Goal: Information Seeking & Learning: Check status

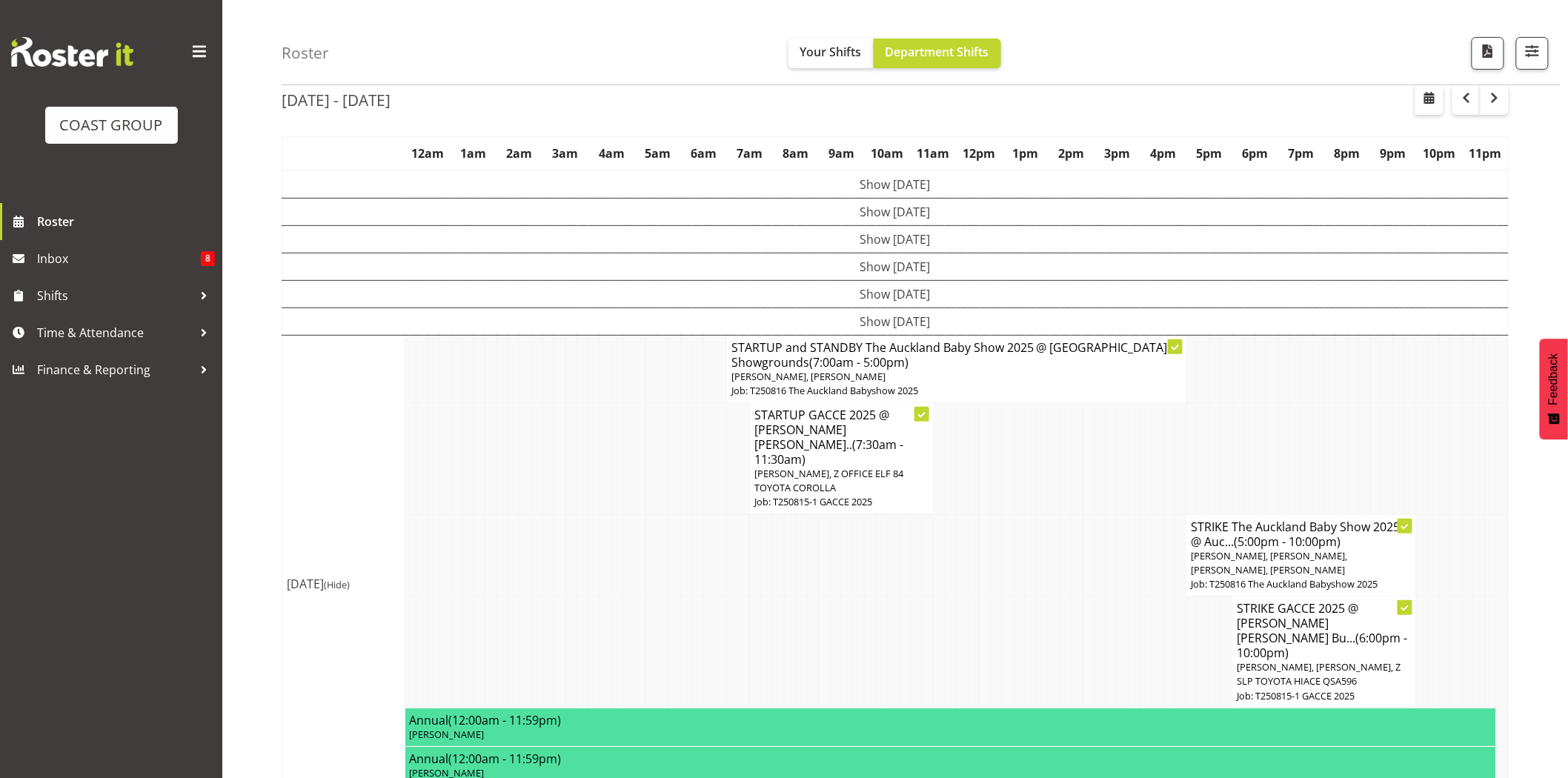
scroll to position [72, 0]
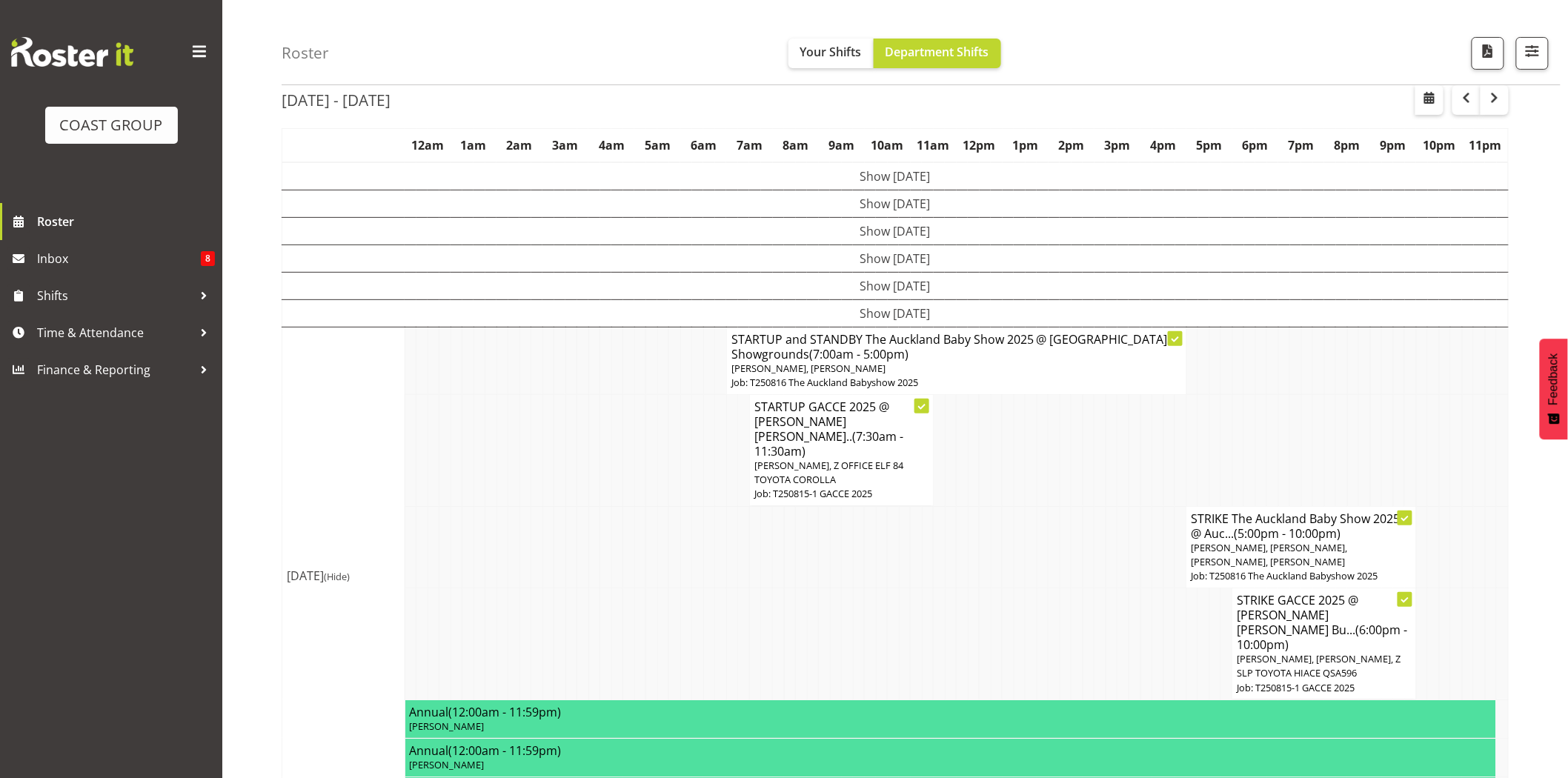
click at [1329, 511] on h4 "STRIKE The Auckland Baby Show 2025 @ Auc... (5:00pm - 10:00pm)" at bounding box center [1301, 525] width 220 height 30
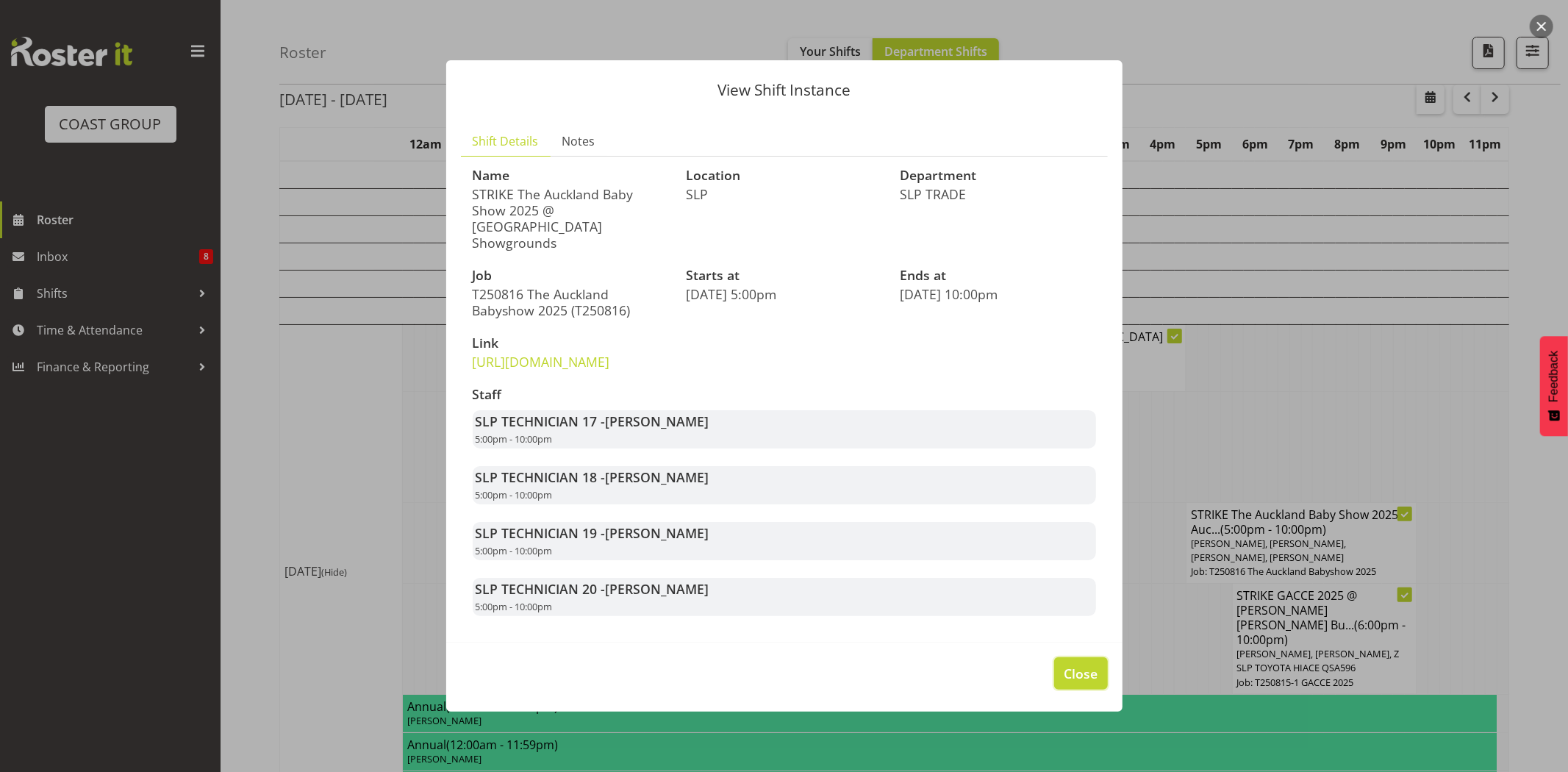
click at [1068, 684] on button "Close" at bounding box center [1080, 673] width 53 height 32
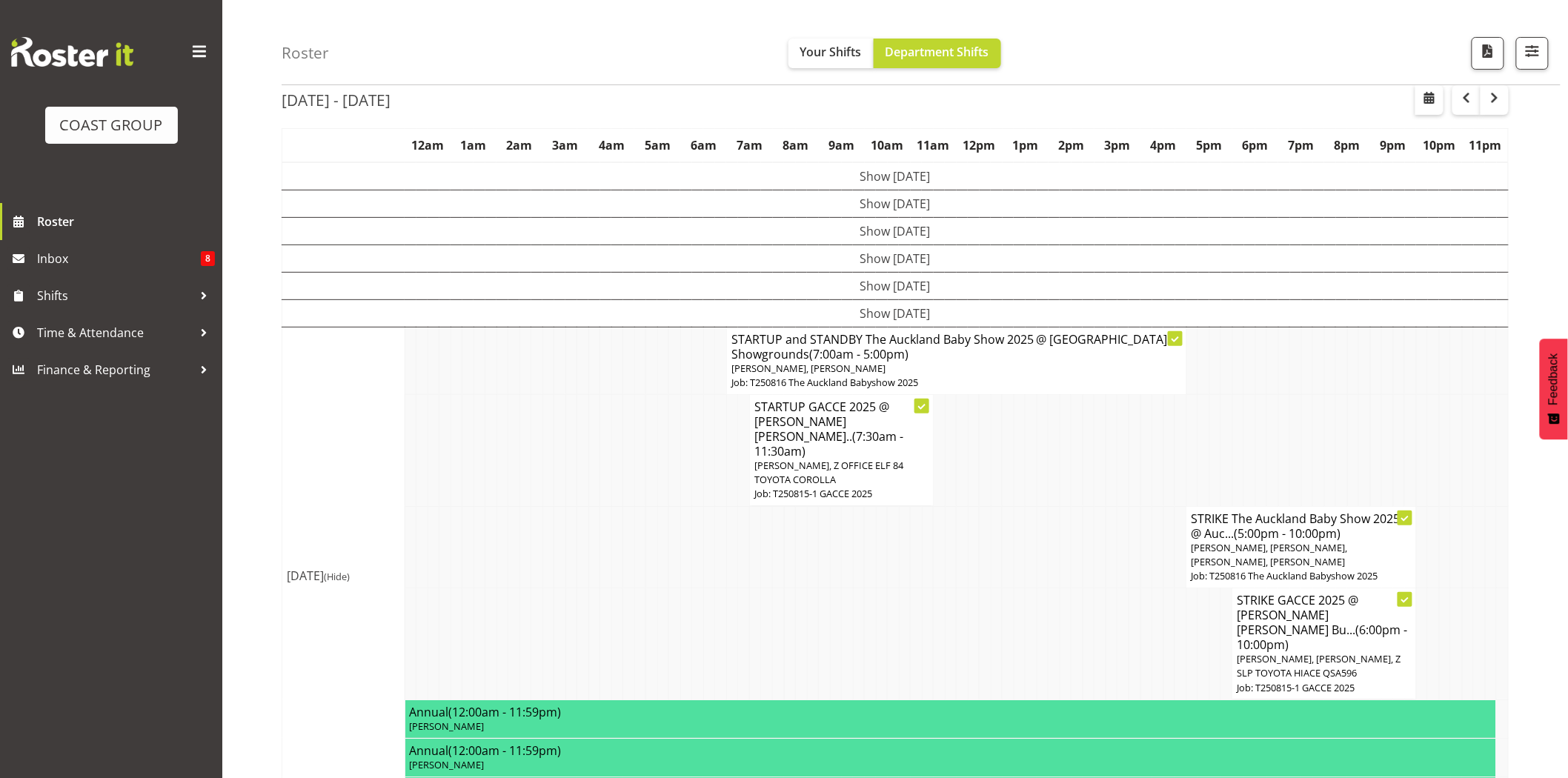
click at [1213, 541] on span "[PERSON_NAME], [PERSON_NAME], [PERSON_NAME], [PERSON_NAME]" at bounding box center [1269, 554] width 157 height 27
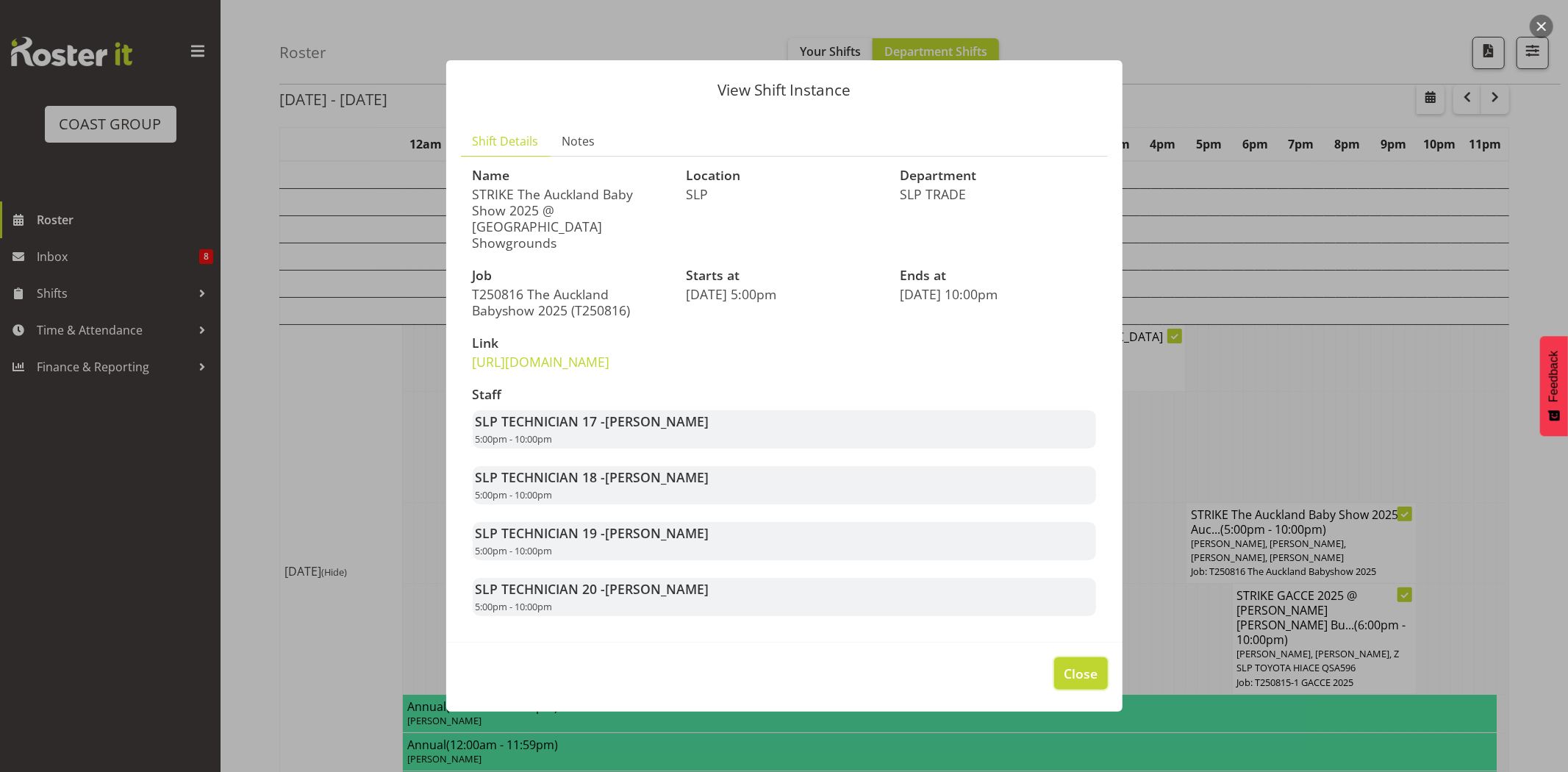
click at [1093, 661] on button "Close" at bounding box center [1080, 673] width 53 height 32
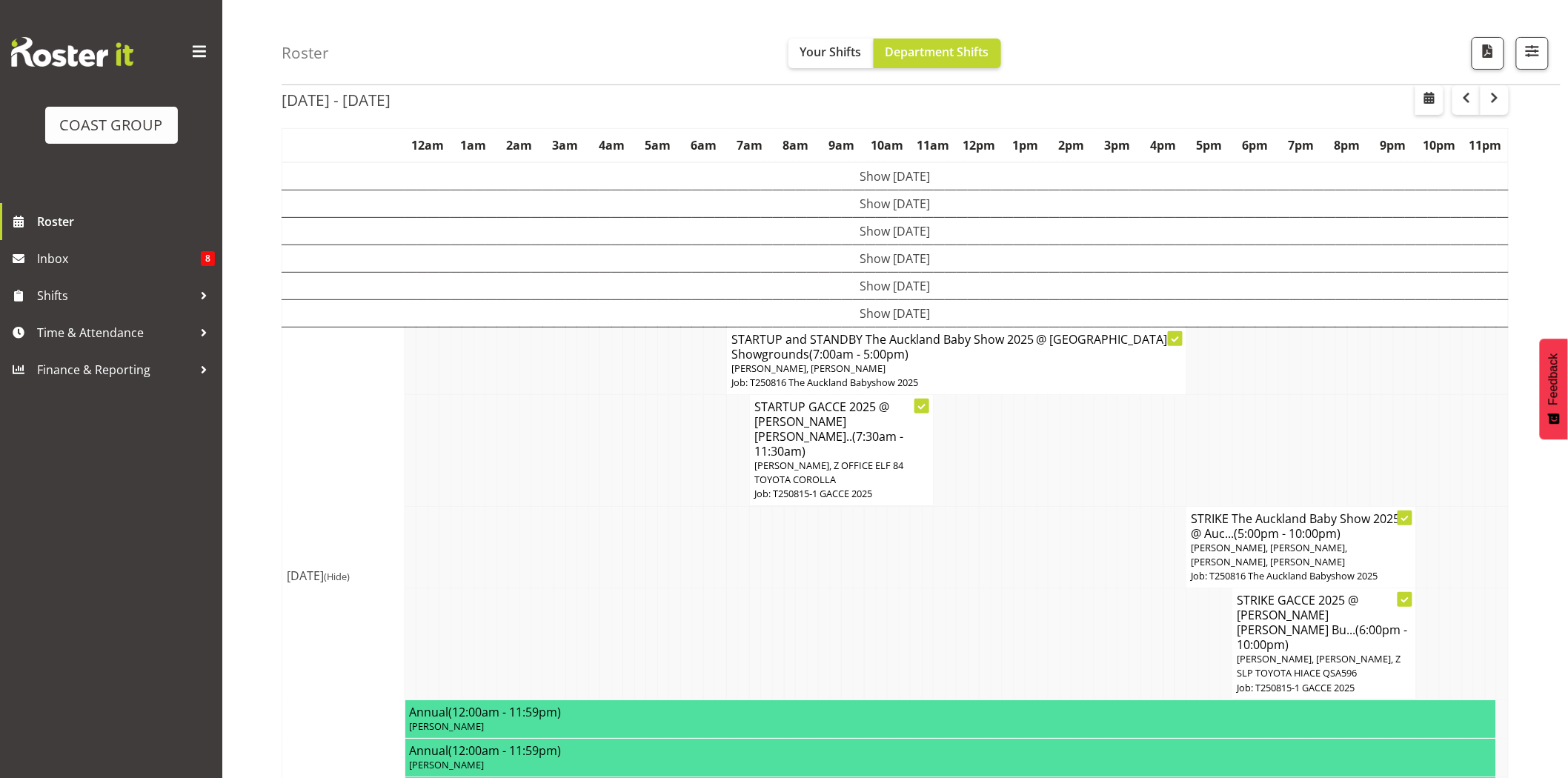
click at [1108, 604] on td at bounding box center [1111, 644] width 12 height 112
click at [1360, 621] on span "(6:00pm - 10:00pm)" at bounding box center [1323, 637] width 170 height 31
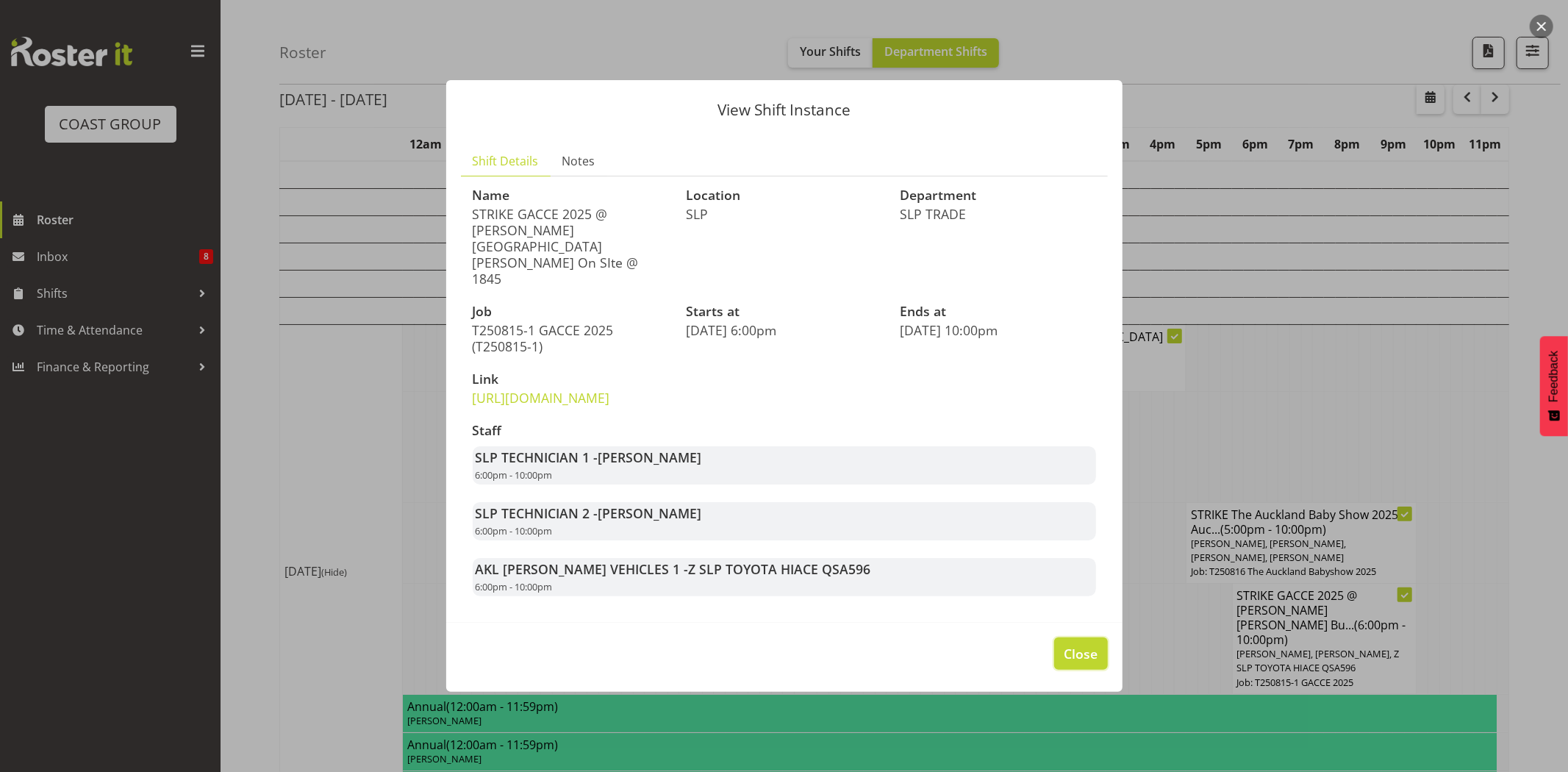
click at [1097, 643] on span "Close" at bounding box center [1081, 652] width 34 height 19
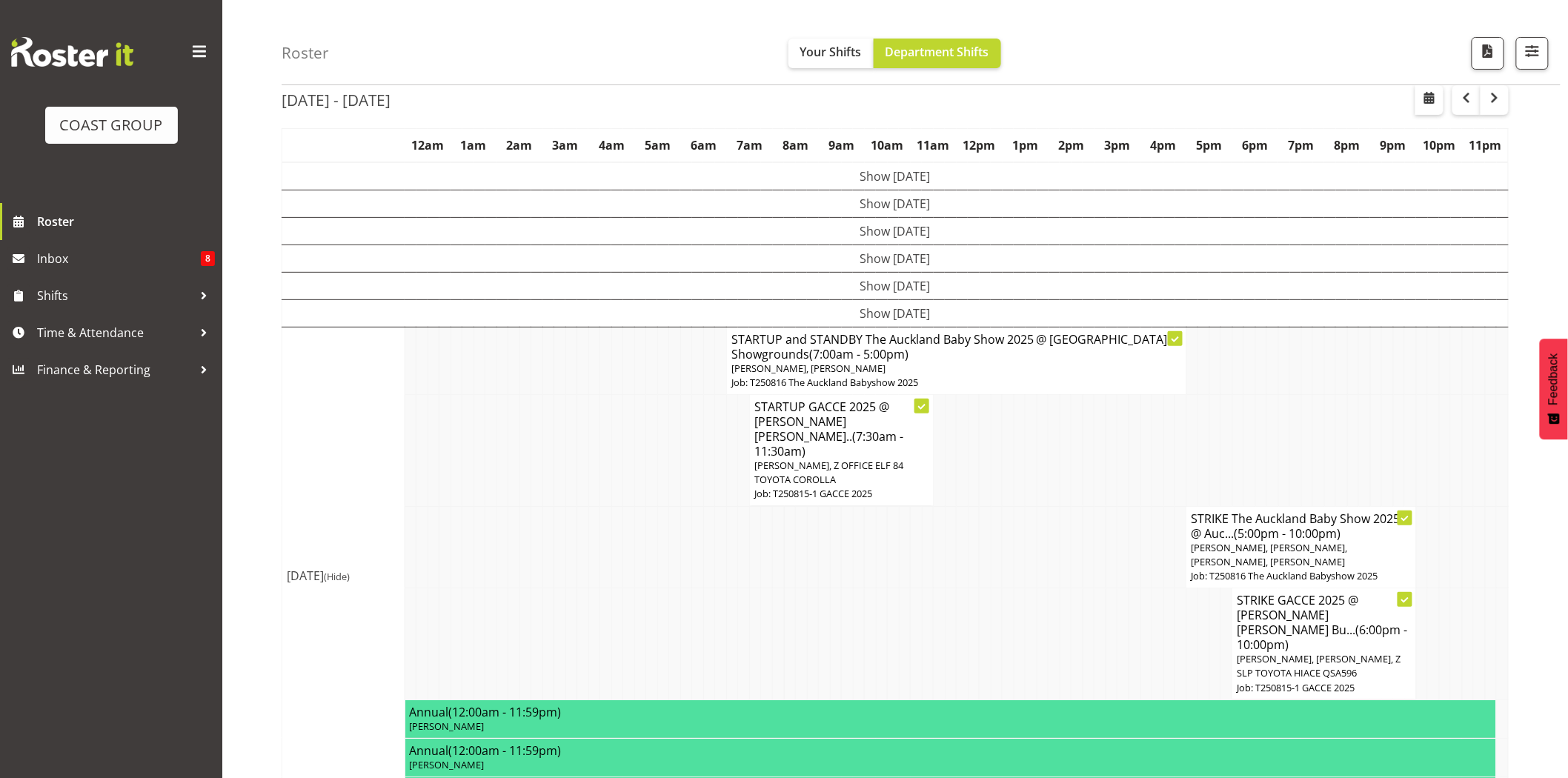
click at [1515, 60] on div at bounding box center [1525, 53] width 44 height 33
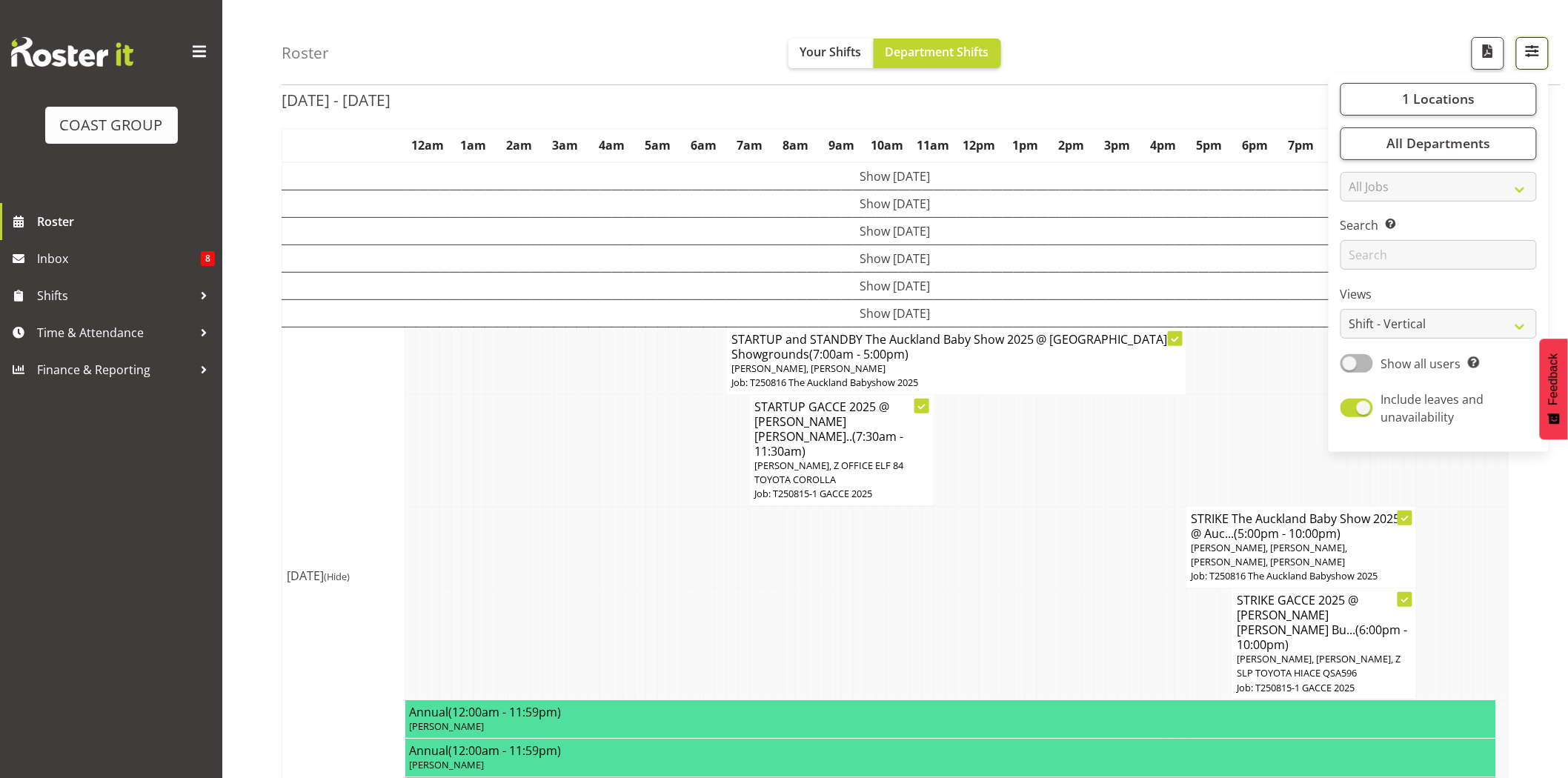
click at [1520, 59] on button "button" at bounding box center [1532, 53] width 33 height 33
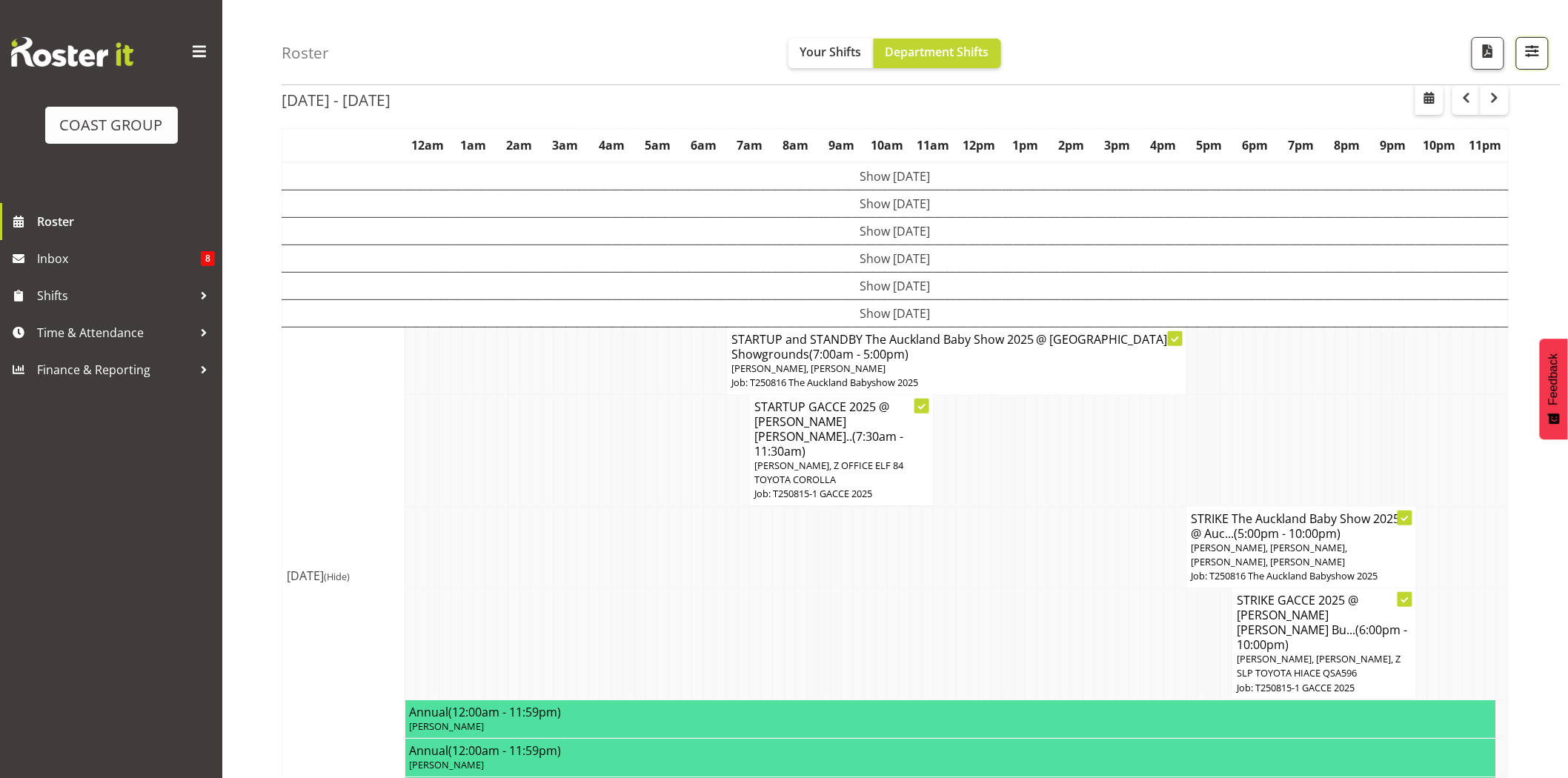
click at [1522, 65] on button "button" at bounding box center [1532, 53] width 33 height 33
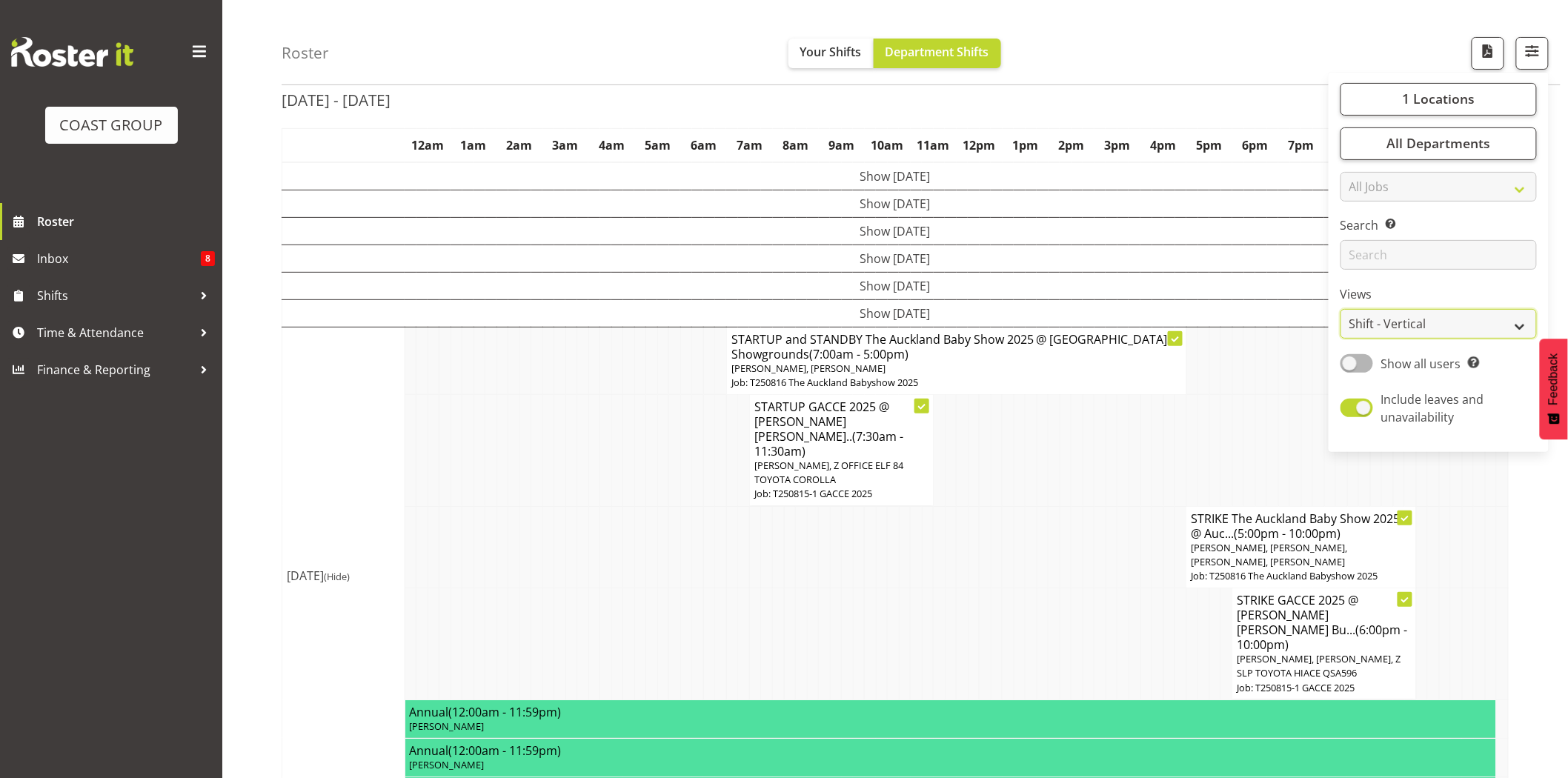
click at [1479, 324] on select "Staff Role Shift - Horizontal Shift - Vertical Staff - Location" at bounding box center [1438, 324] width 197 height 30
select select "staff"
click at [1341, 340] on select "Staff Role Shift - Horizontal Shift - Vertical Staff - Location" at bounding box center [1438, 324] width 197 height 30
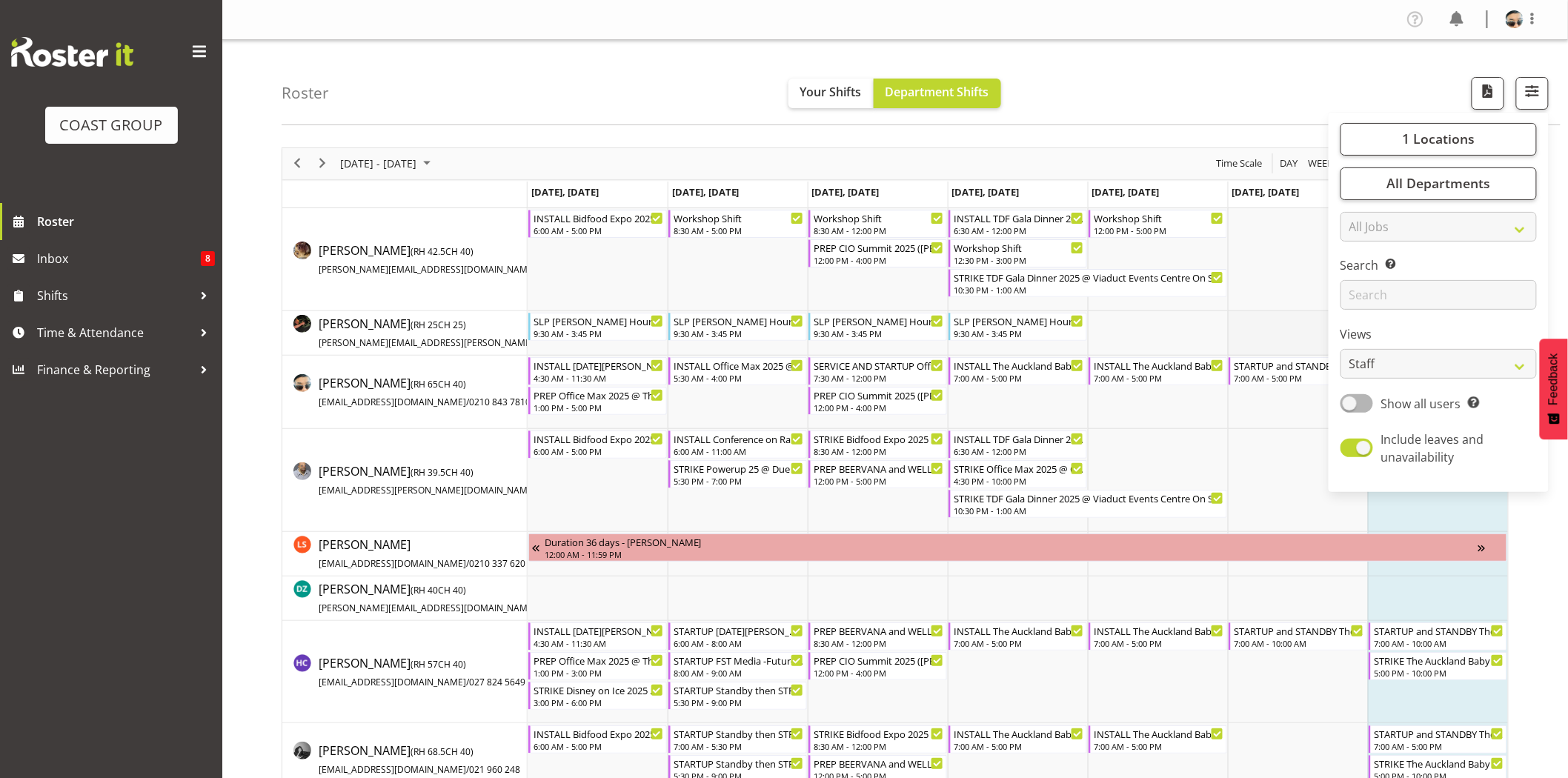
click at [1235, 327] on td "Timeline Week of August 17, 2025" at bounding box center [1297, 333] width 140 height 44
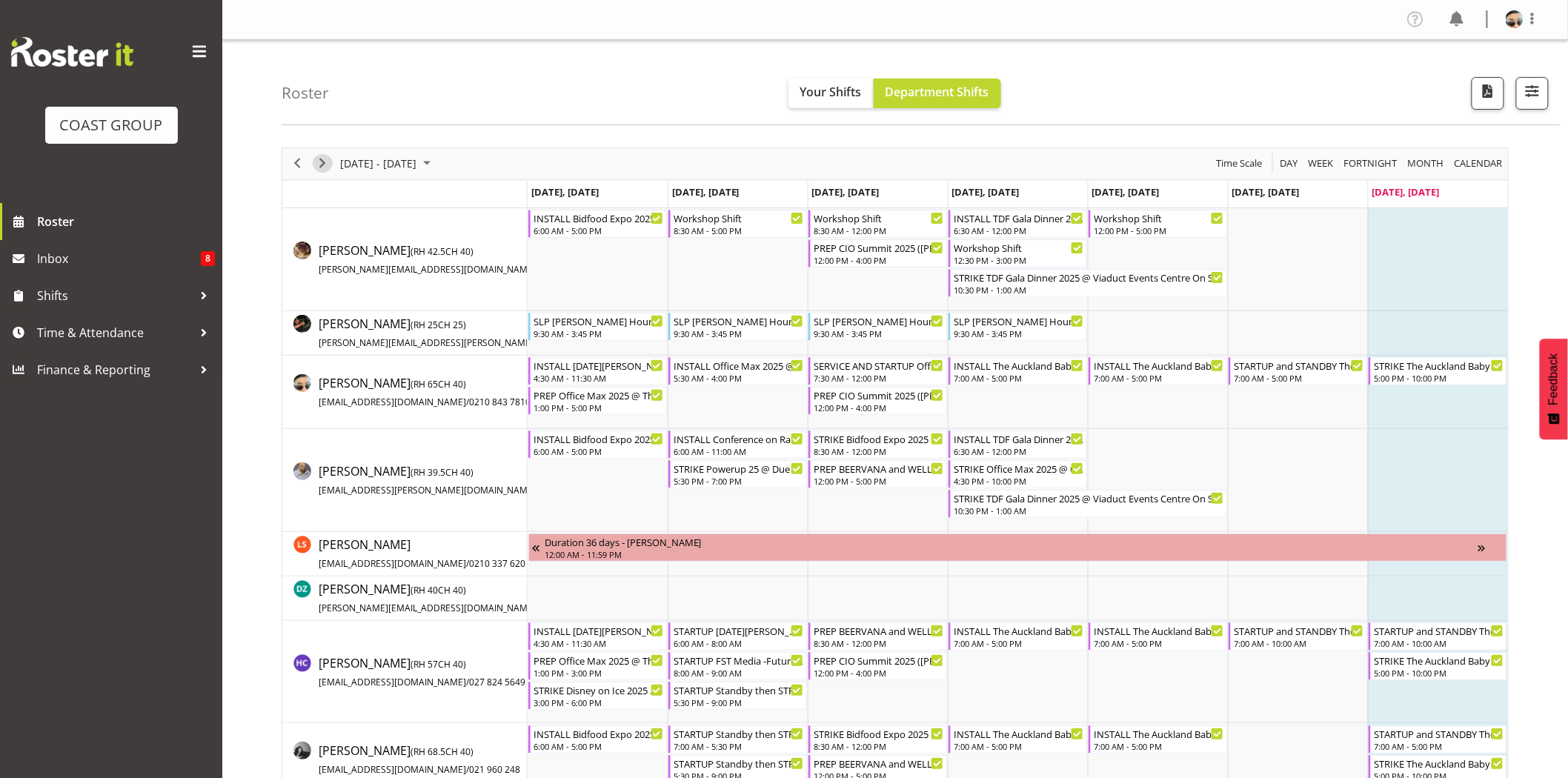
click at [323, 168] on span "Next" at bounding box center [322, 163] width 18 height 18
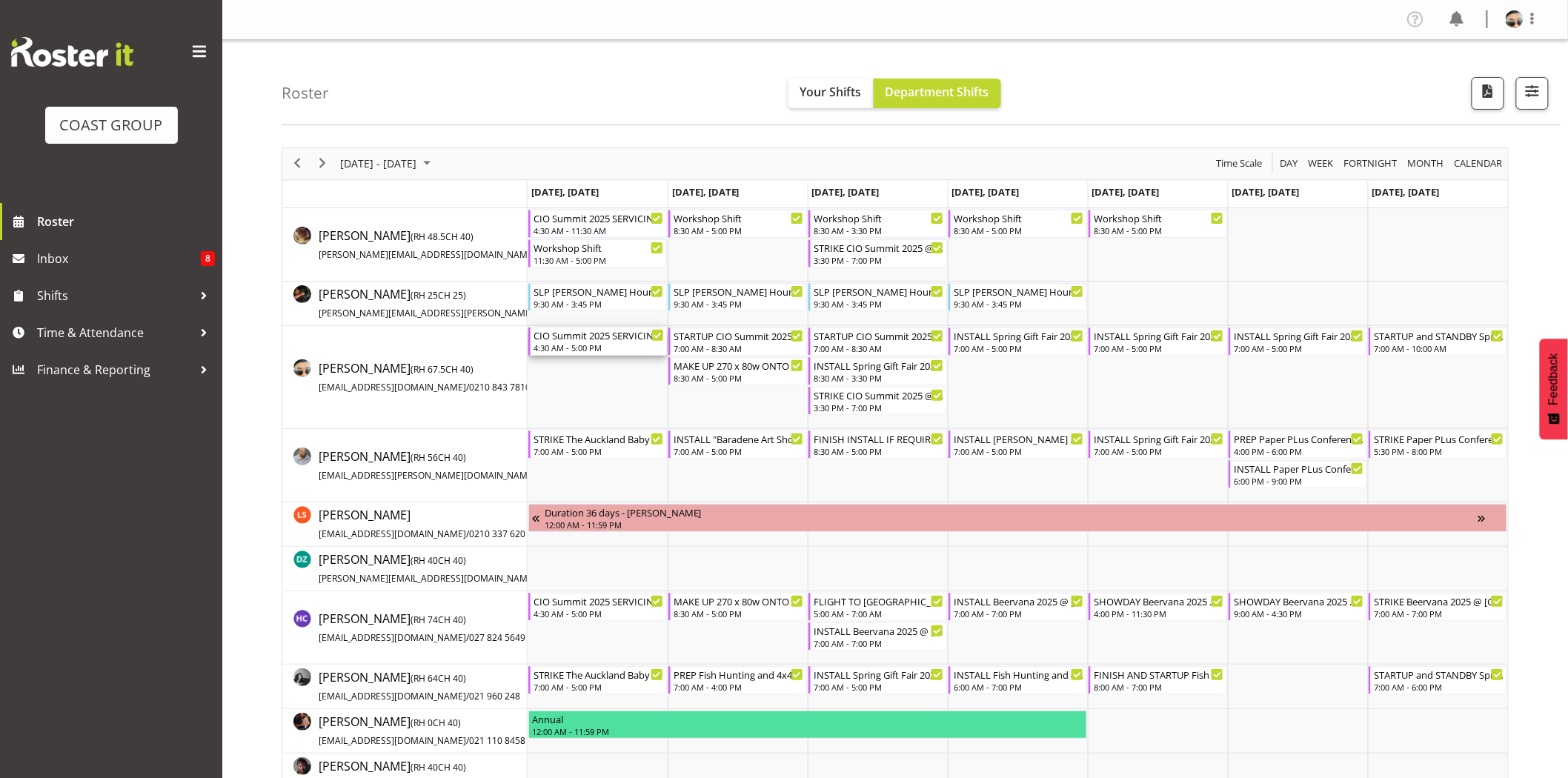
click at [588, 351] on div "4:30 AM - 5:00 PM" at bounding box center [599, 347] width 130 height 12
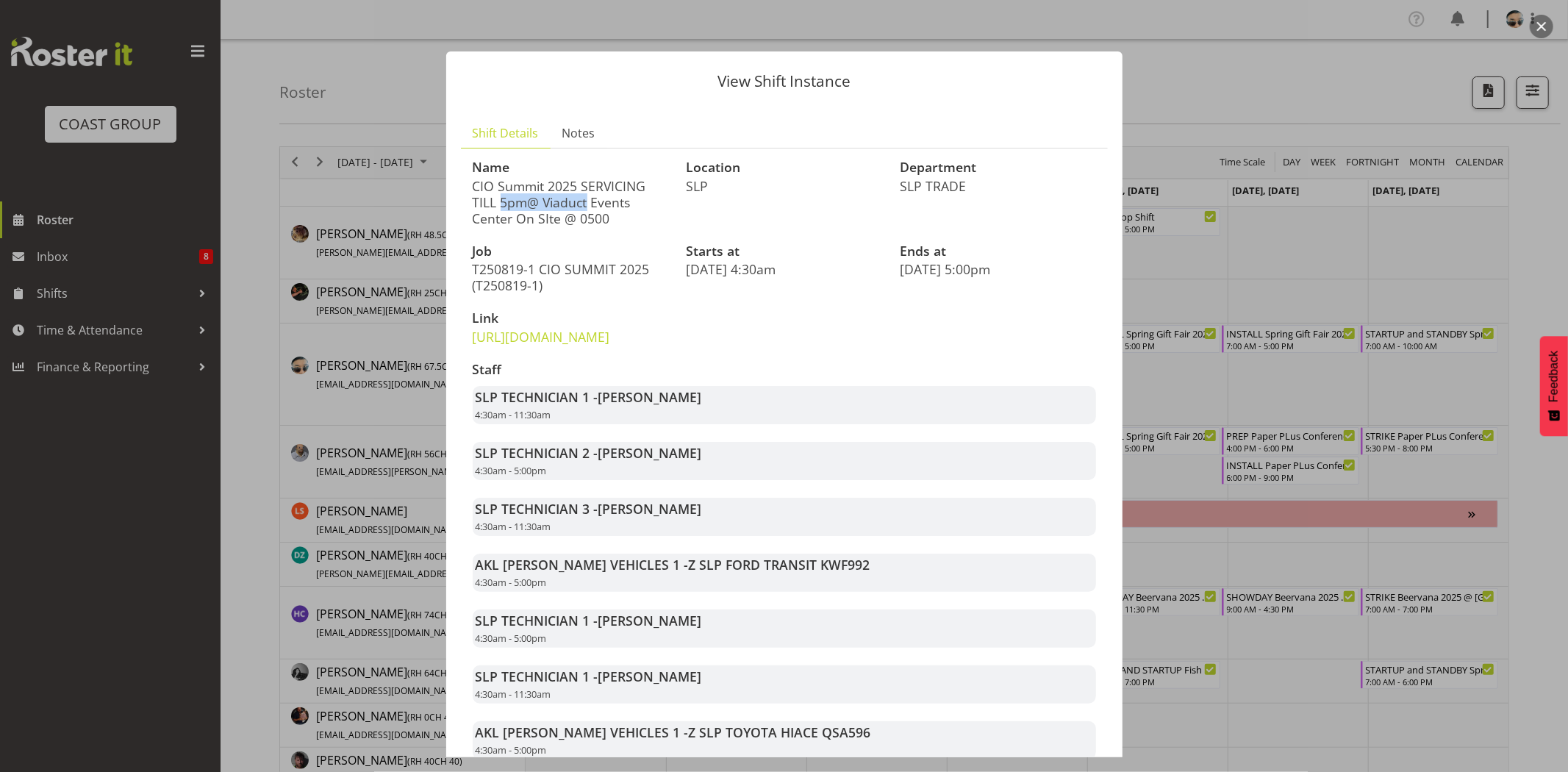
drag, startPoint x: 490, startPoint y: 180, endPoint x: 568, endPoint y: 184, distance: 78.1
click at [568, 184] on p "CIO Summit 2025 SERVICING TILL 5pm@ Viaduct Events Center On SIte @ 0500" at bounding box center [571, 202] width 196 height 49
click at [570, 185] on p "CIO Summit 2025 SERVICING TILL 5pm@ Viaduct Events Center On SIte @ 0500" at bounding box center [571, 202] width 196 height 49
drag, startPoint x: 494, startPoint y: 182, endPoint x: 592, endPoint y: 182, distance: 98.0
click at [592, 182] on p "CIO Summit 2025 SERVICING TILL 5pm@ Viaduct Events Center On SIte @ 0500" at bounding box center [571, 202] width 196 height 49
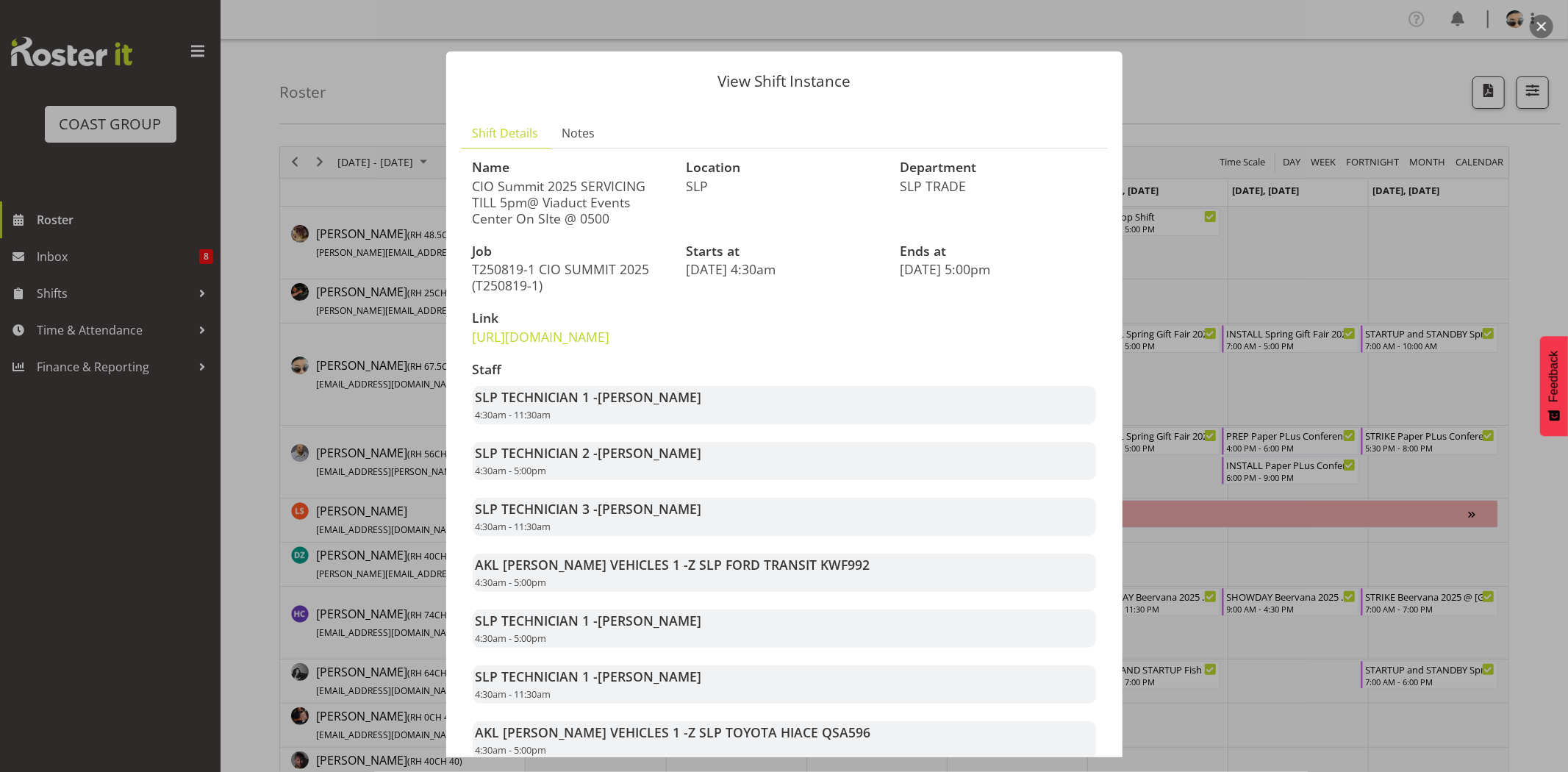
click at [603, 182] on p "CIO Summit 2025 SERVICING TILL 5pm@ Viaduct Events Center On SIte @ 0500" at bounding box center [571, 202] width 196 height 49
drag, startPoint x: 527, startPoint y: 191, endPoint x: 610, endPoint y: 199, distance: 83.4
click at [610, 199] on p "CIO Summit 2025 SERVICING TILL 5pm@ Viaduct Events Center On SIte @ 0500" at bounding box center [571, 202] width 196 height 49
drag, startPoint x: 466, startPoint y: 194, endPoint x: 575, endPoint y: 193, distance: 109.0
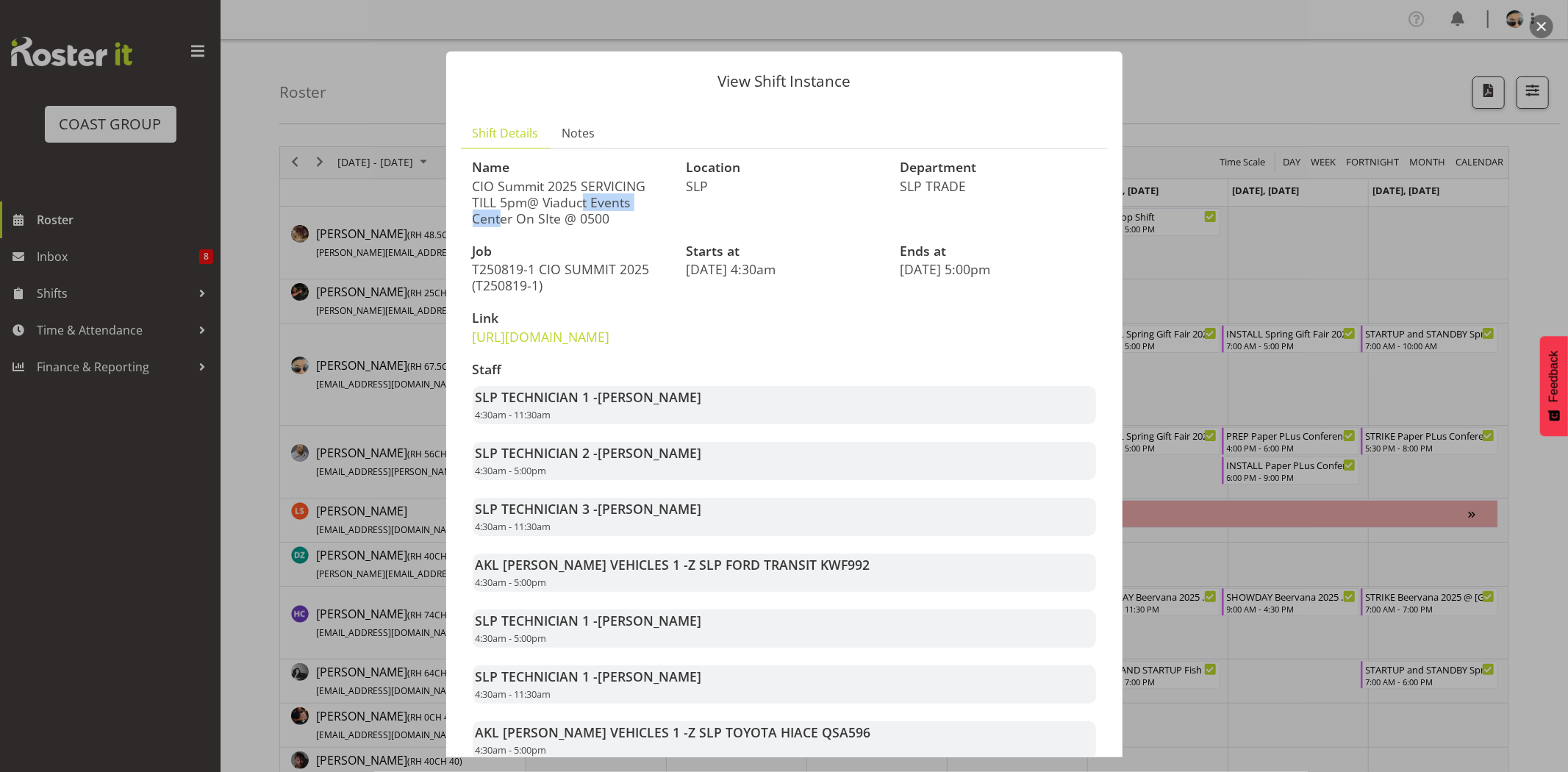
click at [574, 193] on div "Name CIO Summit 2025 SERVICING TILL 5pm@ Viaduct Events Center On SIte @ 0500" at bounding box center [571, 192] width 214 height 84
click at [575, 193] on p "CIO Summit 2025 SERVICING TILL 5pm@ Viaduct Events Center On SIte @ 0500" at bounding box center [571, 202] width 196 height 49
drag, startPoint x: 476, startPoint y: 182, endPoint x: 607, endPoint y: 213, distance: 134.6
click at [607, 213] on p "CIO Summit 2025 SERVICING TILL 5pm@ Viaduct Events Center On SIte @ 0500" at bounding box center [571, 202] width 196 height 49
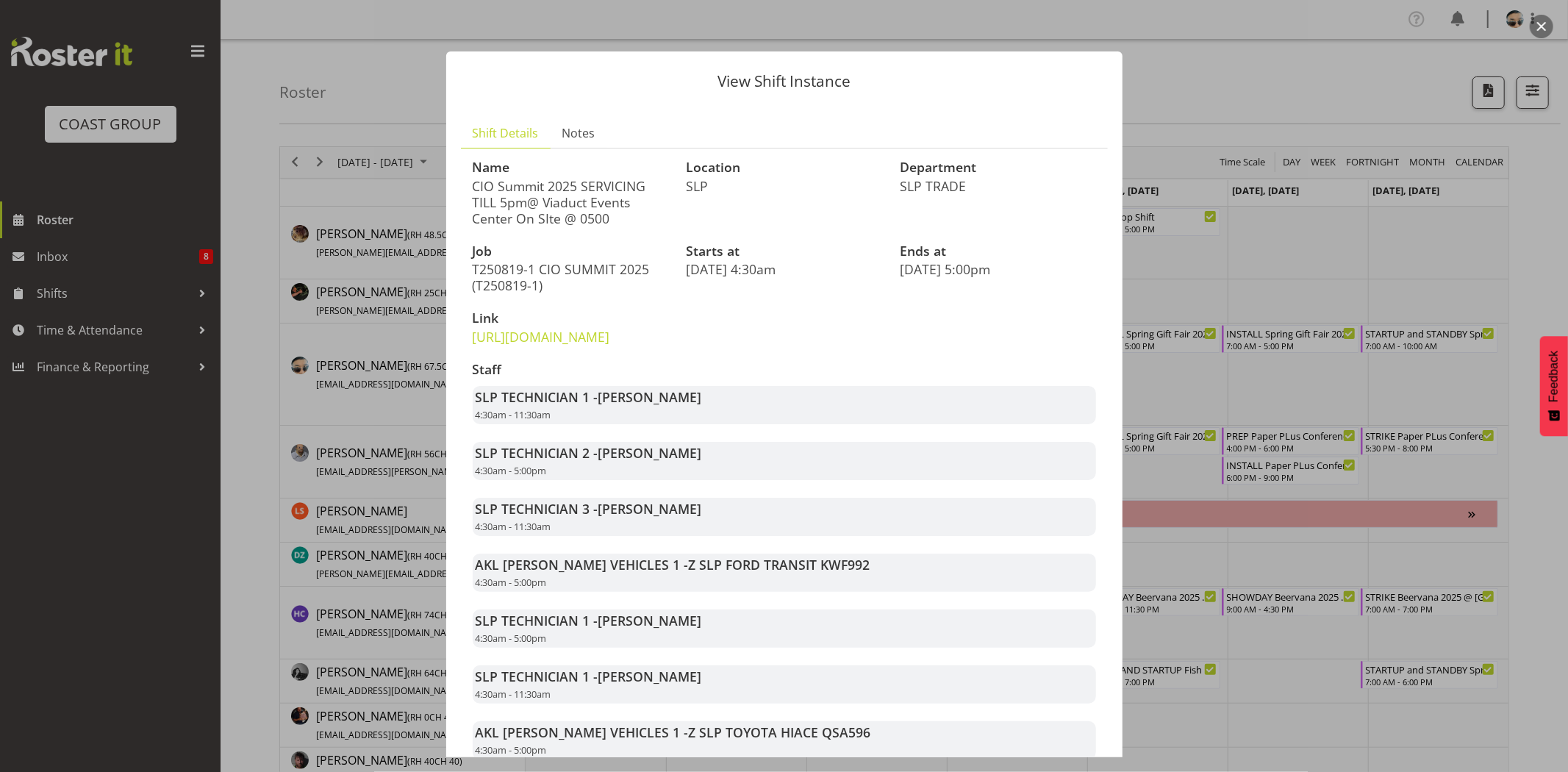
drag, startPoint x: 624, startPoint y: 216, endPoint x: 648, endPoint y: 217, distance: 24.0
click at [637, 217] on p "CIO Summit 2025 SERVICING TILL 5pm@ Viaduct Events Center On SIte @ 0500" at bounding box center [571, 202] width 196 height 49
drag, startPoint x: 562, startPoint y: 207, endPoint x: 654, endPoint y: 207, distance: 92.0
click at [654, 207] on p "CIO Summit 2025 SERVICING TILL 5pm@ Viaduct Events Center On SIte @ 0500" at bounding box center [571, 202] width 196 height 49
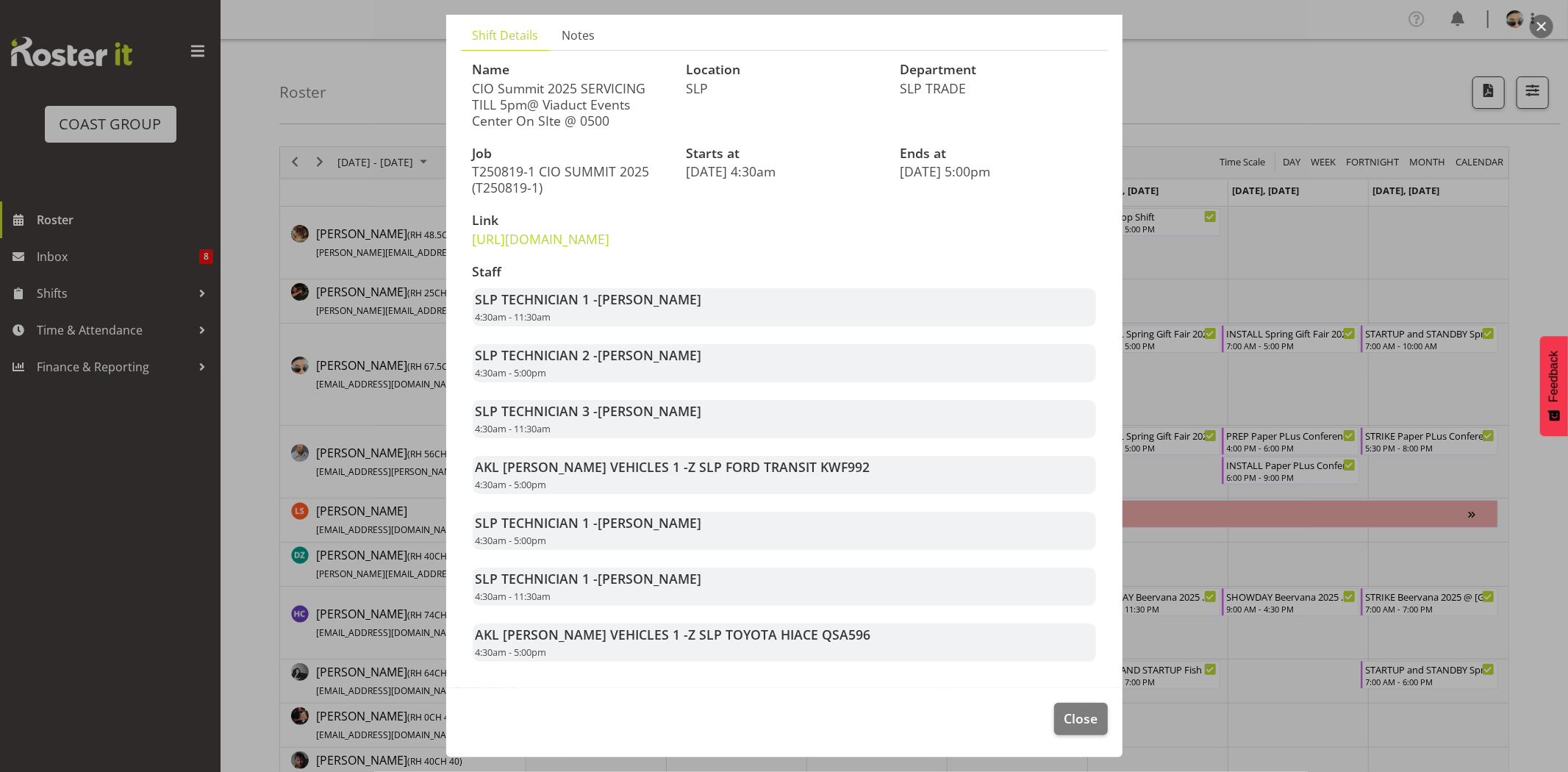
scroll to position [129, 0]
click at [1085, 716] on span "Close" at bounding box center [1081, 717] width 34 height 19
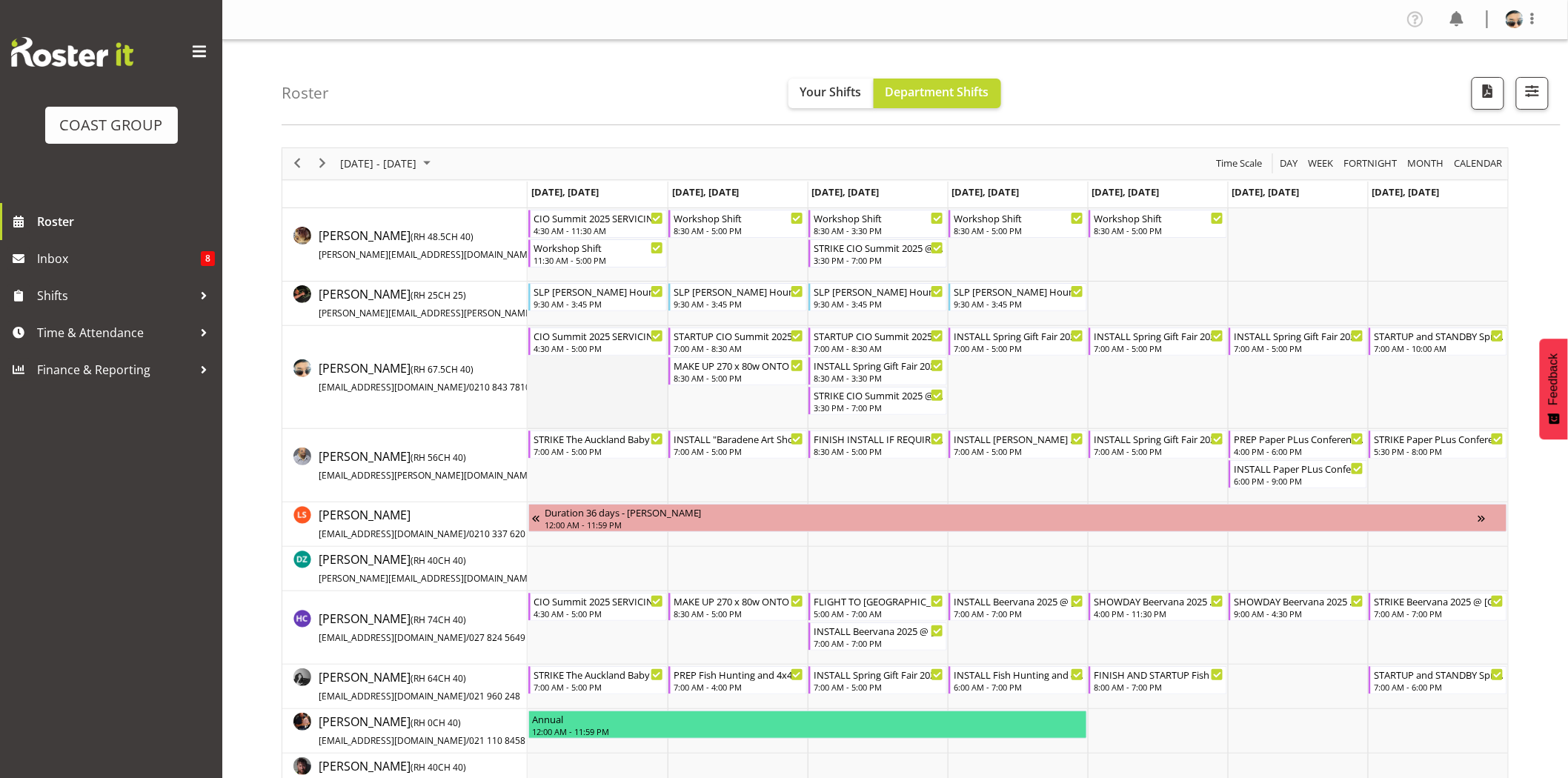
click at [646, 425] on td "Timeline Week of August 24, 2025" at bounding box center [597, 378] width 140 height 103
click at [616, 337] on div "CIO Summit 2025 SERVICING TILL 5pm@ Viaduct Events Center On SIte @ 0500" at bounding box center [599, 335] width 130 height 14
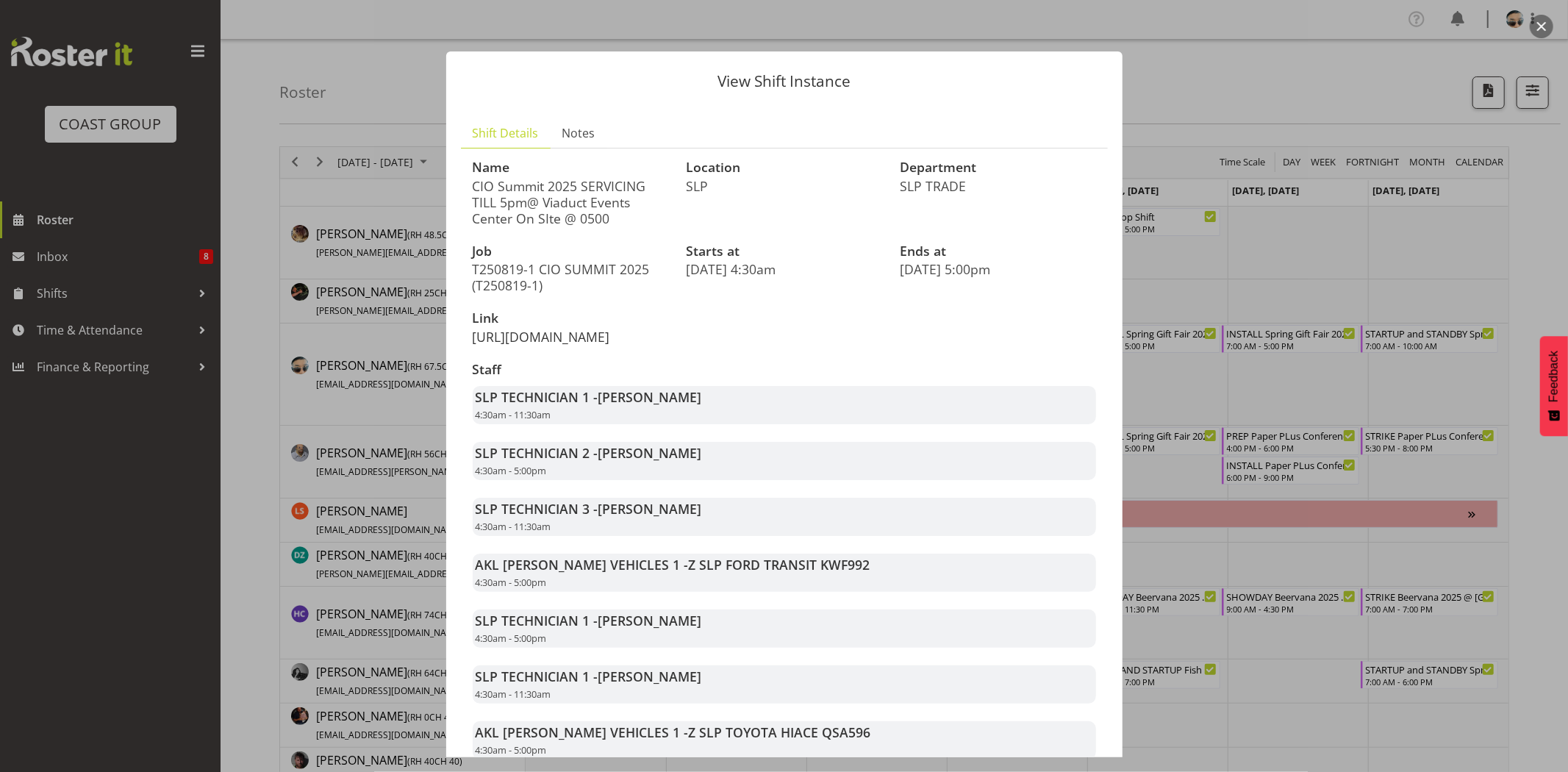
click at [592, 345] on link "[URL][DOMAIN_NAME]" at bounding box center [541, 337] width 137 height 18
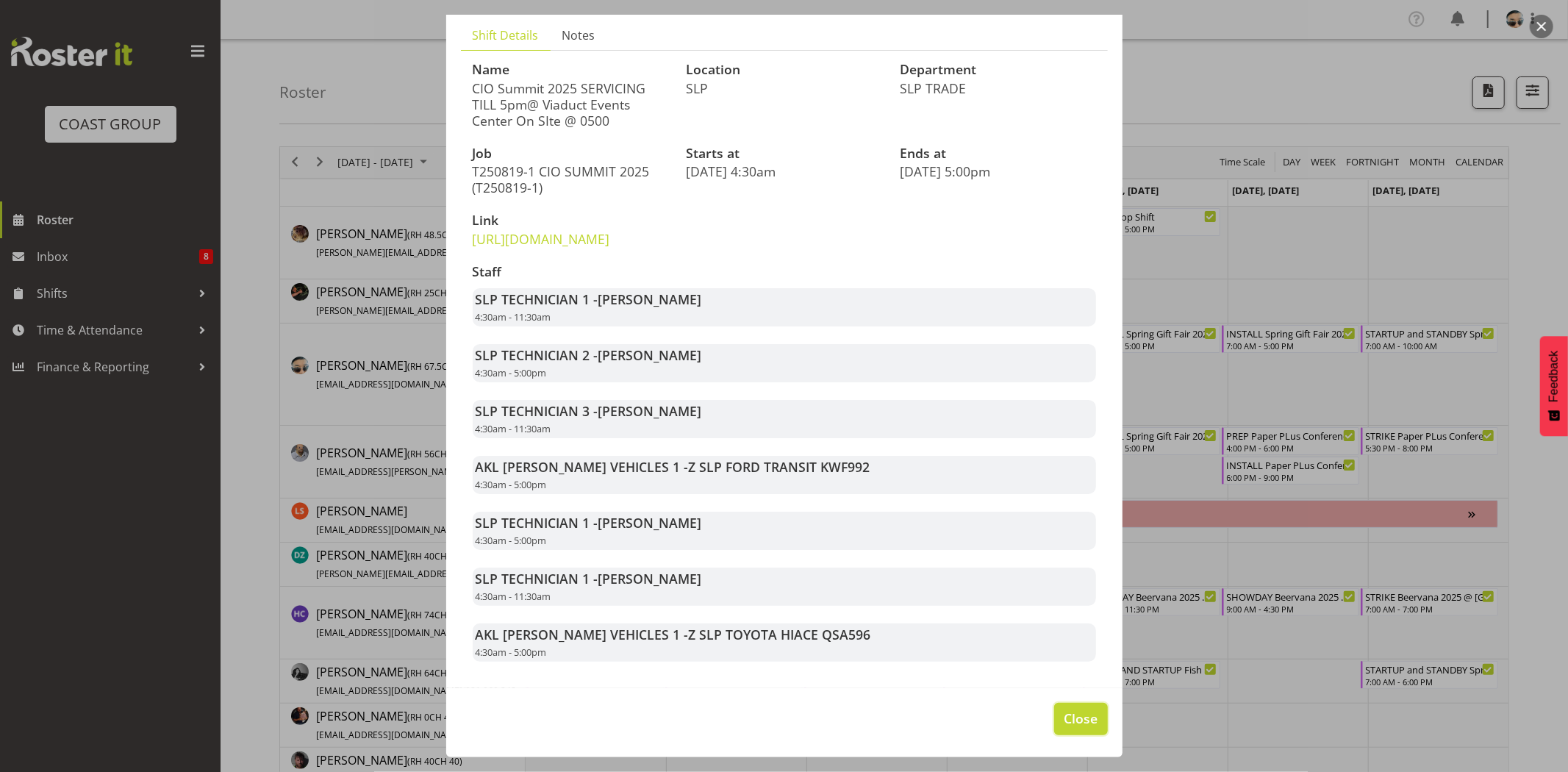
click at [1075, 728] on span "Close" at bounding box center [1081, 717] width 34 height 19
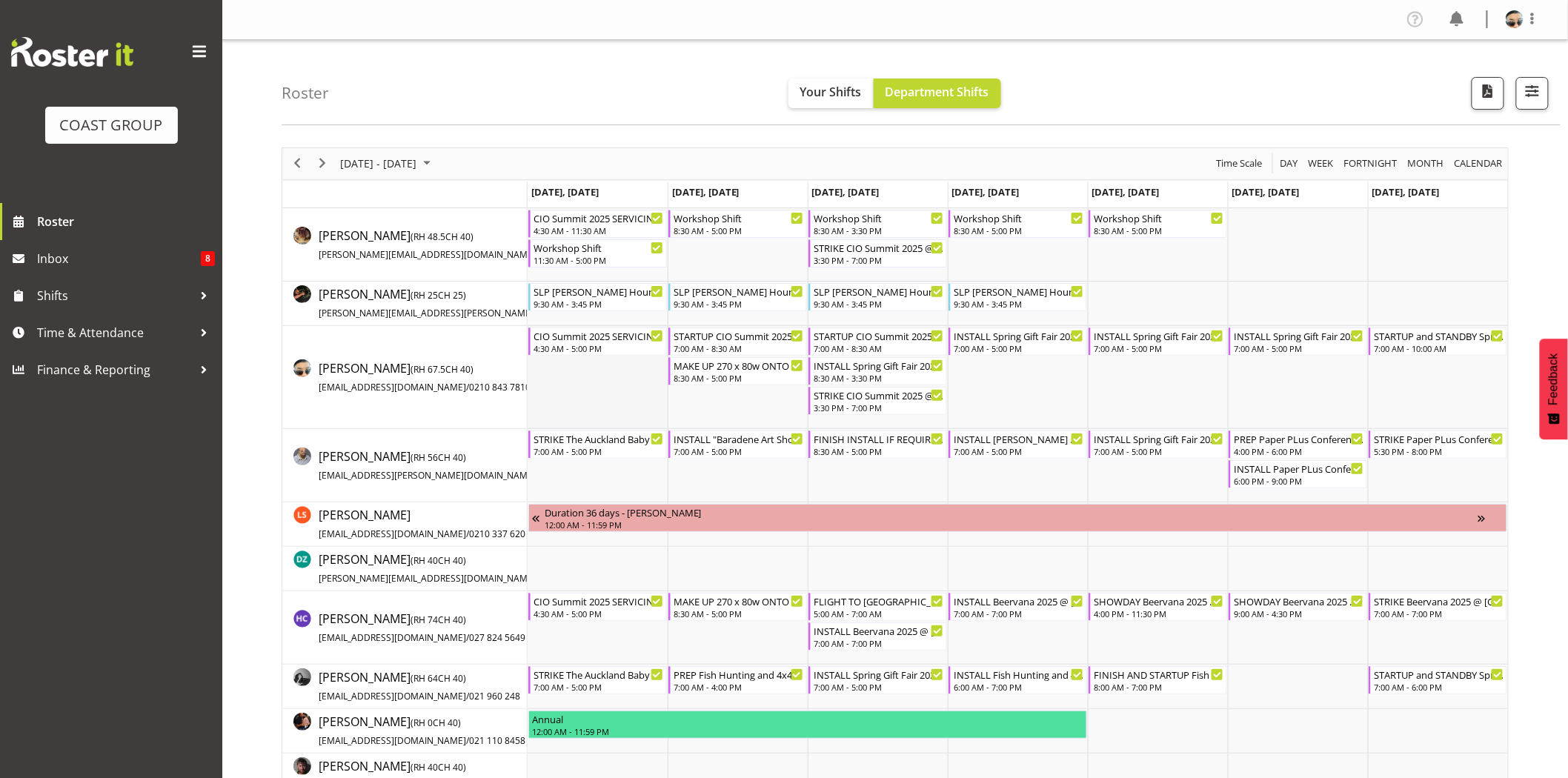
click at [532, 400] on td "Timeline Week of August 24, 2025" at bounding box center [597, 378] width 140 height 103
click at [591, 336] on div "CIO Summit 2025 SERVICING TILL 5pm@ Viaduct Events Center On SIte @ 0500" at bounding box center [599, 335] width 130 height 14
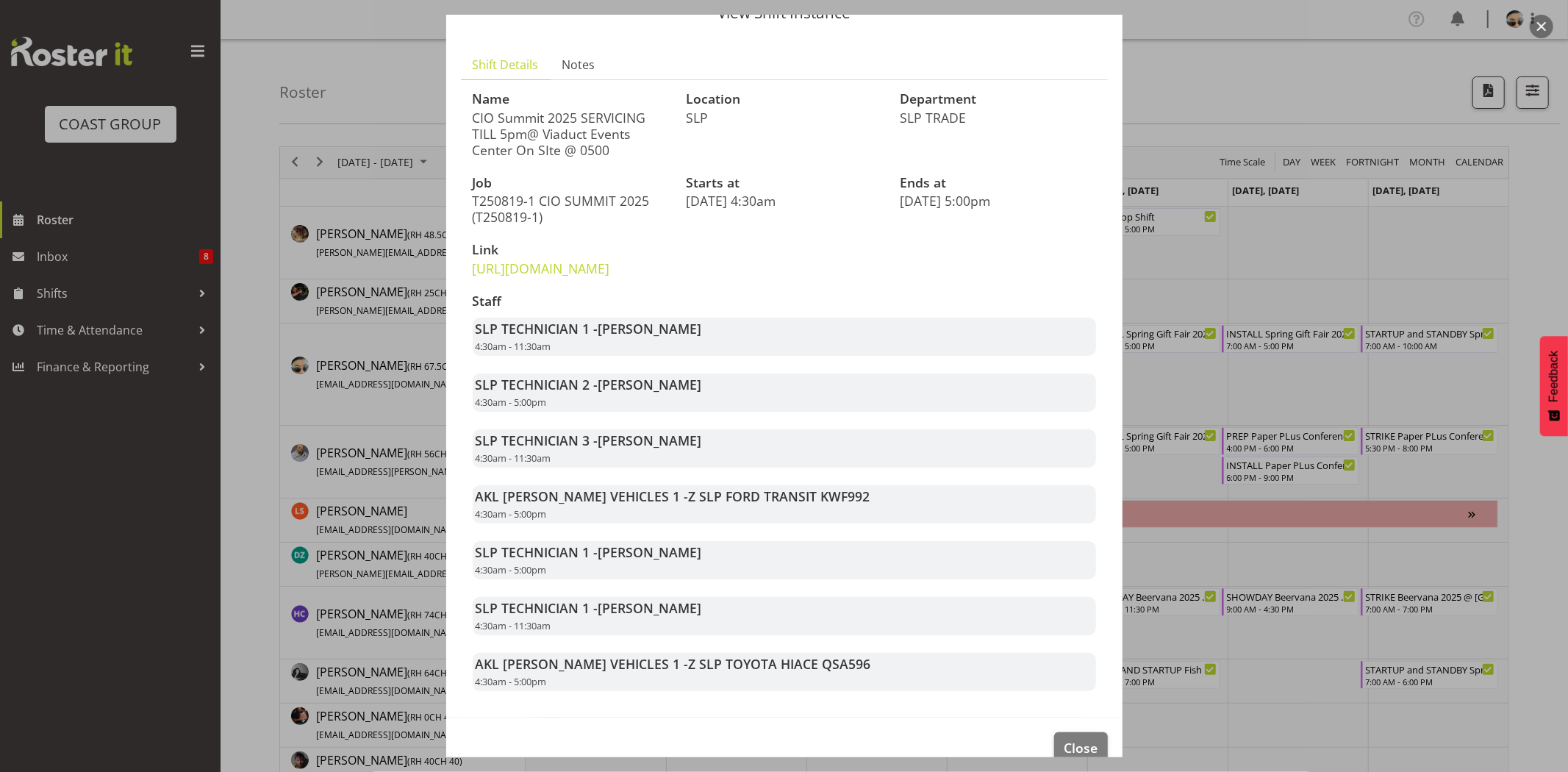
scroll to position [75, 0]
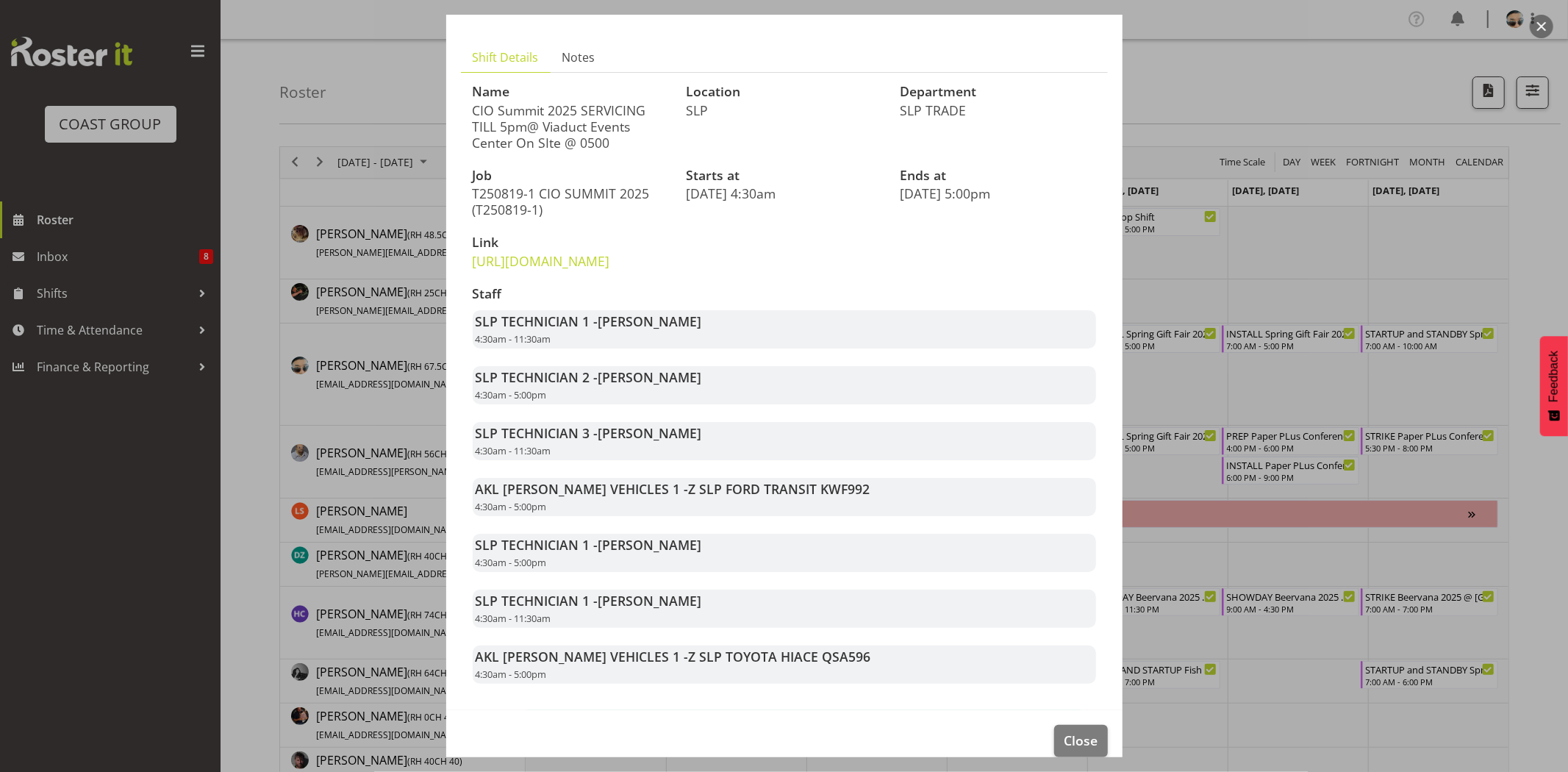
drag, startPoint x: 594, startPoint y: 358, endPoint x: 668, endPoint y: 366, distance: 74.4
click at [668, 349] on div "SLP TECHNICIAN 1 - Aaron Grant 4:30am - 11:30am" at bounding box center [784, 329] width 624 height 39
click at [670, 349] on div "SLP TECHNICIAN 1 - Aaron Grant 4:30am - 11:30am" at bounding box center [784, 329] width 624 height 39
drag, startPoint x: 597, startPoint y: 354, endPoint x: 687, endPoint y: 354, distance: 90.0
click at [687, 349] on div "SLP TECHNICIAN 1 - Aaron Grant 4:30am - 11:30am" at bounding box center [784, 329] width 624 height 39
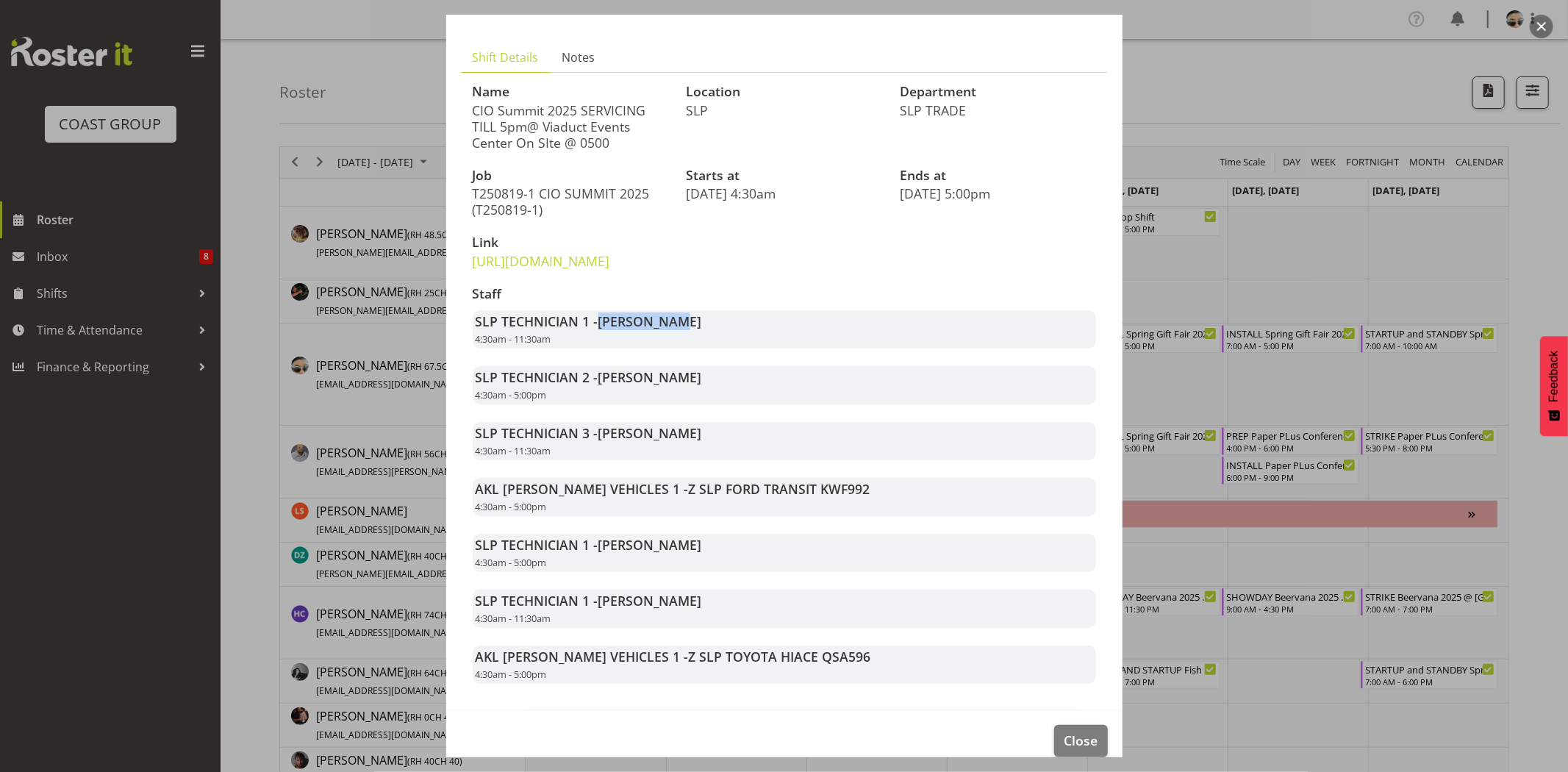
click at [625, 330] on span "[PERSON_NAME]" at bounding box center [650, 322] width 103 height 18
drag, startPoint x: 598, startPoint y: 350, endPoint x: 656, endPoint y: 359, distance: 58.7
click at [656, 330] on strong "SLP TECHNICIAN 1 - Aaron Grant" at bounding box center [589, 322] width 226 height 18
click at [657, 330] on span "[PERSON_NAME]" at bounding box center [650, 322] width 103 height 18
drag, startPoint x: 492, startPoint y: 354, endPoint x: 621, endPoint y: 358, distance: 129.1
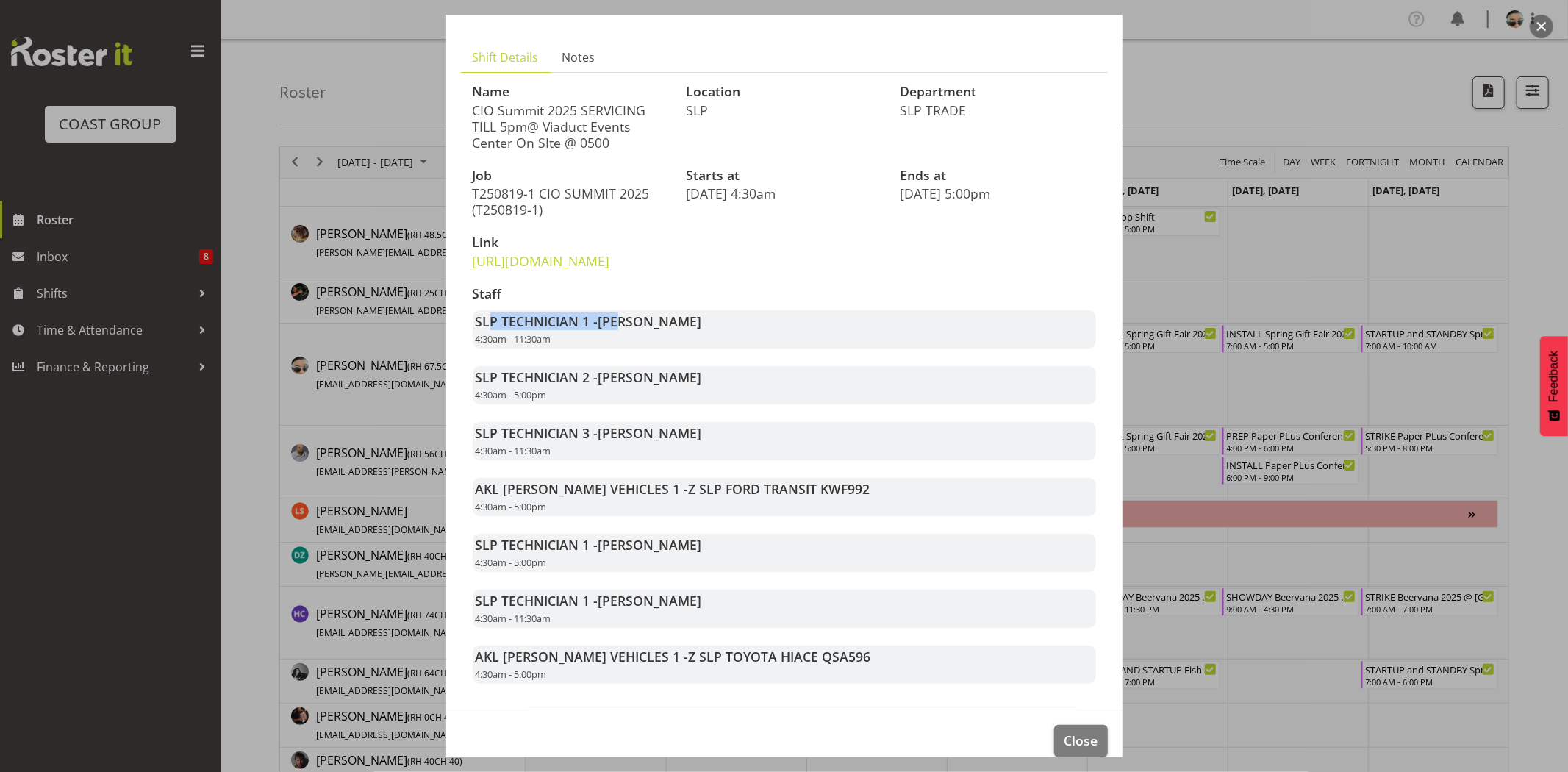
click at [621, 330] on strong "SLP TECHNICIAN 1 - Aaron Grant" at bounding box center [589, 322] width 226 height 18
click at [621, 330] on span "[PERSON_NAME]" at bounding box center [650, 322] width 103 height 18
drag, startPoint x: 538, startPoint y: 412, endPoint x: 695, endPoint y: 413, distance: 157.0
click at [685, 386] on strong "SLP TECHNICIAN 2 - Aof Anujarawat" at bounding box center [589, 377] width 226 height 18
click at [695, 386] on span "[PERSON_NAME]" at bounding box center [650, 377] width 103 height 18
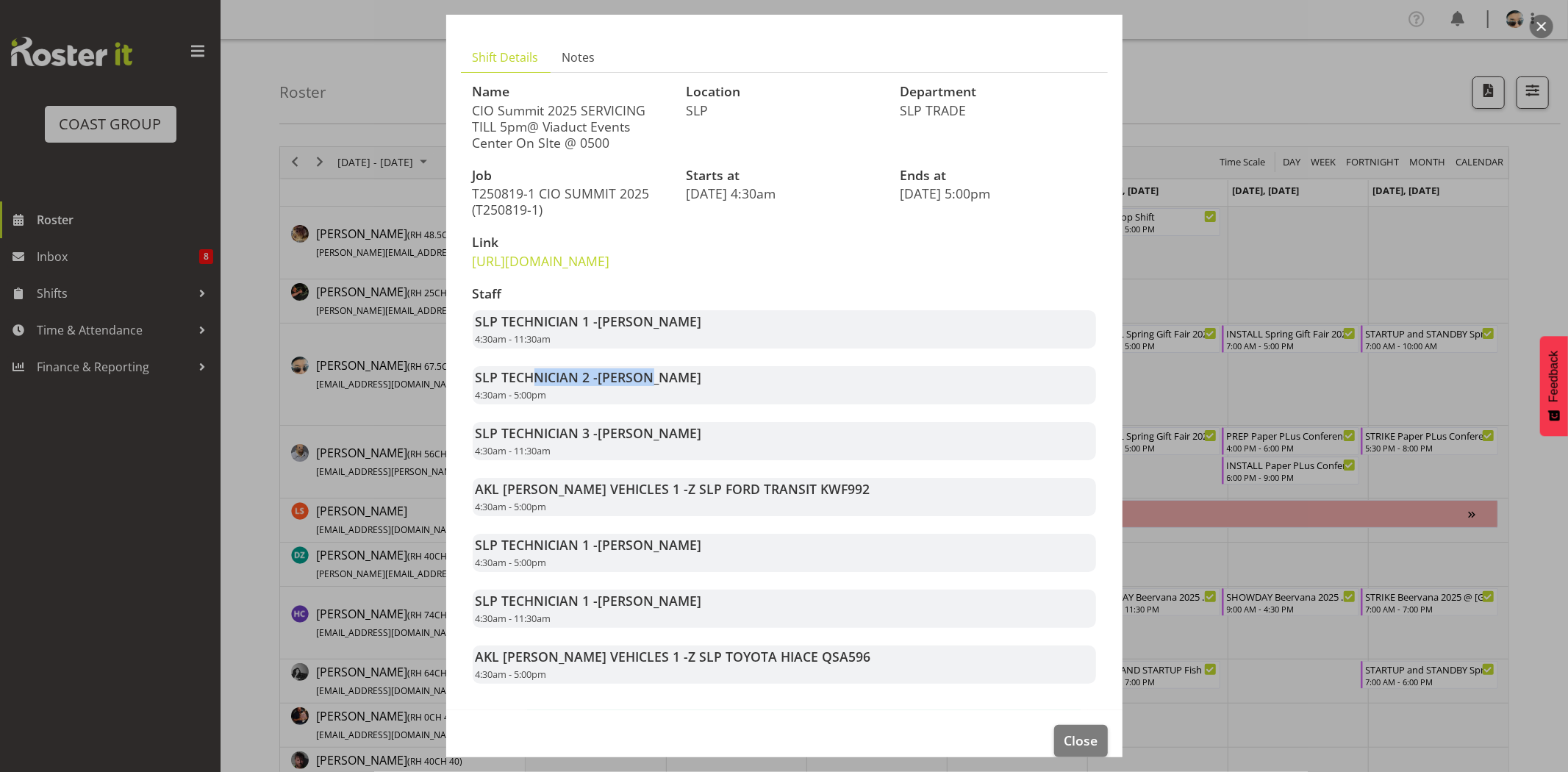
drag, startPoint x: 535, startPoint y: 409, endPoint x: 647, endPoint y: 405, distance: 112.1
click at [647, 386] on strong "SLP TECHNICIAN 2 - Aof Anujarawat" at bounding box center [589, 377] width 226 height 18
click at [647, 386] on span "[PERSON_NAME]" at bounding box center [650, 377] width 103 height 18
drag, startPoint x: 534, startPoint y: 466, endPoint x: 622, endPoint y: 475, distance: 88.5
click at [622, 460] on div "SLP TECHNICIAN 3 - Kes David 4:30am - 11:30am" at bounding box center [784, 440] width 624 height 39
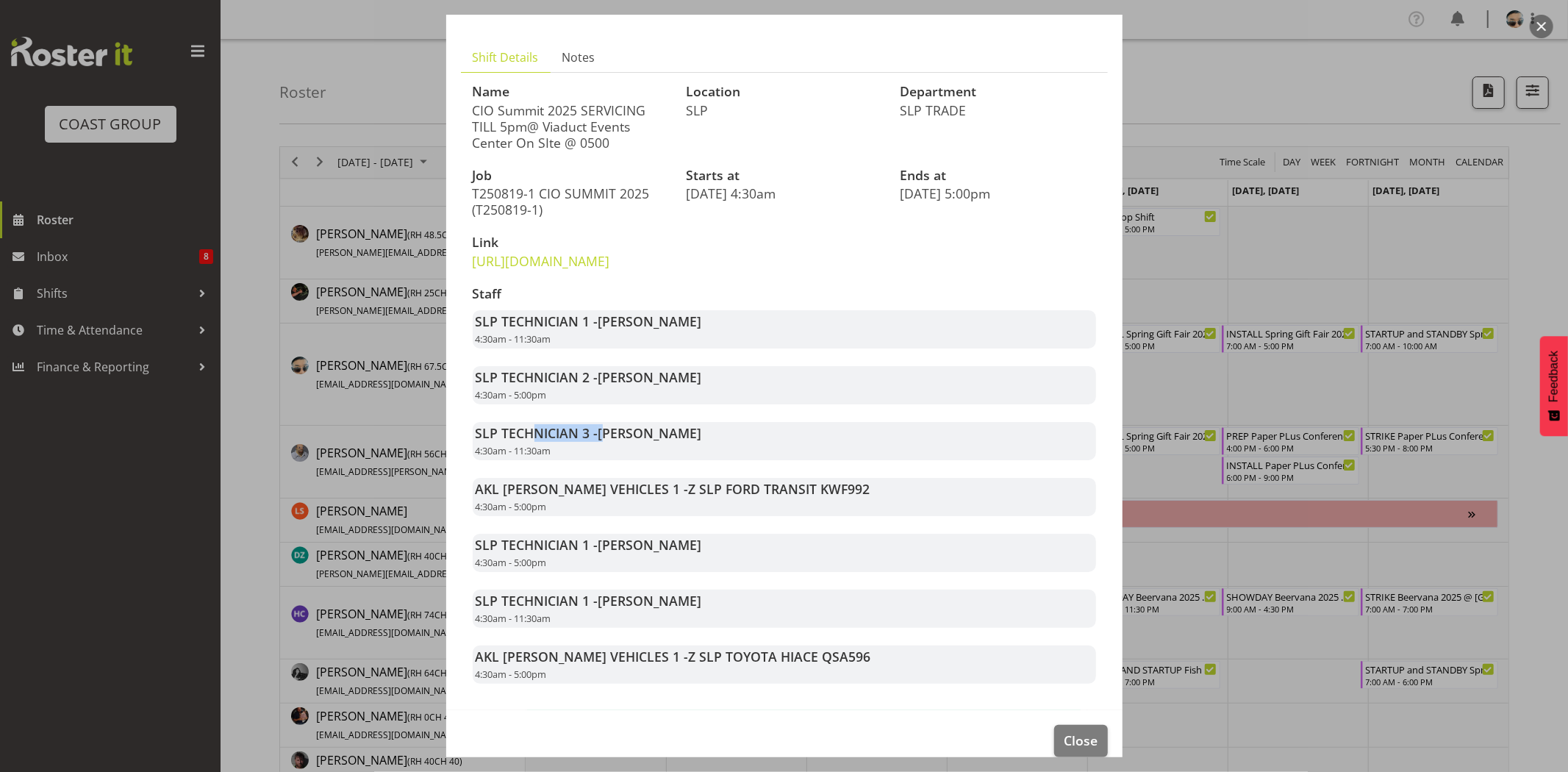
click at [622, 460] on div "SLP TECHNICIAN 3 - Kes David 4:30am - 11:30am" at bounding box center [784, 440] width 624 height 39
drag, startPoint x: 580, startPoint y: 517, endPoint x: 688, endPoint y: 526, distance: 108.4
click at [688, 498] on strong "AKL RYMER VEHICLES 1 - Z SLP FORD TRANSIT KWF992" at bounding box center [672, 489] width 394 height 18
click at [688, 498] on span "Z SLP FORD TRANSIT KWF992" at bounding box center [779, 489] width 182 height 18
drag, startPoint x: 623, startPoint y: 692, endPoint x: 728, endPoint y: 697, distance: 105.1
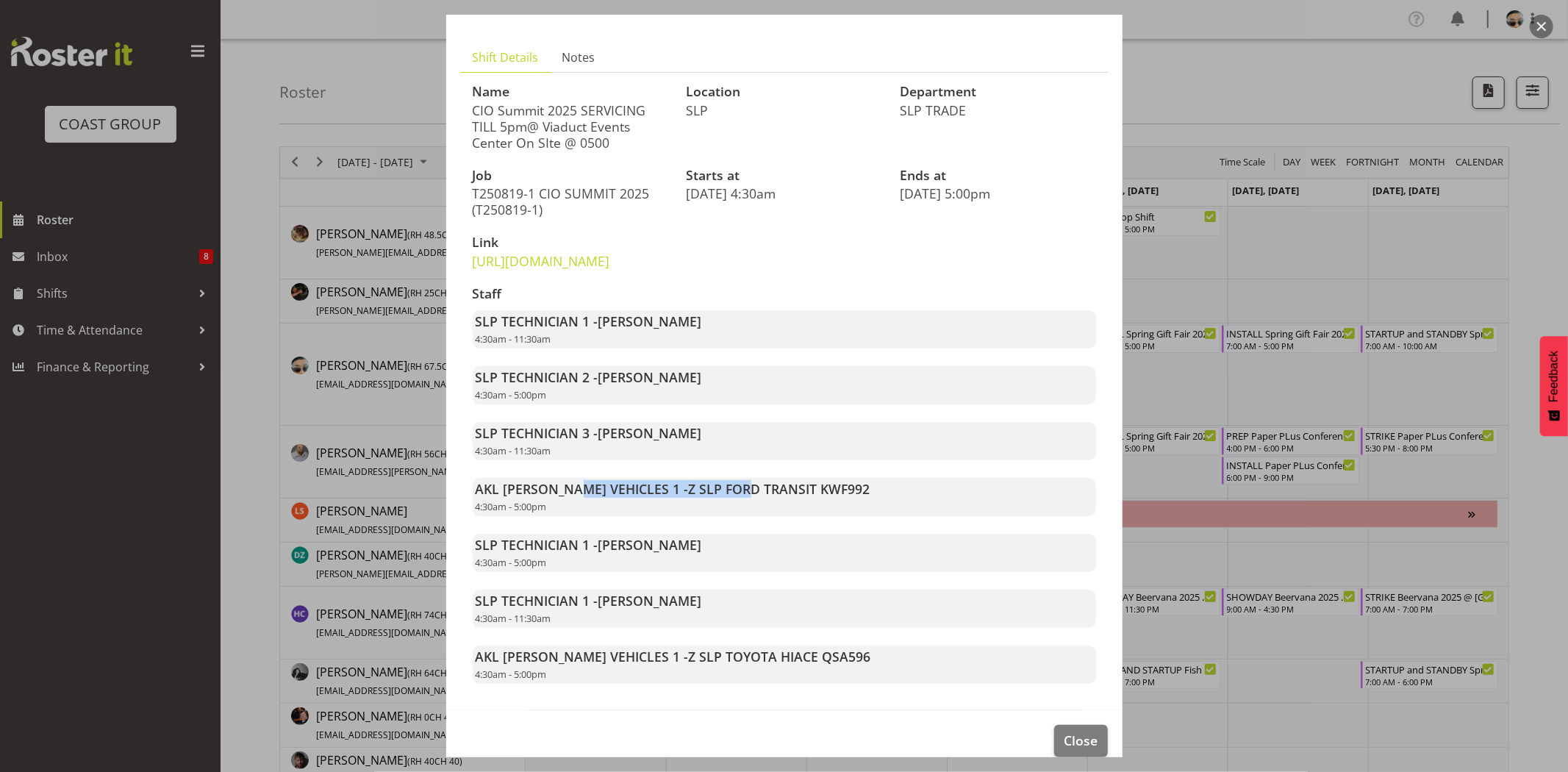
click at [728, 665] on strong "AKL RYMER VEHICLES 1 - Z SLP TOYOTA HIACE QSA596" at bounding box center [673, 657] width 395 height 18
click at [728, 665] on span "Z SLP TOYOTA HIACE QSA596" at bounding box center [779, 657] width 182 height 18
drag, startPoint x: 613, startPoint y: 356, endPoint x: 670, endPoint y: 366, distance: 57.9
click at [668, 349] on div "SLP TECHNICIAN 1 - Aaron Grant 4:30am - 11:30am" at bounding box center [784, 329] width 624 height 39
click at [678, 349] on div "SLP TECHNICIAN 1 - Aaron Grant 4:30am - 11:30am" at bounding box center [784, 329] width 624 height 39
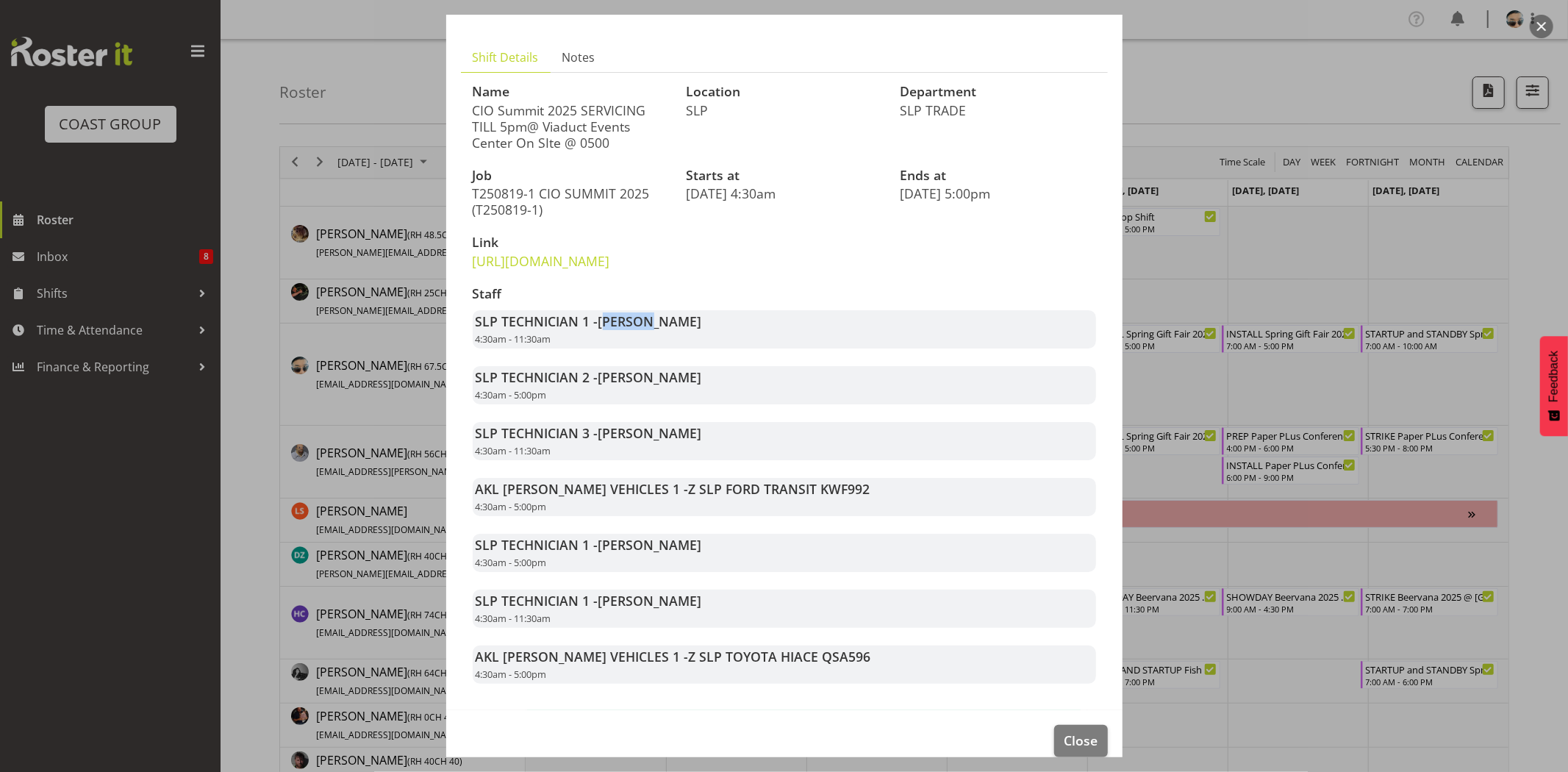
drag, startPoint x: 607, startPoint y: 356, endPoint x: 675, endPoint y: 364, distance: 68.5
click at [671, 349] on div "SLP TECHNICIAN 1 - Aaron Grant 4:30am - 11:30am" at bounding box center [784, 329] width 624 height 39
click at [678, 349] on div "SLP TECHNICIAN 1 - Aaron Grant 4:30am - 11:30am" at bounding box center [784, 329] width 624 height 39
drag, startPoint x: 603, startPoint y: 358, endPoint x: 674, endPoint y: 358, distance: 71.0
click at [674, 330] on span "[PERSON_NAME]" at bounding box center [650, 322] width 103 height 18
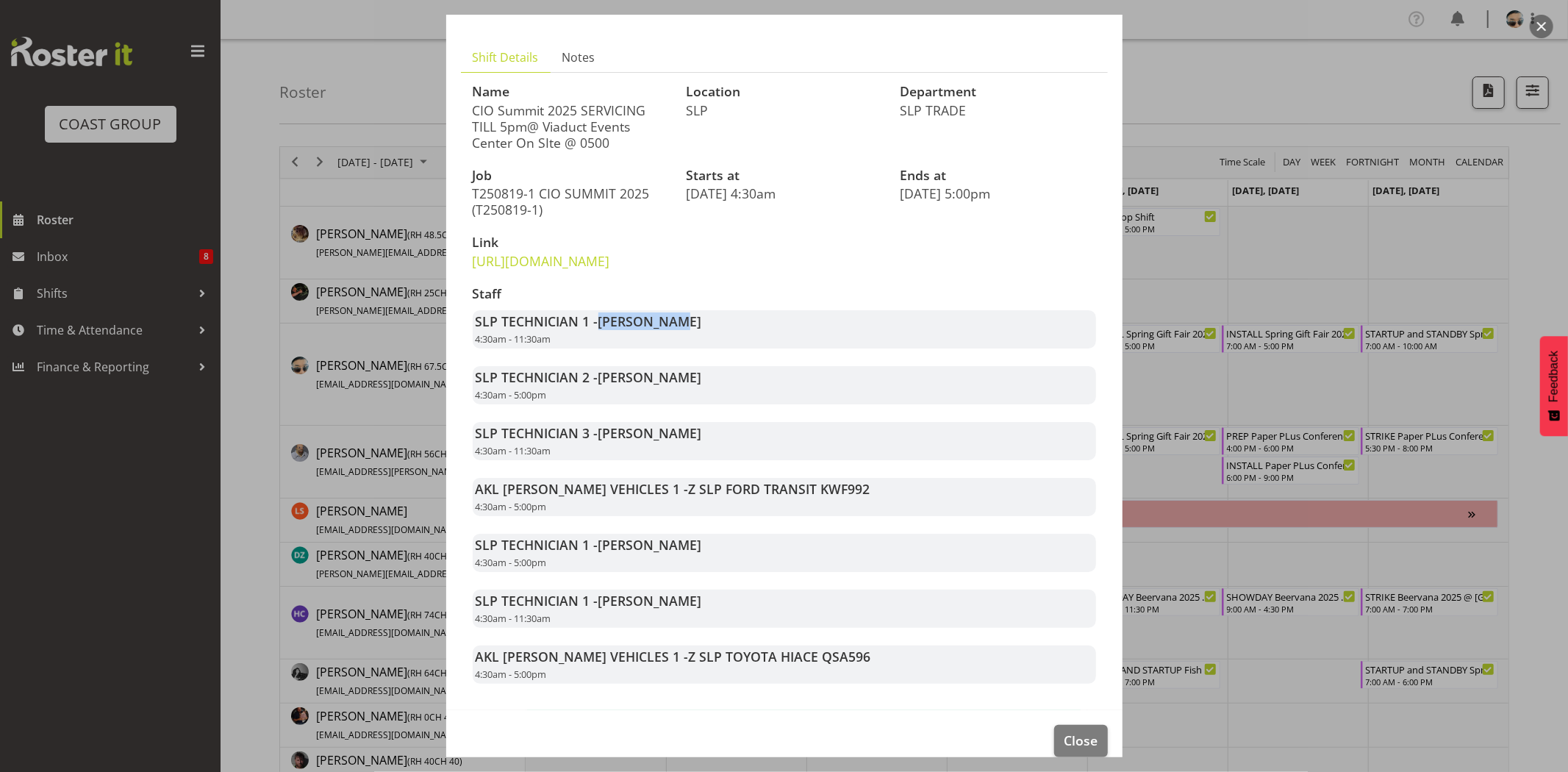
click at [674, 330] on span "[PERSON_NAME]" at bounding box center [650, 322] width 103 height 18
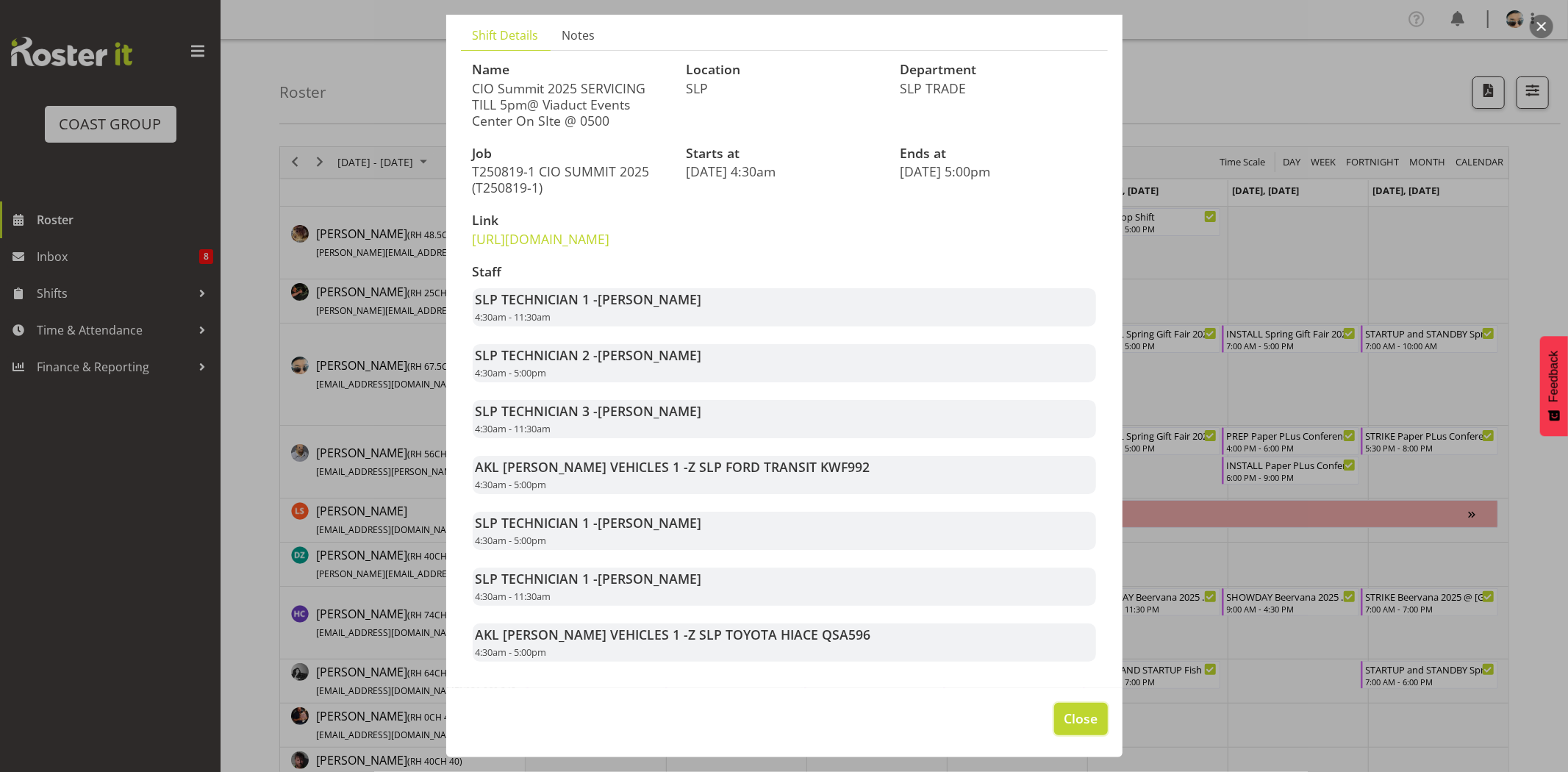
click at [1076, 716] on span "Close" at bounding box center [1081, 717] width 34 height 19
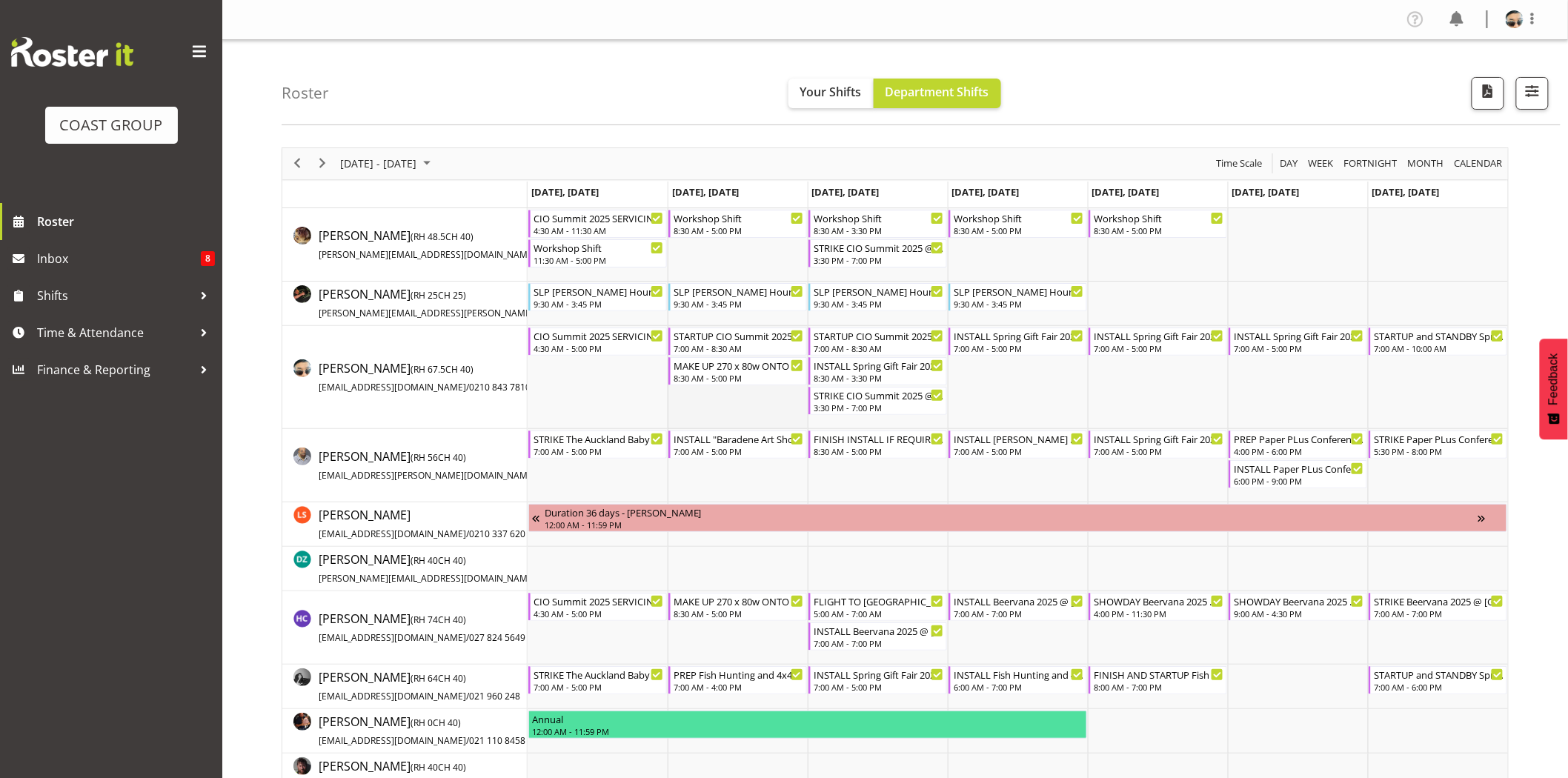
click at [773, 402] on td "Timeline Week of August 24, 2025" at bounding box center [737, 378] width 140 height 103
click at [759, 347] on div "7:00 AM - 8:30 AM" at bounding box center [738, 347] width 130 height 12
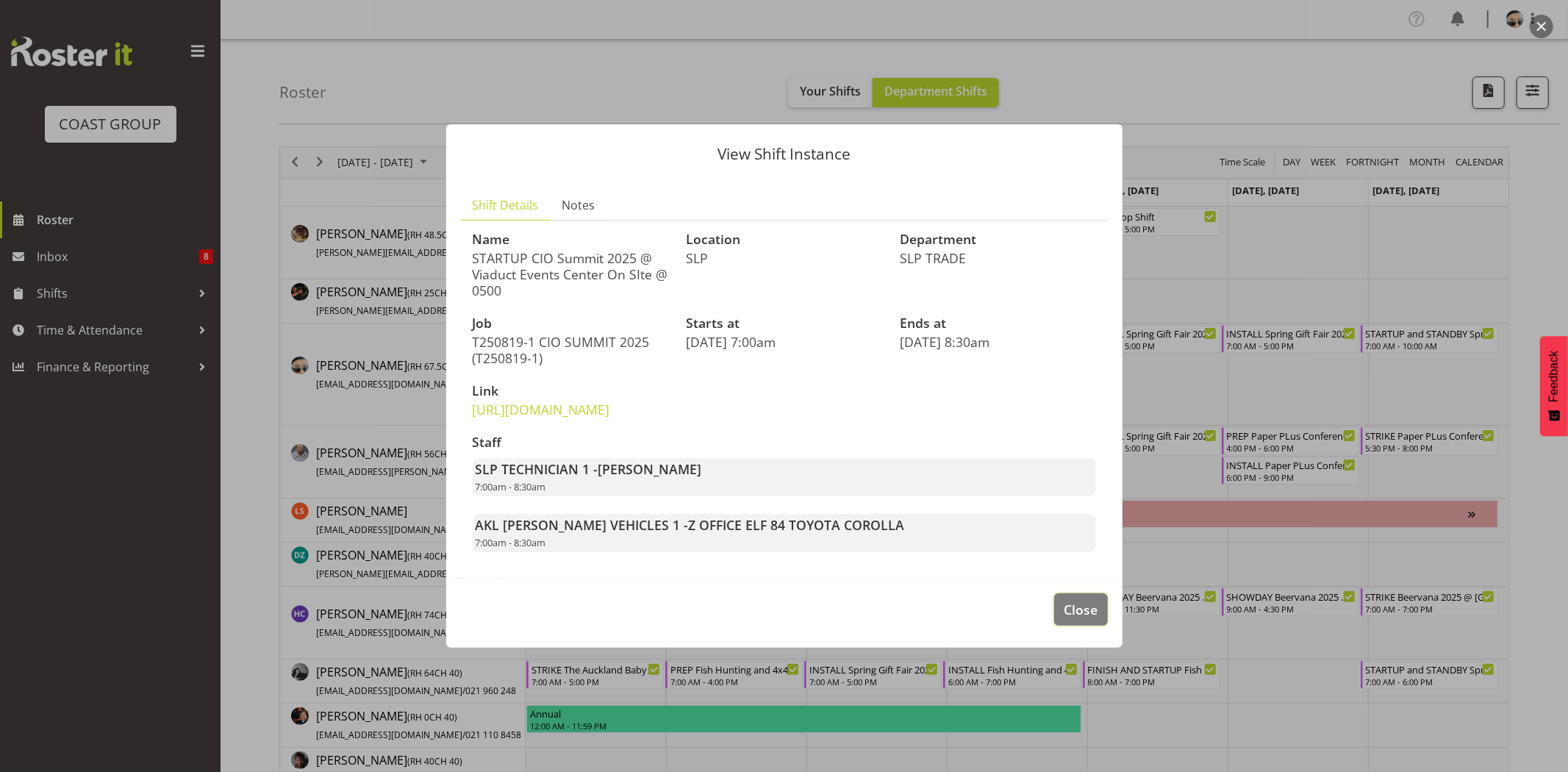
click at [1101, 624] on button "Close" at bounding box center [1080, 609] width 53 height 32
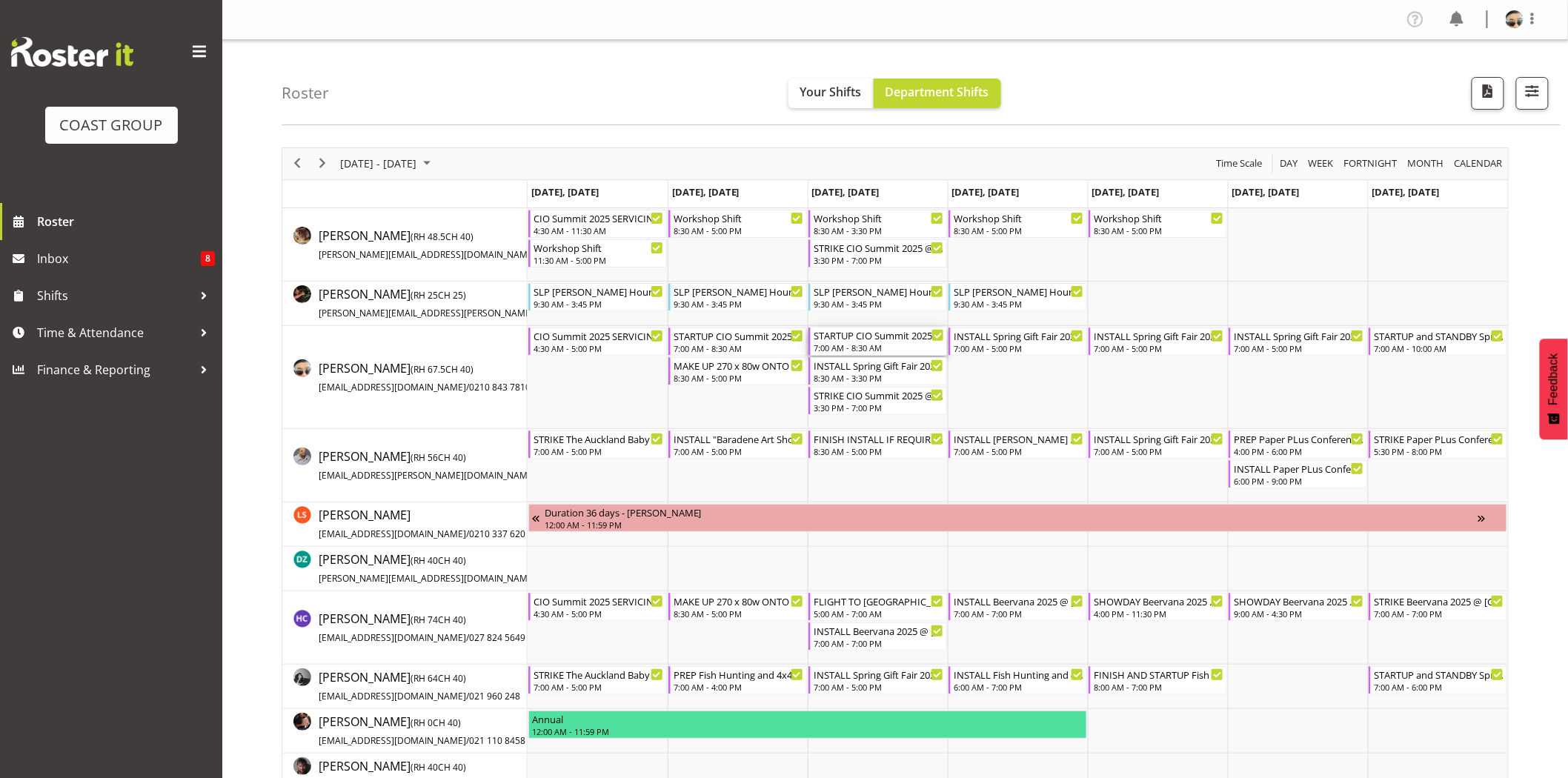
click at [883, 344] on div "7:00 AM - 8:30 AM" at bounding box center [879, 347] width 130 height 12
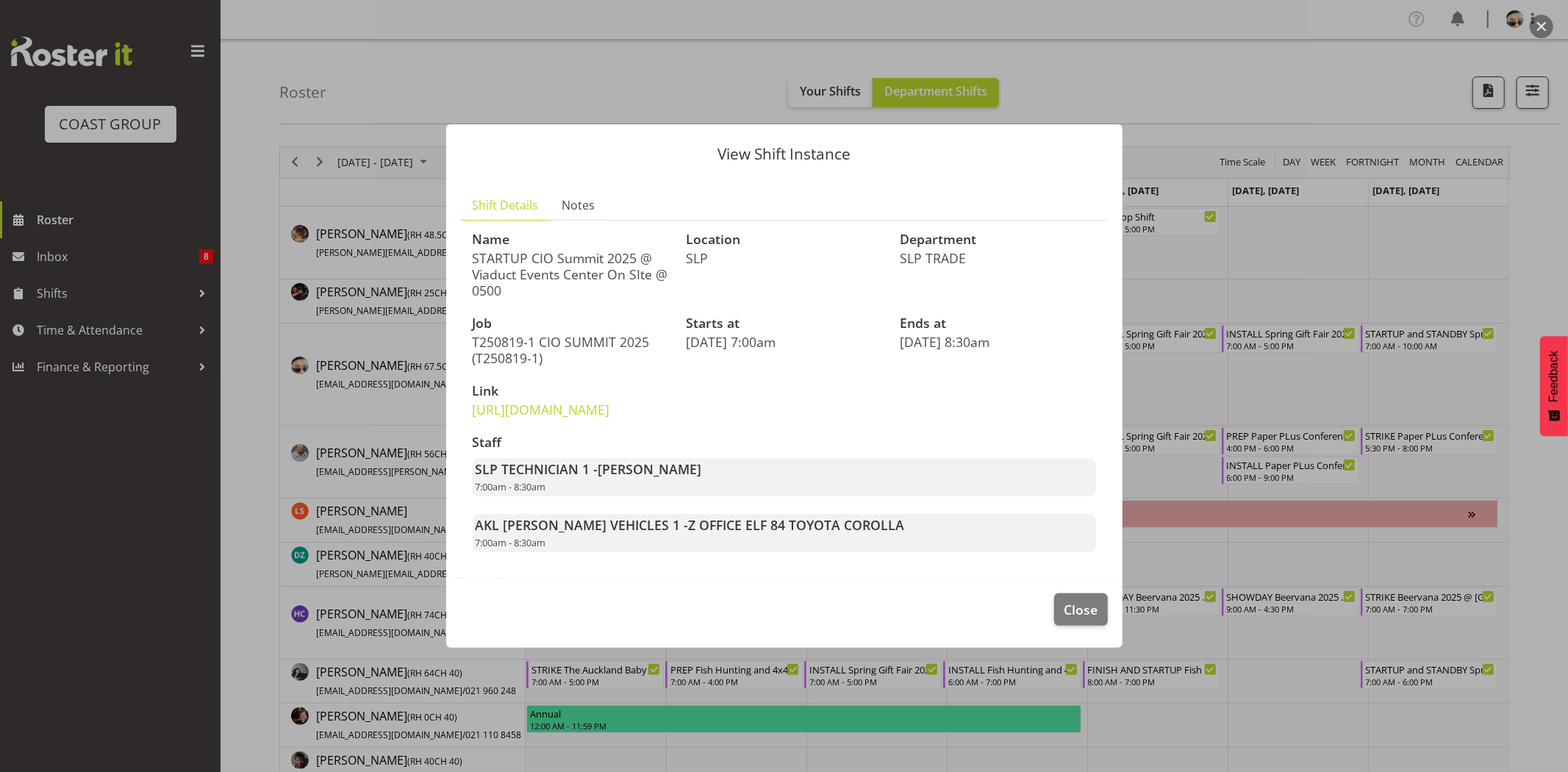
drag, startPoint x: 598, startPoint y: 482, endPoint x: 704, endPoint y: 502, distance: 107.9
click at [704, 496] on div "SLP TECHNICIAN 1 - Aof Anujarawat 7:00am - 8:30am" at bounding box center [784, 477] width 624 height 39
drag, startPoint x: 589, startPoint y: 486, endPoint x: 684, endPoint y: 504, distance: 96.7
click at [684, 496] on div "SLP TECHNICIAN 1 - Aof Anujarawat 7:00am - 8:30am" at bounding box center [784, 477] width 624 height 39
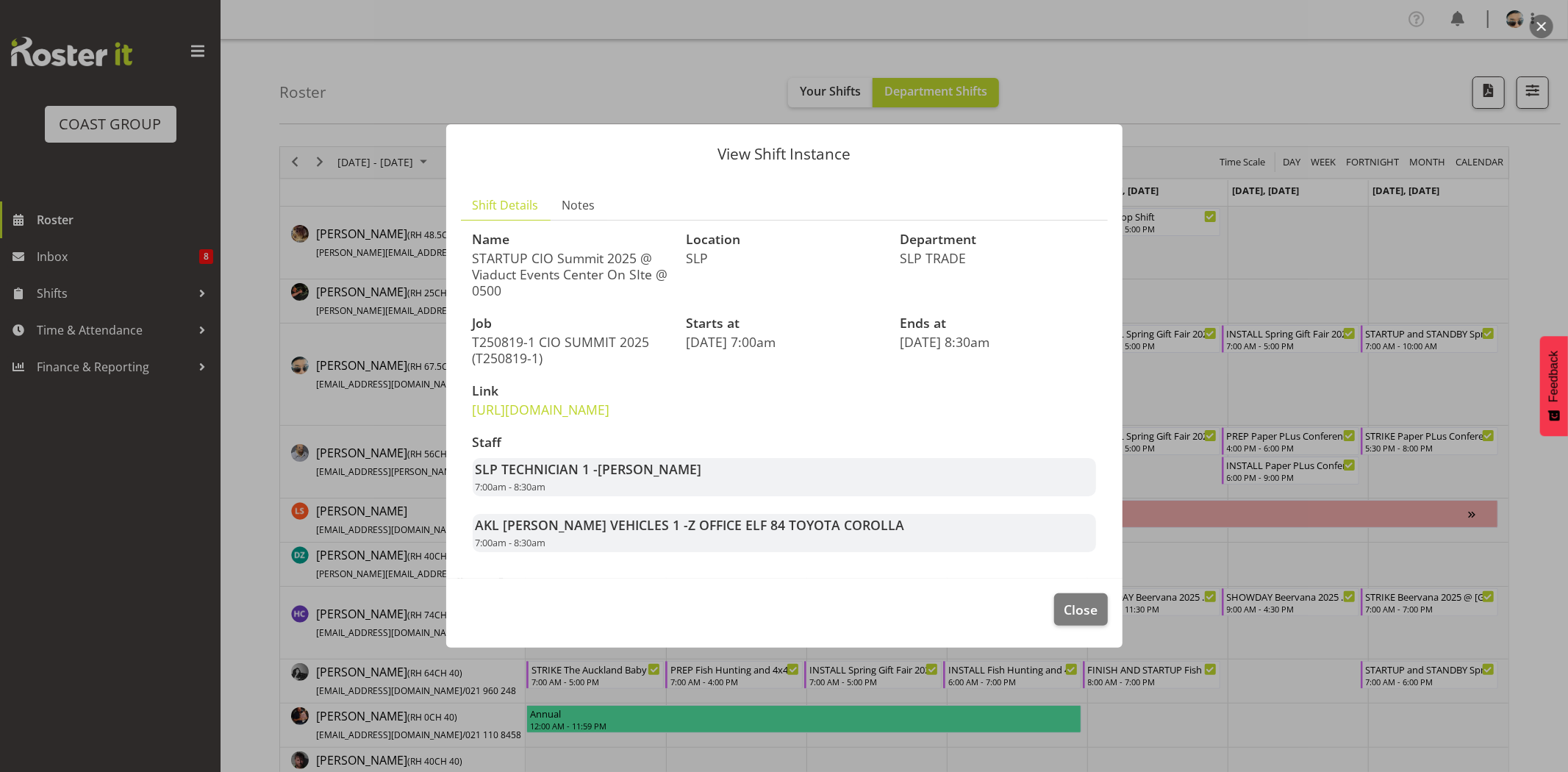
click at [684, 496] on div "SLP TECHNICIAN 1 - Aof Anujarawat 7:00am - 8:30am" at bounding box center [784, 477] width 624 height 39
click at [1071, 619] on span "Close" at bounding box center [1081, 608] width 34 height 19
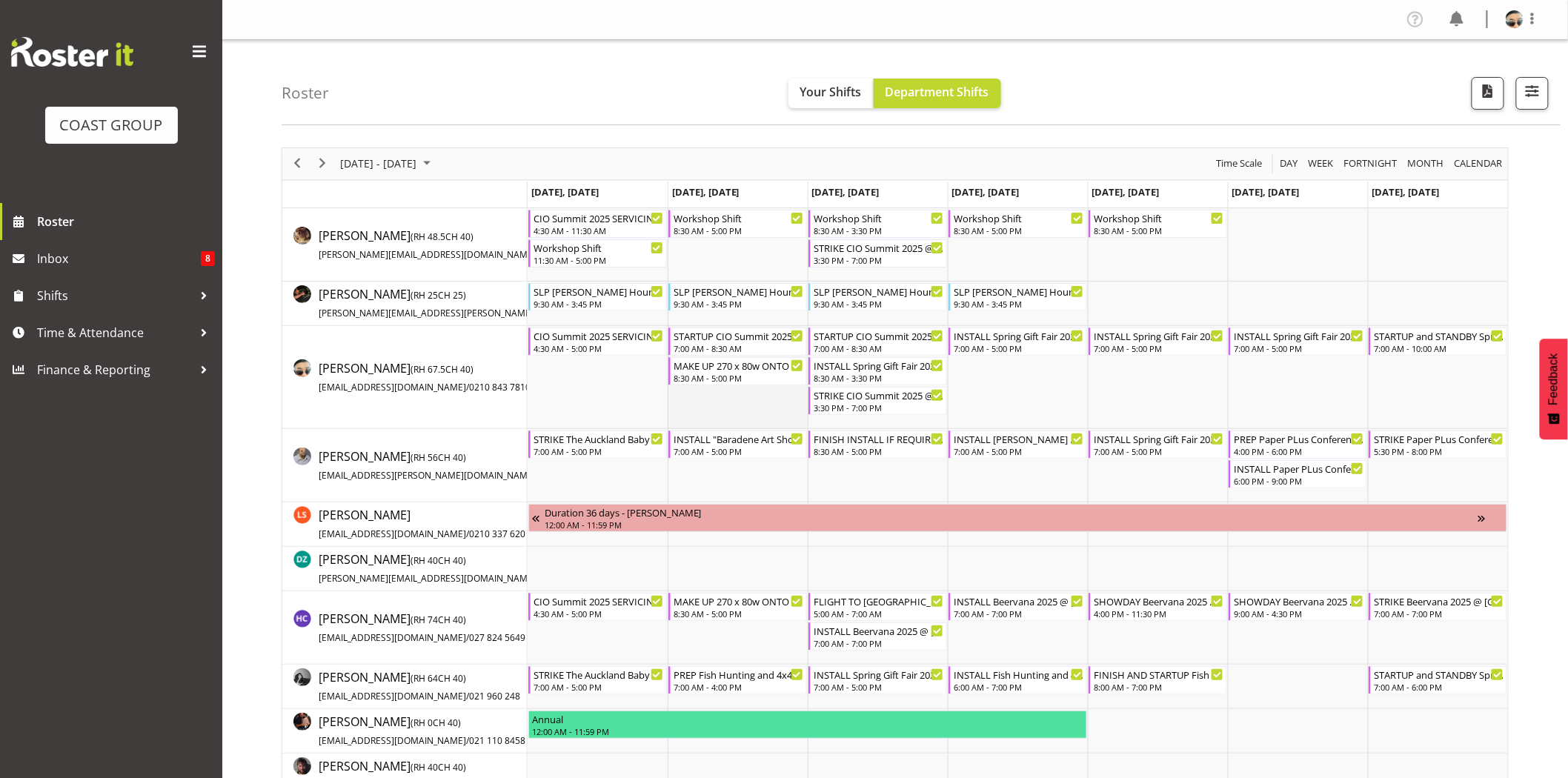
click at [782, 416] on td "Timeline Week of August 24, 2025" at bounding box center [737, 378] width 140 height 103
click at [760, 405] on td "Timeline Week of August 24, 2025" at bounding box center [737, 378] width 140 height 103
click at [755, 321] on td "Timeline Week of August 24, 2025" at bounding box center [737, 303] width 140 height 44
click at [1005, 341] on div "INSTALL Spring Gift Fair 2025 @ Auckland Showgrounds 7:00 AM - 5:00 PM" at bounding box center [1019, 341] width 130 height 28
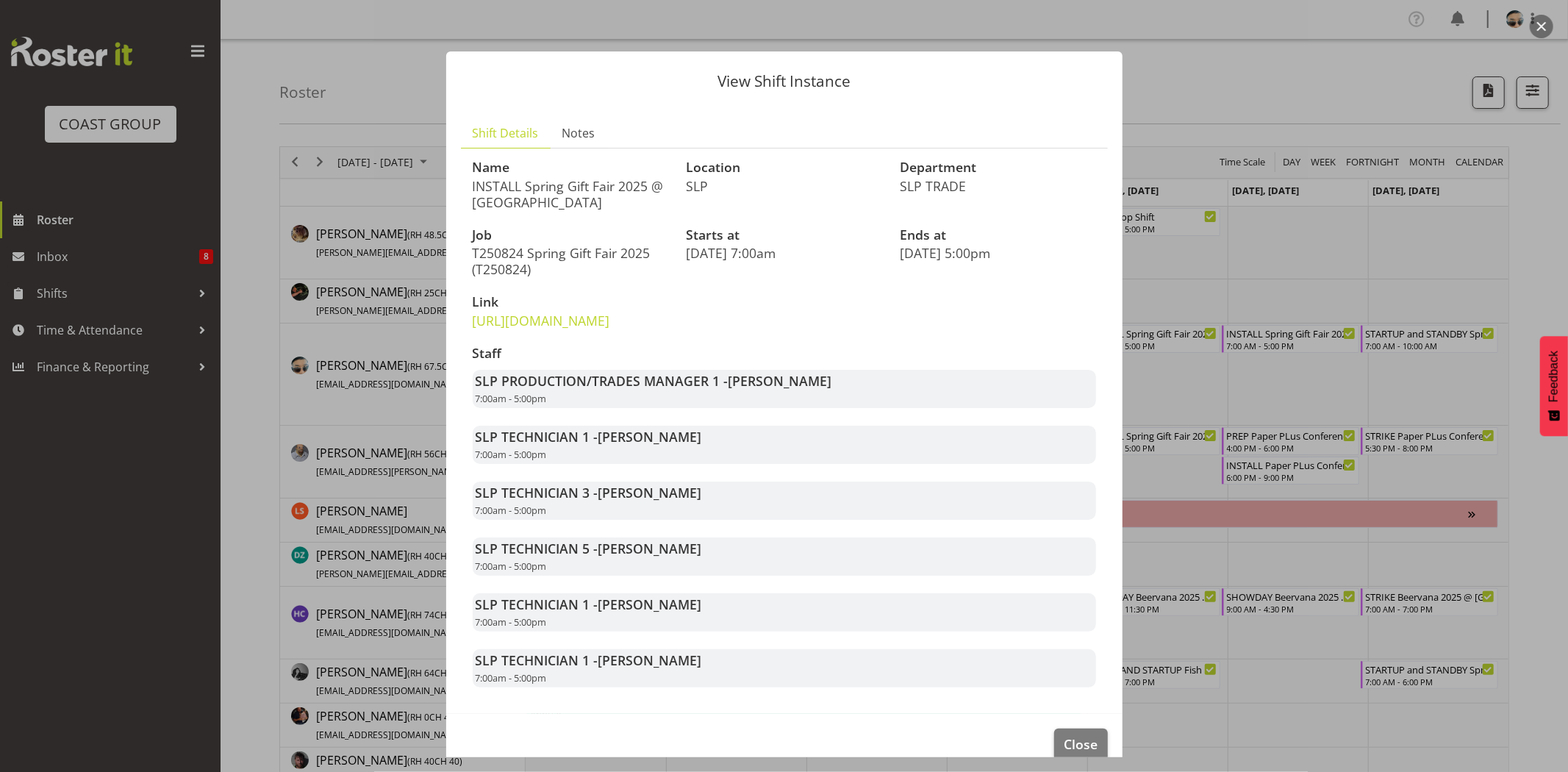
scroll to position [58, 0]
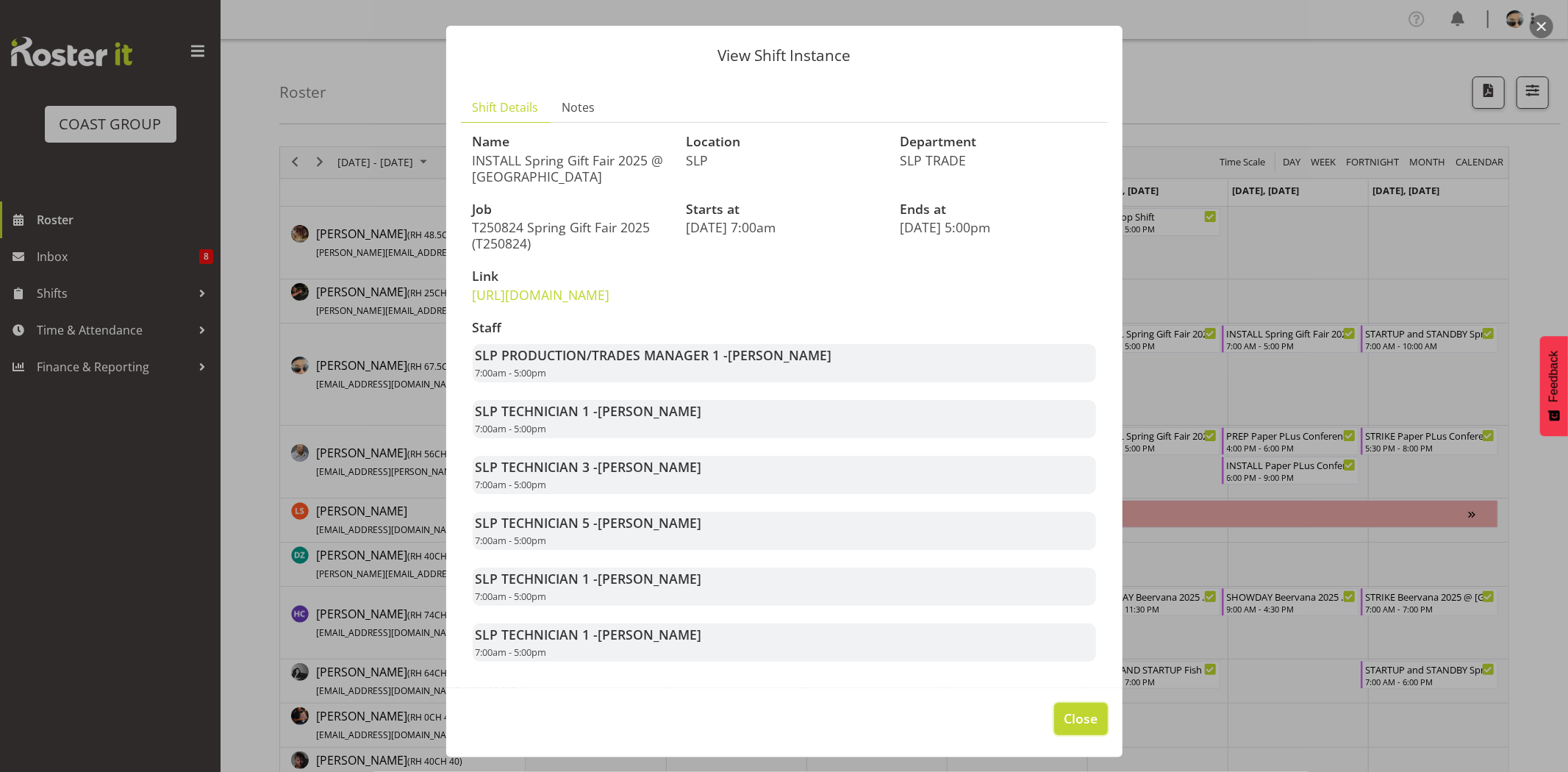
click at [1054, 729] on button "Close" at bounding box center [1080, 719] width 53 height 32
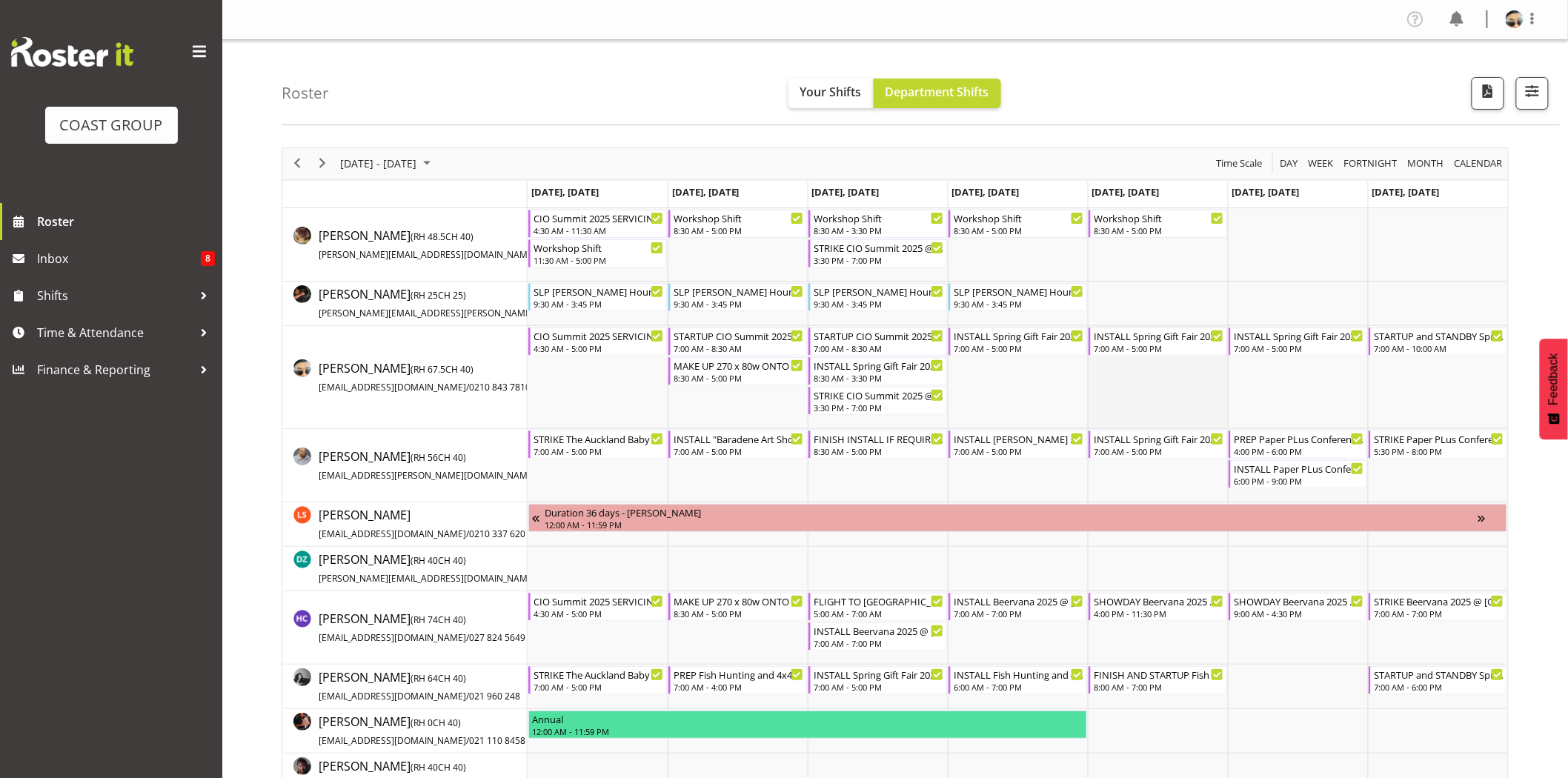
click at [1150, 388] on td "Timeline Week of August 24, 2025" at bounding box center [1158, 378] width 140 height 103
click at [1264, 339] on div "INSTALL Spring Gift Fair 2025 @ [GEOGRAPHIC_DATA]" at bounding box center [1299, 335] width 130 height 14
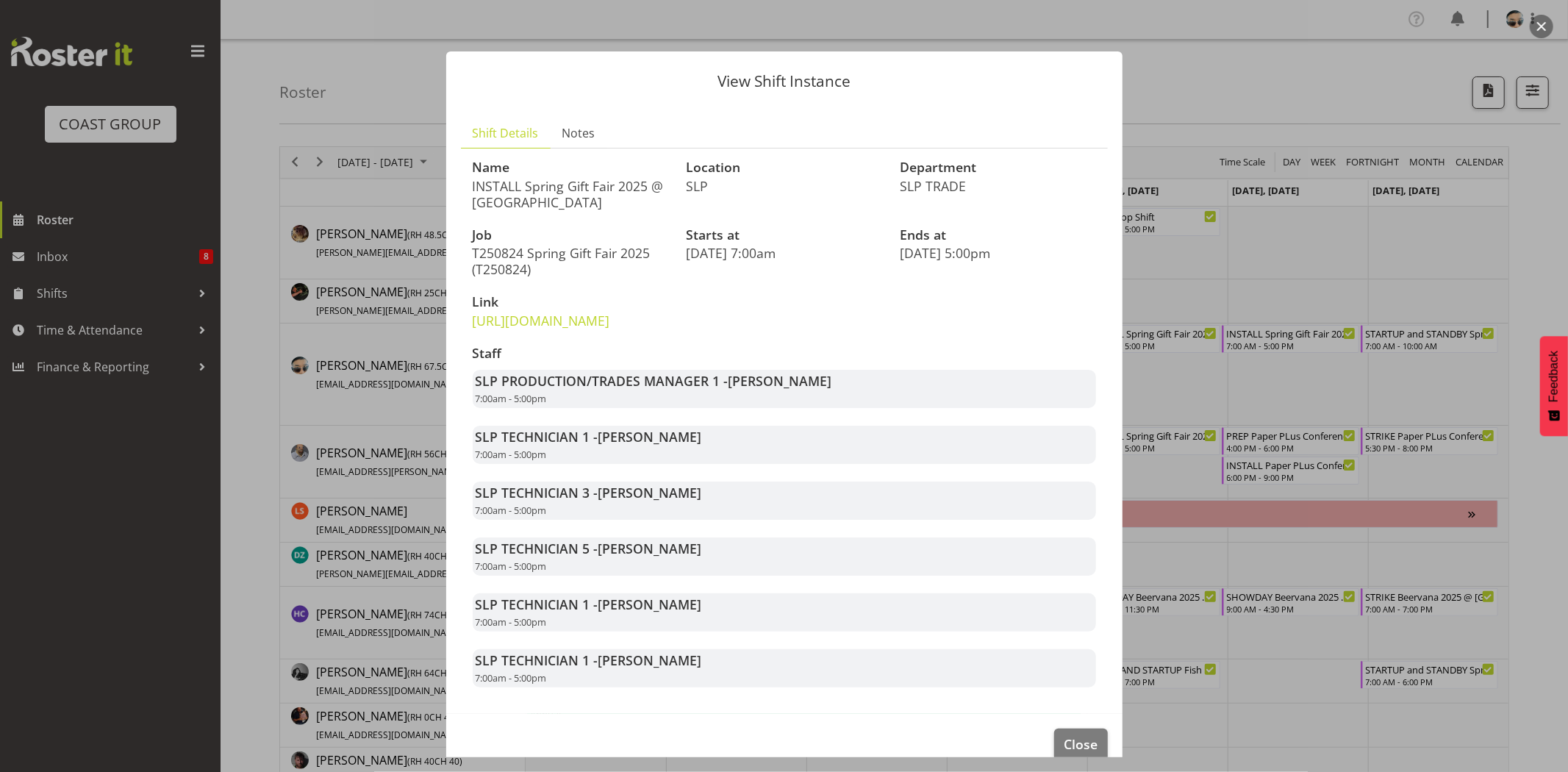
drag, startPoint x: 1121, startPoint y: 668, endPoint x: 1134, endPoint y: 688, distance: 23.9
click at [1134, 688] on div "View Shift Instance Shift Details Notes Name INSTALL Spring Gift Fair 2025 @ Au…" at bounding box center [784, 386] width 705 height 742
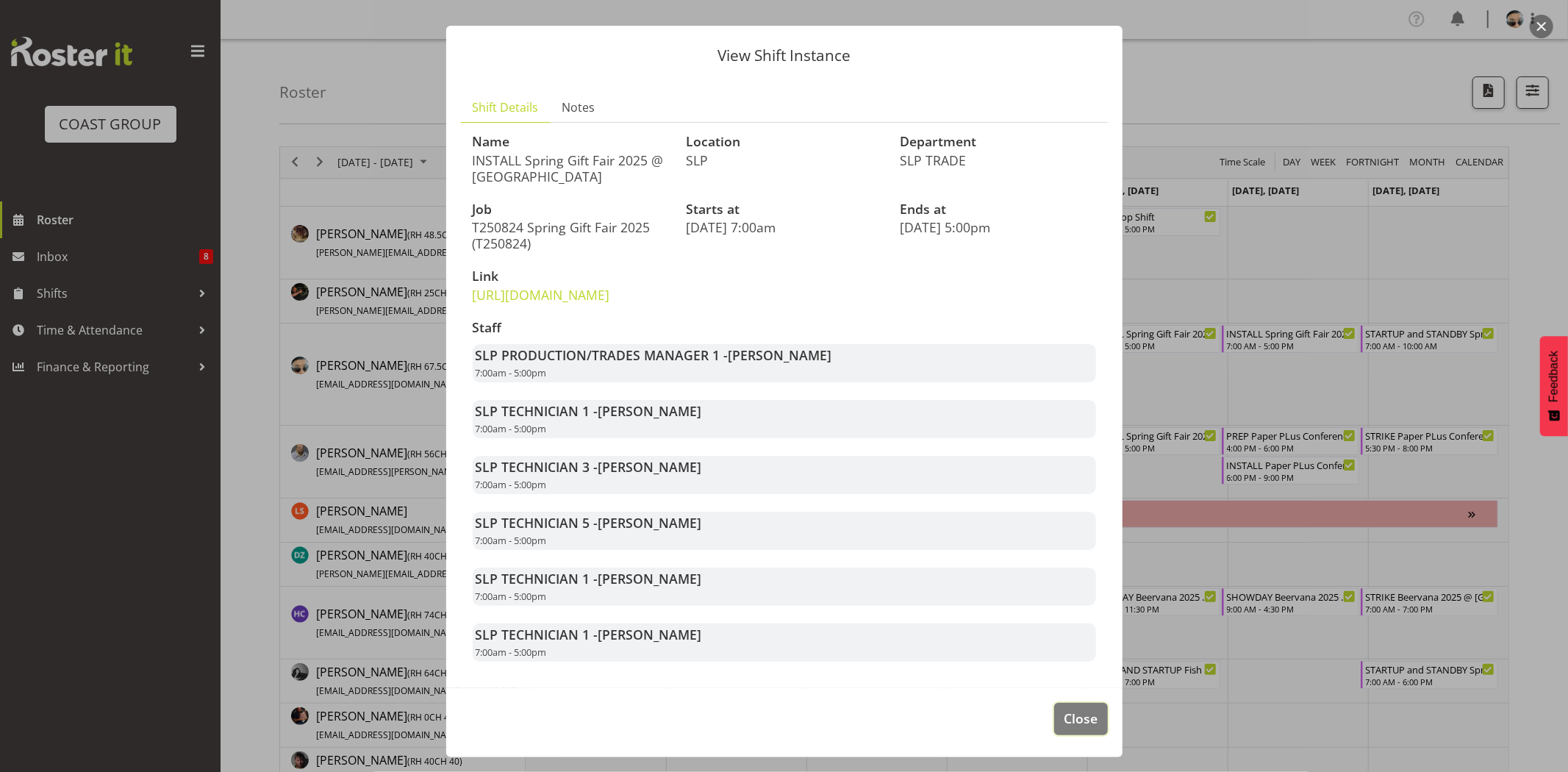
click at [1092, 731] on button "Close" at bounding box center [1080, 719] width 53 height 32
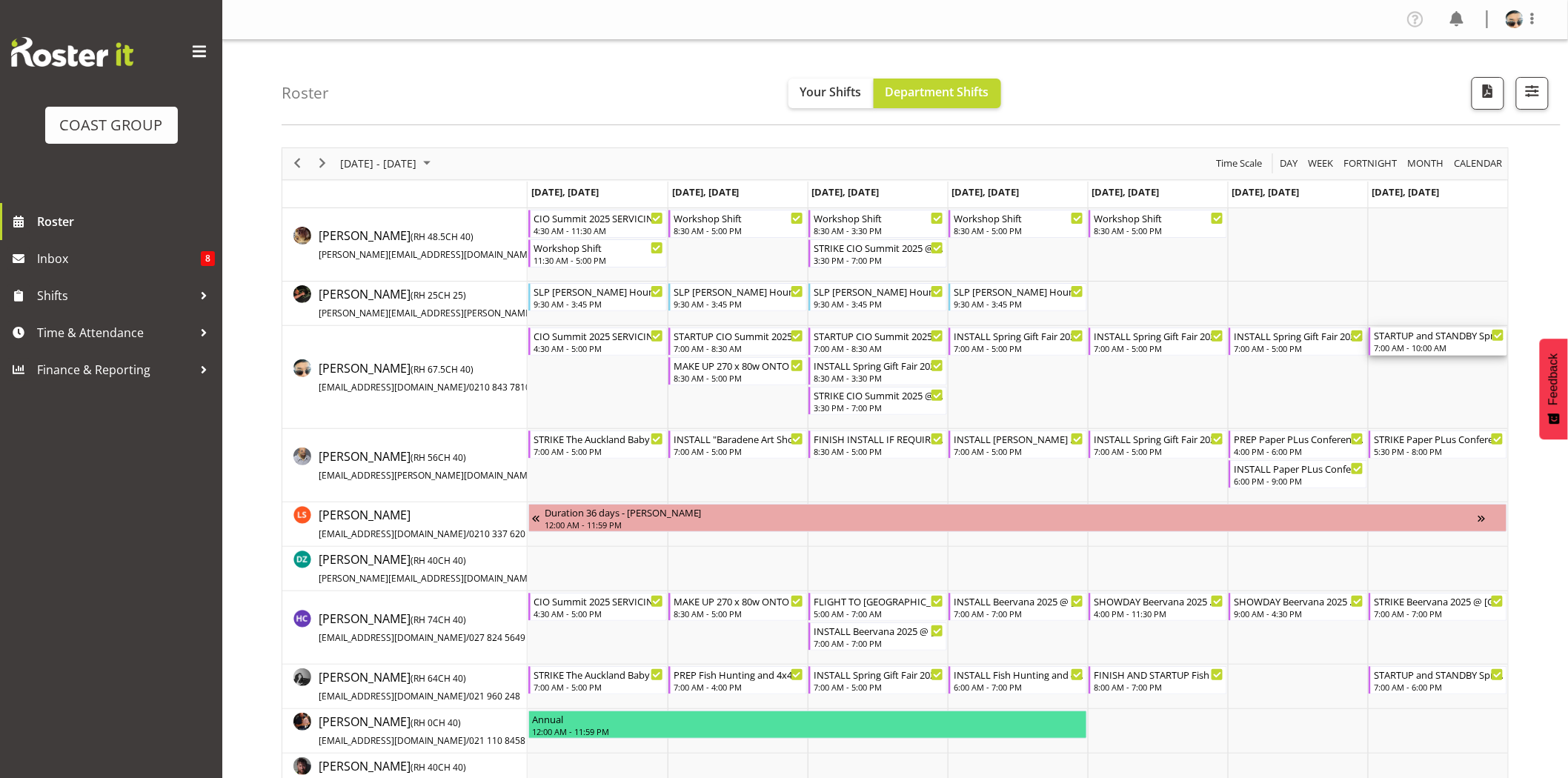
click at [1424, 341] on div "STARTUP and STANDBY Spring Gift Fair 2025 @ [GEOGRAPHIC_DATA]" at bounding box center [1438, 335] width 130 height 14
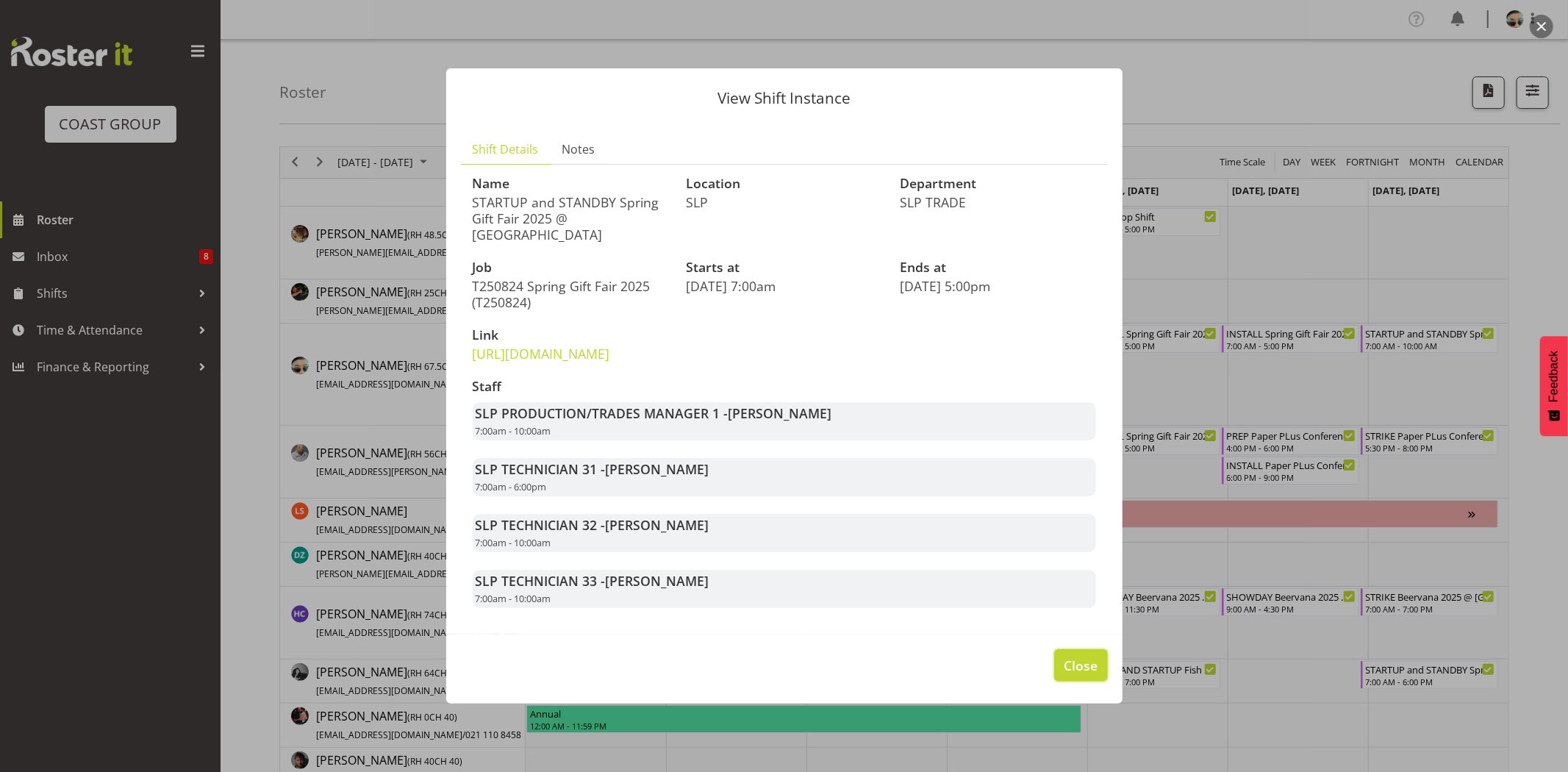
click at [1076, 675] on span "Close" at bounding box center [1081, 665] width 34 height 19
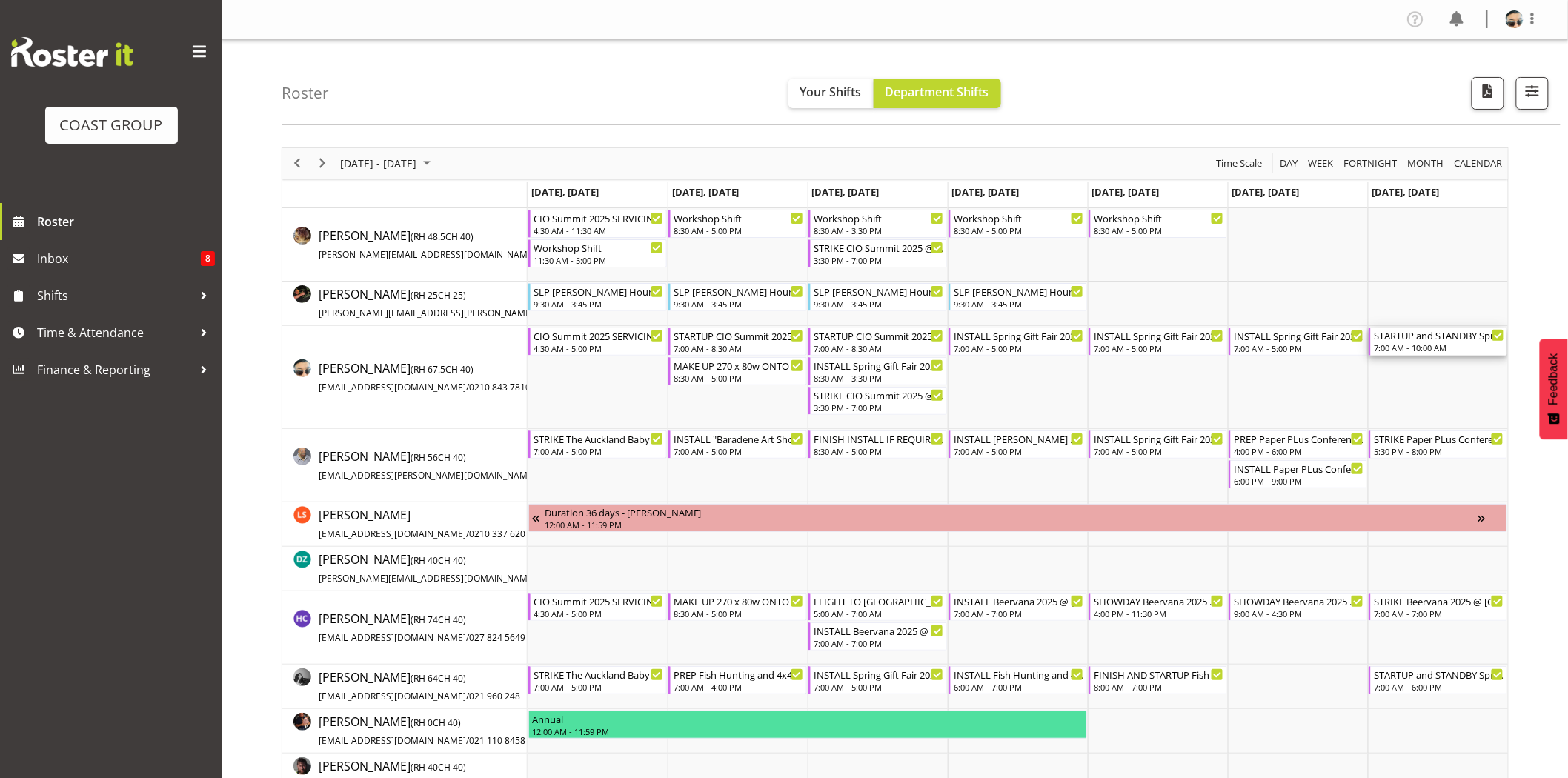
click at [1405, 328] on div "STARTUP and STANDBY Spring Gift Fair 2025 @ [GEOGRAPHIC_DATA]" at bounding box center [1438, 335] width 130 height 14
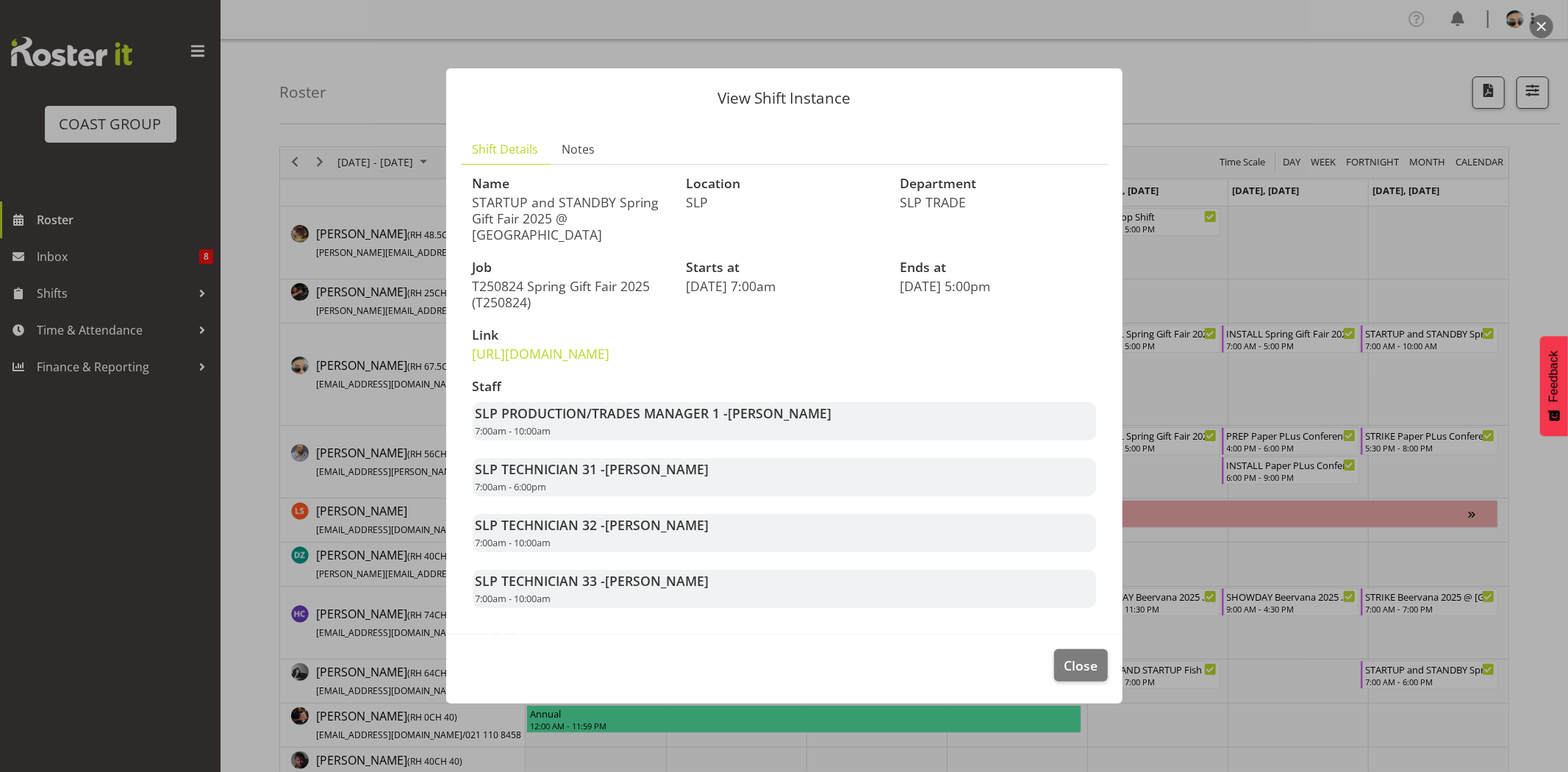
drag, startPoint x: 729, startPoint y: 428, endPoint x: 816, endPoint y: 446, distance: 88.8
click at [816, 440] on div "SLP PRODUCTION/TRADES MANAGER 1 - Shaun Dalgetty 7:00am - 10:00am" at bounding box center [784, 421] width 624 height 39
drag, startPoint x: 732, startPoint y: 430, endPoint x: 816, endPoint y: 439, distance: 84.5
click at [816, 439] on div "SLP PRODUCTION/TRADES MANAGER 1 - Shaun Dalgetty 7:00am - 10:00am" at bounding box center [784, 421] width 624 height 39
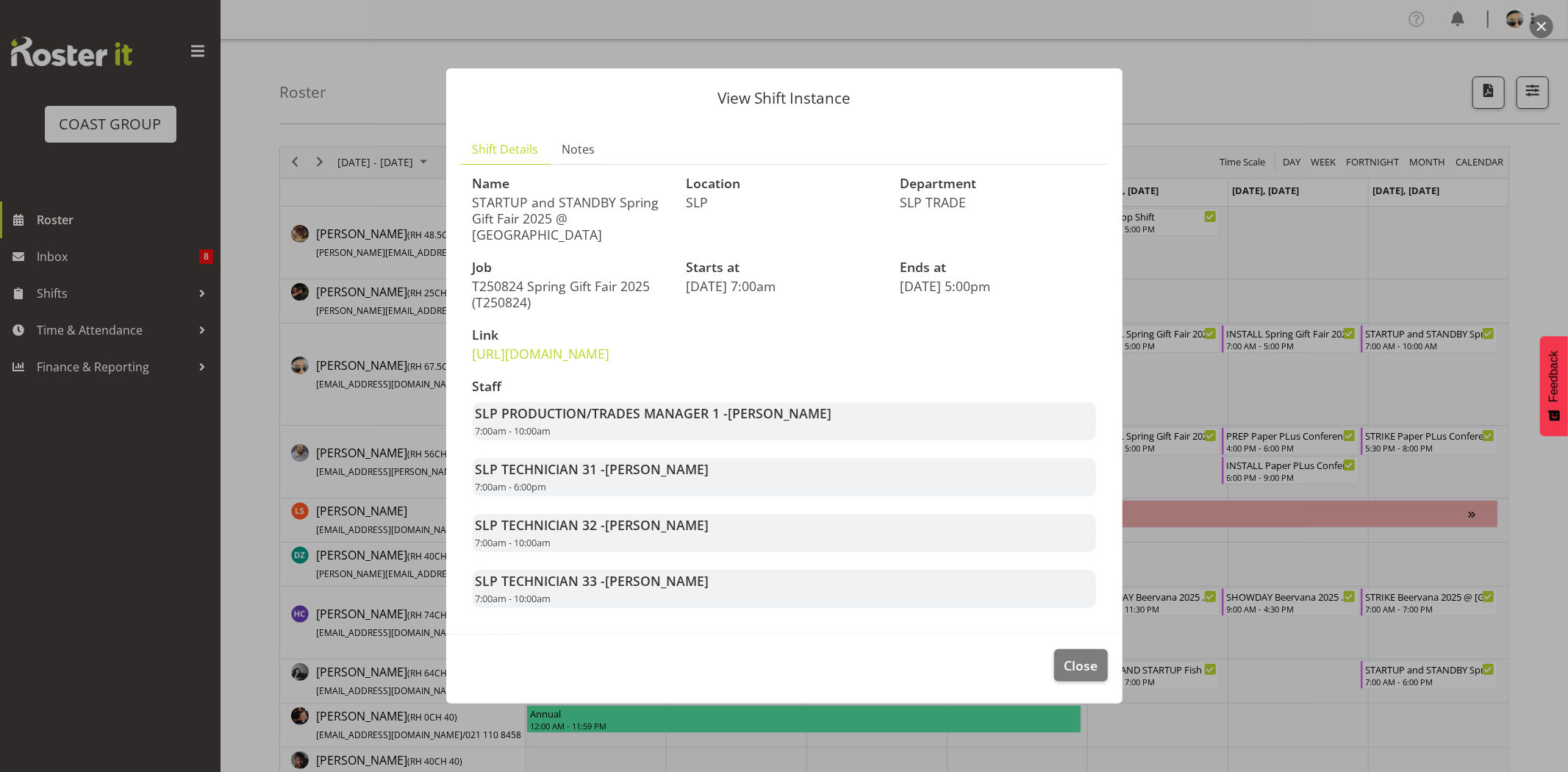
click at [817, 439] on div "SLP PRODUCTION/TRADES MANAGER 1 - Shaun Dalgetty 7:00am - 10:00am" at bounding box center [784, 421] width 624 height 39
drag, startPoint x: 487, startPoint y: 486, endPoint x: 643, endPoint y: 487, distance: 156.0
click at [643, 478] on strong "SLP TECHNICIAN 31 - Hayden Watts" at bounding box center [592, 469] width 234 height 18
click at [643, 478] on span "[PERSON_NAME]" at bounding box center [657, 469] width 103 height 18
drag, startPoint x: 546, startPoint y: 487, endPoint x: 710, endPoint y: 487, distance: 164.0
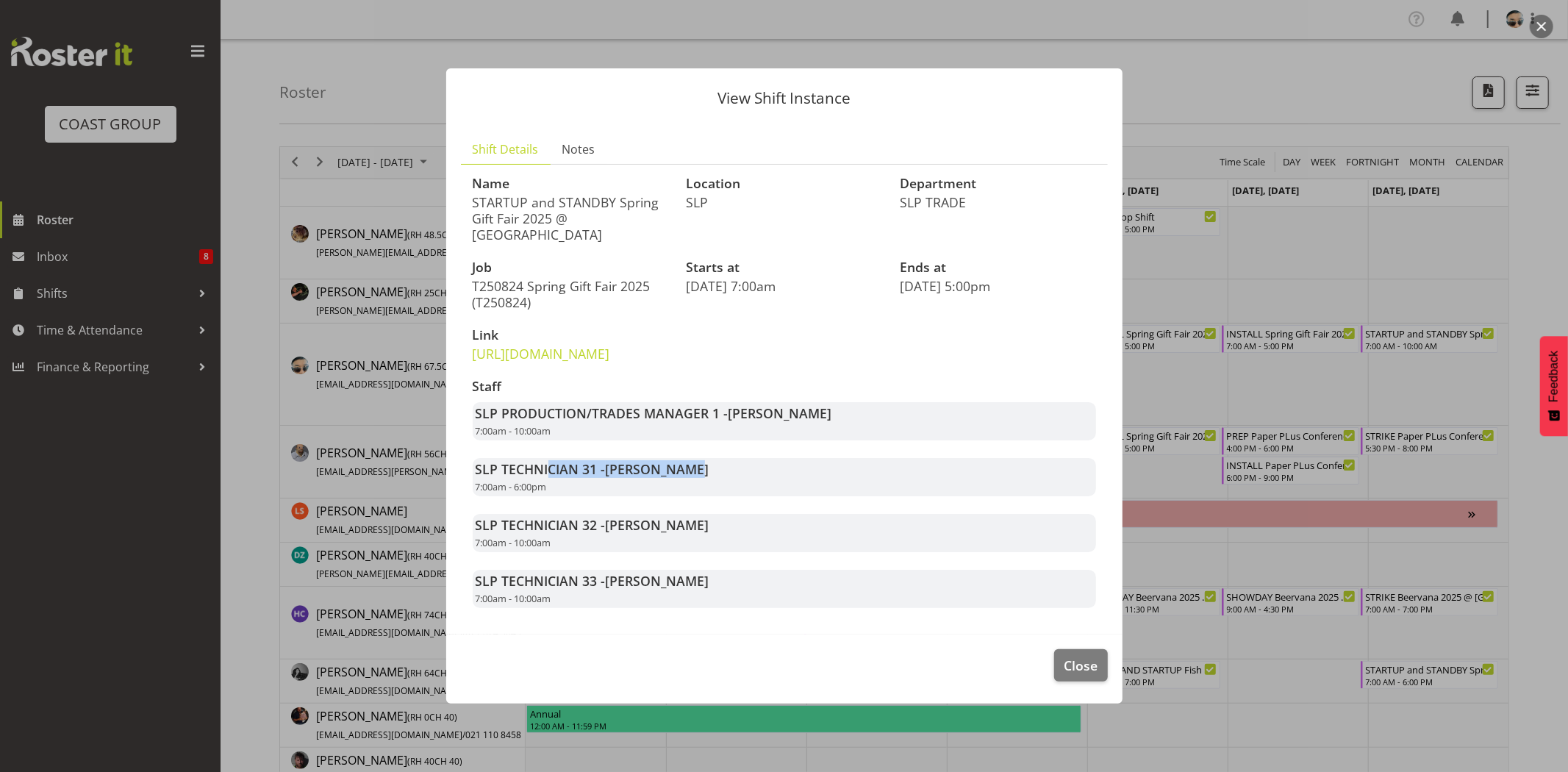
click at [710, 487] on div "SLP TECHNICIAN 31 - Hayden Watts 7:00am - 6:00pm" at bounding box center [784, 477] width 624 height 39
click at [711, 488] on div "SLP TECHNICIAN 31 - Hayden Watts 7:00am - 6:00pm" at bounding box center [784, 477] width 624 height 39
drag, startPoint x: 596, startPoint y: 540, endPoint x: 721, endPoint y: 547, distance: 125.2
click at [709, 547] on div "SLP TECHNICIAN 32 - Aof Anujarawat 7:00am - 10:00am" at bounding box center [784, 533] width 624 height 39
click at [731, 547] on div "SLP TECHNICIAN 32 - Aof Anujarawat 7:00am - 10:00am" at bounding box center [784, 533] width 624 height 39
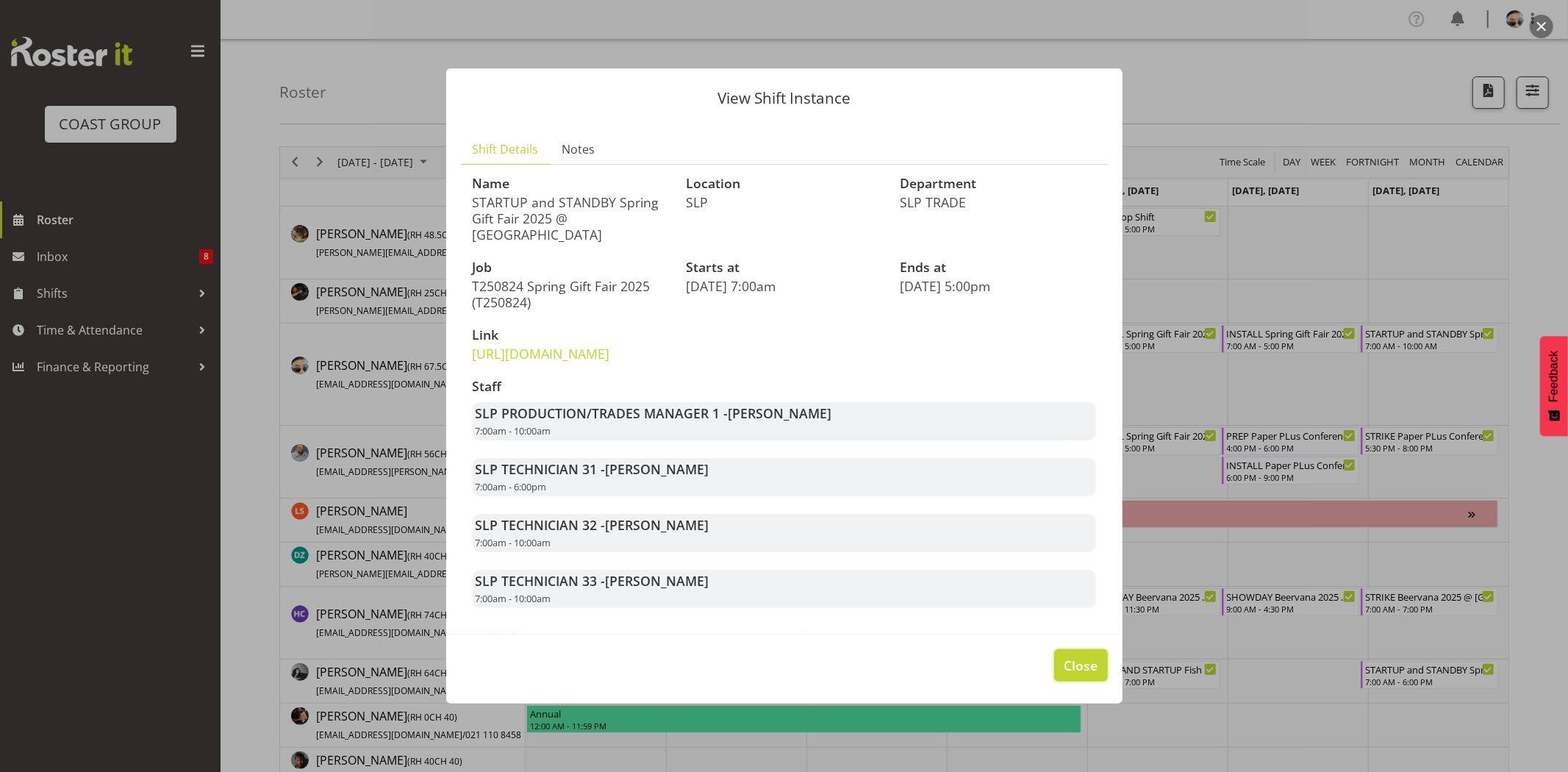
click at [1091, 671] on span "Close" at bounding box center [1081, 665] width 34 height 19
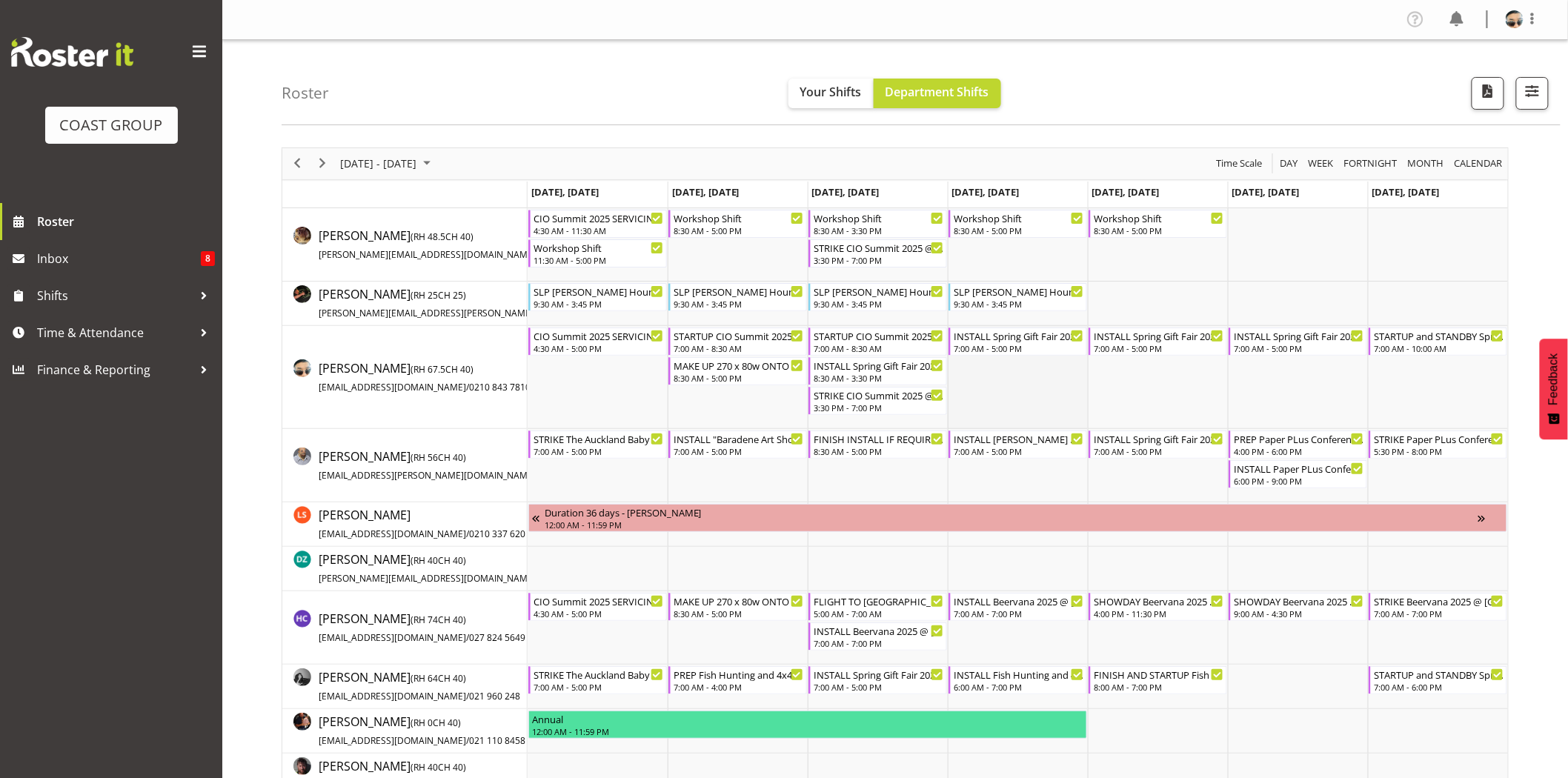
click at [1021, 376] on td "Timeline Week of August 24, 2025" at bounding box center [1017, 378] width 140 height 103
click at [1024, 342] on div "7:00 AM - 5:00 PM" at bounding box center [1019, 347] width 130 height 12
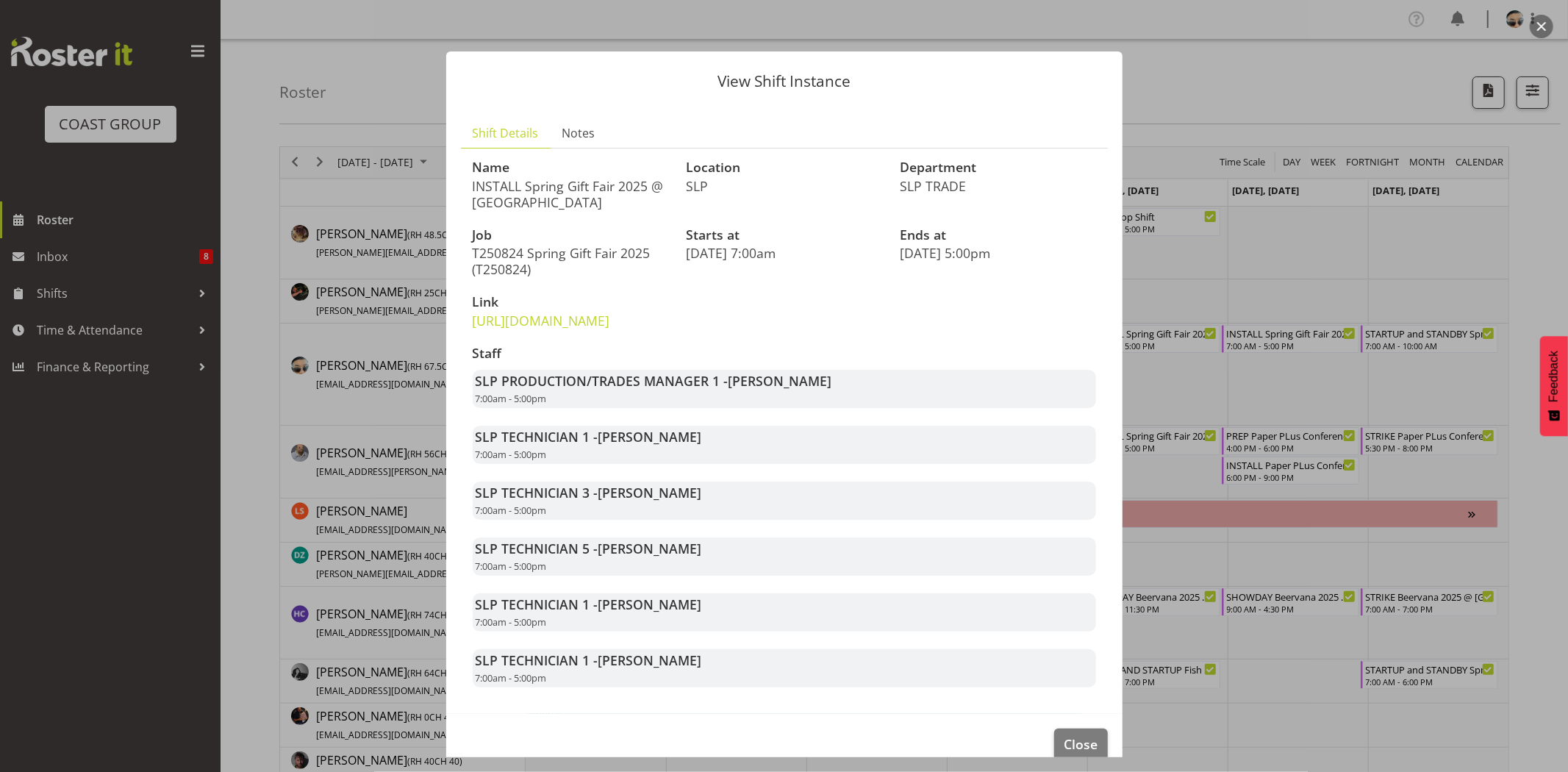
scroll to position [48, 0]
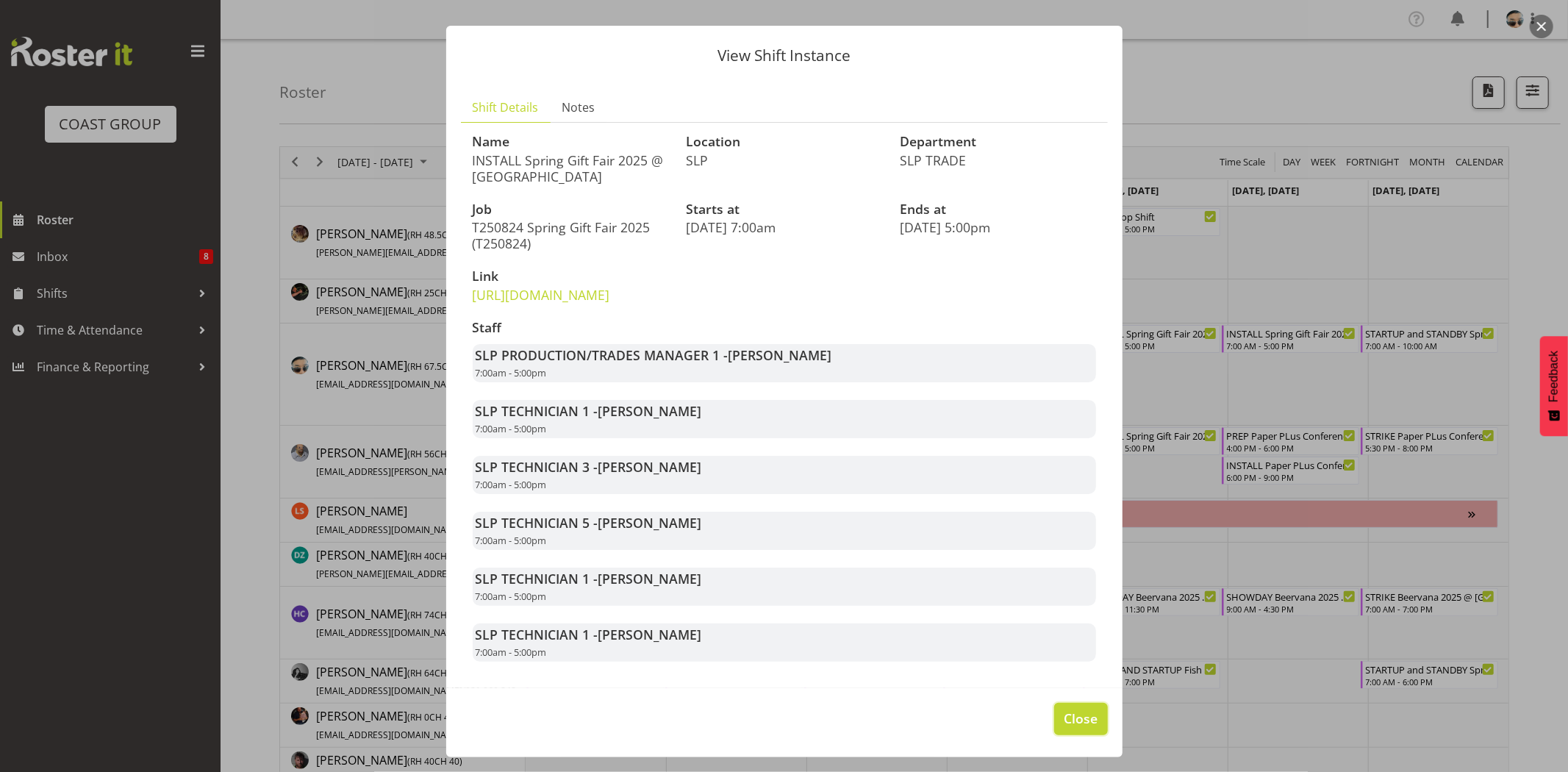
click at [1091, 724] on button "Close" at bounding box center [1080, 719] width 53 height 32
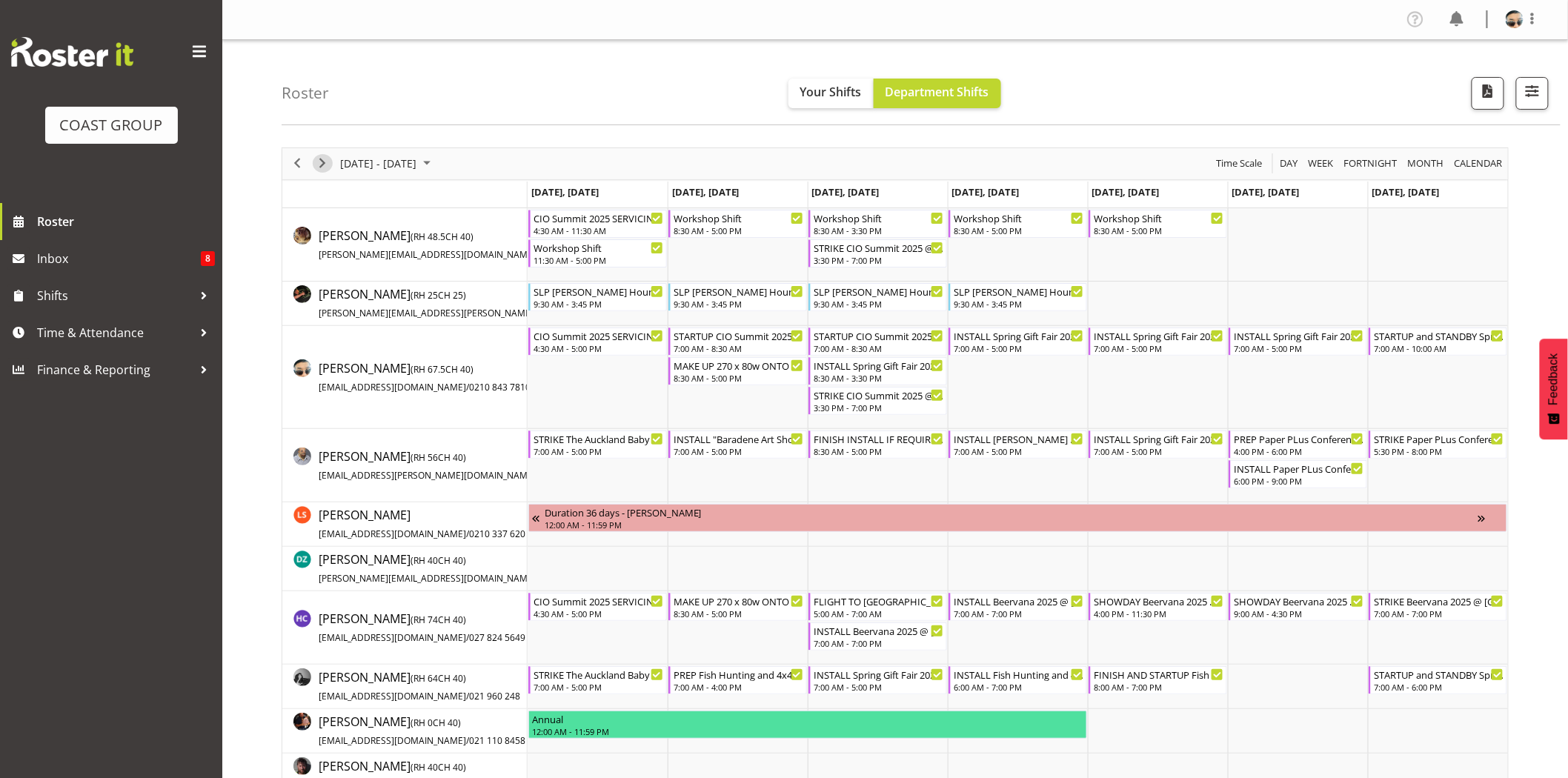
drag, startPoint x: 313, startPoint y: 163, endPoint x: 532, endPoint y: 2, distance: 271.8
click at [313, 163] on span "Next" at bounding box center [322, 163] width 18 height 18
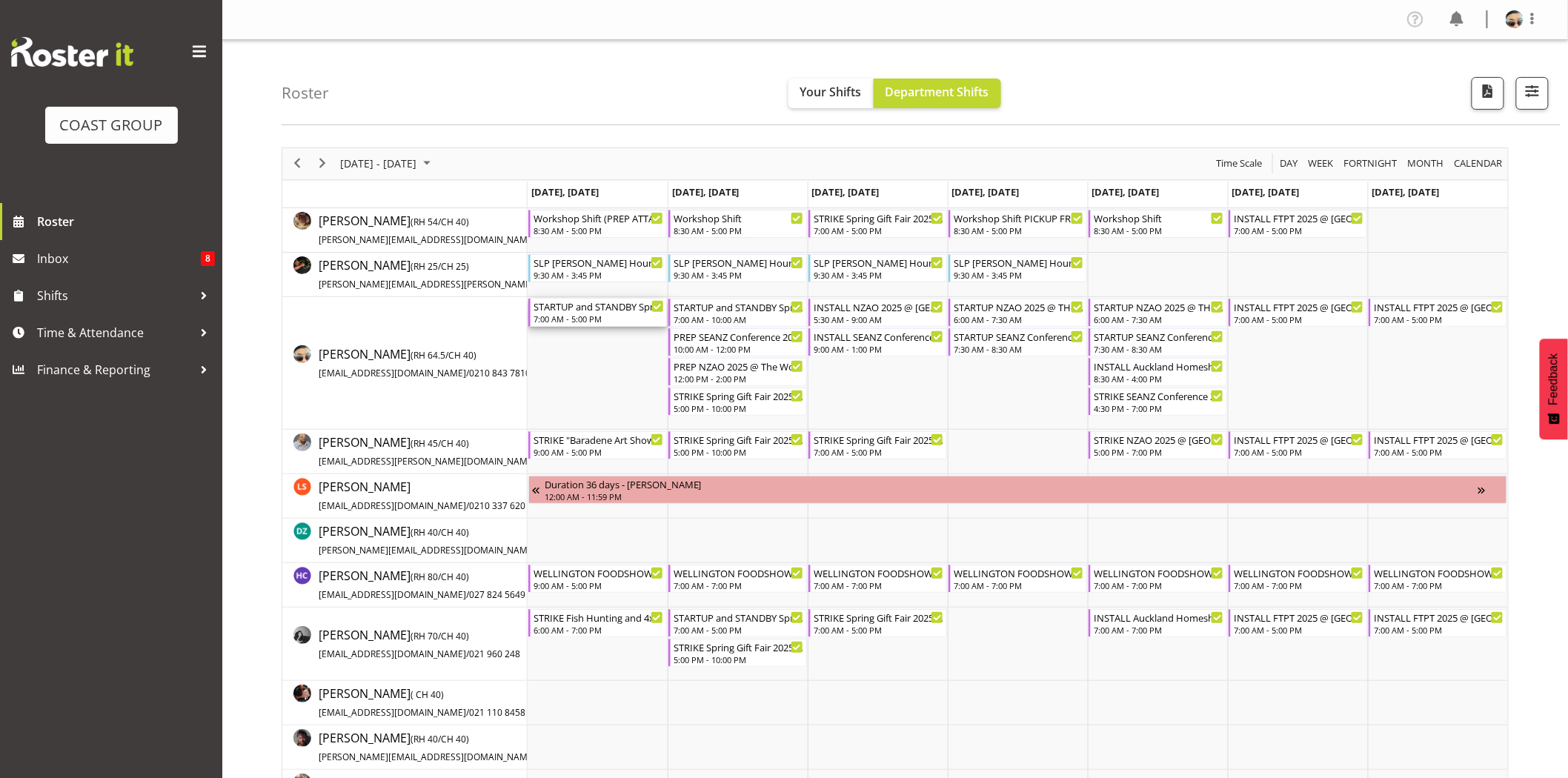
click at [593, 310] on div "STARTUP and STANDBY Spring Gift Fair 2025 @ [GEOGRAPHIC_DATA]" at bounding box center [599, 306] width 130 height 14
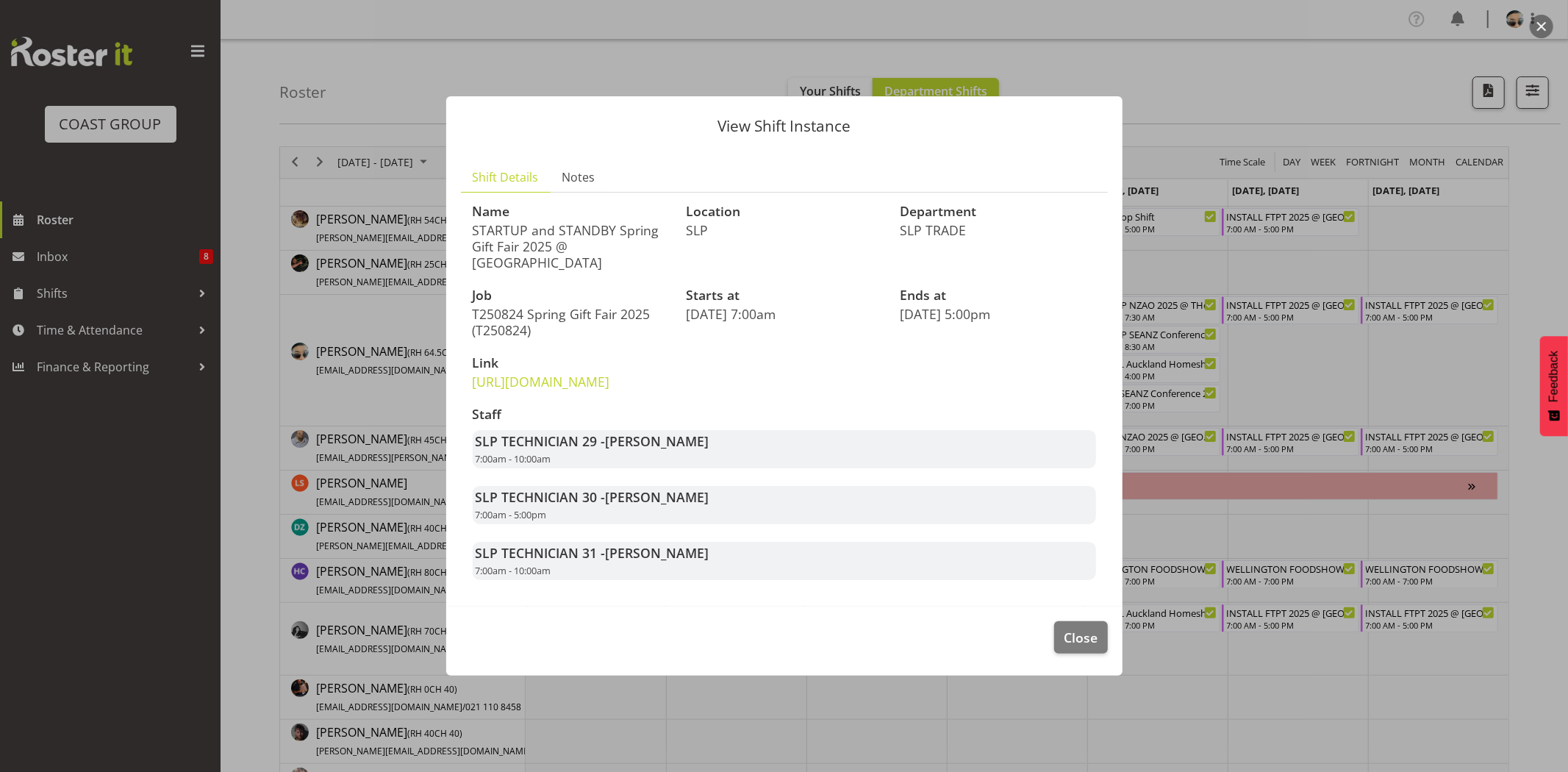
drag, startPoint x: 486, startPoint y: 519, endPoint x: 588, endPoint y: 531, distance: 102.7
click at [588, 524] on div "SLP TECHNICIAN 30 - Aof Anujarawat 7:00am - 5:00pm" at bounding box center [784, 505] width 624 height 39
click at [1088, 647] on span "Close" at bounding box center [1081, 637] width 34 height 19
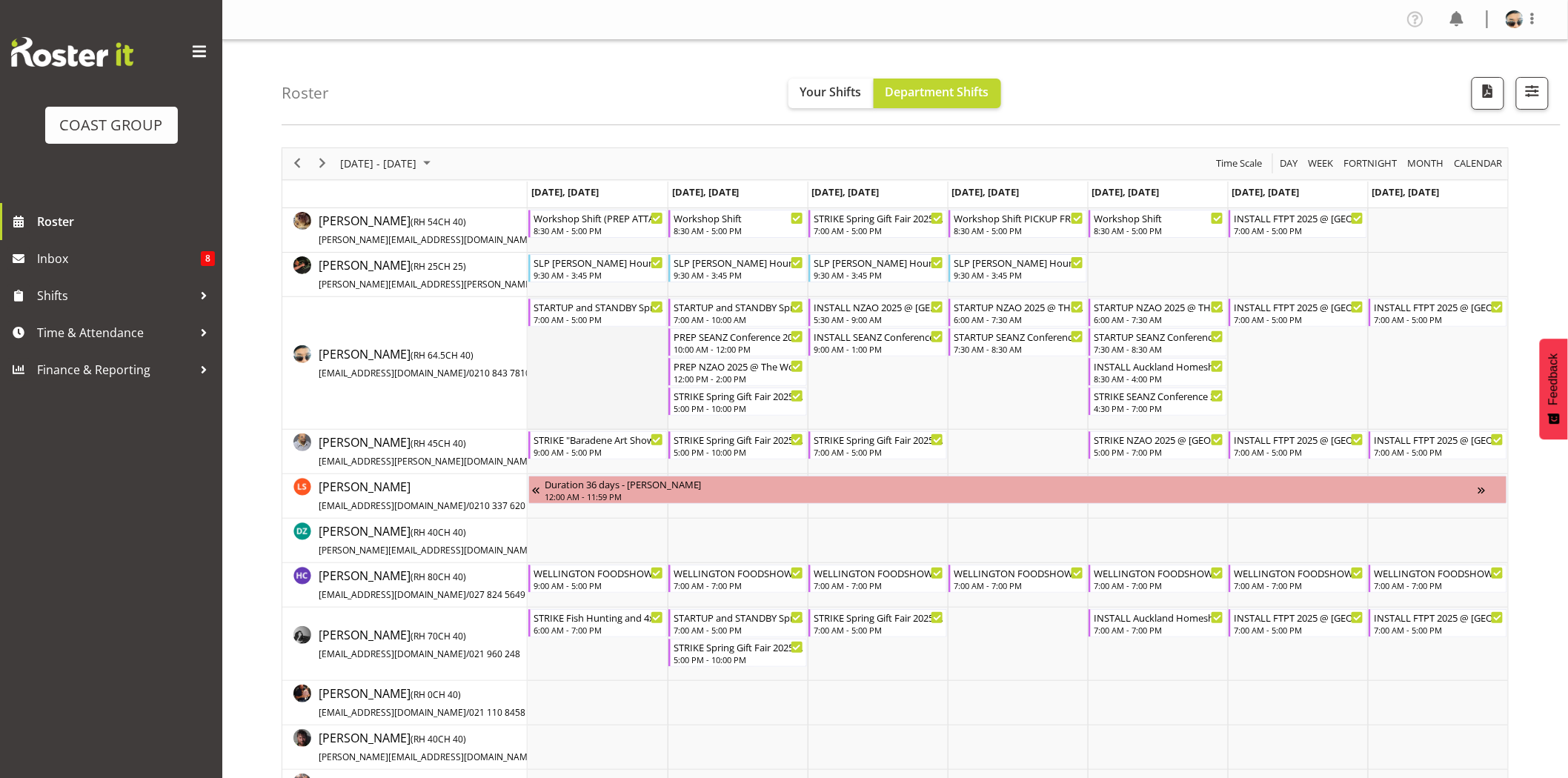
click at [618, 393] on td "Timeline Week of August 31, 2025" at bounding box center [597, 363] width 140 height 132
click at [729, 312] on div "STARTUP and STANDBY Spring Gift Fair 2025 @ [GEOGRAPHIC_DATA] Showgrounds 7:00 …" at bounding box center [738, 312] width 130 height 28
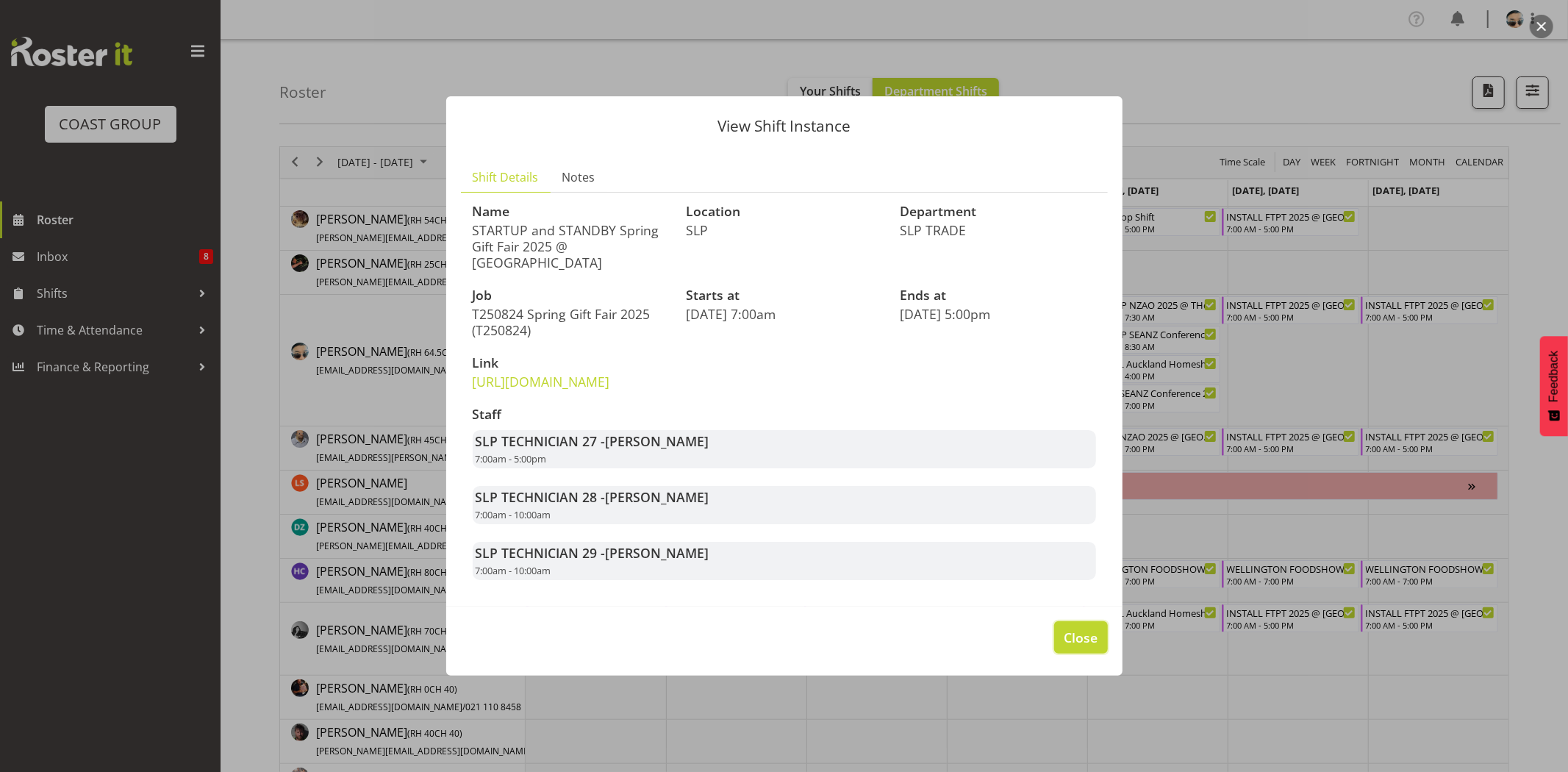
click at [1060, 652] on button "Close" at bounding box center [1080, 637] width 53 height 32
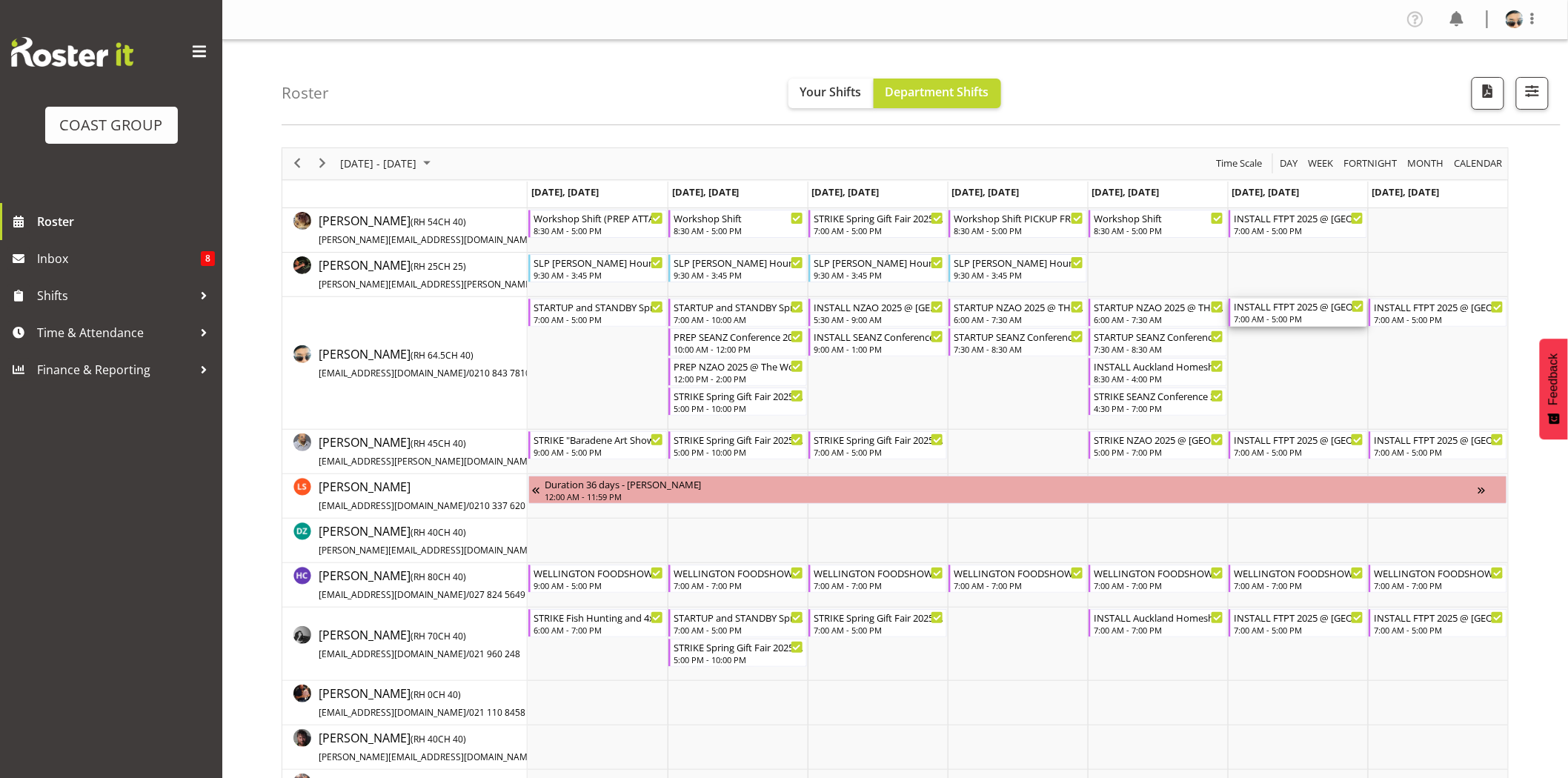
click at [1275, 312] on div "INSTALL FTPT 2025 @ Auckland Showgrounds" at bounding box center [1299, 306] width 130 height 14
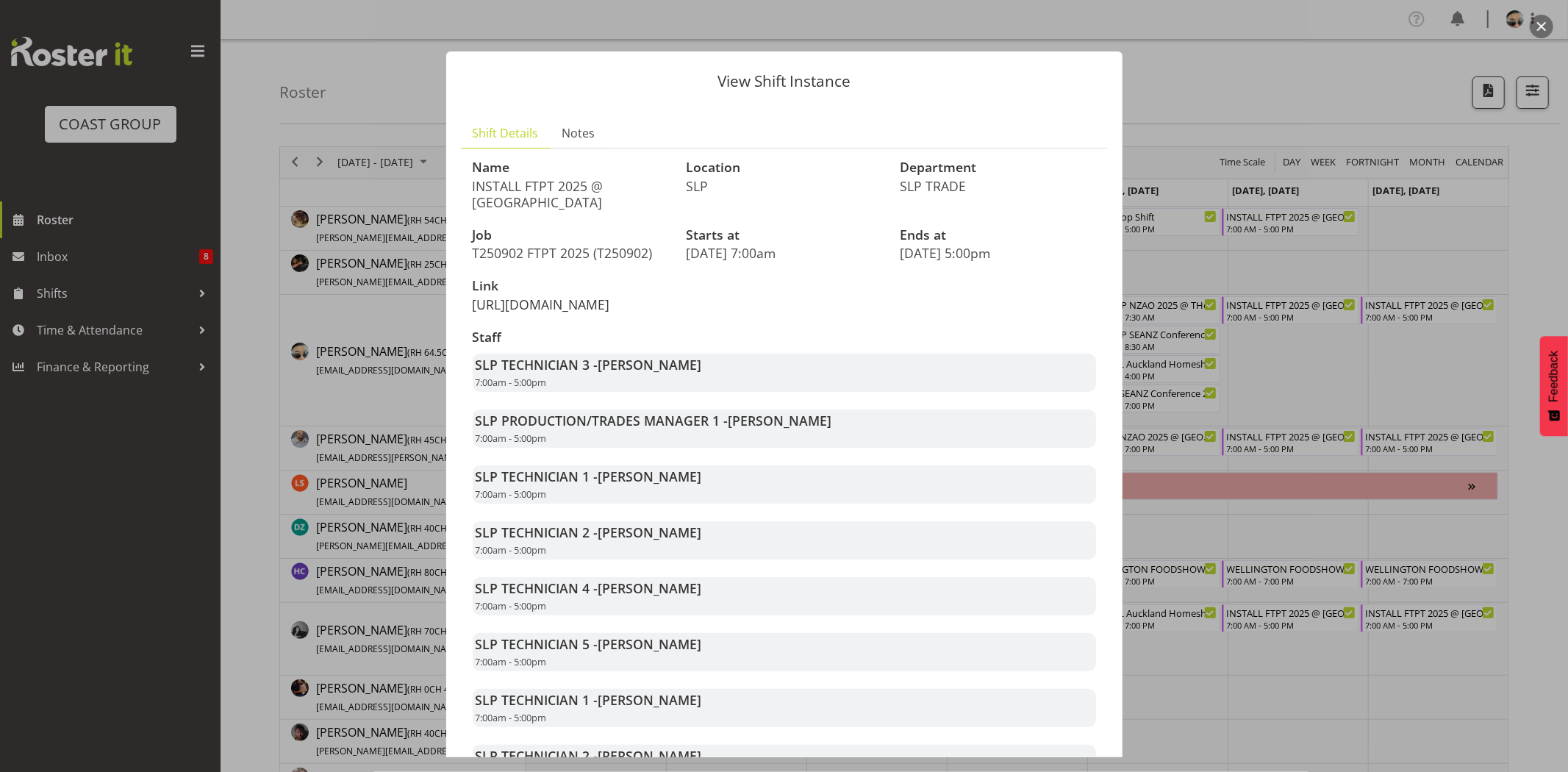
click at [610, 307] on link "https://drive.google.com/drive/folders/10jpgOLW_orUCy27X0XJsajrW9stE3vdi" at bounding box center [541, 305] width 137 height 18
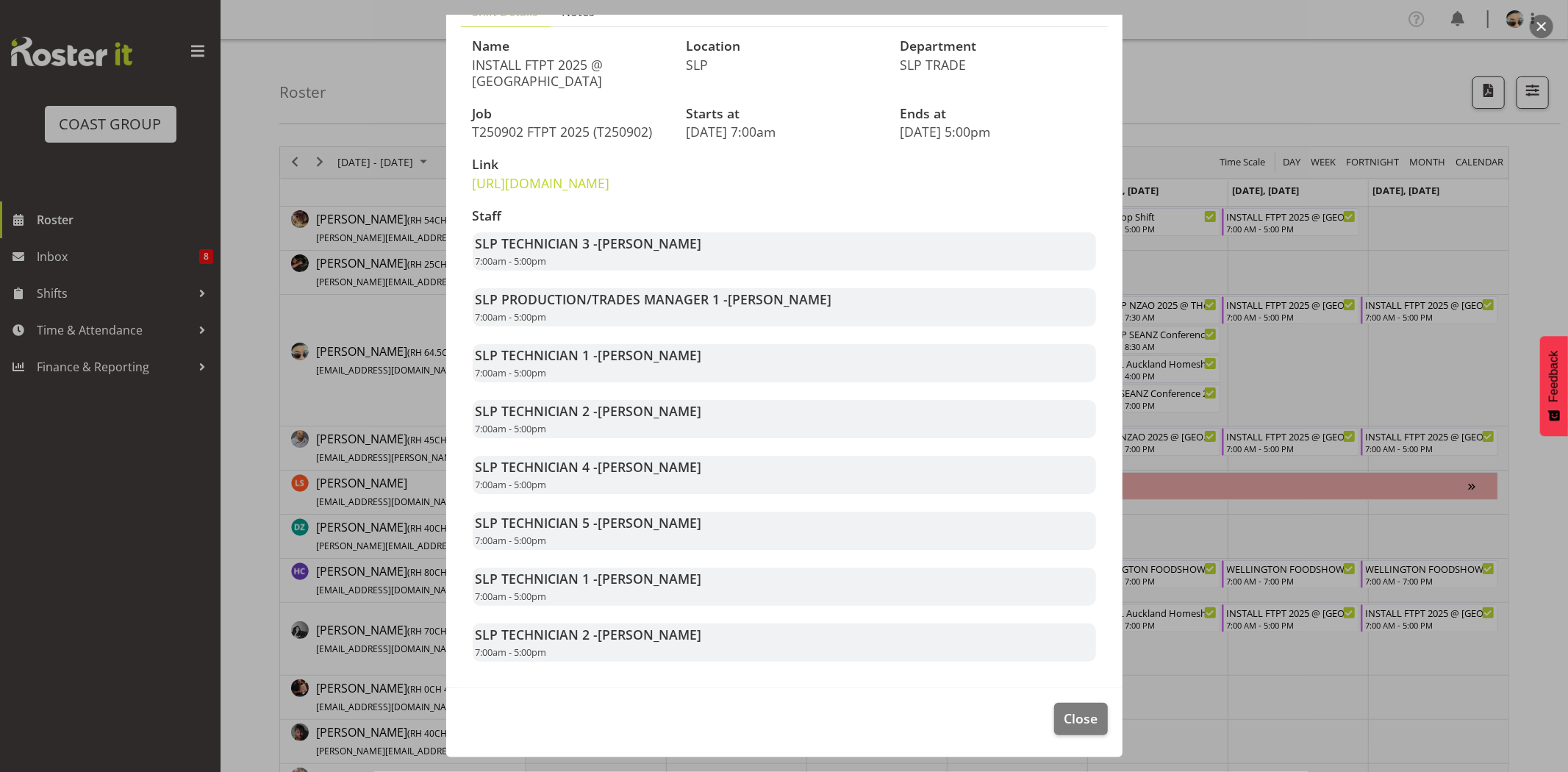
scroll to position [153, 0]
click at [1079, 731] on button "Close" at bounding box center [1080, 719] width 53 height 32
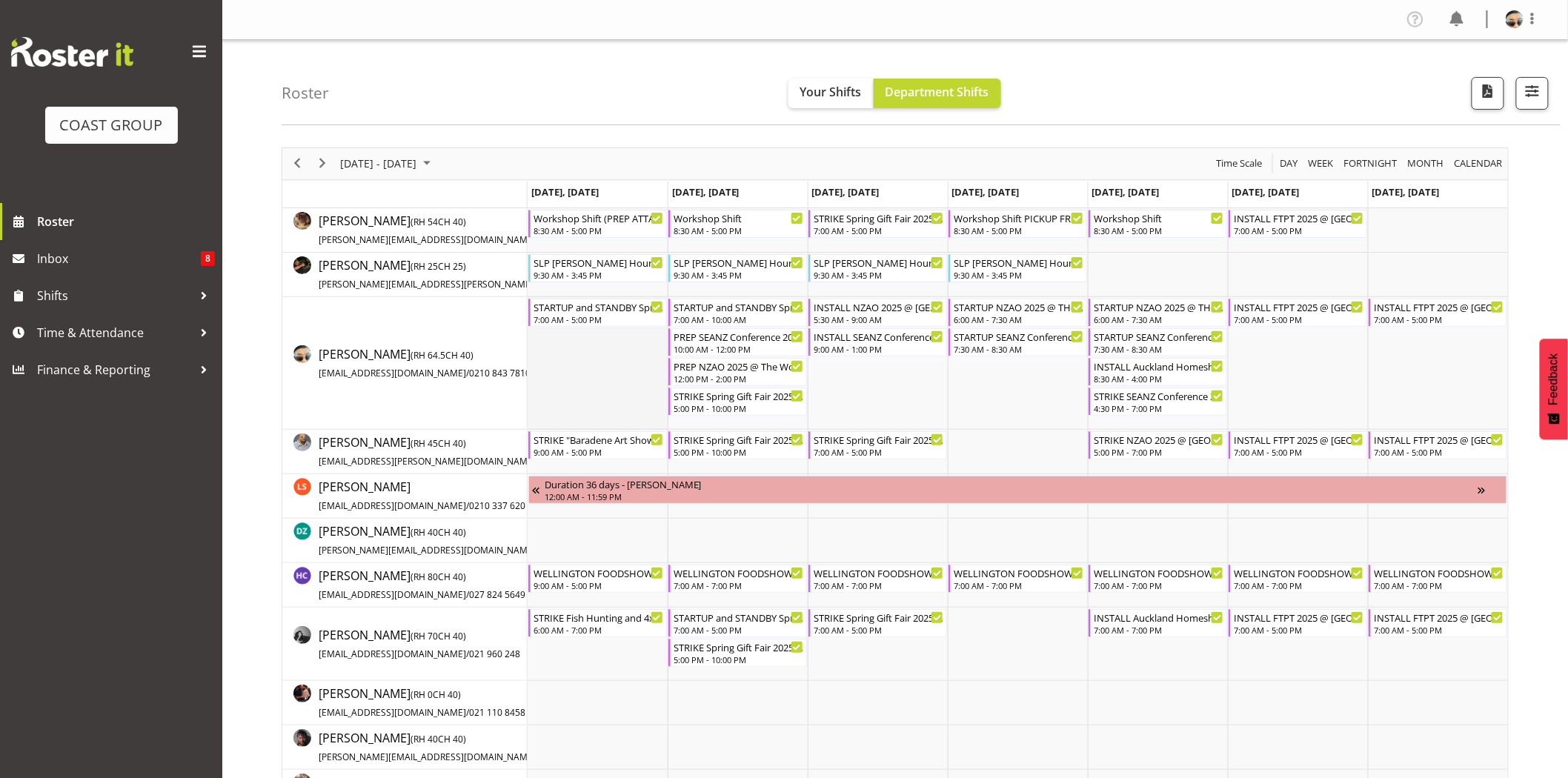
click at [550, 352] on td "Timeline Week of August 31, 2025" at bounding box center [597, 363] width 140 height 132
click at [1312, 310] on div "INSTALL FTPT 2025 @ Auckland Showgrounds" at bounding box center [1299, 306] width 130 height 14
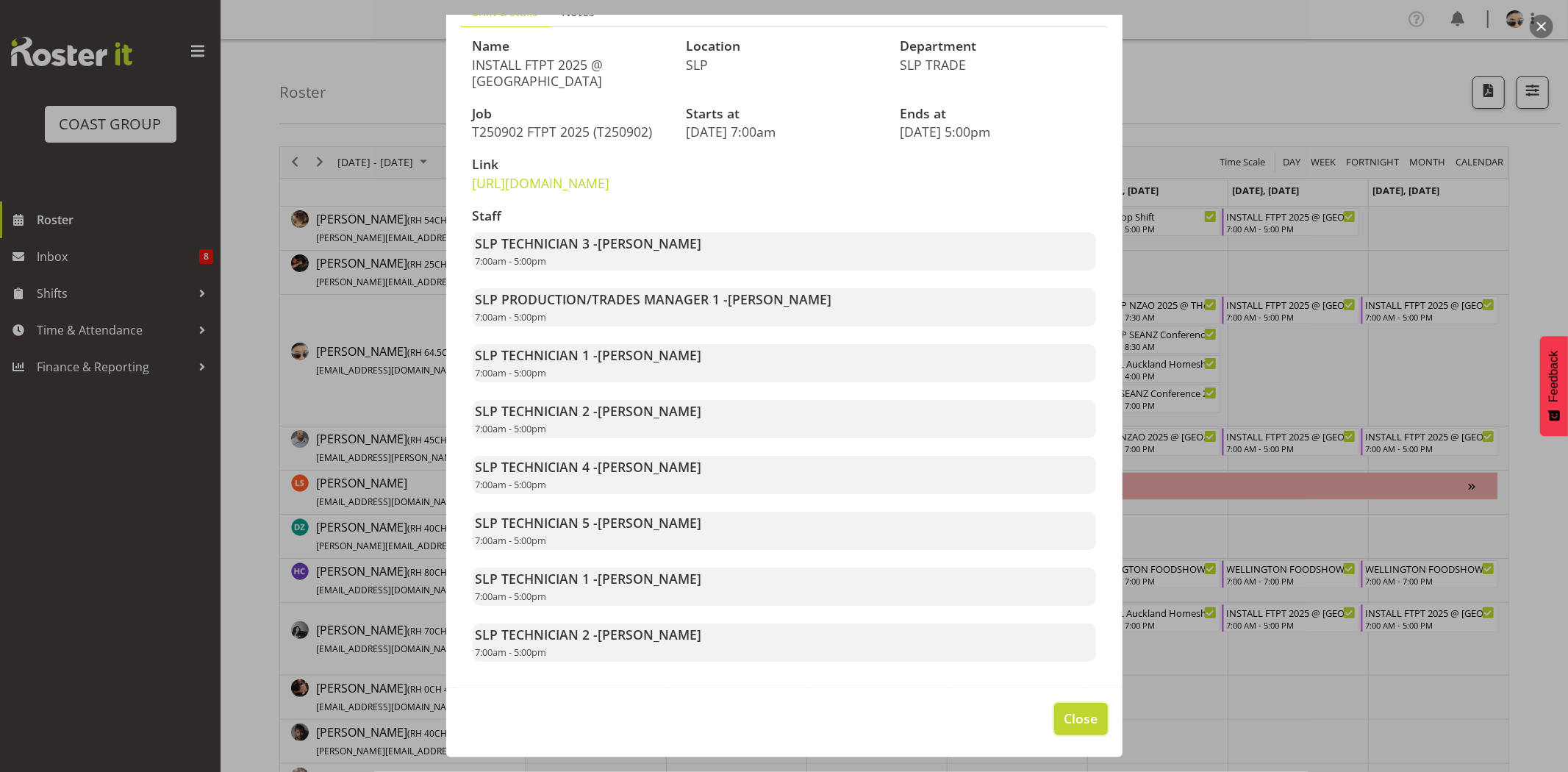
click at [1089, 724] on button "Close" at bounding box center [1080, 719] width 53 height 32
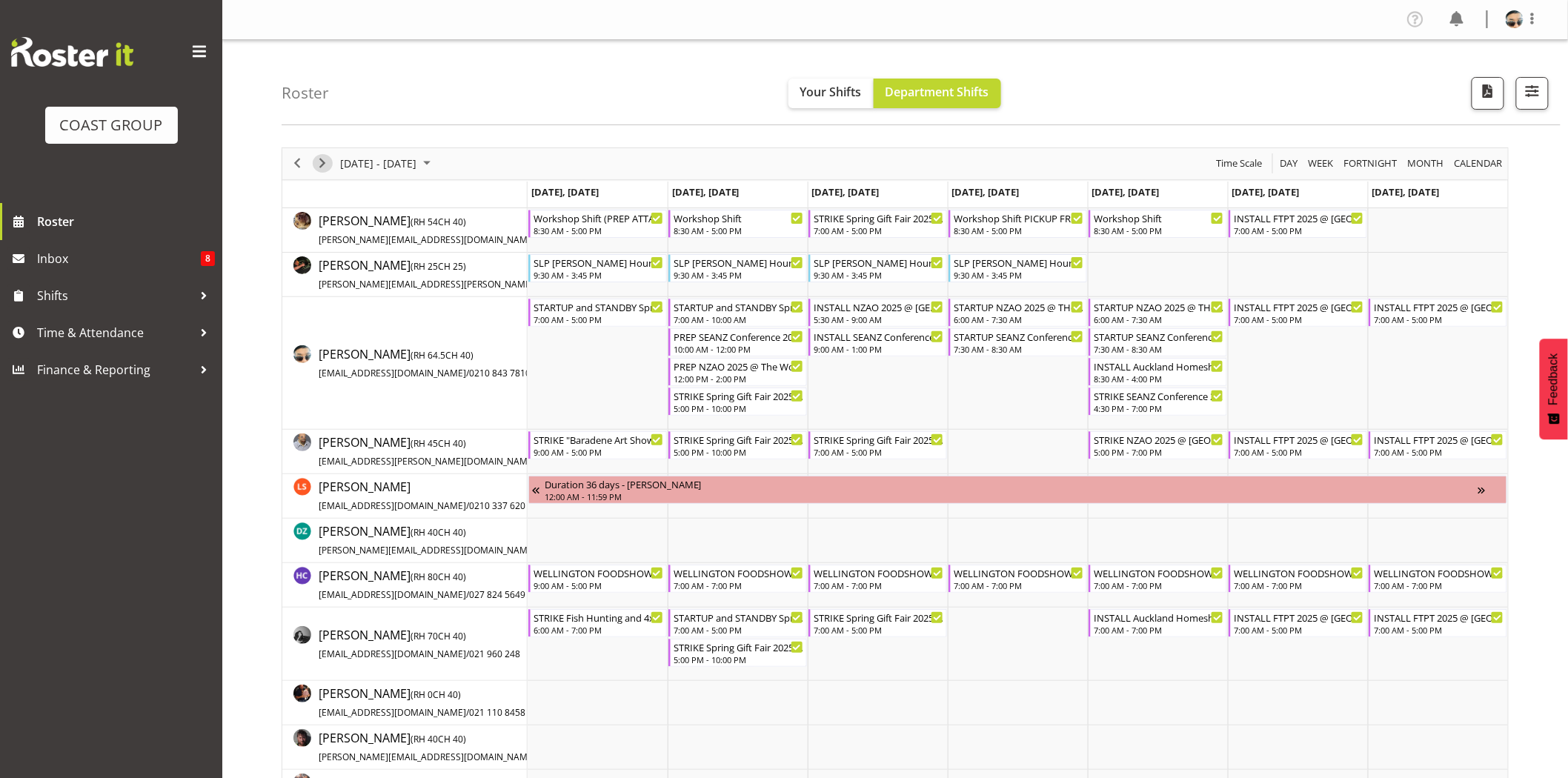
click at [320, 159] on span "Next" at bounding box center [322, 163] width 18 height 18
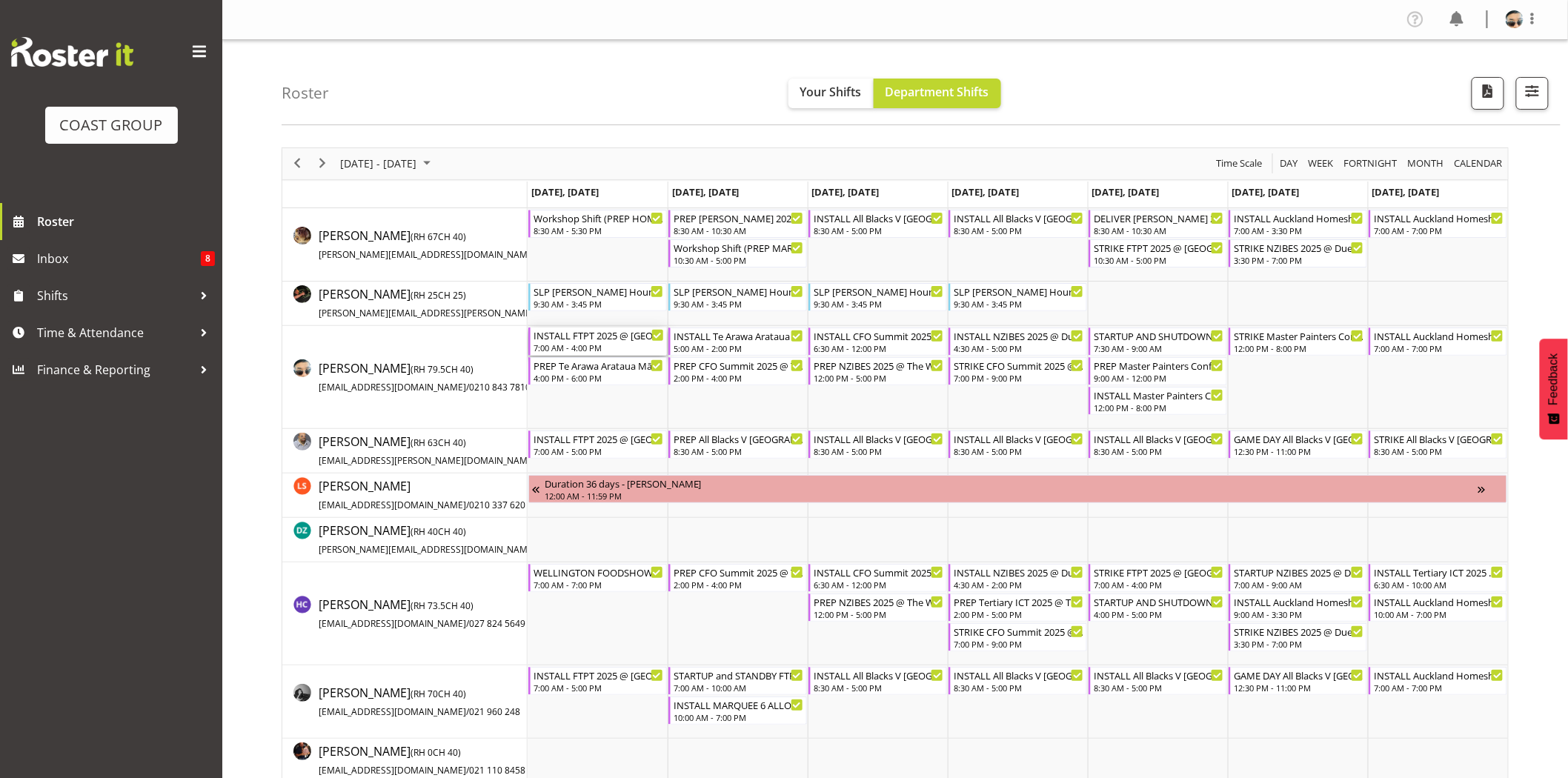
click at [602, 338] on div "INSTALL FTPT 2025 @ Auckland Showgrounds" at bounding box center [599, 335] width 130 height 14
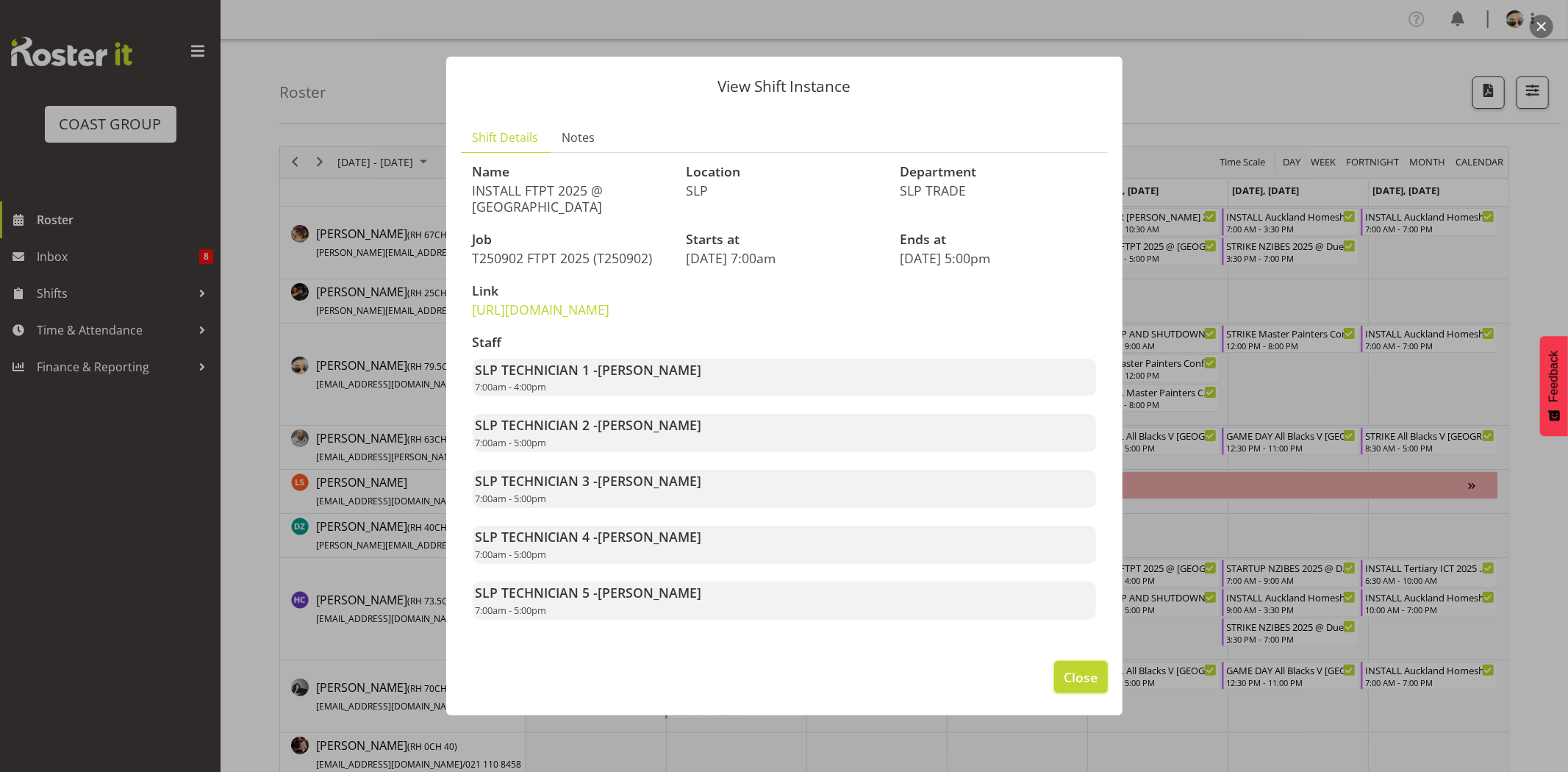
click at [1084, 687] on span "Close" at bounding box center [1081, 677] width 34 height 19
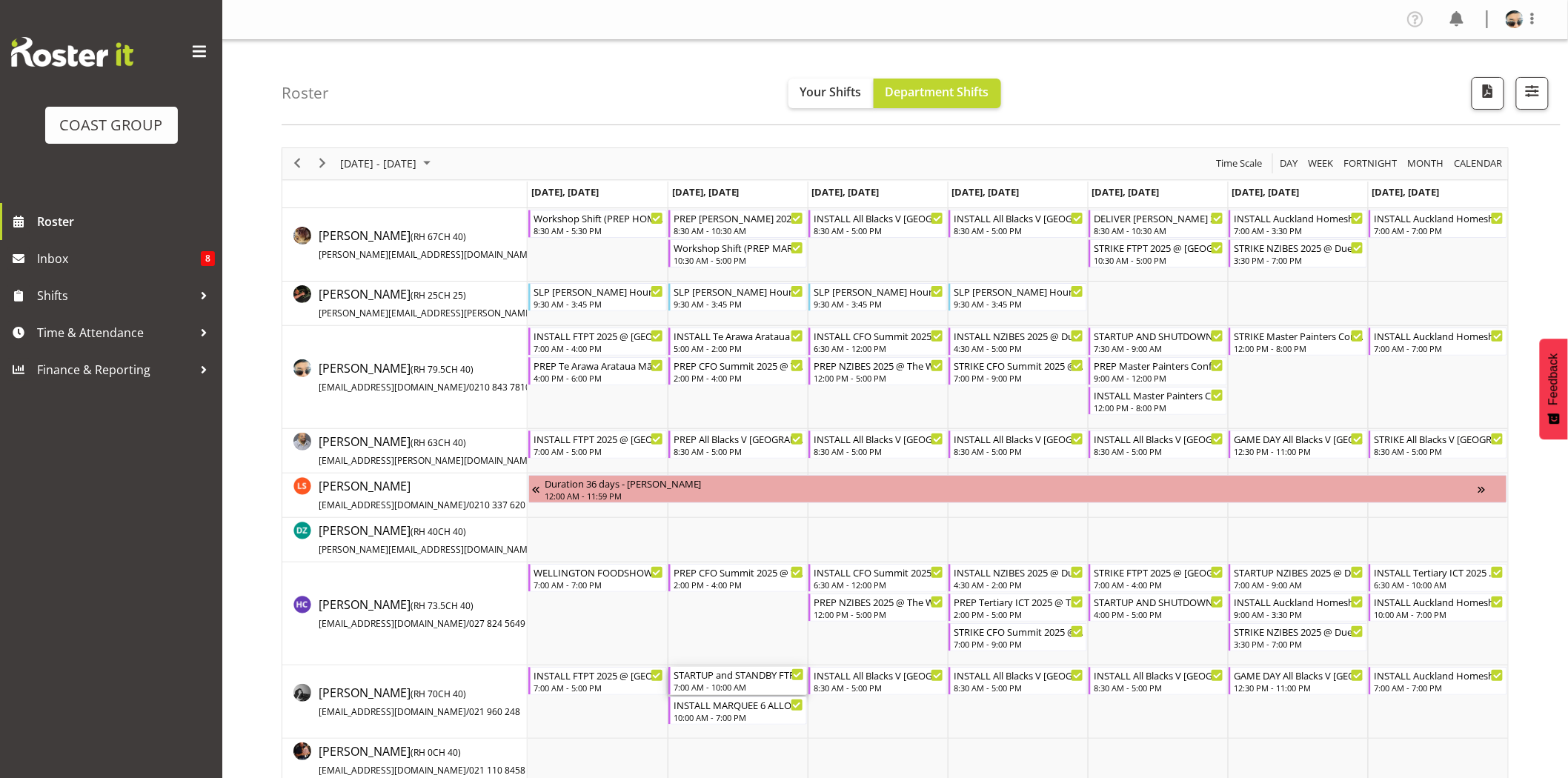
click at [741, 676] on div "STARTUP and STANDBY FTPT 2025 @ Auckland Showgrounds" at bounding box center [738, 674] width 130 height 14
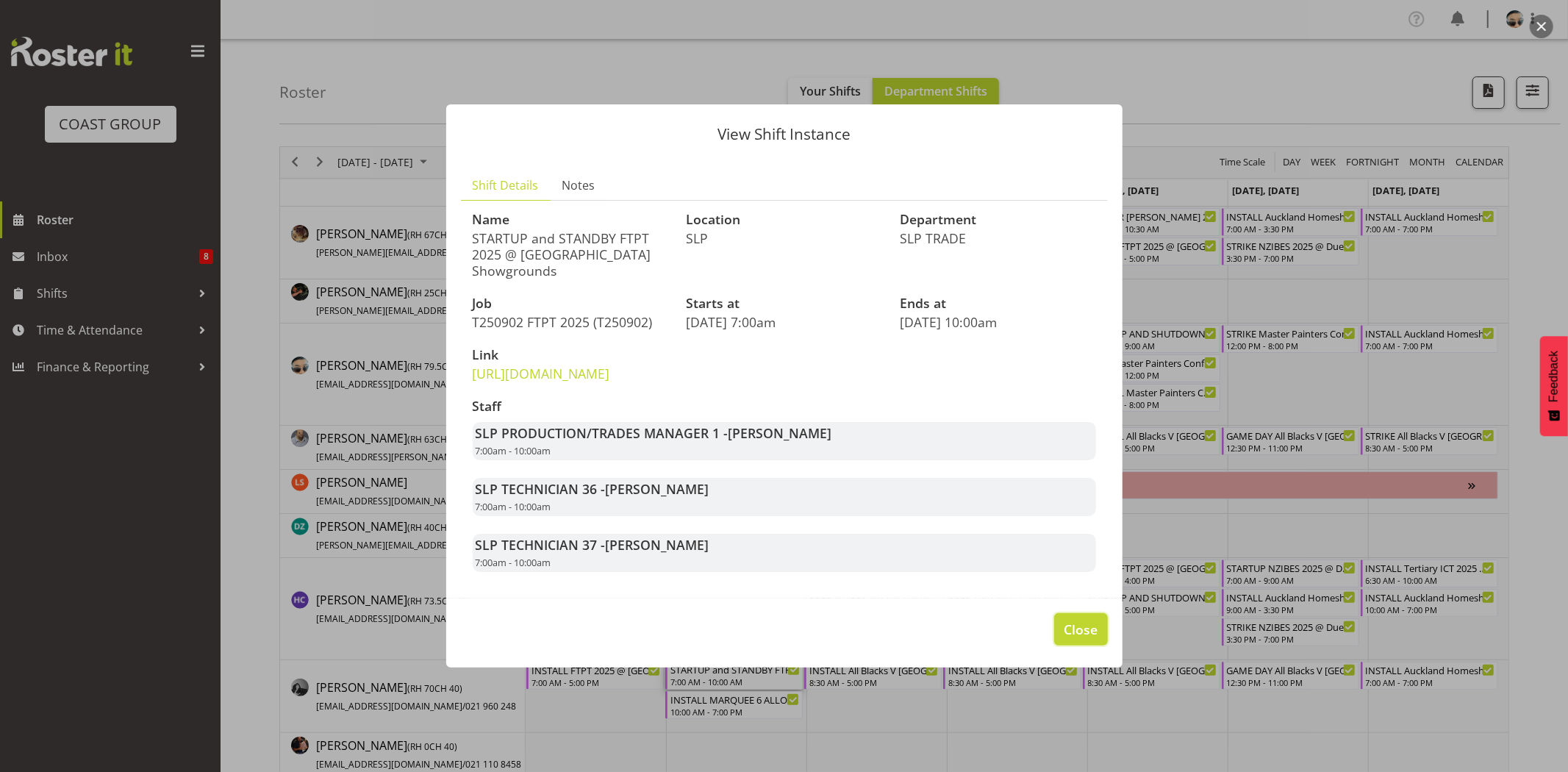
click at [1067, 645] on button "Close" at bounding box center [1080, 629] width 53 height 32
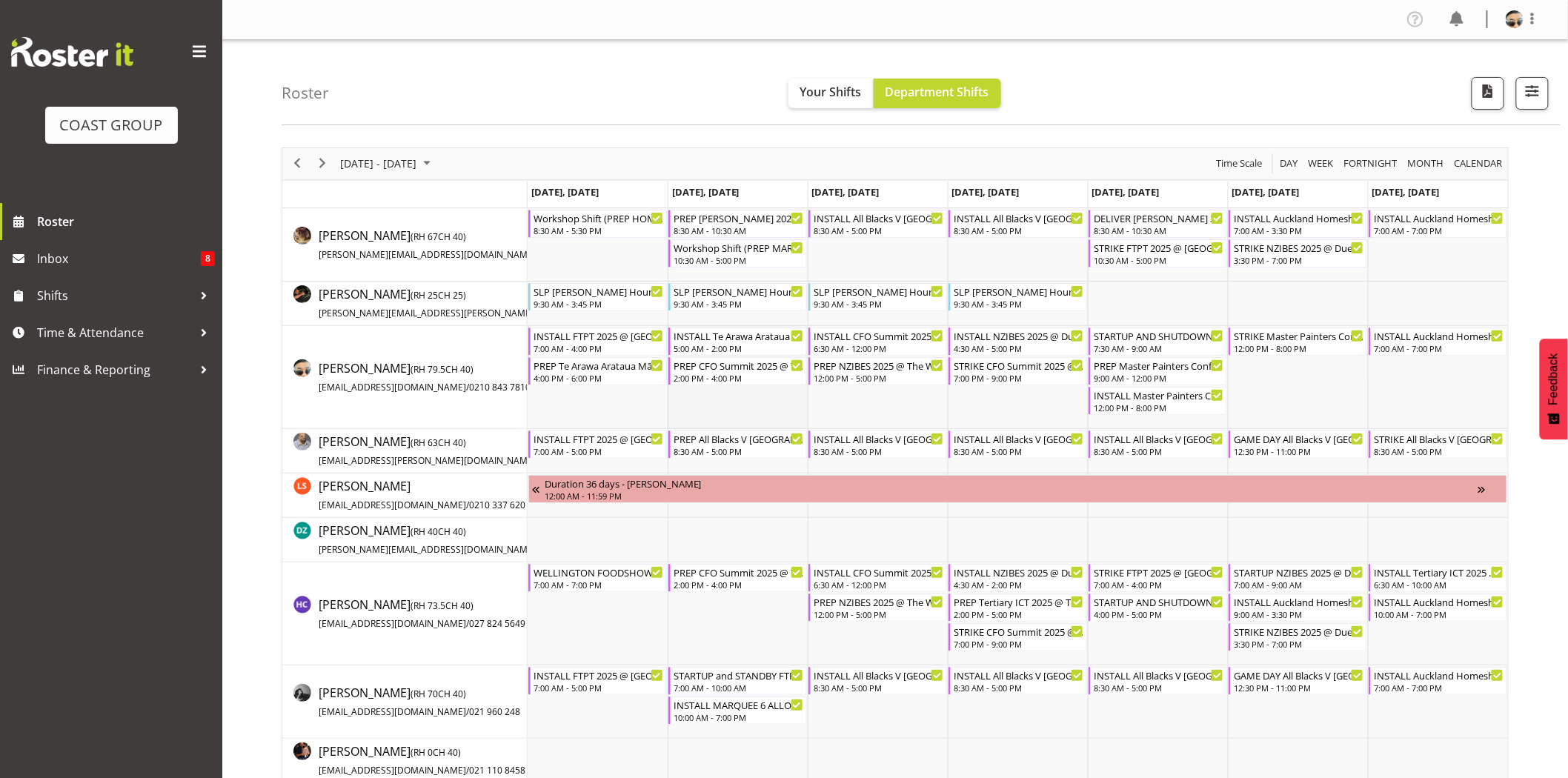
click at [743, 400] on td "Timeline Week of September 7, 2025" at bounding box center [737, 378] width 140 height 103
click at [752, 340] on div "INSTALL Te Arawa Arataua Māori Agribusiness Summit @ Sir Howard Morrison Cnetre…" at bounding box center [738, 335] width 130 height 14
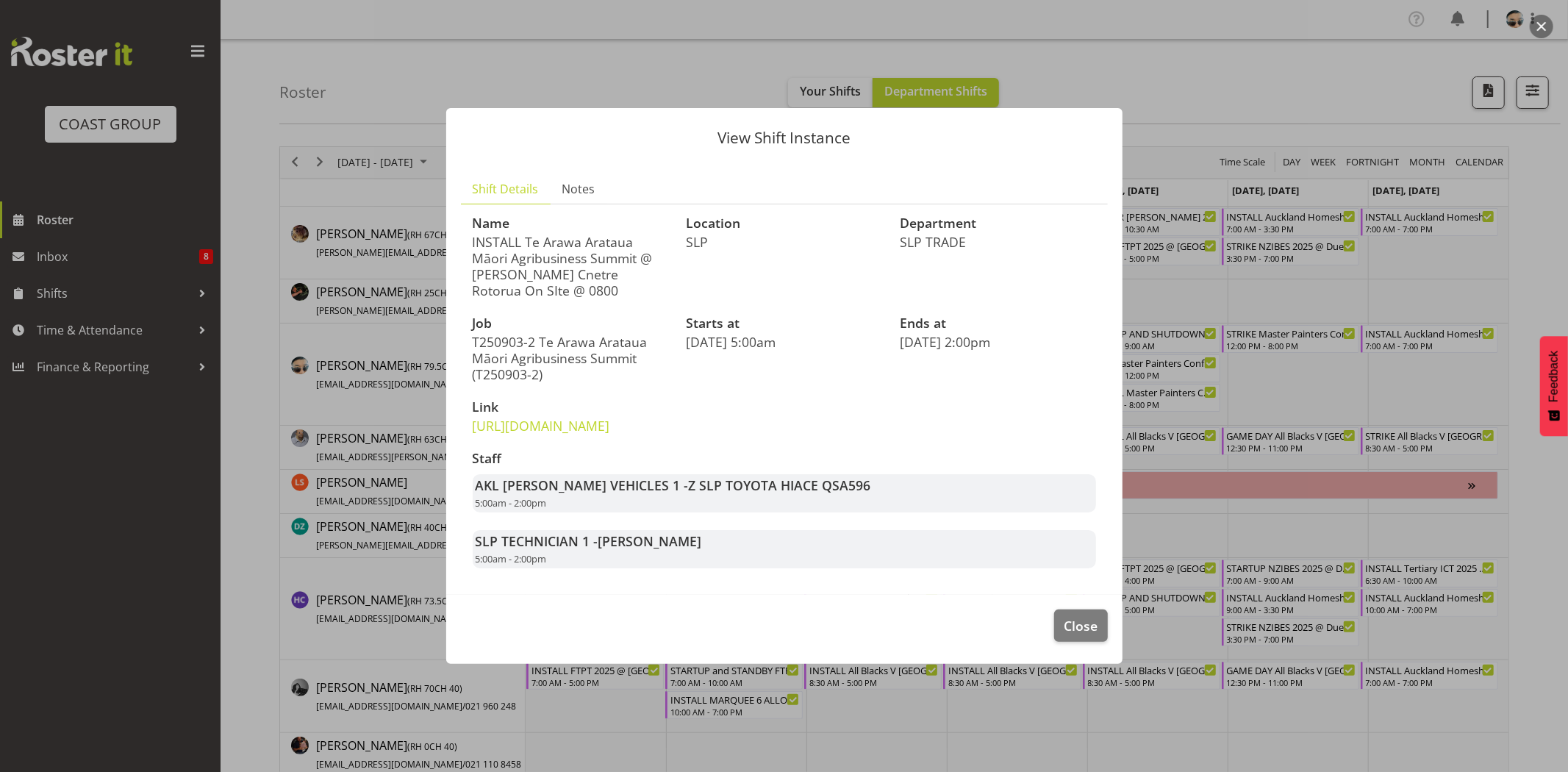
drag, startPoint x: 505, startPoint y: 261, endPoint x: 601, endPoint y: 262, distance: 96.0
click at [601, 262] on p "INSTALL Te Arawa Arataua Māori Agribusiness Summit @ Sir Howard Morrison Cnetre…" at bounding box center [571, 266] width 196 height 65
click at [1085, 635] on span "Close" at bounding box center [1081, 625] width 34 height 19
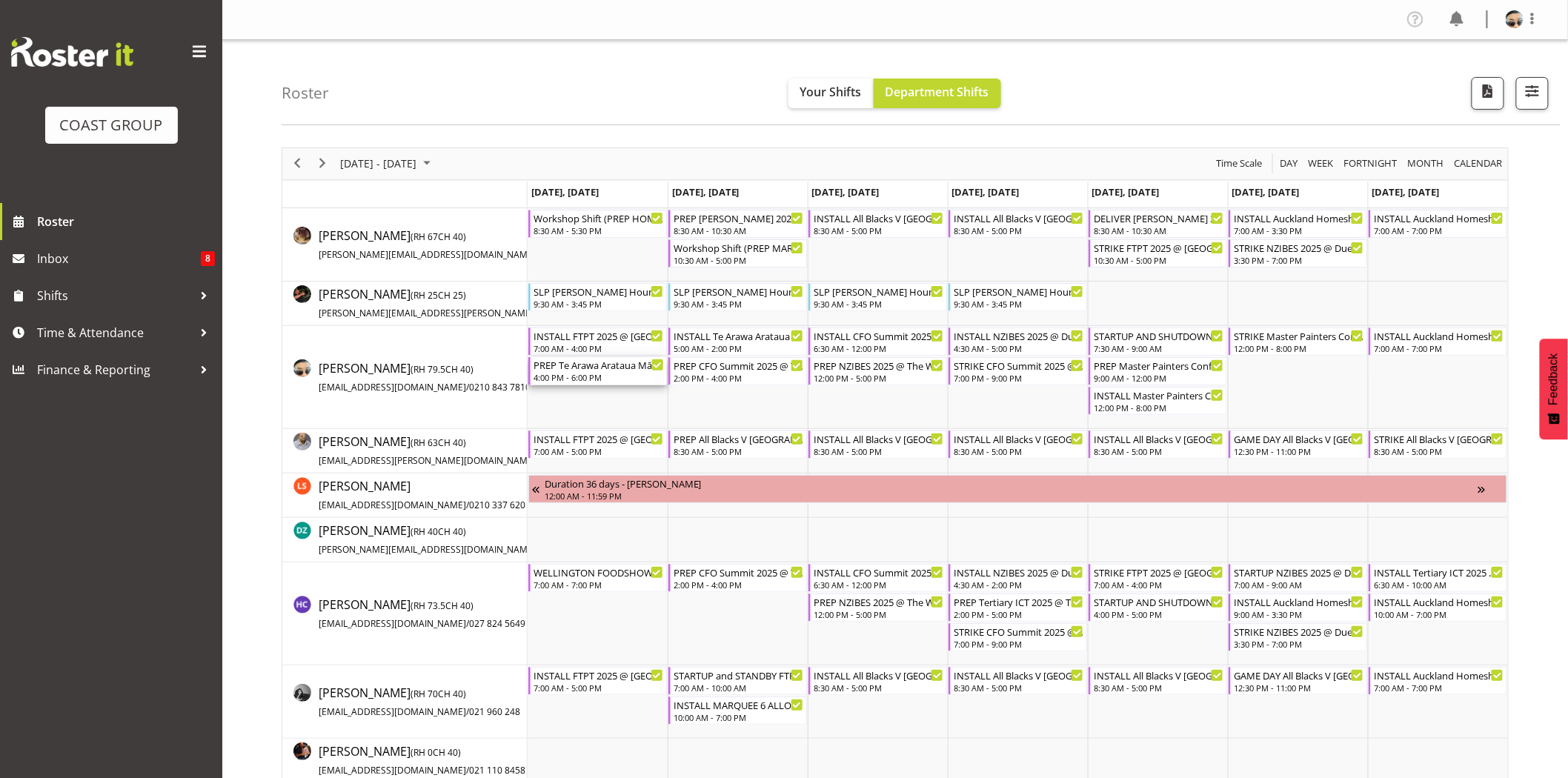
click at [641, 374] on div "4:00 PM - 6:00 PM" at bounding box center [599, 377] width 130 height 12
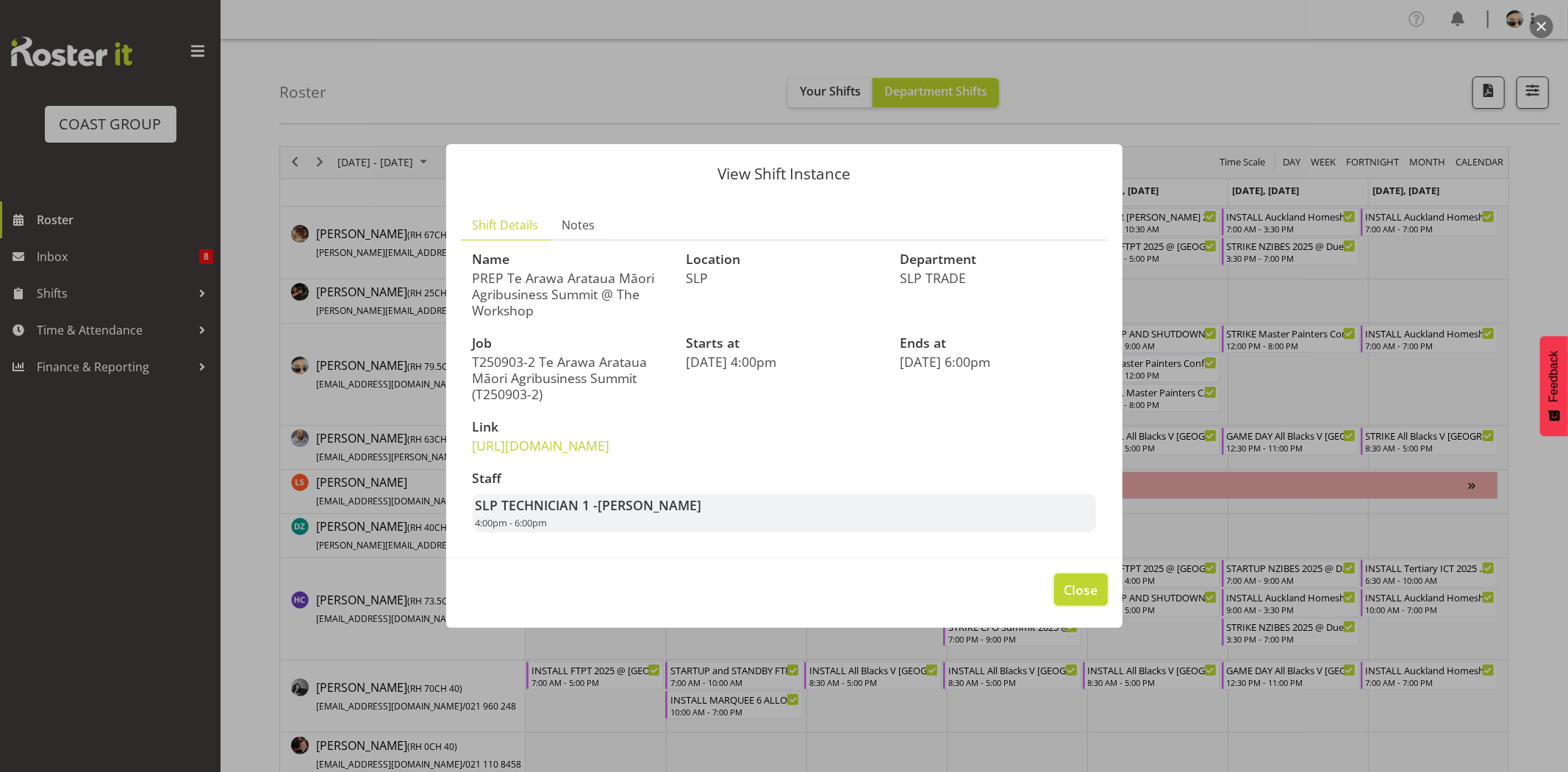
click at [1088, 599] on span "Close" at bounding box center [1081, 589] width 34 height 19
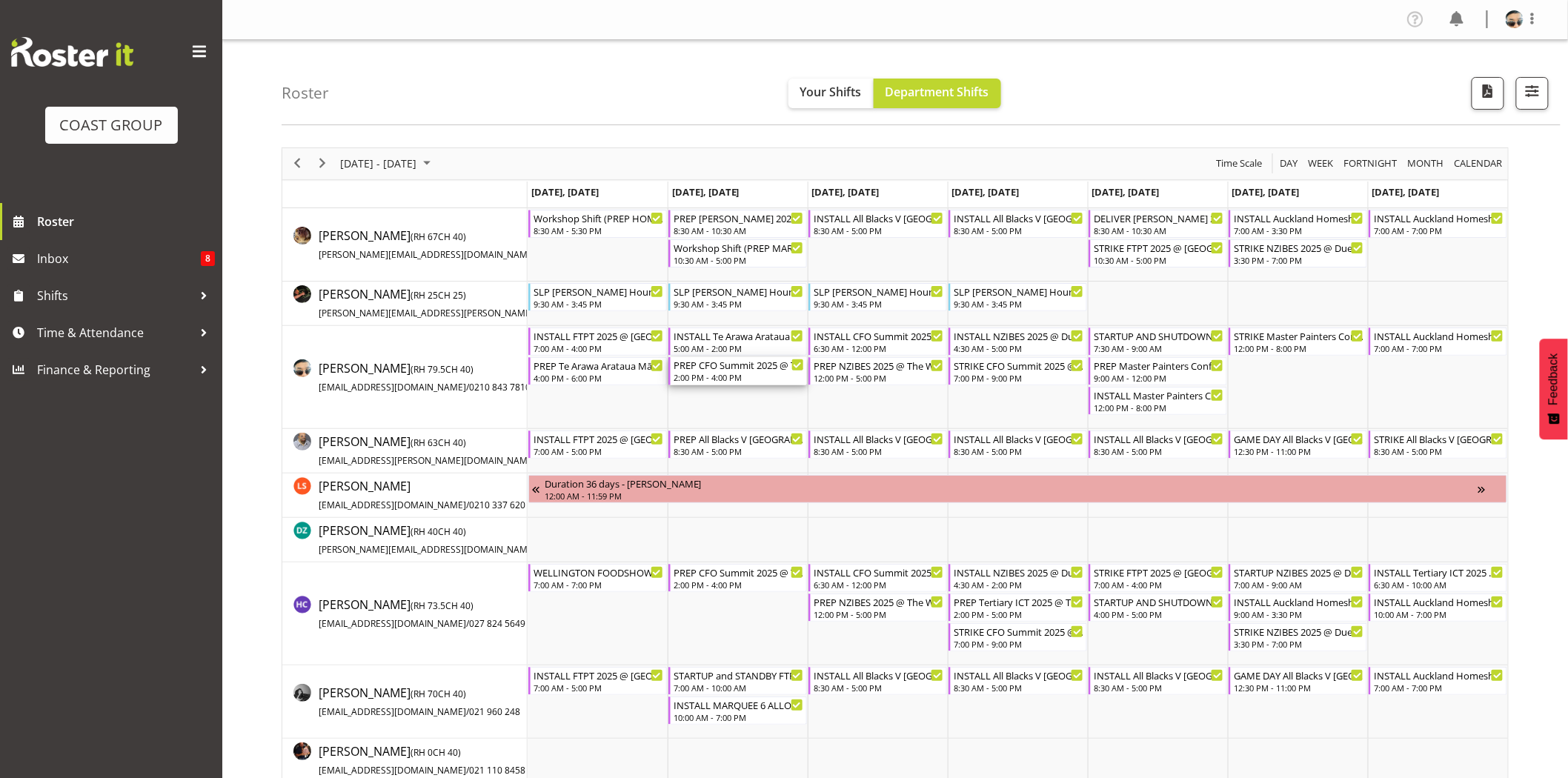
click at [719, 363] on div "PREP CFO Summit 2025 @ The Workshop" at bounding box center [738, 364] width 130 height 14
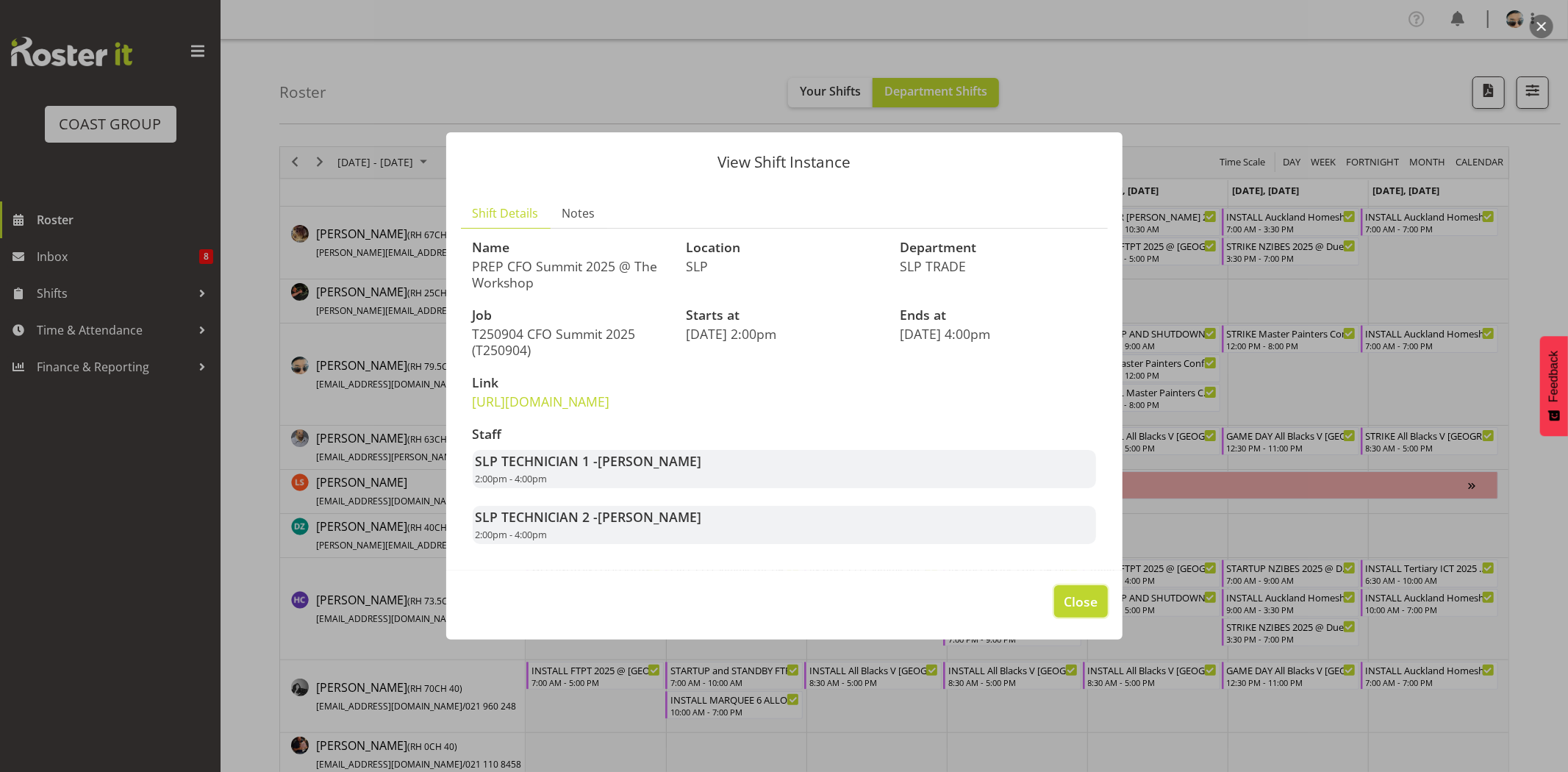
click at [1092, 611] on span "Close" at bounding box center [1081, 600] width 34 height 19
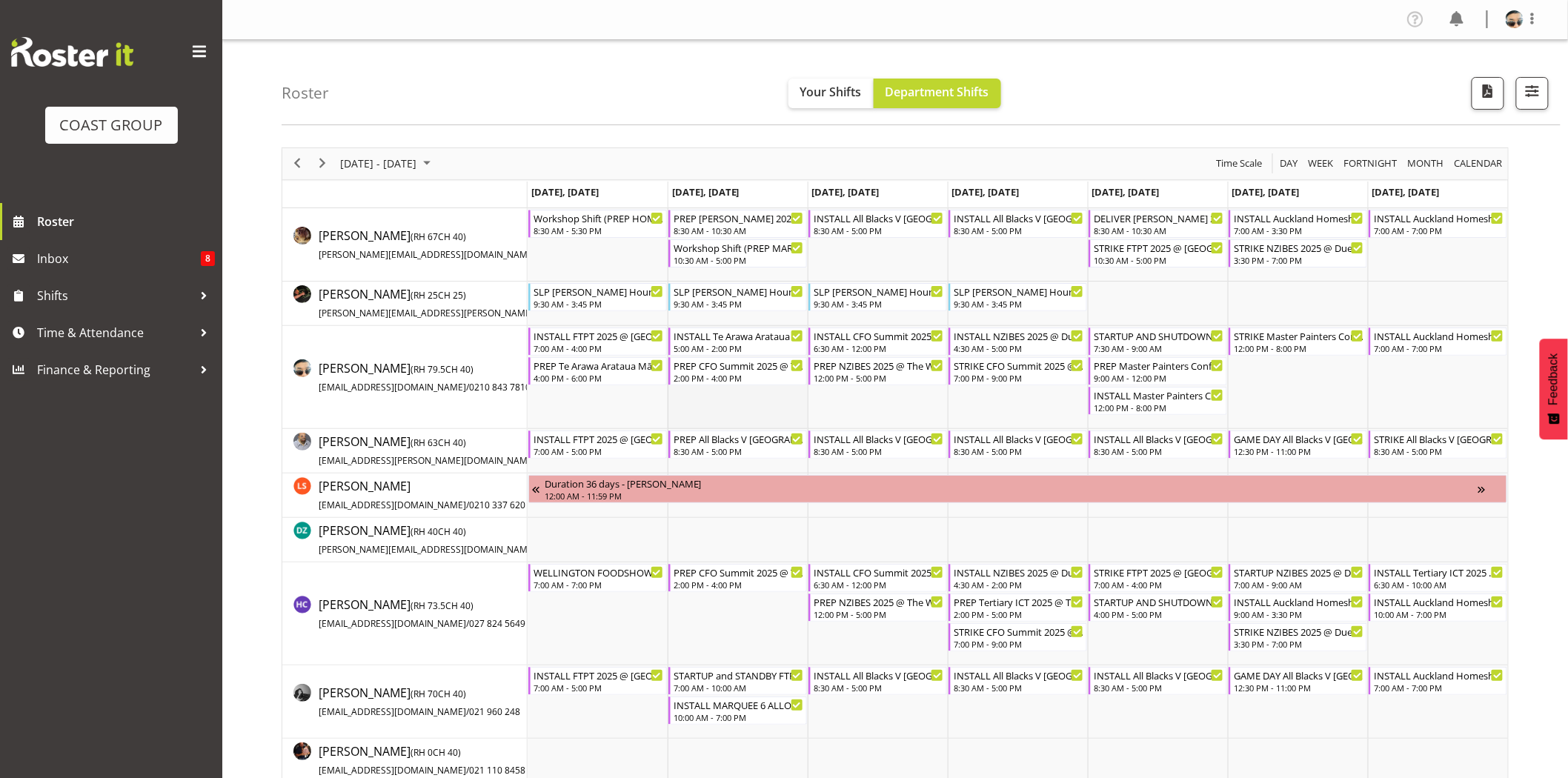
click at [756, 402] on td "Timeline Week of September 7, 2025" at bounding box center [737, 378] width 140 height 103
click at [764, 351] on div "5:00 AM - 2:00 PM" at bounding box center [738, 347] width 130 height 12
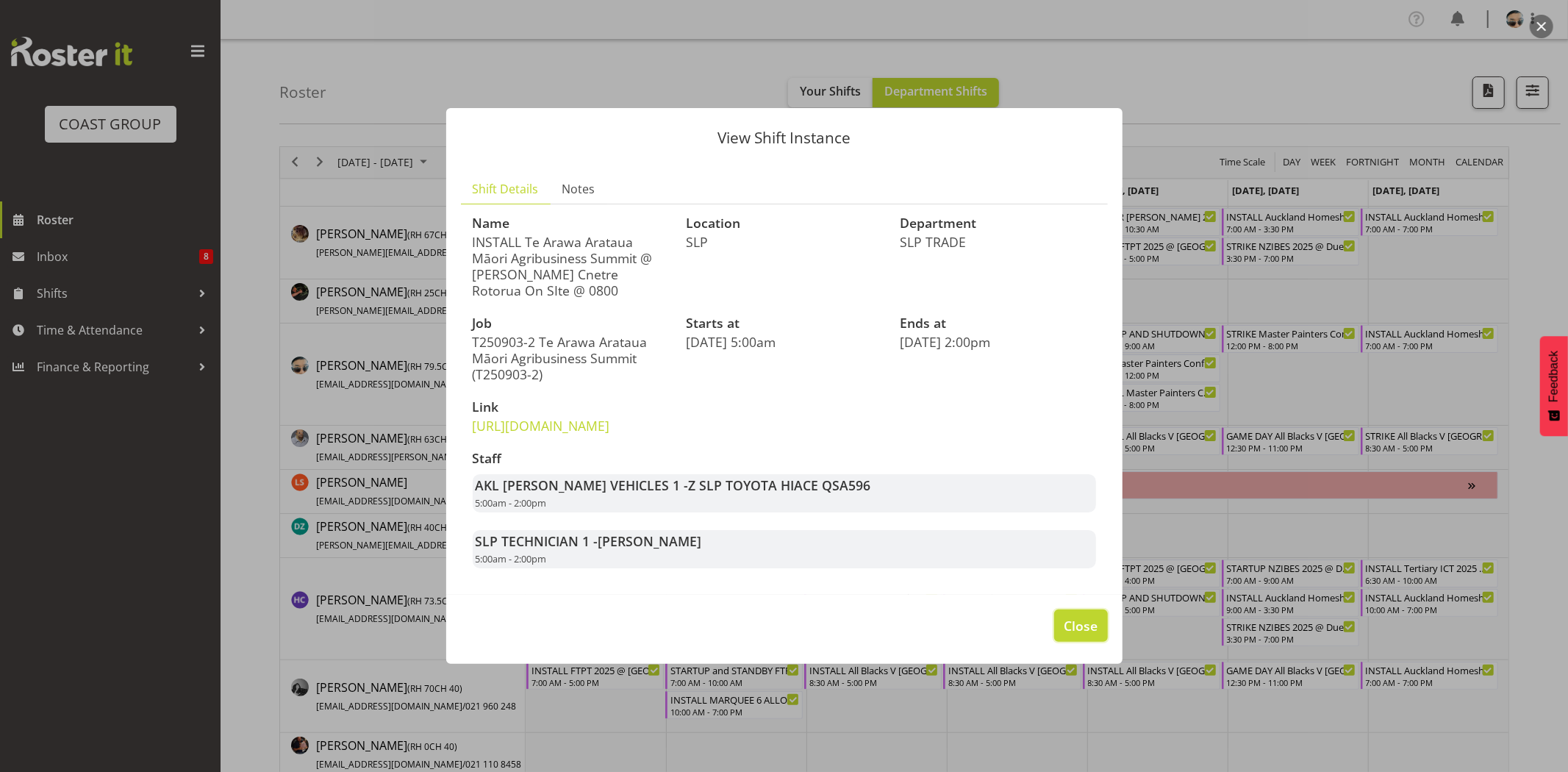
click at [1064, 635] on span "Close" at bounding box center [1081, 625] width 34 height 19
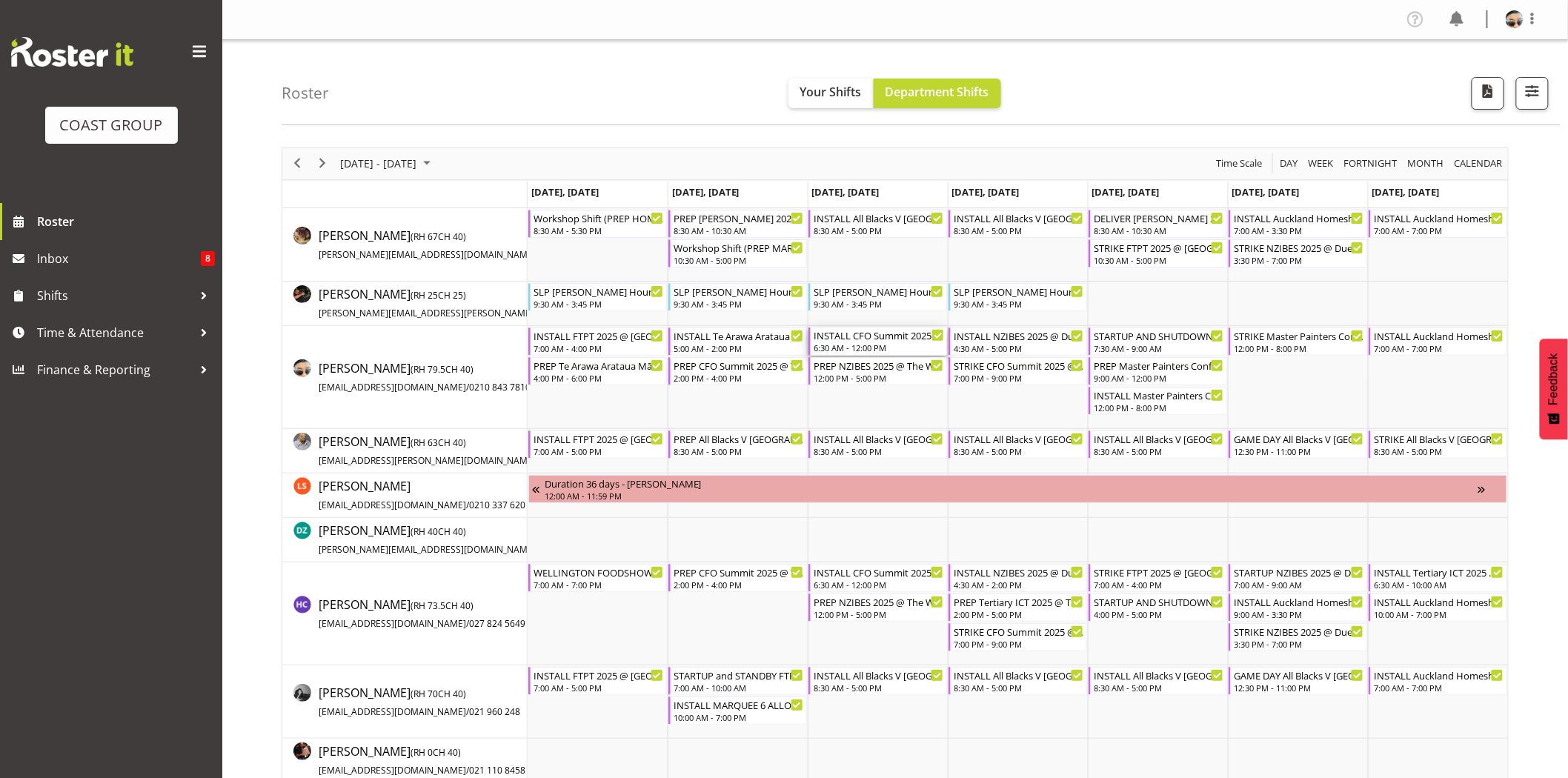
click at [843, 349] on div "6:30 AM - 12:00 PM" at bounding box center [879, 347] width 130 height 12
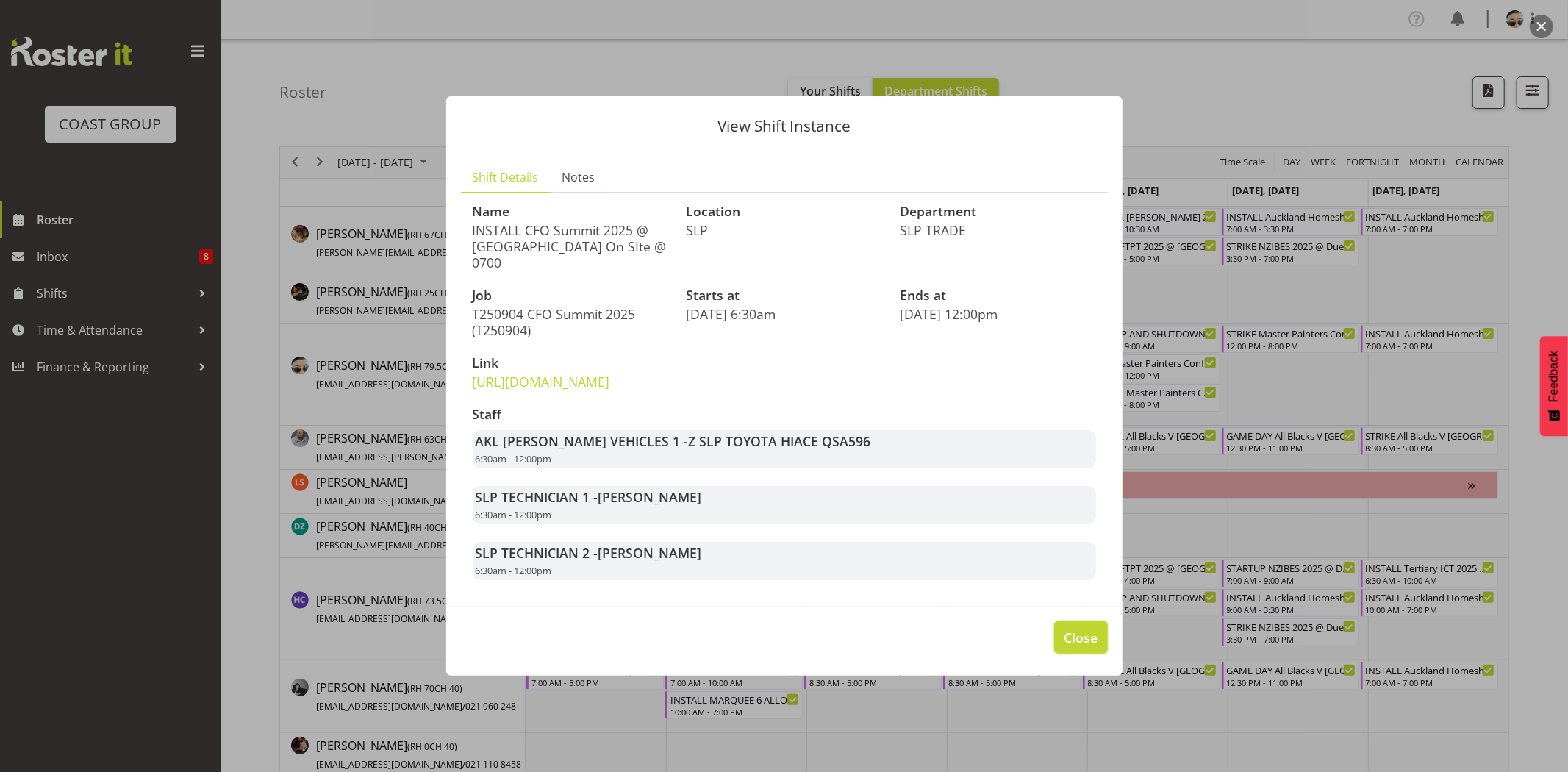
click at [1063, 653] on button "Close" at bounding box center [1080, 637] width 53 height 32
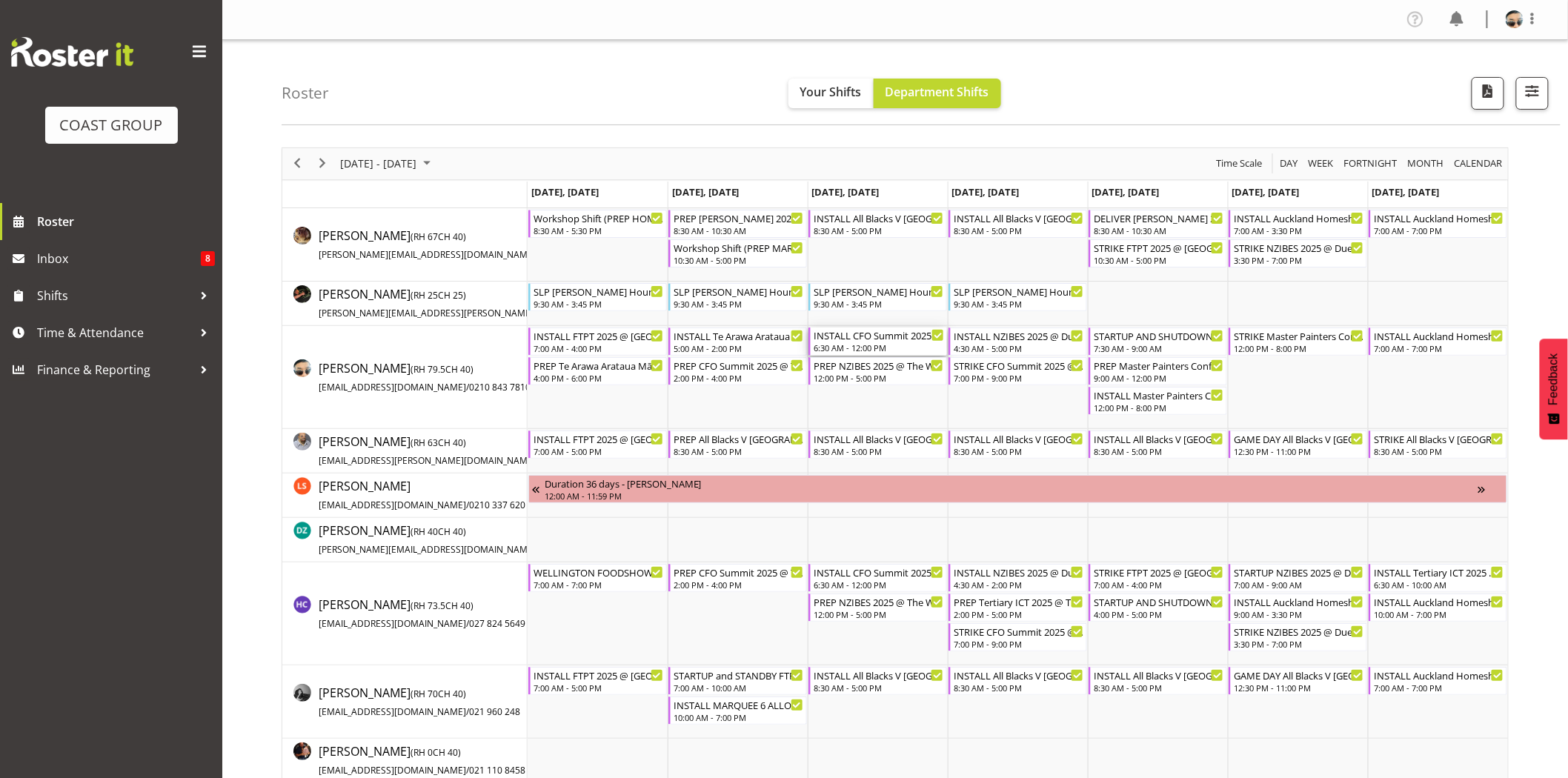
click at [867, 345] on div "6:30 AM - 12:00 PM" at bounding box center [879, 347] width 130 height 12
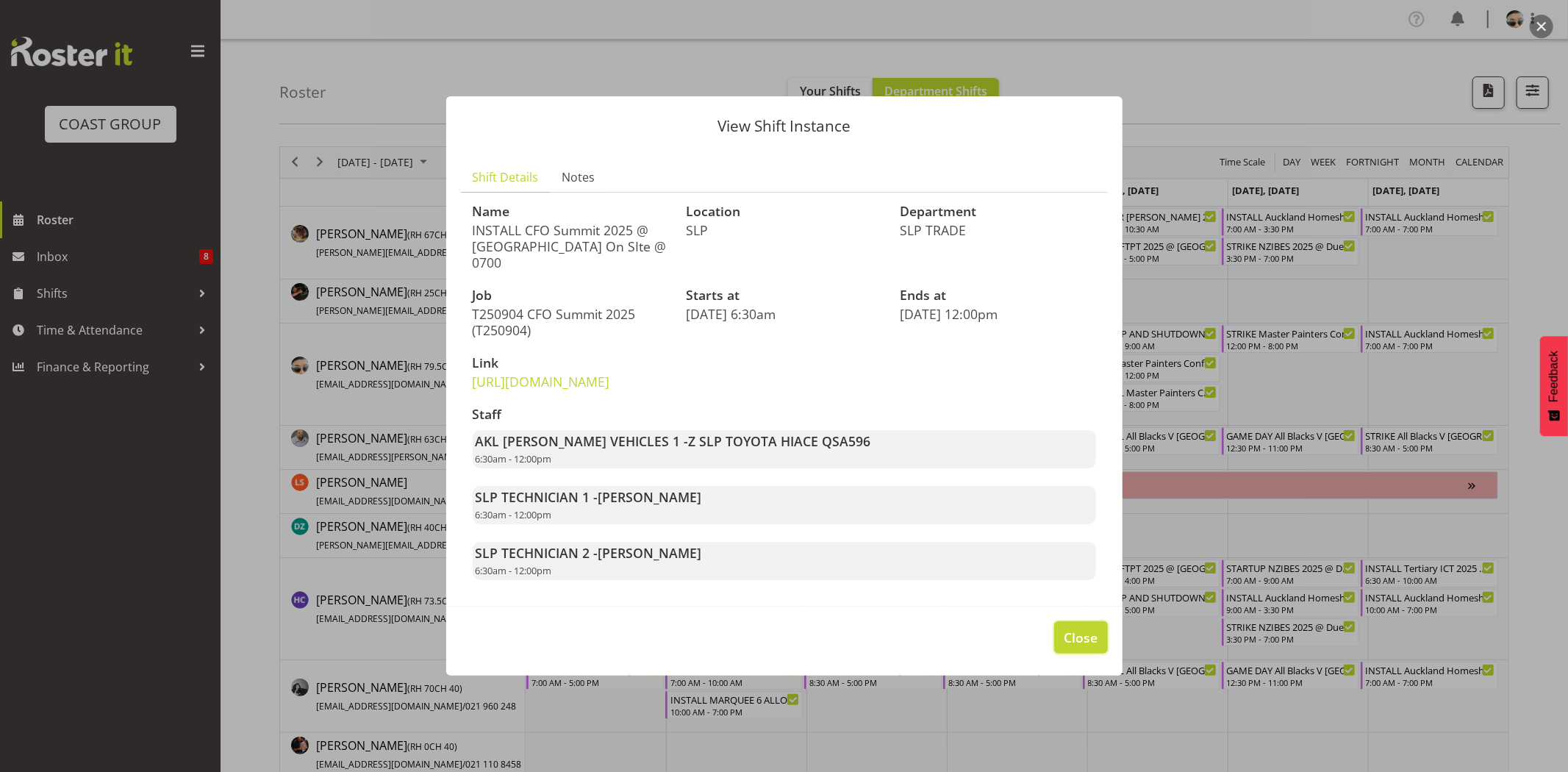
click at [1073, 647] on span "Close" at bounding box center [1081, 637] width 34 height 19
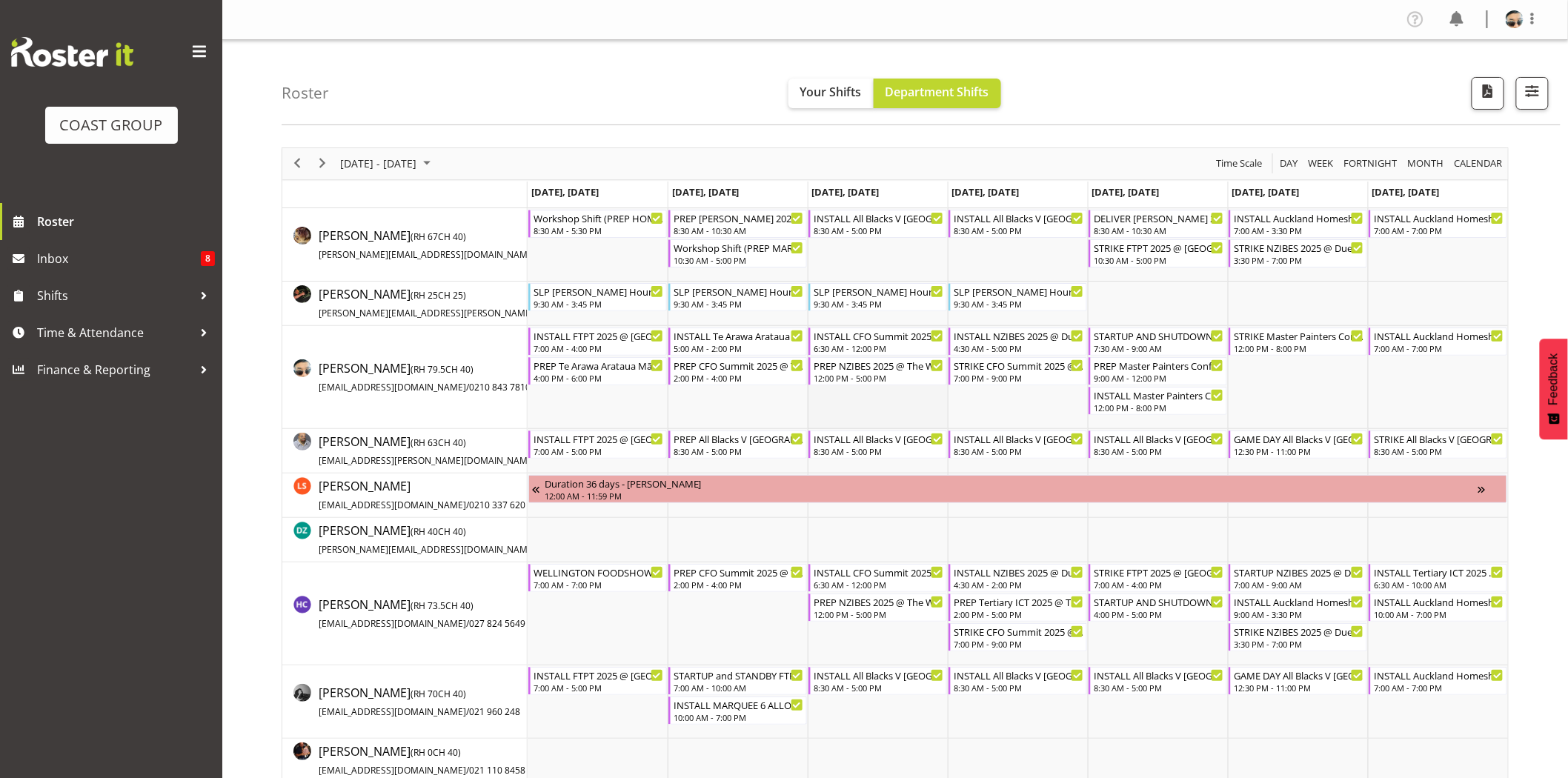
click at [917, 418] on td "Timeline Week of September 7, 2025" at bounding box center [878, 378] width 140 height 103
click at [1165, 336] on div "STARTUP AND SHUTDOWN NZIBES 2025 @ Due Drop On Site @ 0500" at bounding box center [1159, 335] width 130 height 14
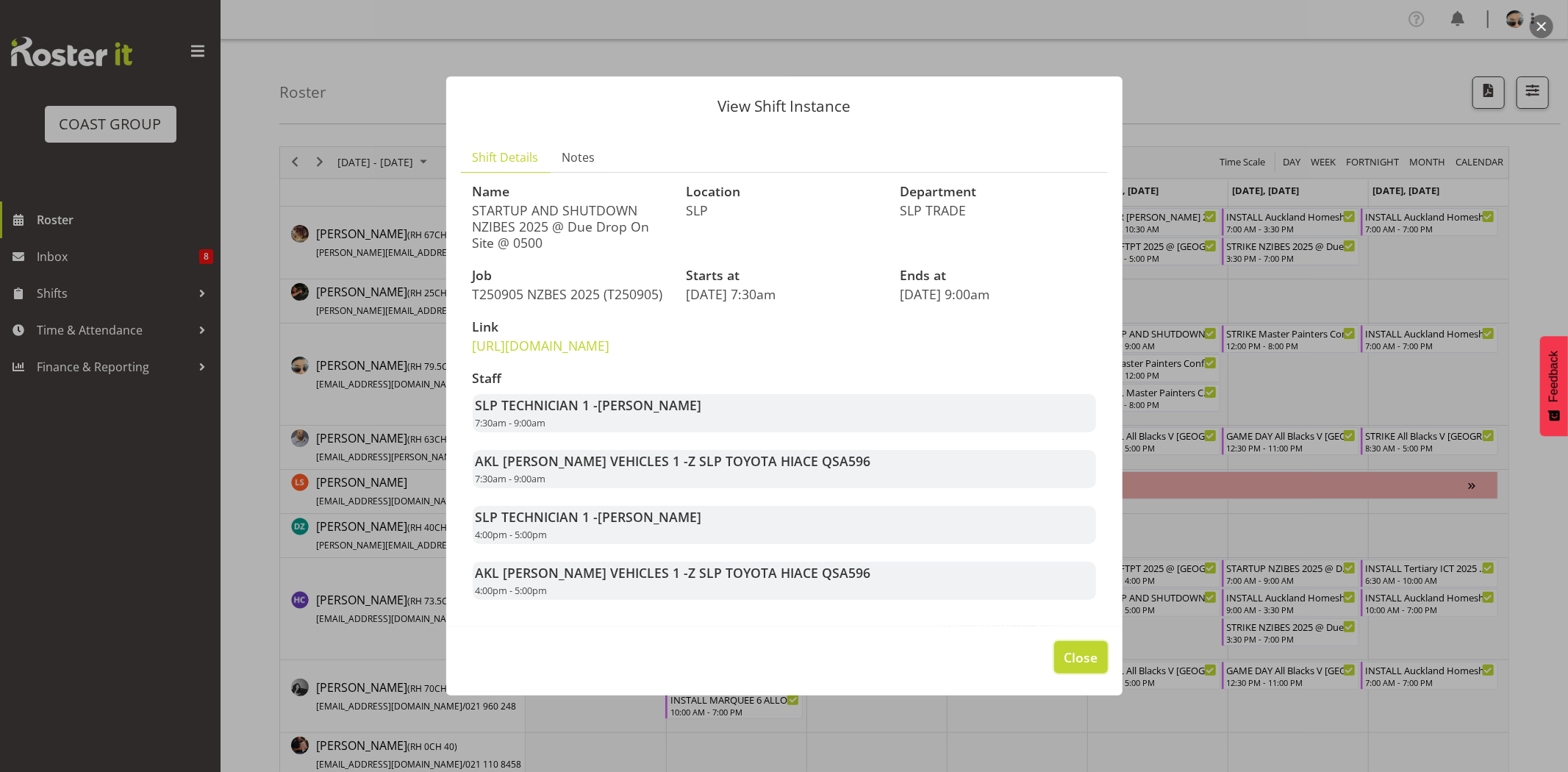
click at [1060, 673] on button "Close" at bounding box center [1080, 657] width 53 height 32
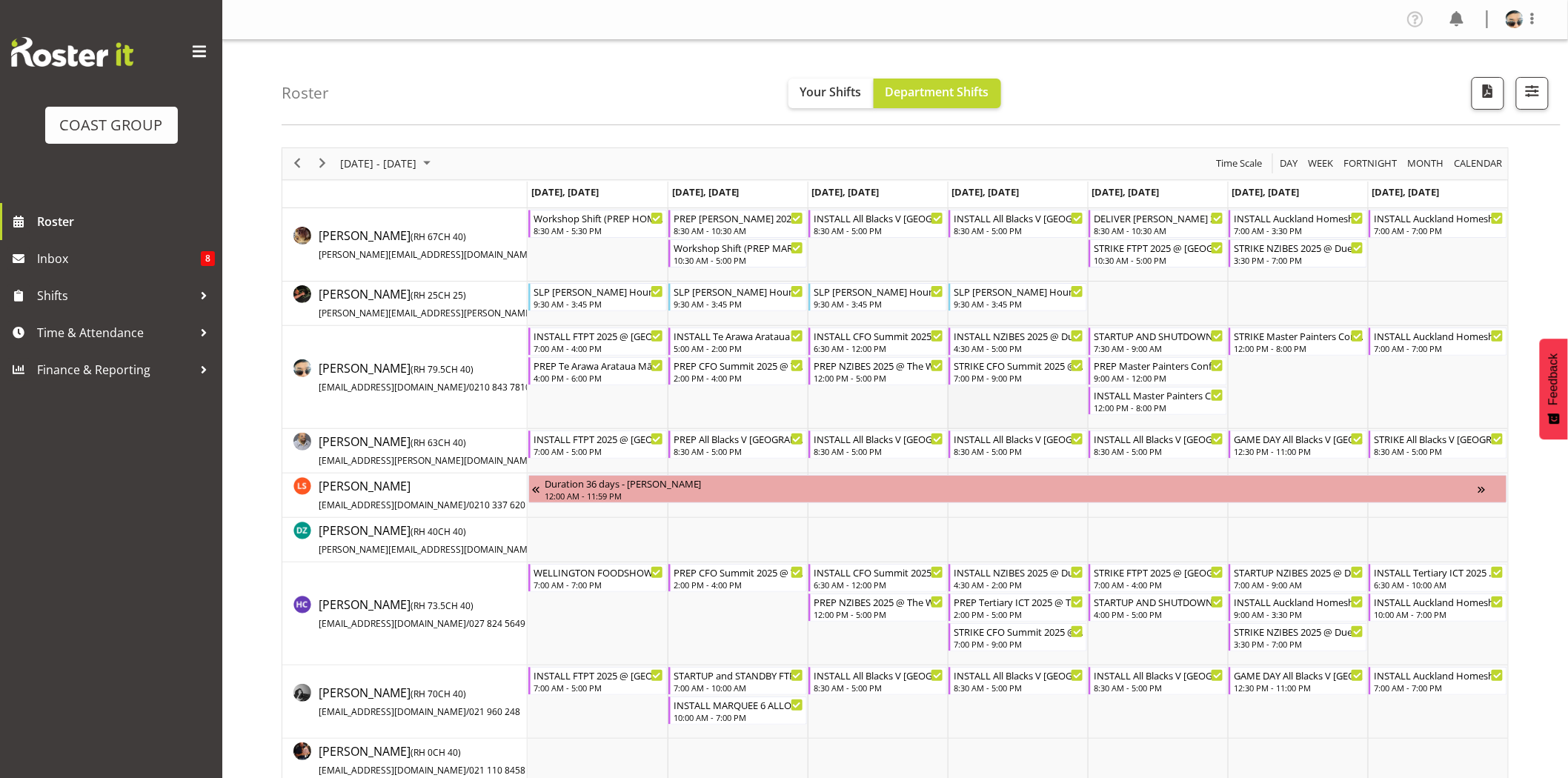
click at [1033, 423] on td "Timeline Week of September 7, 2025" at bounding box center [1017, 378] width 140 height 103
click at [1137, 367] on div "PREP Master Painters Conference 2025 @ The Workshop" at bounding box center [1159, 364] width 130 height 14
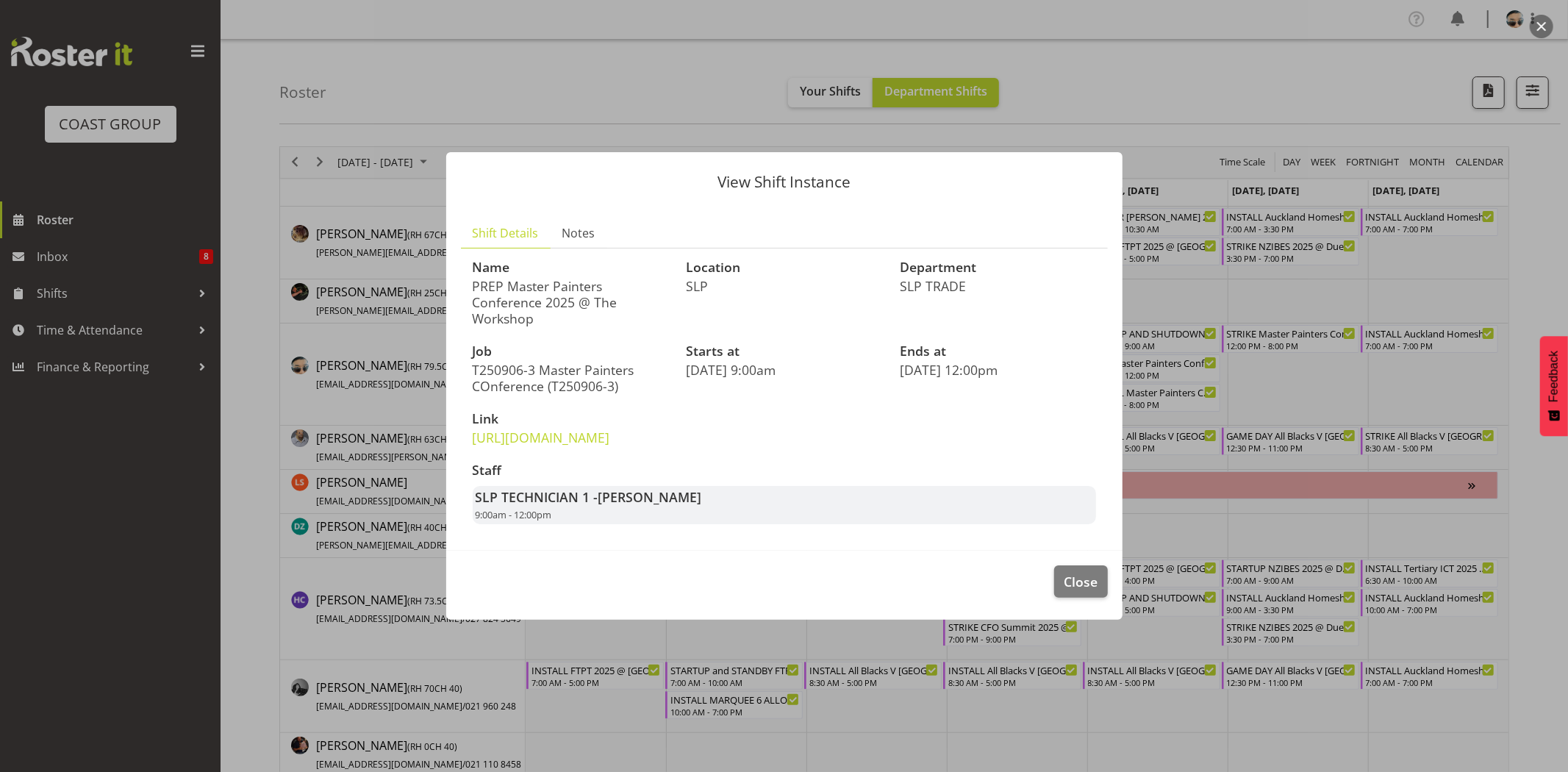
drag, startPoint x: 510, startPoint y: 281, endPoint x: 594, endPoint y: 281, distance: 84.0
click at [594, 281] on p "PREP Master Painters Conference 2025 @ The Workshop" at bounding box center [571, 302] width 196 height 49
click at [1085, 591] on span "Close" at bounding box center [1081, 581] width 34 height 19
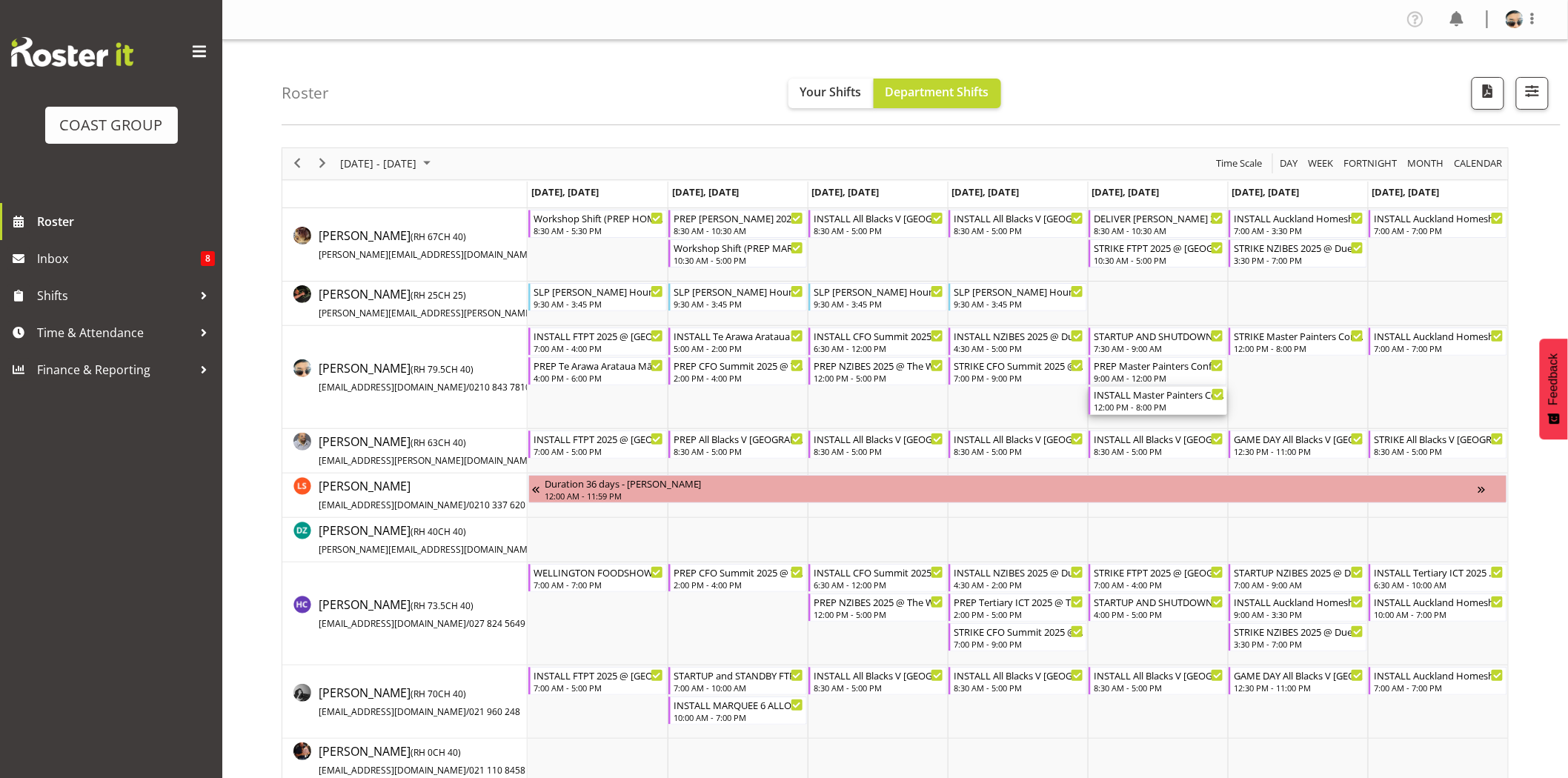
click at [1105, 401] on div "12:00 PM - 8:00 PM" at bounding box center [1159, 406] width 130 height 12
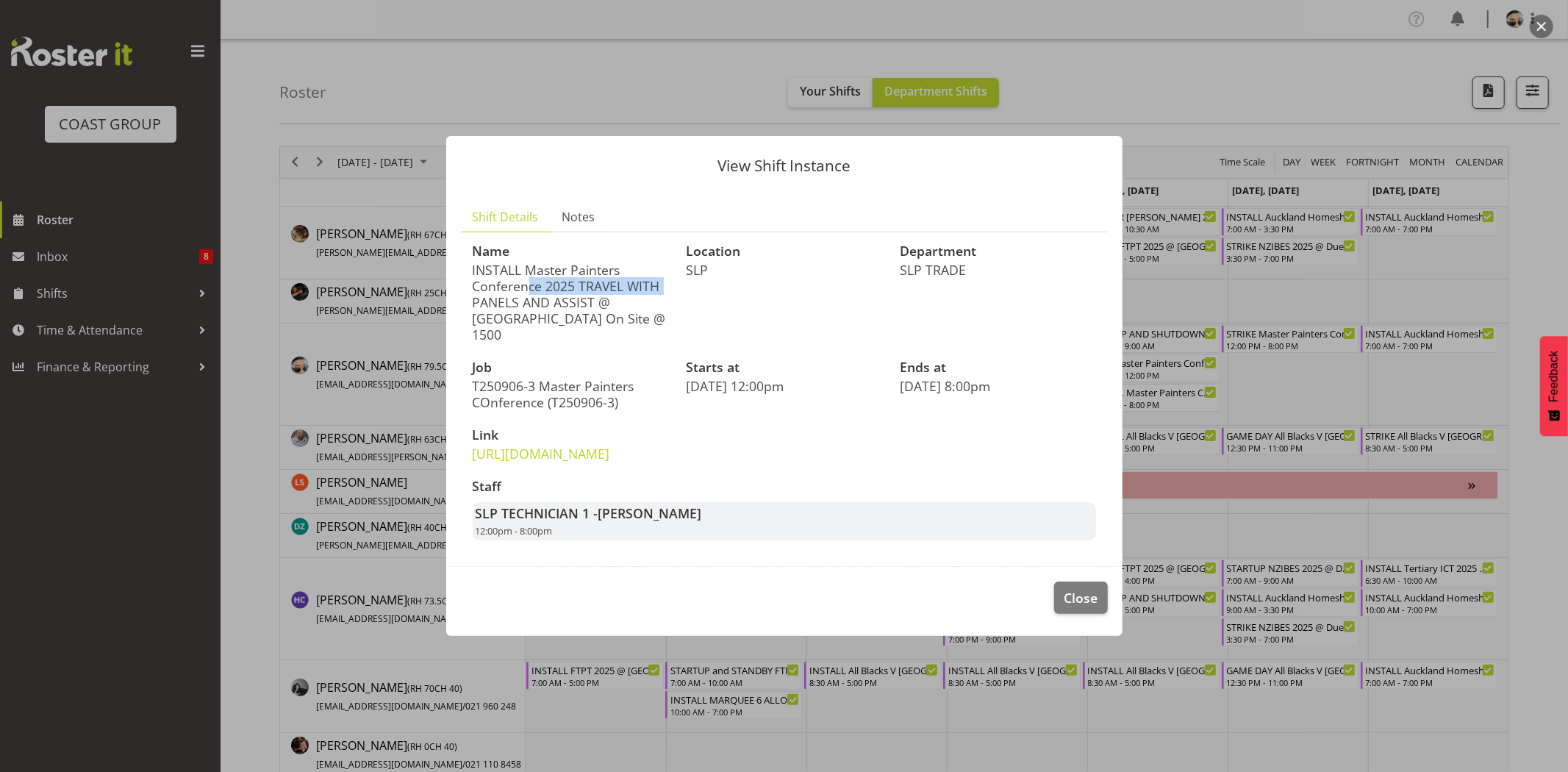
drag, startPoint x: 494, startPoint y: 251, endPoint x: 642, endPoint y: 254, distance: 148.0
click at [642, 262] on p "INSTALL Master Painters Conference 2025 TRAVEL WITH PANELS AND ASSIST @ The Cop…" at bounding box center [571, 302] width 196 height 81
drag, startPoint x: 601, startPoint y: 269, endPoint x: 620, endPoint y: 272, distance: 19.2
click at [612, 271] on p "INSTALL Master Painters Conference 2025 TRAVEL WITH PANELS AND ASSIST @ The Cop…" at bounding box center [571, 302] width 196 height 81
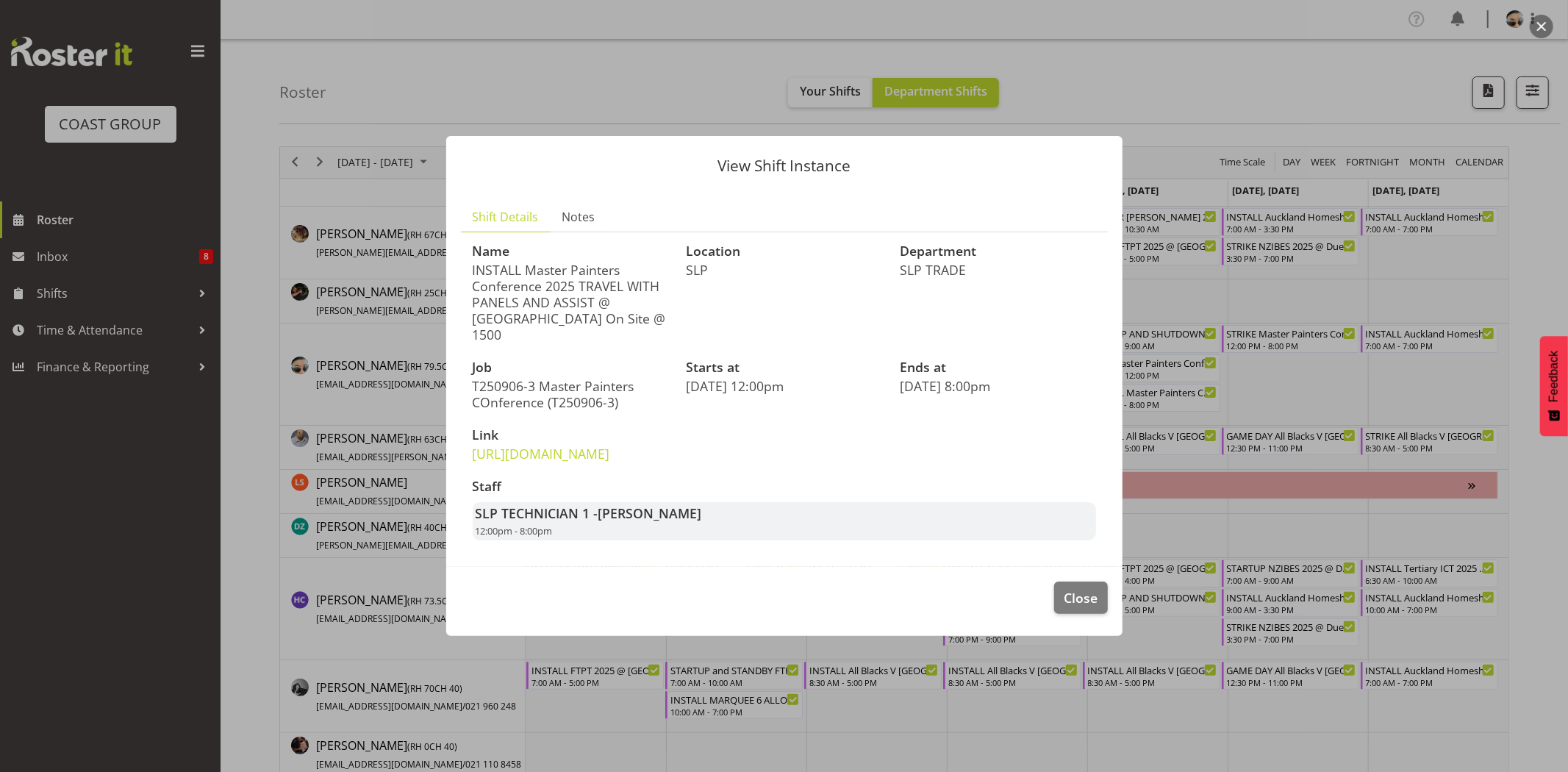
click at [620, 272] on p "INSTALL Master Painters Conference 2025 TRAVEL WITH PANELS AND ASSIST @ The Cop…" at bounding box center [571, 302] width 196 height 81
click at [1084, 608] on span "Close" at bounding box center [1081, 597] width 34 height 19
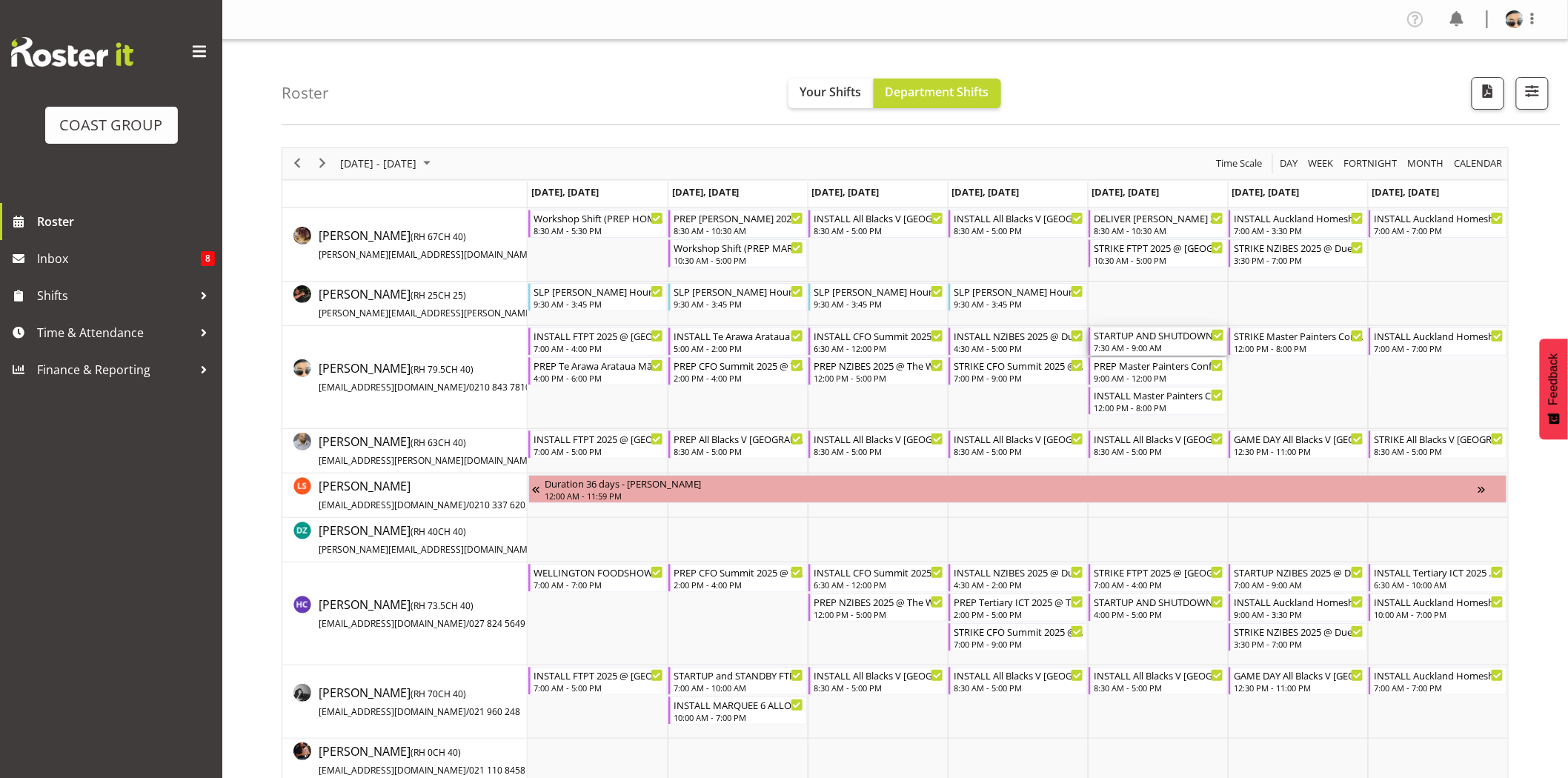
click at [1135, 347] on div "7:30 AM - 9:00 AM" at bounding box center [1159, 347] width 130 height 12
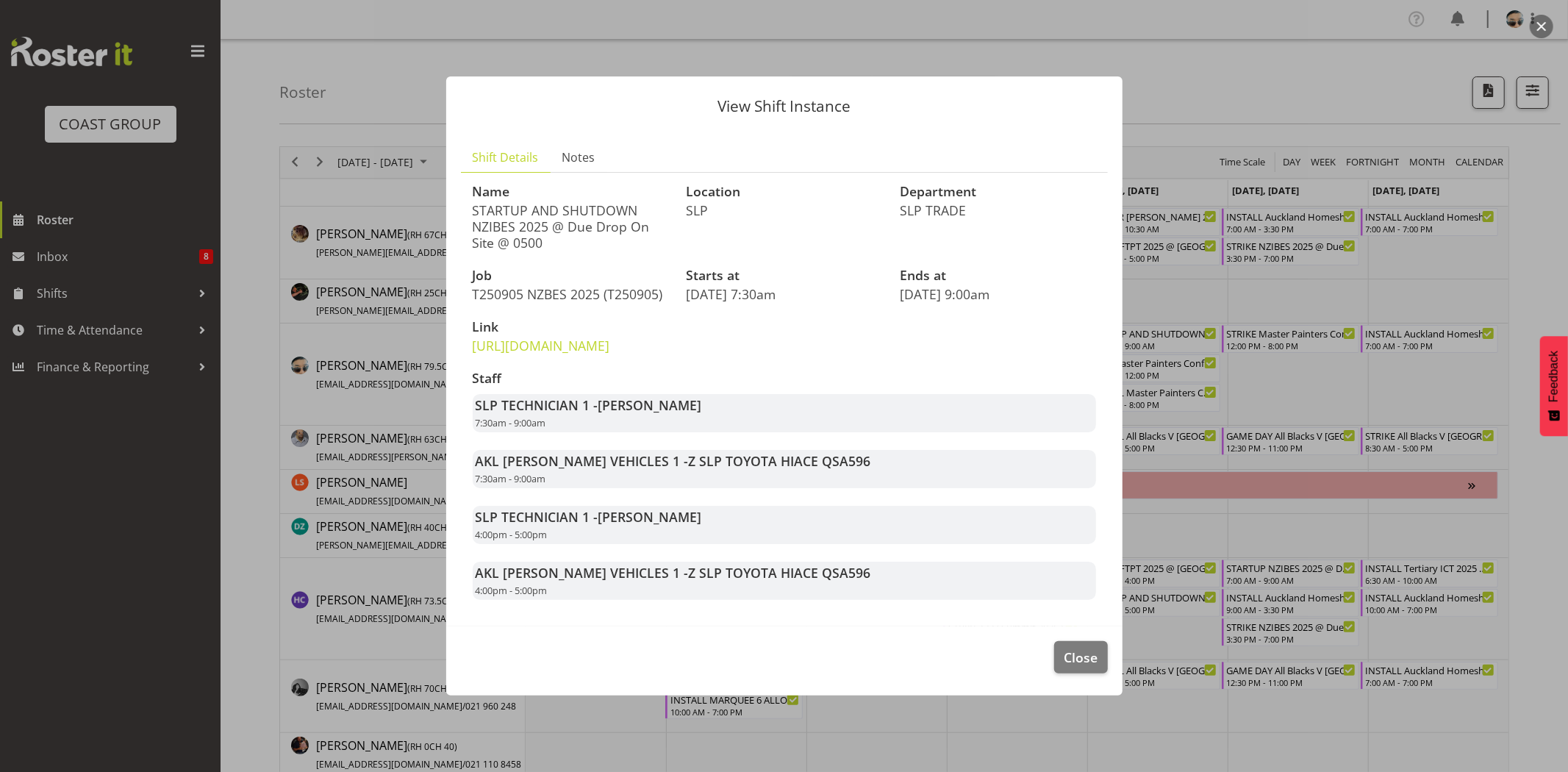
drag, startPoint x: 566, startPoint y: 213, endPoint x: 661, endPoint y: 218, distance: 95.1
click at [661, 218] on p "STARTUP AND SHUTDOWN NZIBES 2025 @ Due Drop On Site @ 0500" at bounding box center [571, 226] width 196 height 49
click at [1092, 657] on button "Close" at bounding box center [1080, 657] width 53 height 32
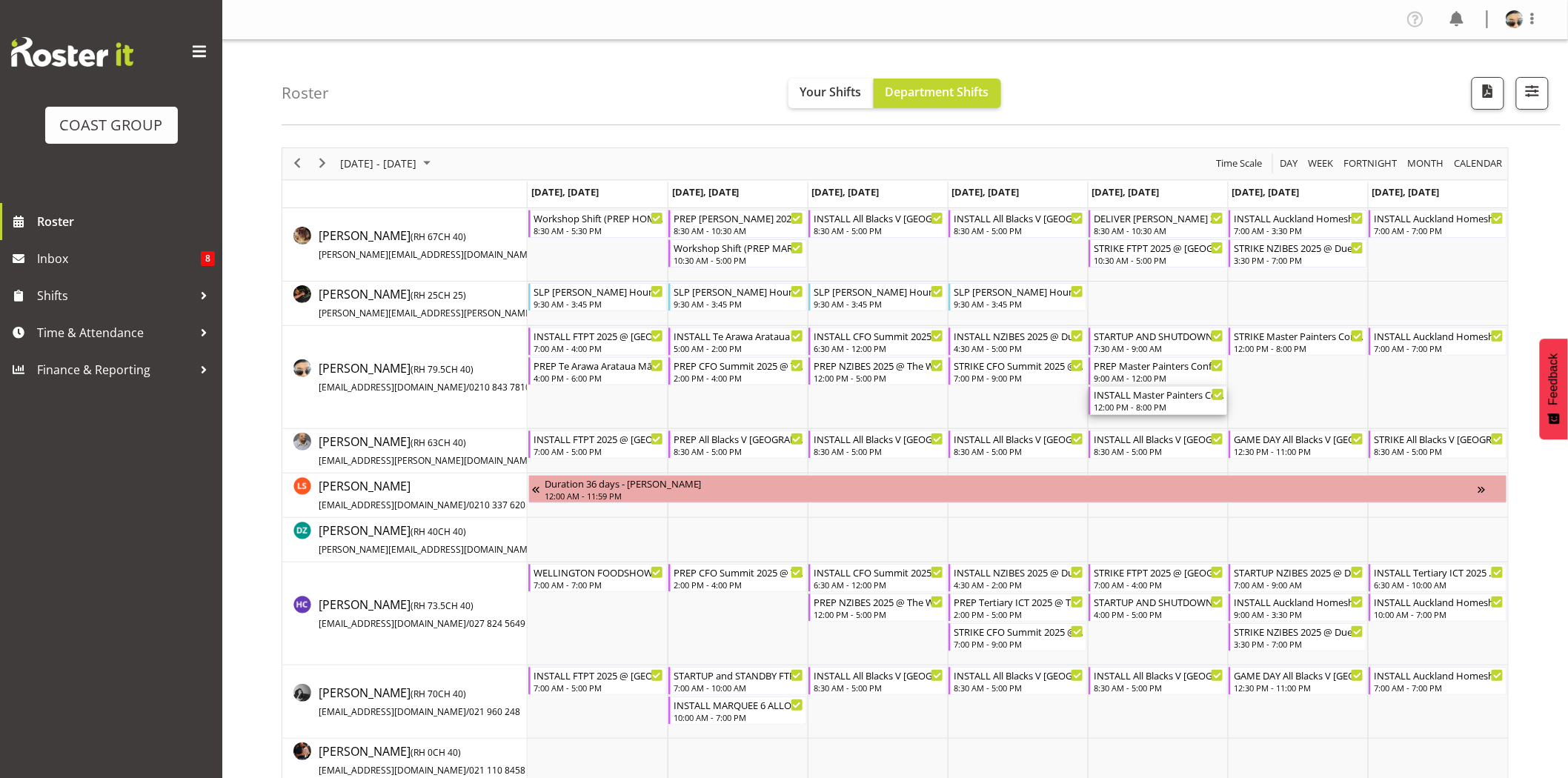
click at [1174, 392] on div "INSTALL Master Painters Conference 2025 TRAVEL WITH PANELS AND ASSIST @ The Cop…" at bounding box center [1159, 394] width 130 height 14
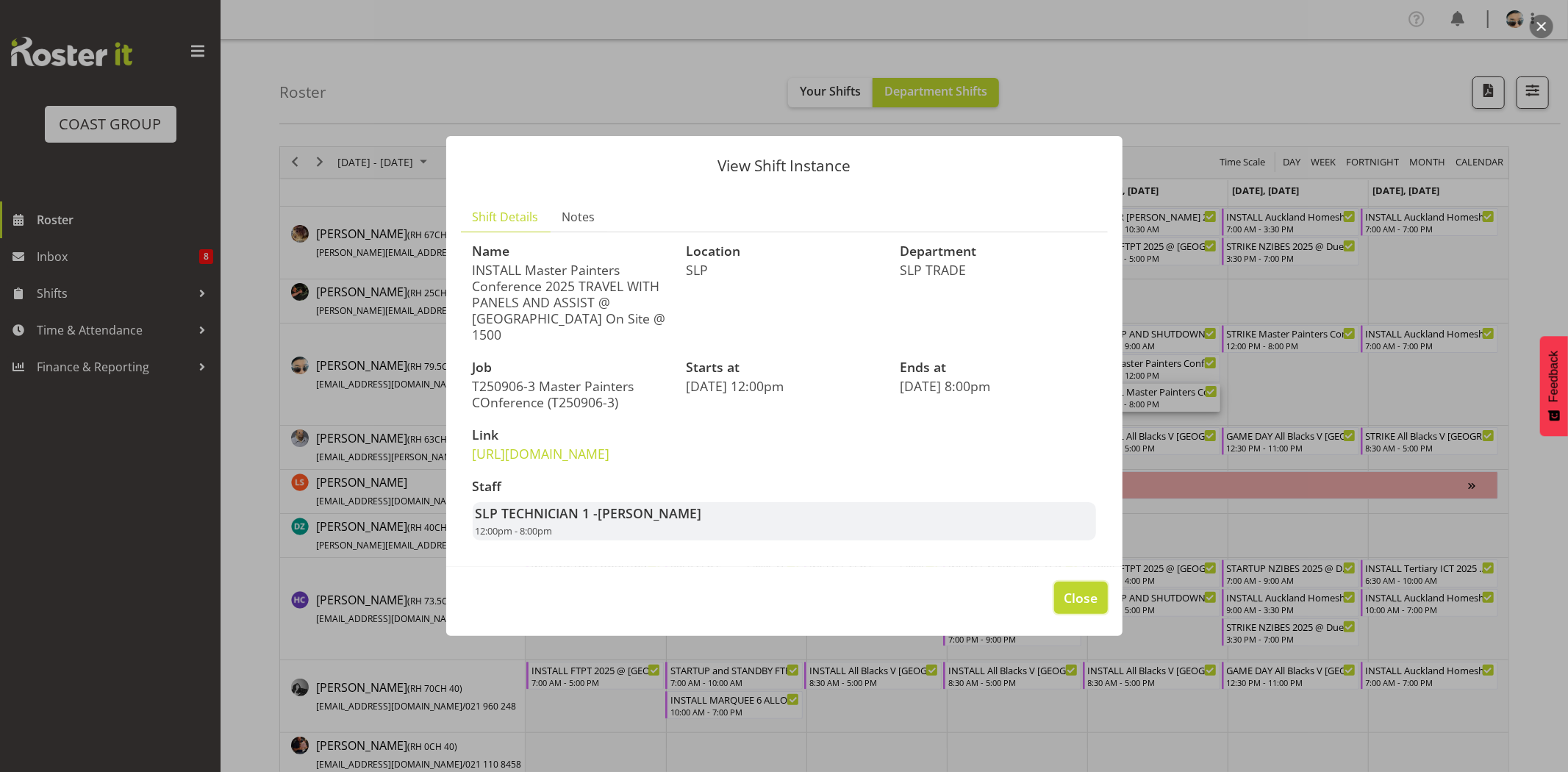
click at [1077, 608] on span "Close" at bounding box center [1081, 597] width 34 height 19
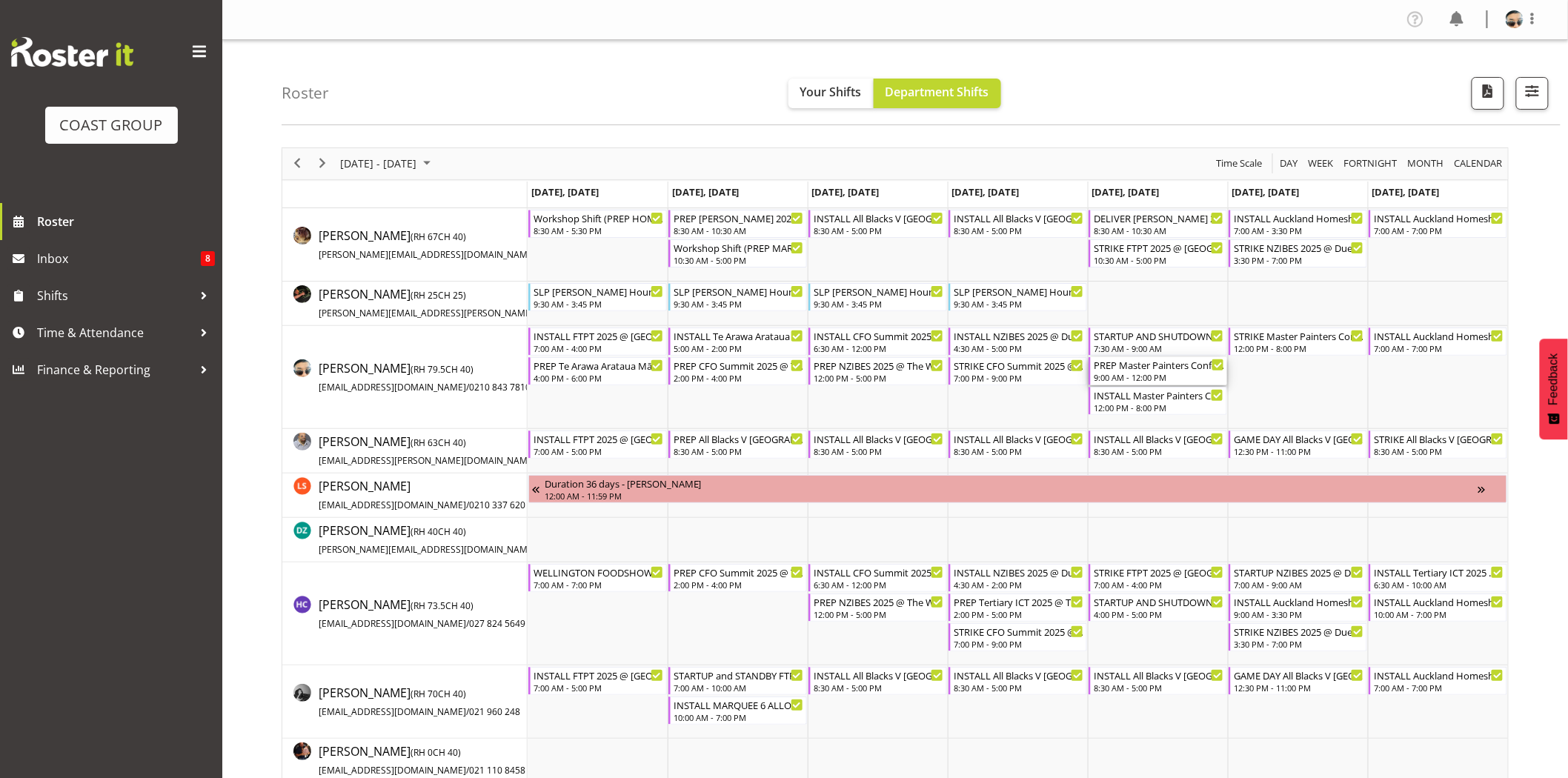
click at [1157, 375] on div "9:00 AM - 12:00 PM" at bounding box center [1159, 377] width 130 height 12
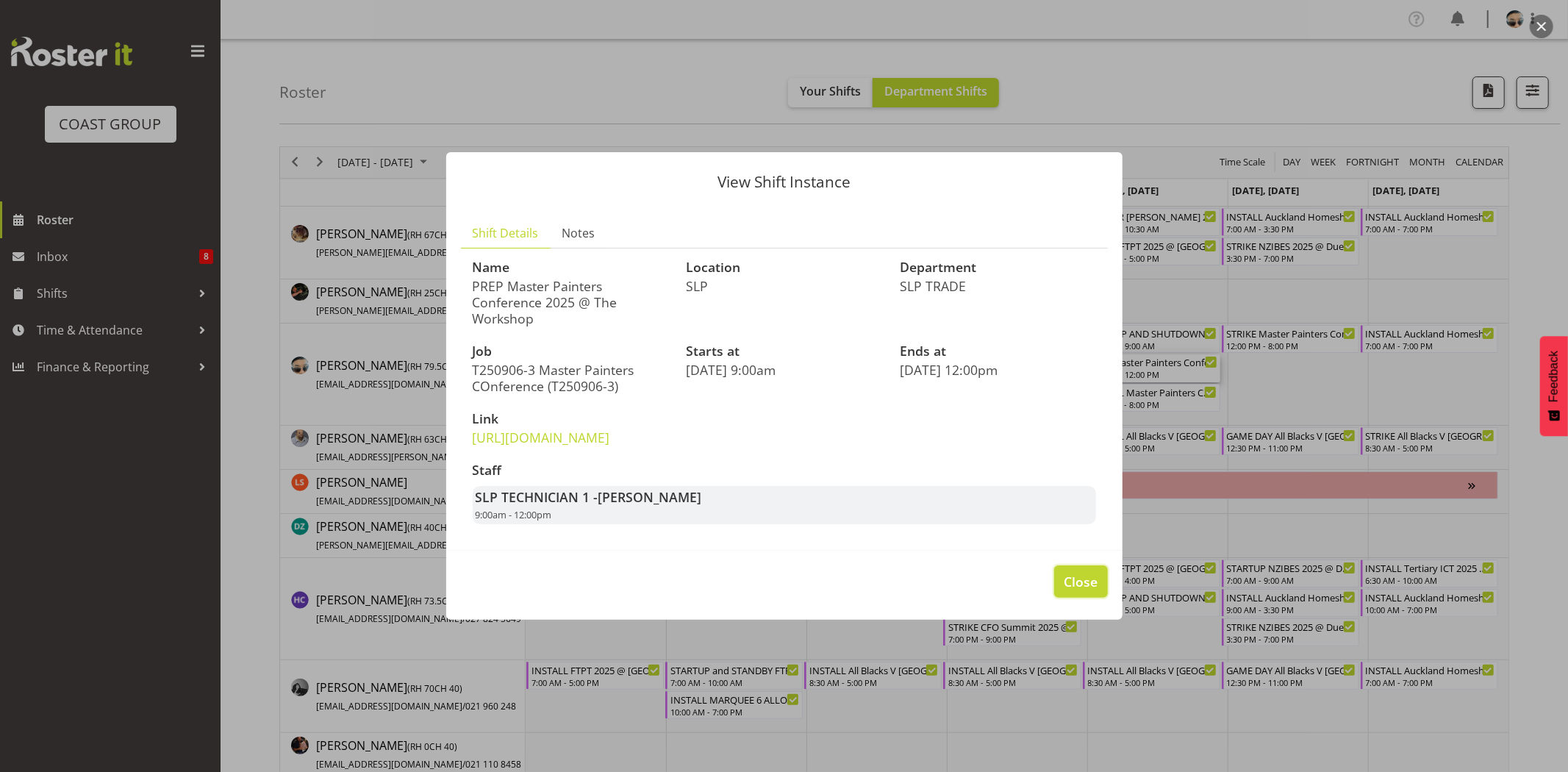
click at [1064, 591] on span "Close" at bounding box center [1081, 581] width 34 height 19
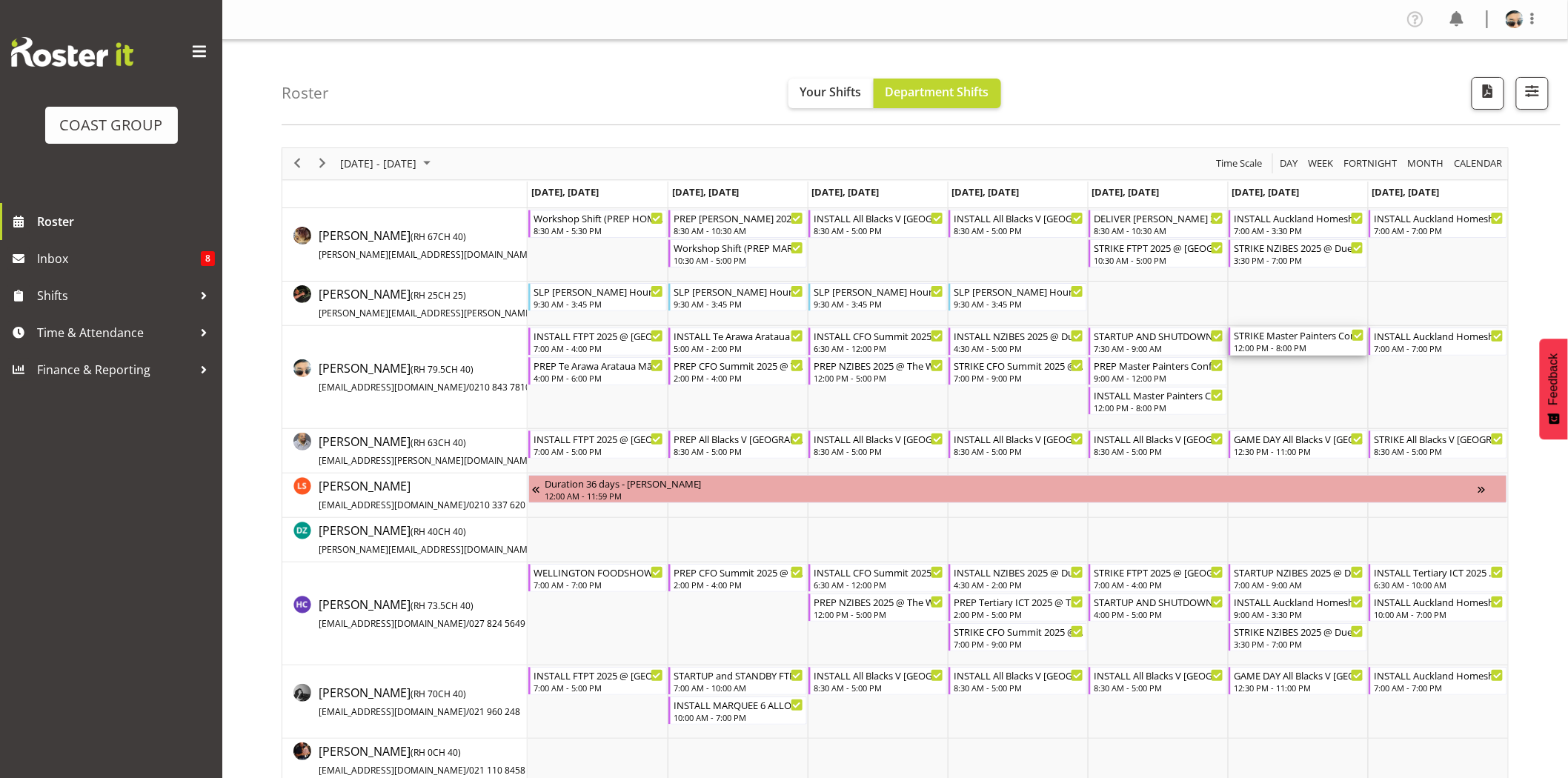
click at [1293, 341] on div "STRIKE Master Painters Conference 2025 @ 1430The Copthorne Bay of Islands On Si…" at bounding box center [1299, 335] width 130 height 14
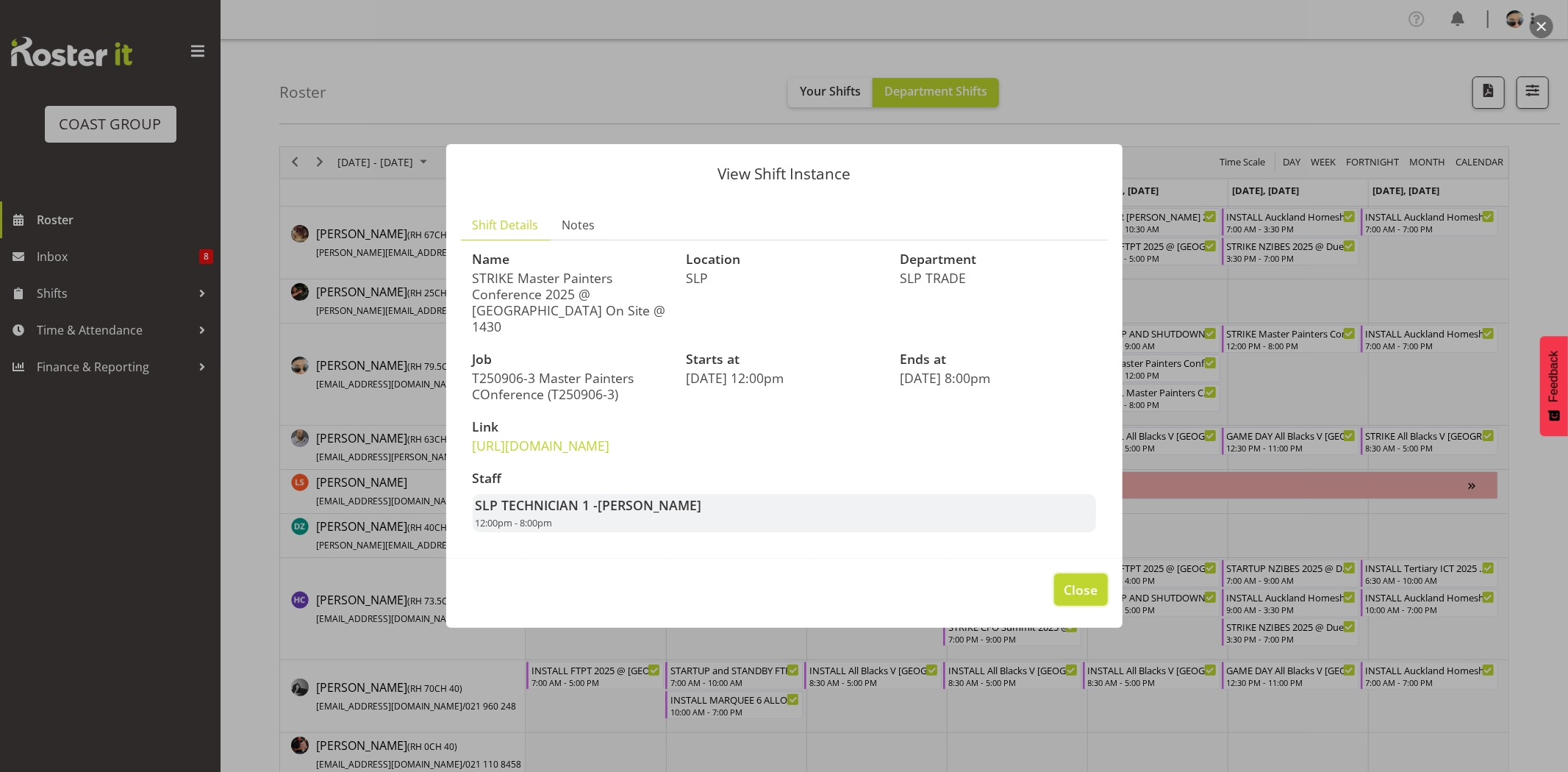
click at [1084, 593] on button "Close" at bounding box center [1080, 590] width 53 height 32
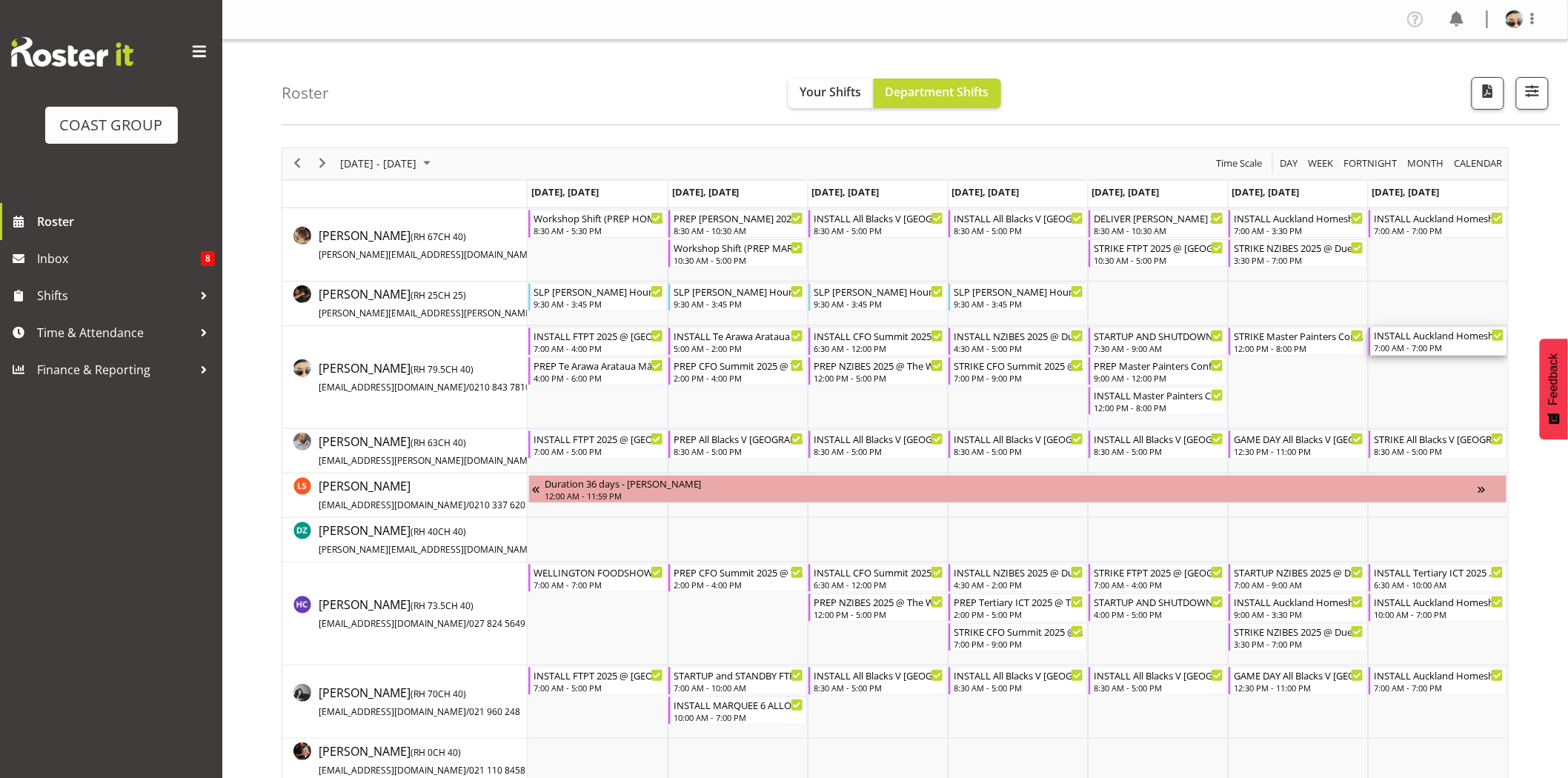
click at [1390, 345] on div "7:00 AM - 7:00 PM" at bounding box center [1438, 347] width 130 height 12
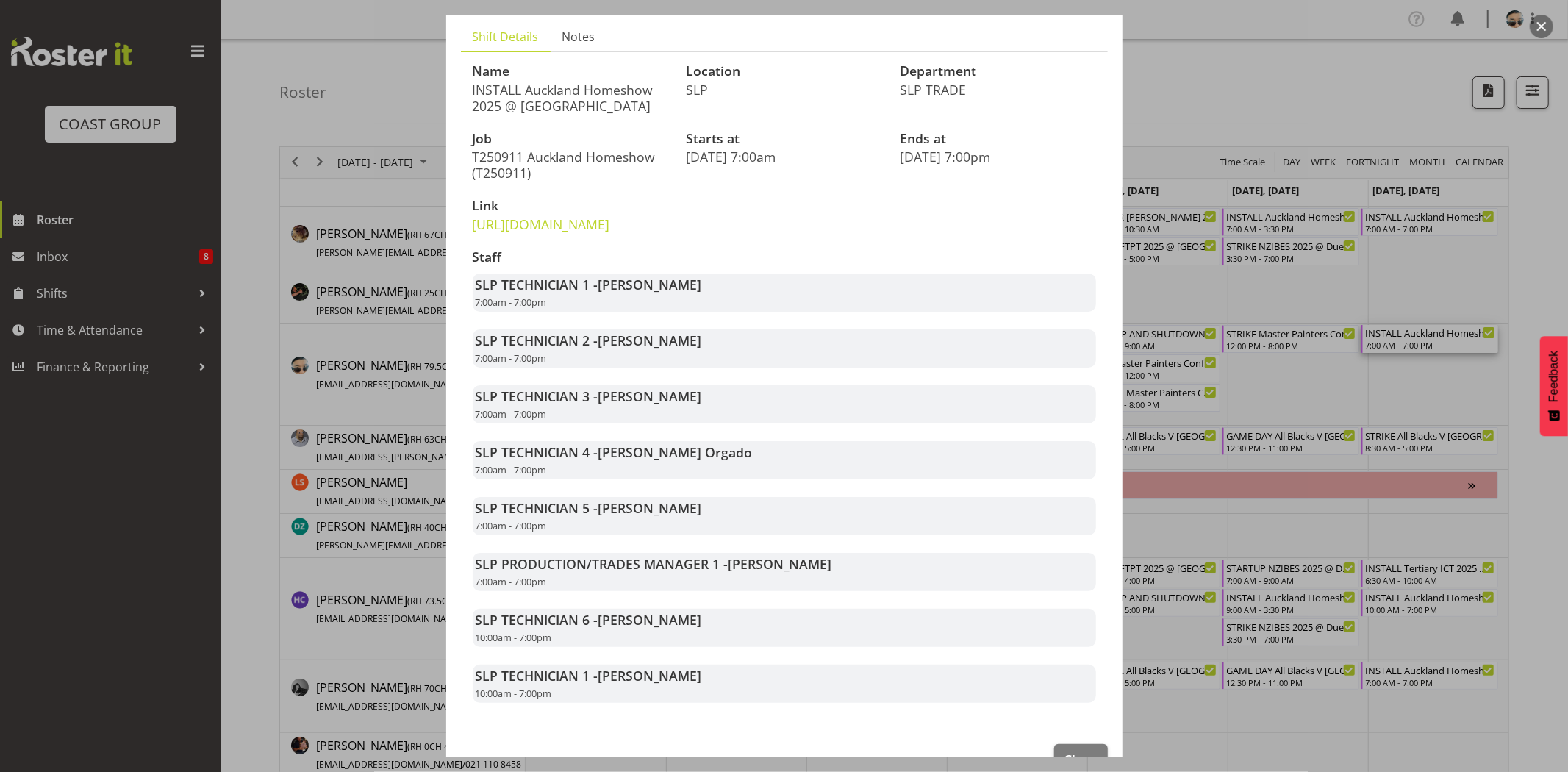
scroll to position [100, 0]
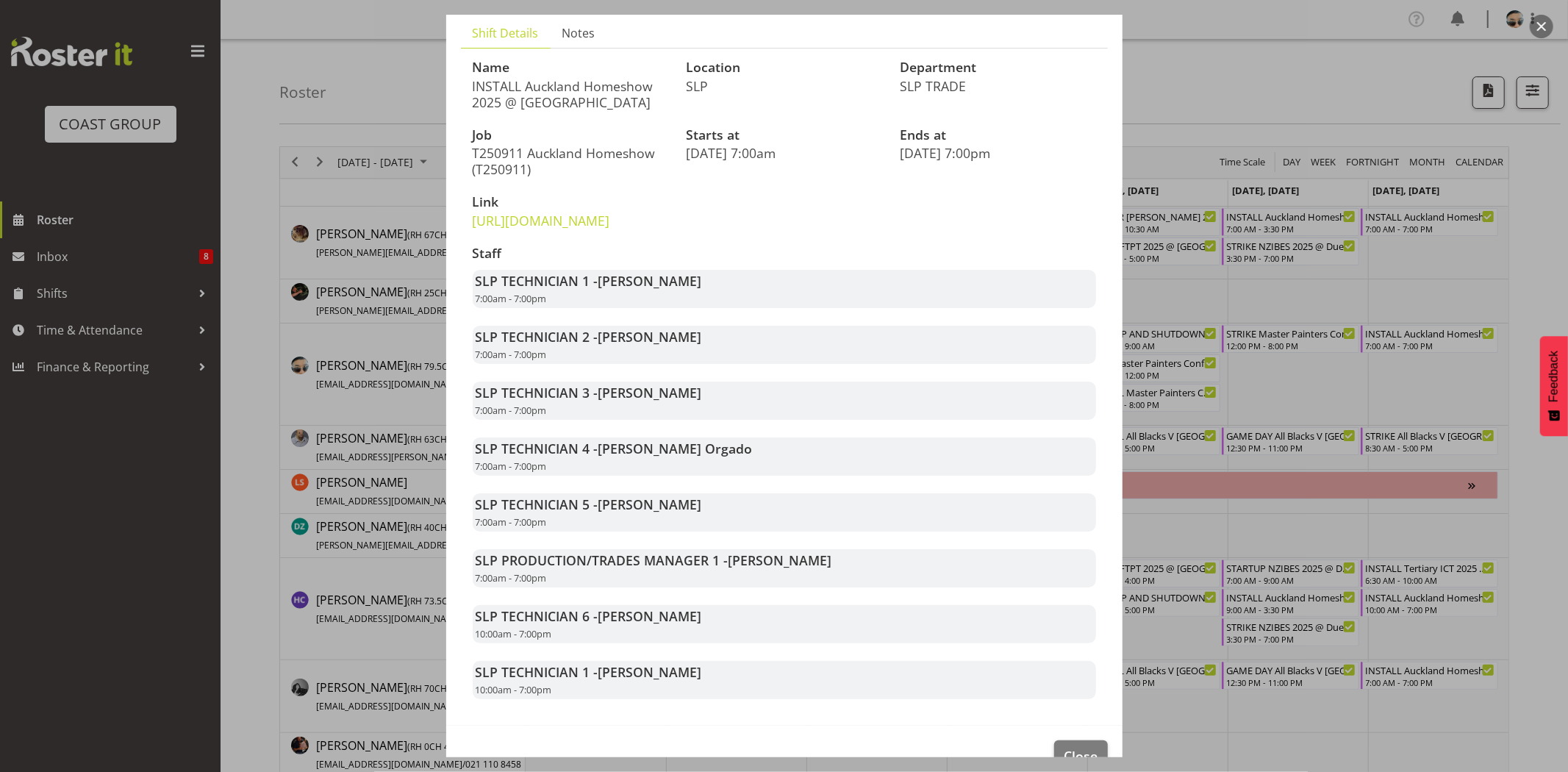
drag, startPoint x: 1123, startPoint y: 513, endPoint x: 1123, endPoint y: 524, distance: 11.0
click at [1123, 524] on div "View Shift Instance Shift Details Notes Name INSTALL Auckland Homeshow 2025 @ A…" at bounding box center [784, 286] width 705 height 742
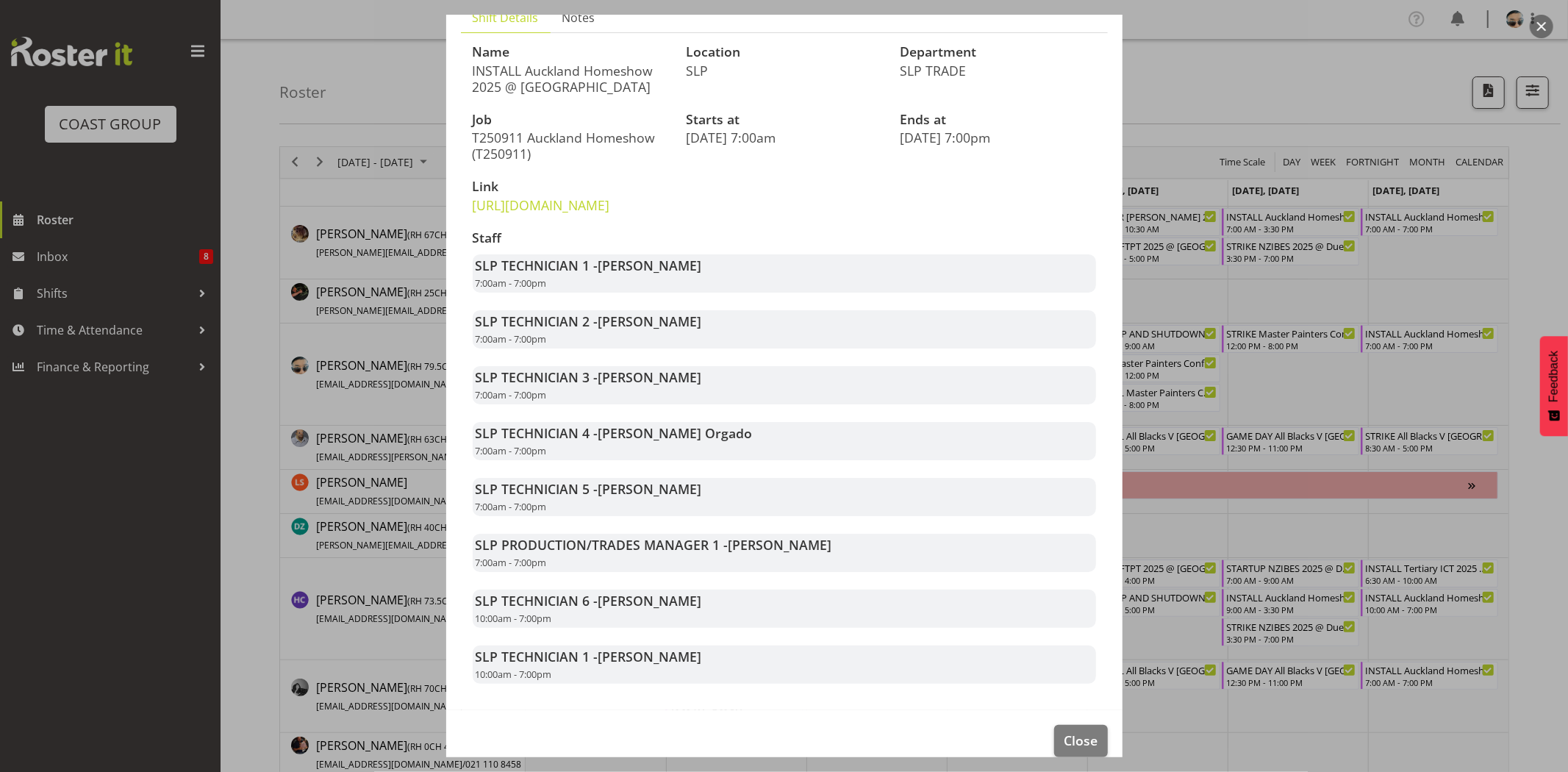
scroll to position [170, 0]
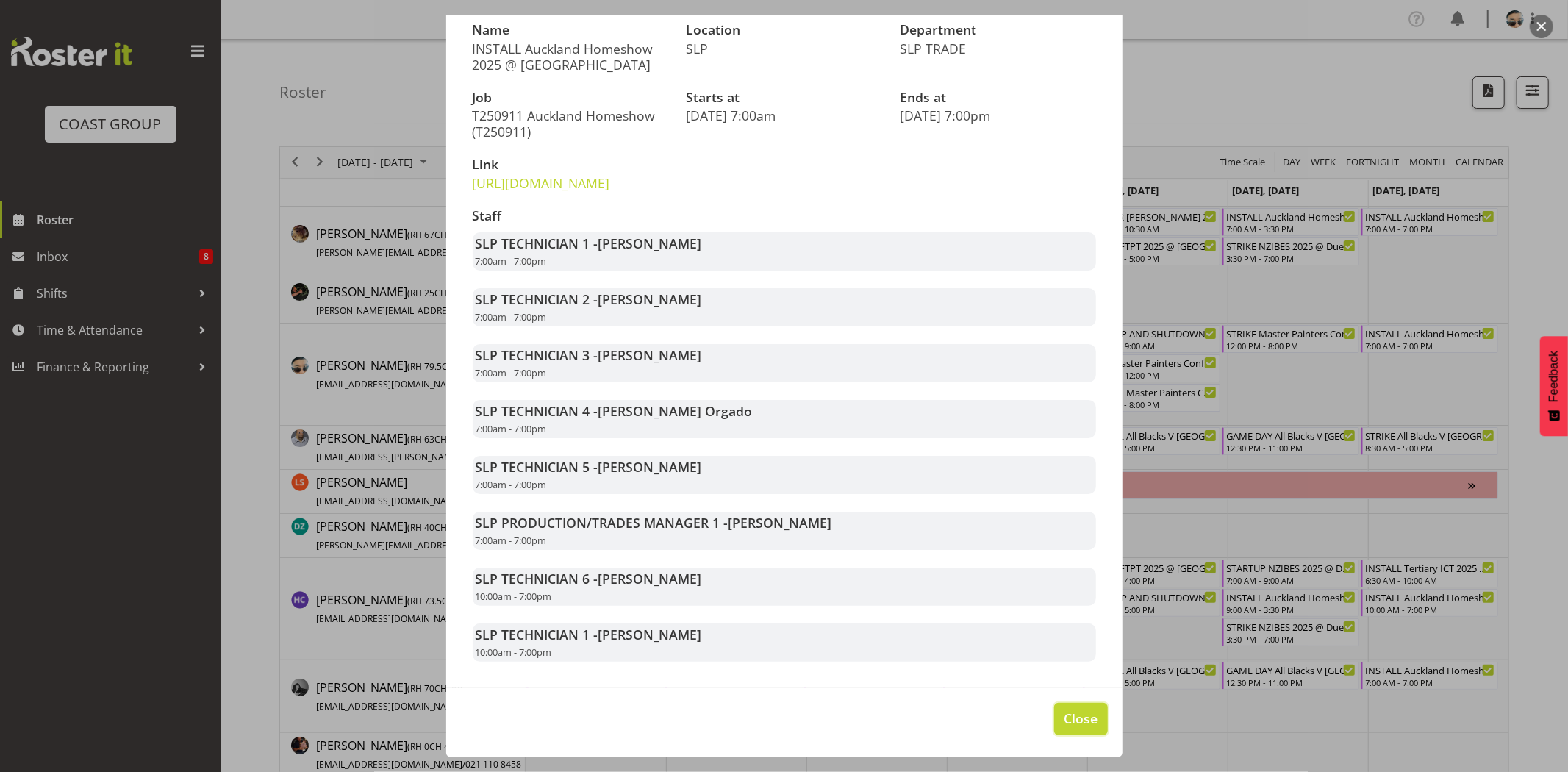
click at [1067, 711] on span "Close" at bounding box center [1081, 717] width 34 height 19
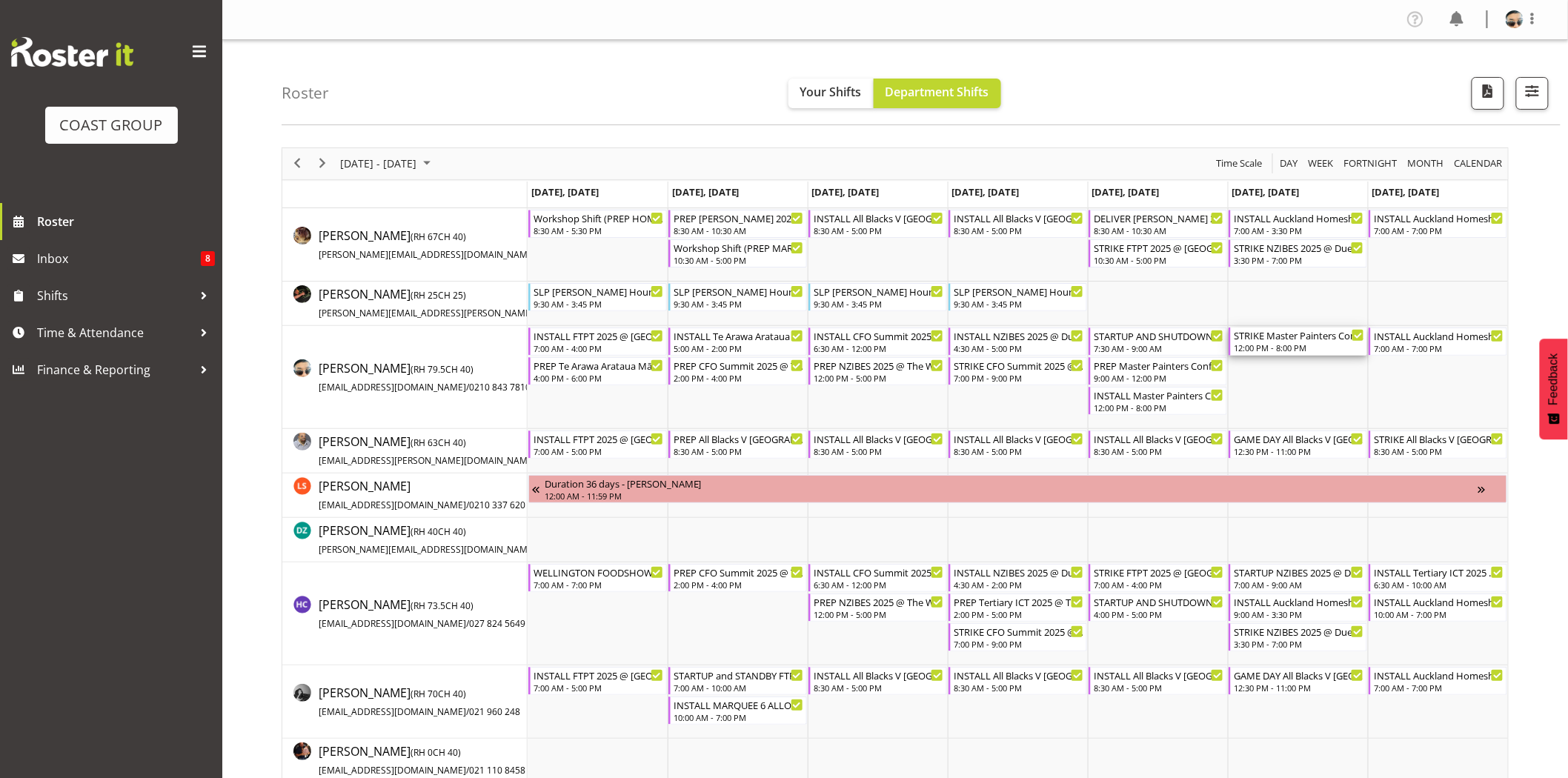
click at [1316, 331] on div "STRIKE Master Painters Conference 2025 @ 1430The Copthorne Bay of Islands On Si…" at bounding box center [1299, 335] width 130 height 14
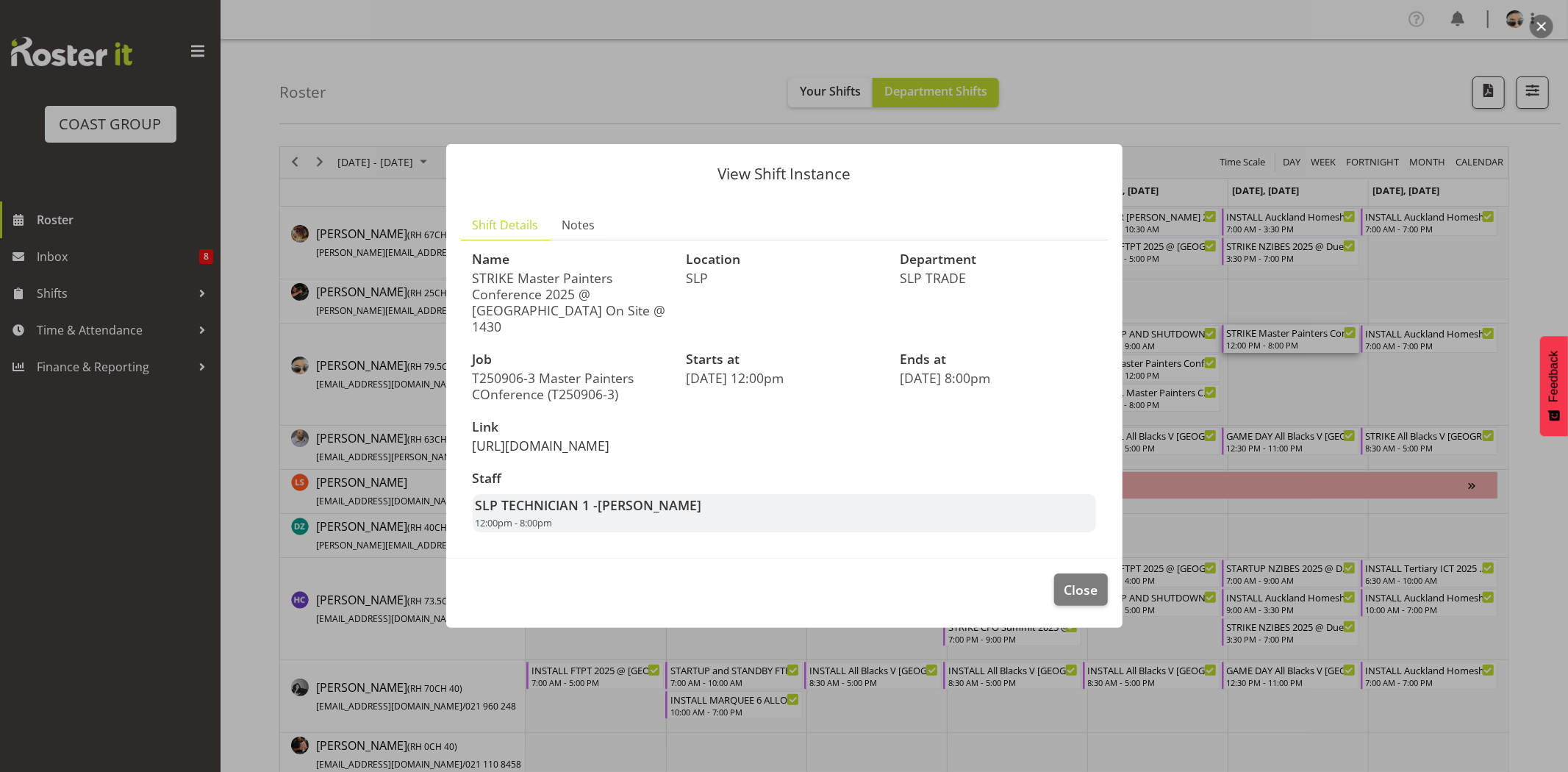
click at [593, 454] on link "https://drive.google.com/drive/folders/1ufk_n5Dhkog-9V1nlHfsc4srO-9n561k" at bounding box center [541, 446] width 137 height 18
click at [1068, 623] on footer "Close" at bounding box center [784, 593] width 676 height 69
click at [1063, 603] on button "Close" at bounding box center [1080, 590] width 53 height 32
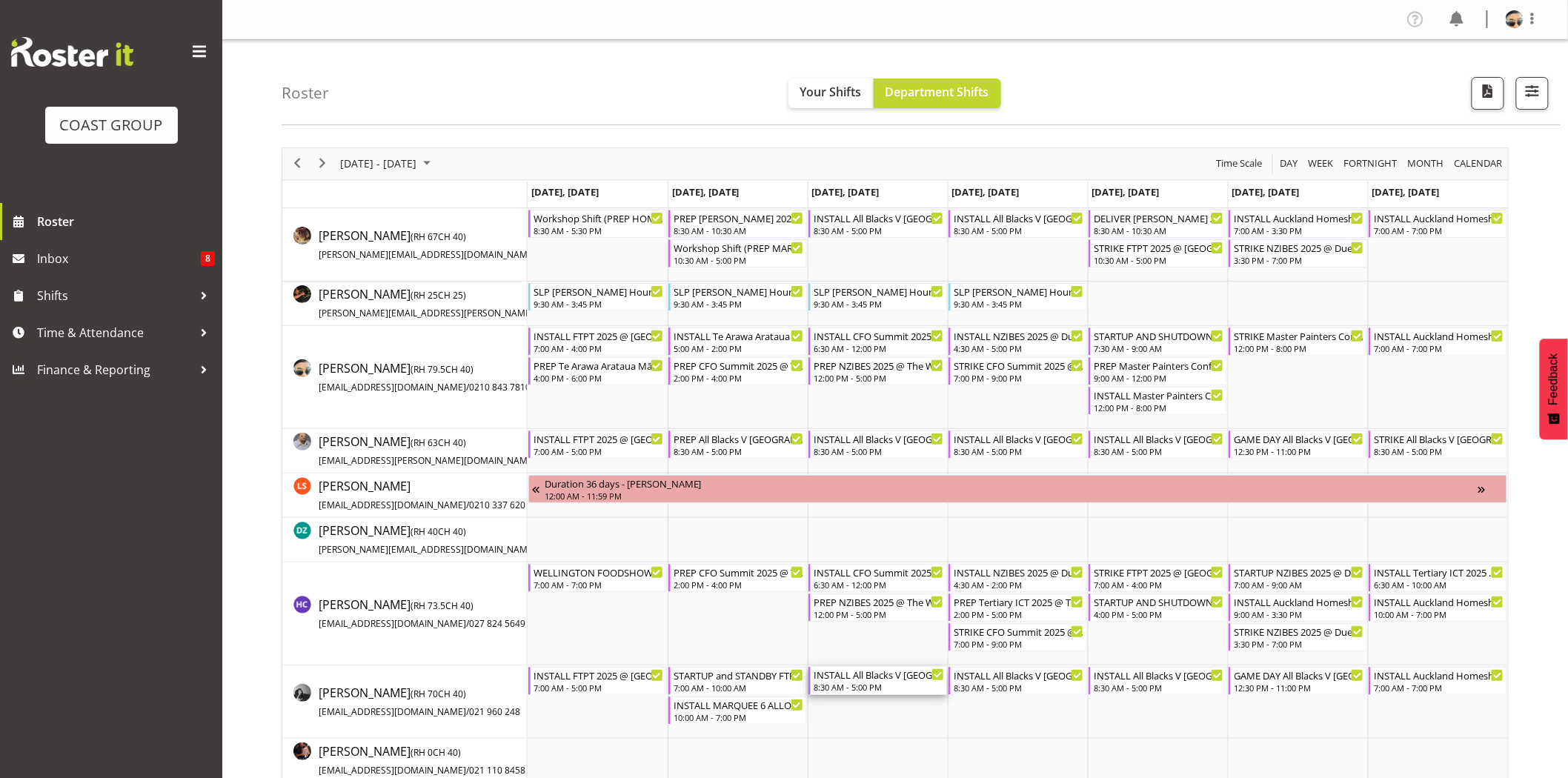
click at [912, 683] on div "8:30 AM - 5:00 PM" at bounding box center [879, 687] width 130 height 12
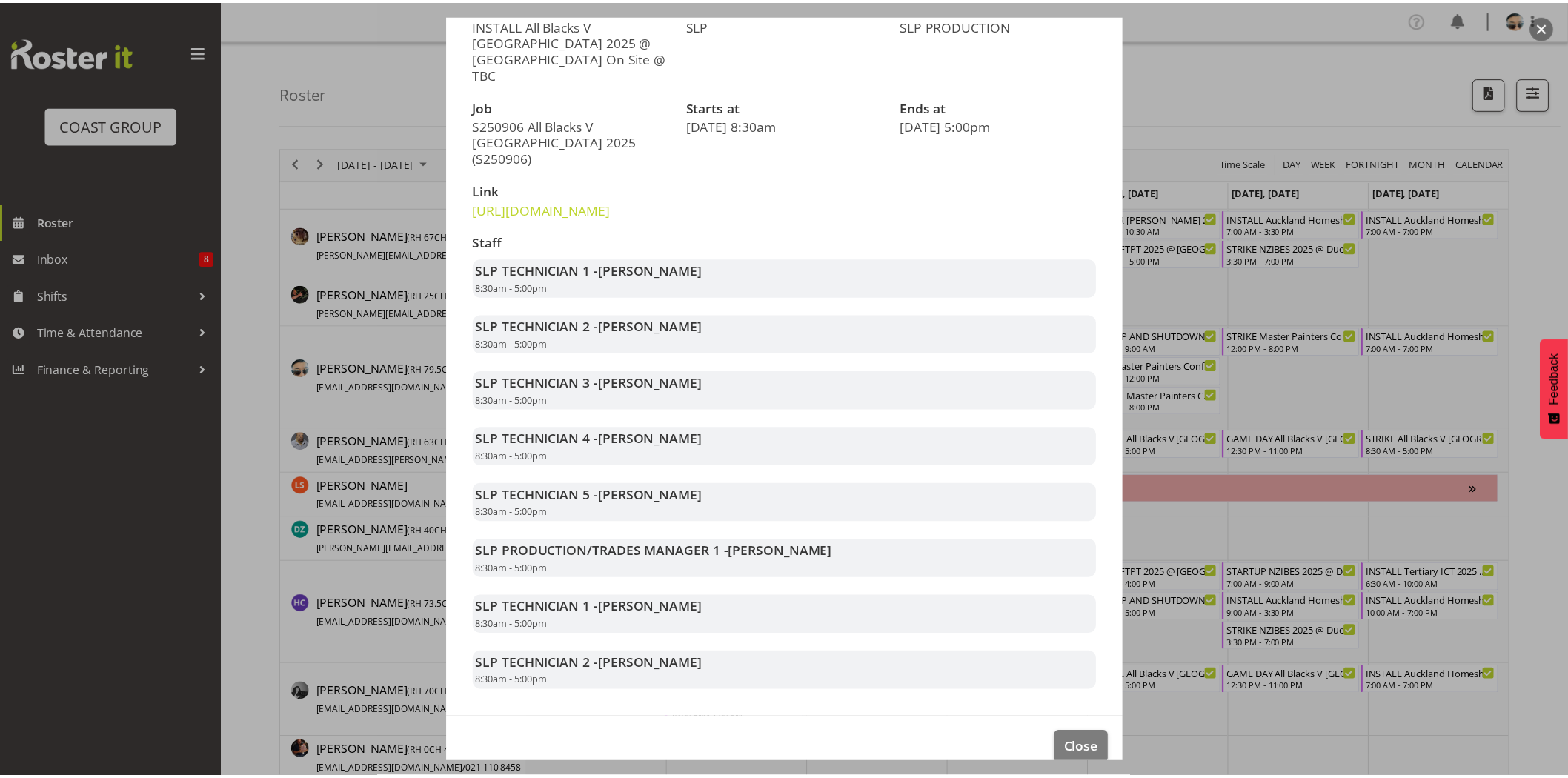
scroll to position [187, 0]
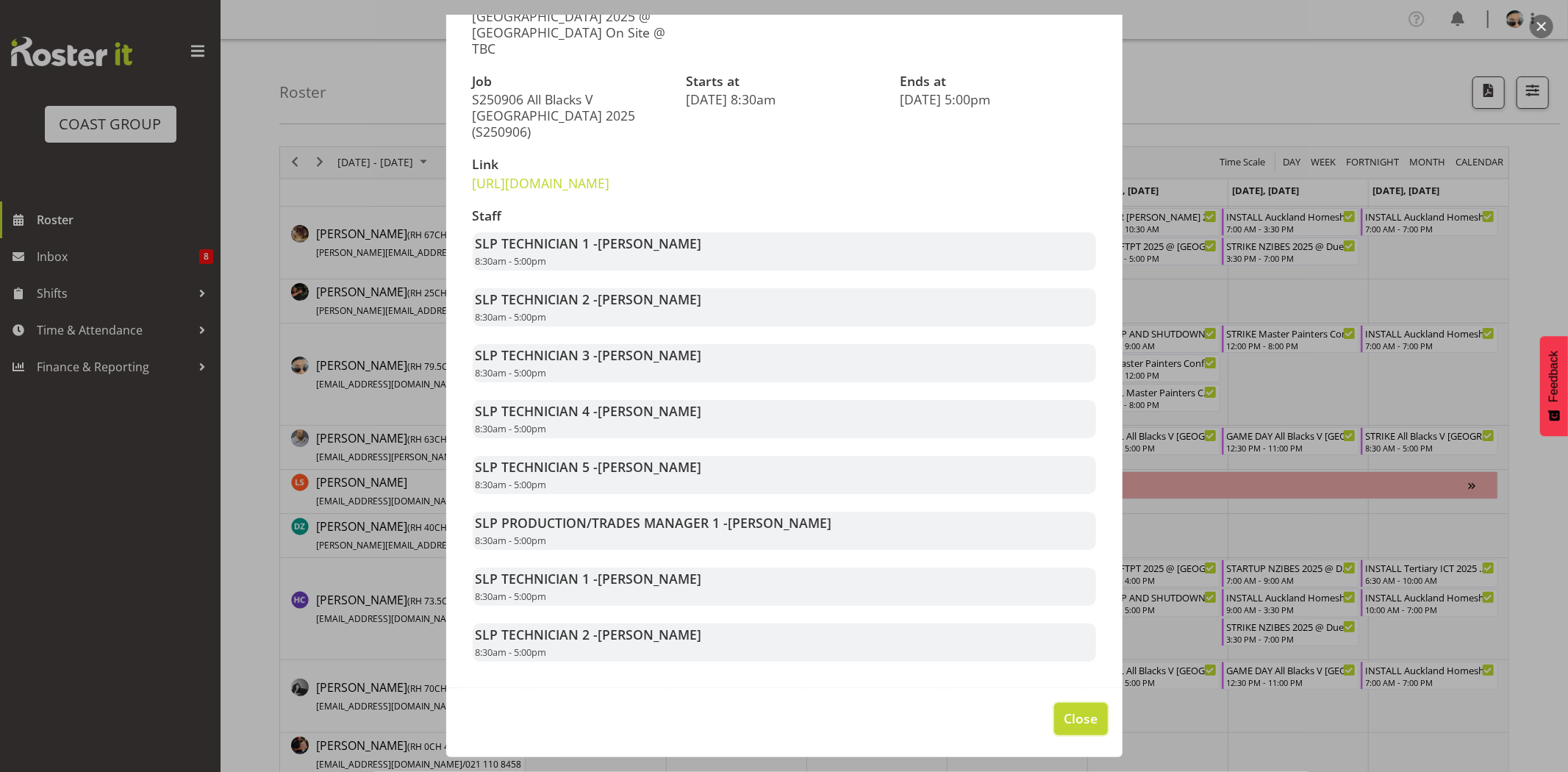
click at [1080, 716] on span "Close" at bounding box center [1081, 717] width 34 height 19
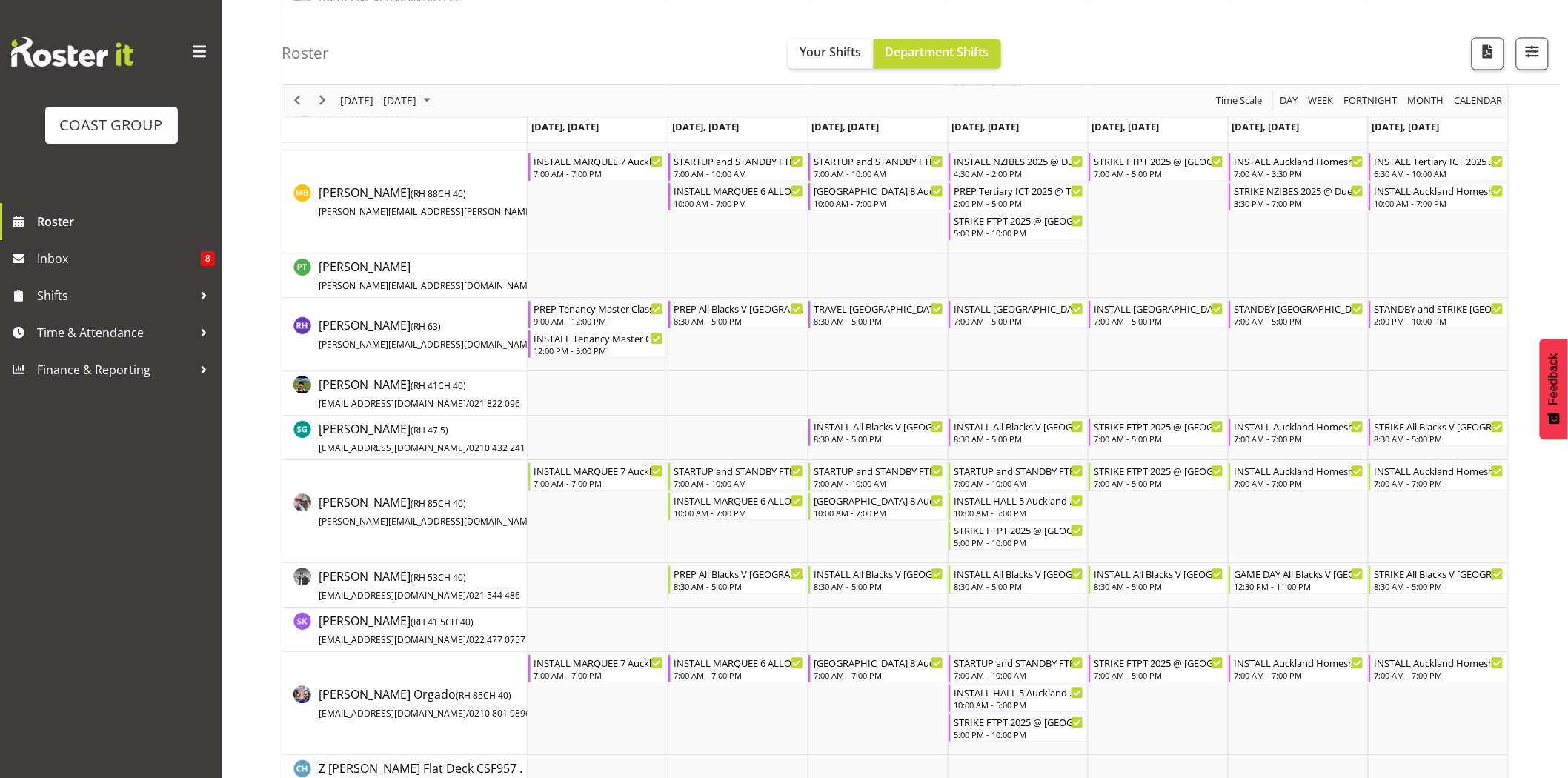
scroll to position [1226, 0]
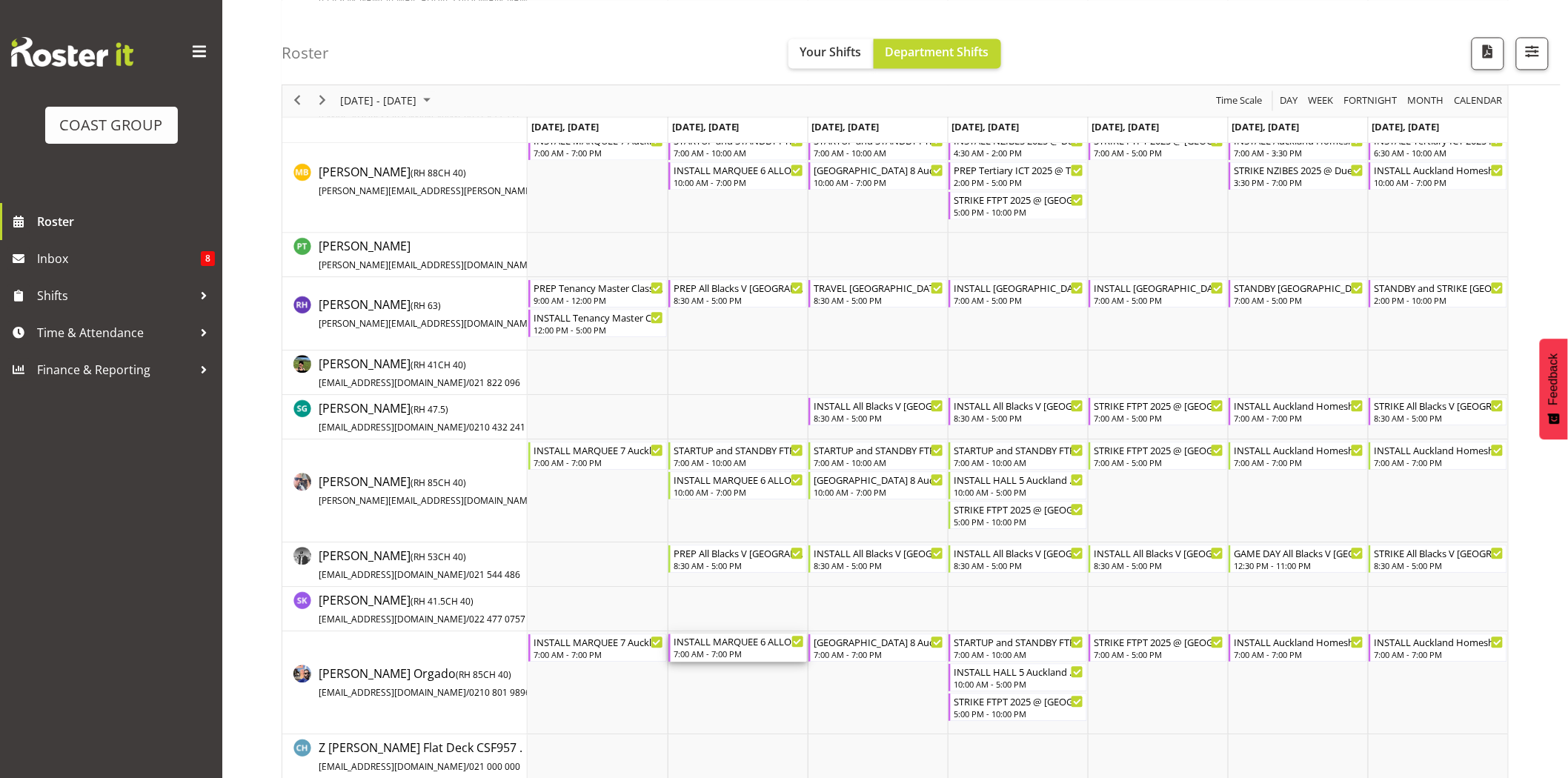
click at [755, 639] on div "INSTALL MARQUEE 6 ALLOCATION Auckland Homeshow 2025 @ Auckland SHowgrounds" at bounding box center [738, 640] width 130 height 14
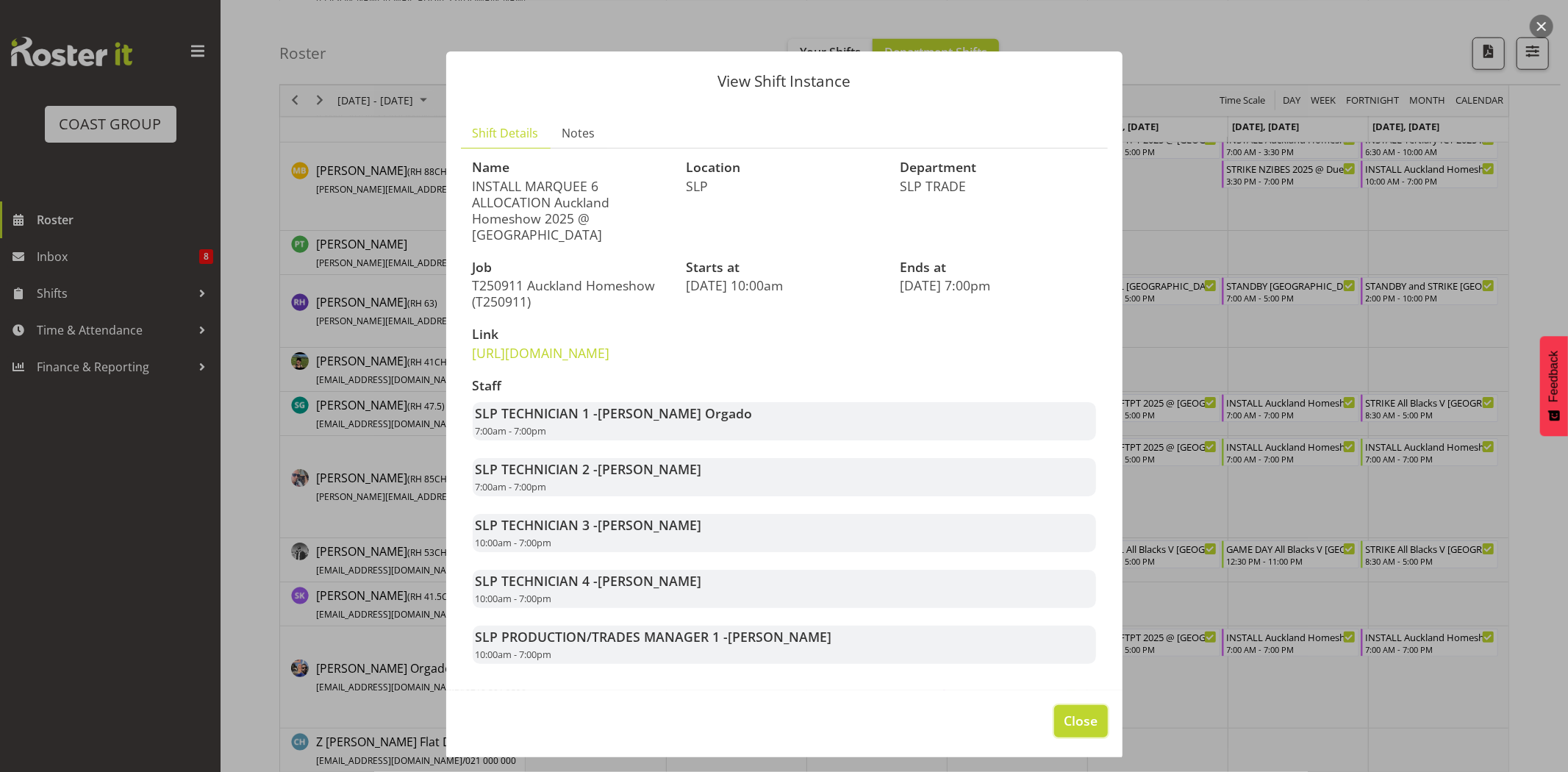
click at [1069, 730] on span "Close" at bounding box center [1081, 720] width 34 height 19
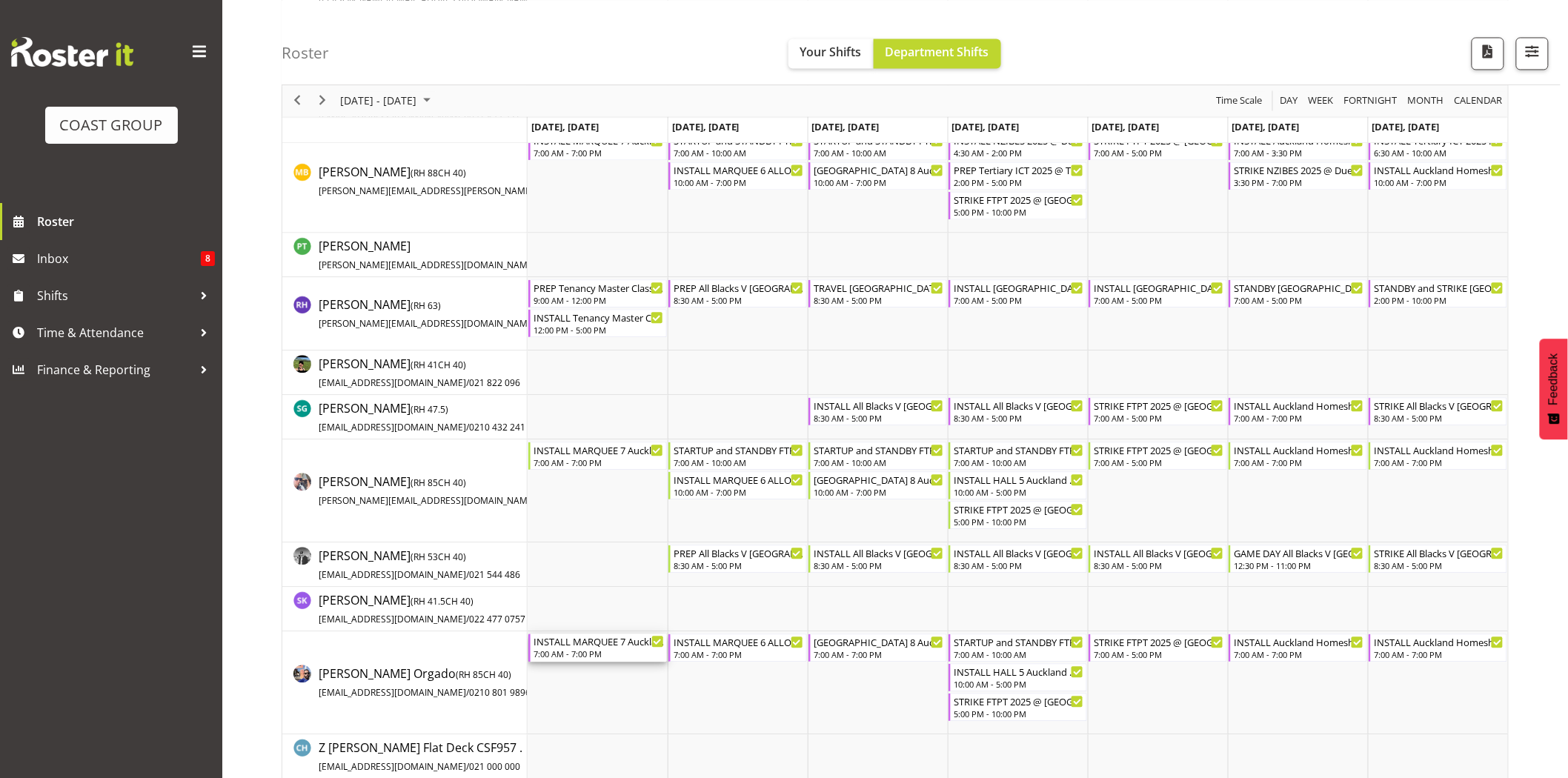
click at [608, 640] on div "INSTALL MARQUEE 7 Auckland Homeshow 2025 @ Auckland SHowgrounds" at bounding box center [599, 640] width 130 height 14
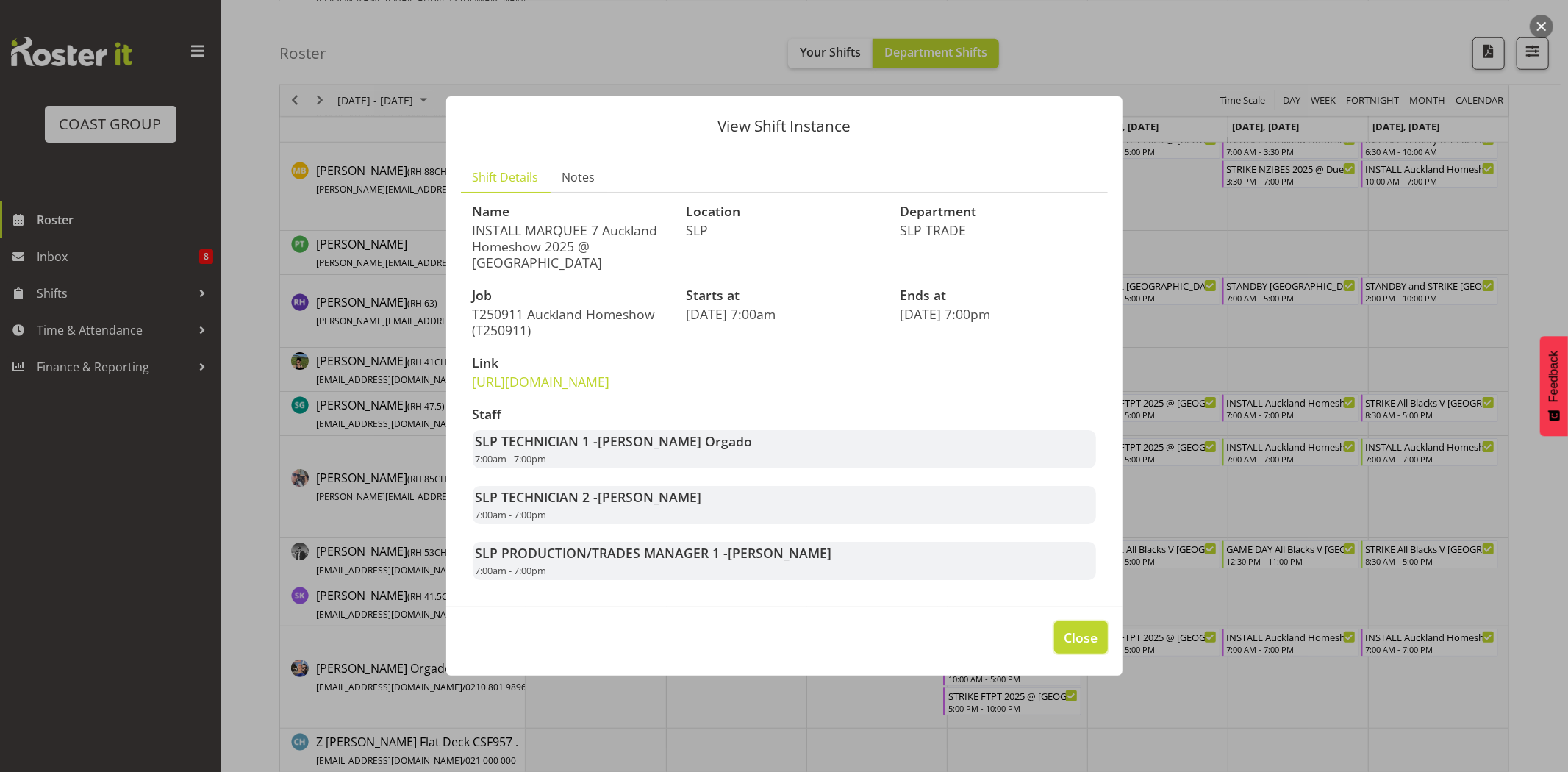
click at [1067, 647] on span "Close" at bounding box center [1081, 637] width 34 height 19
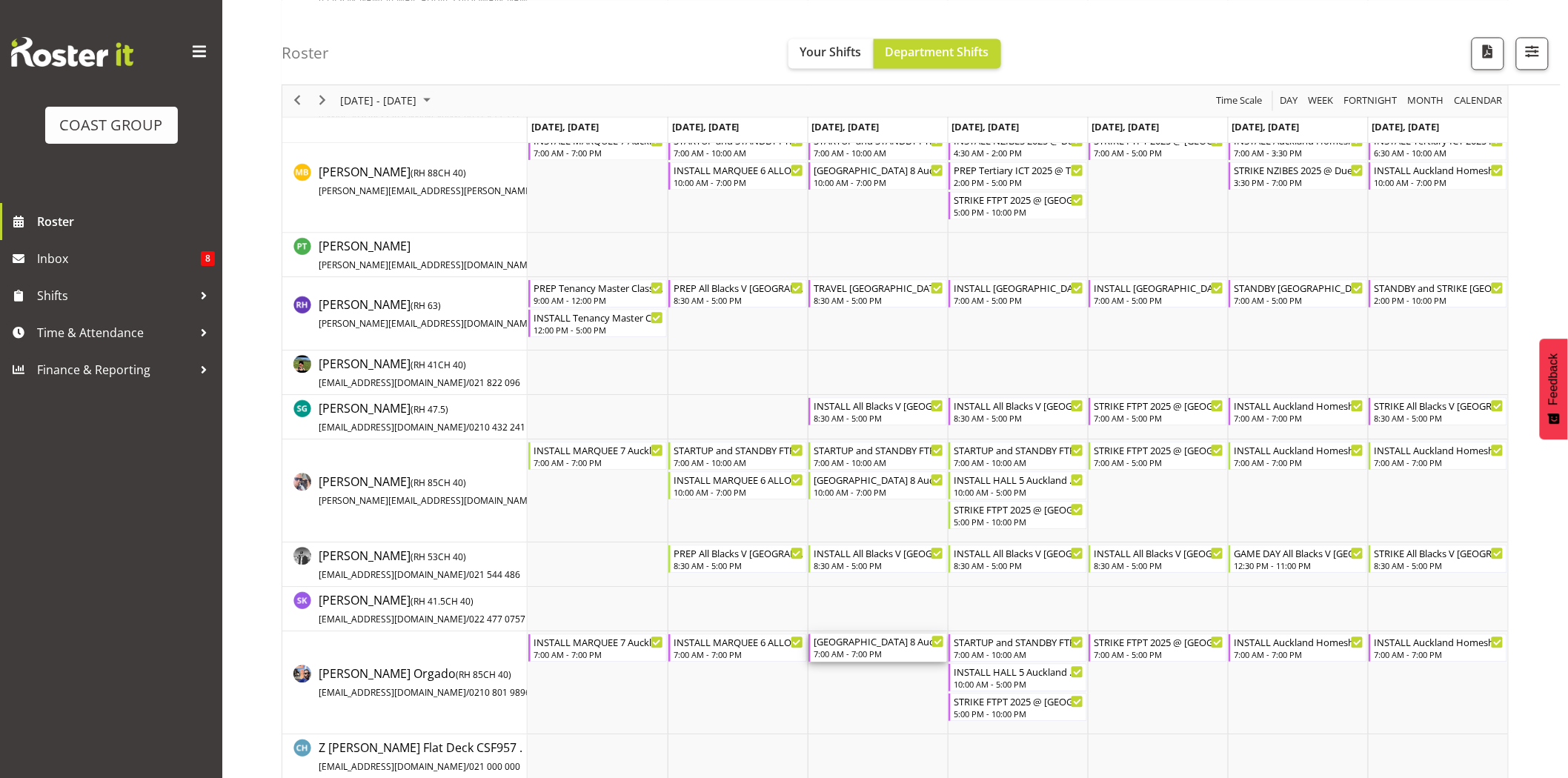
click at [857, 657] on div "7:00 AM - 7:00 PM" at bounding box center [879, 653] width 130 height 12
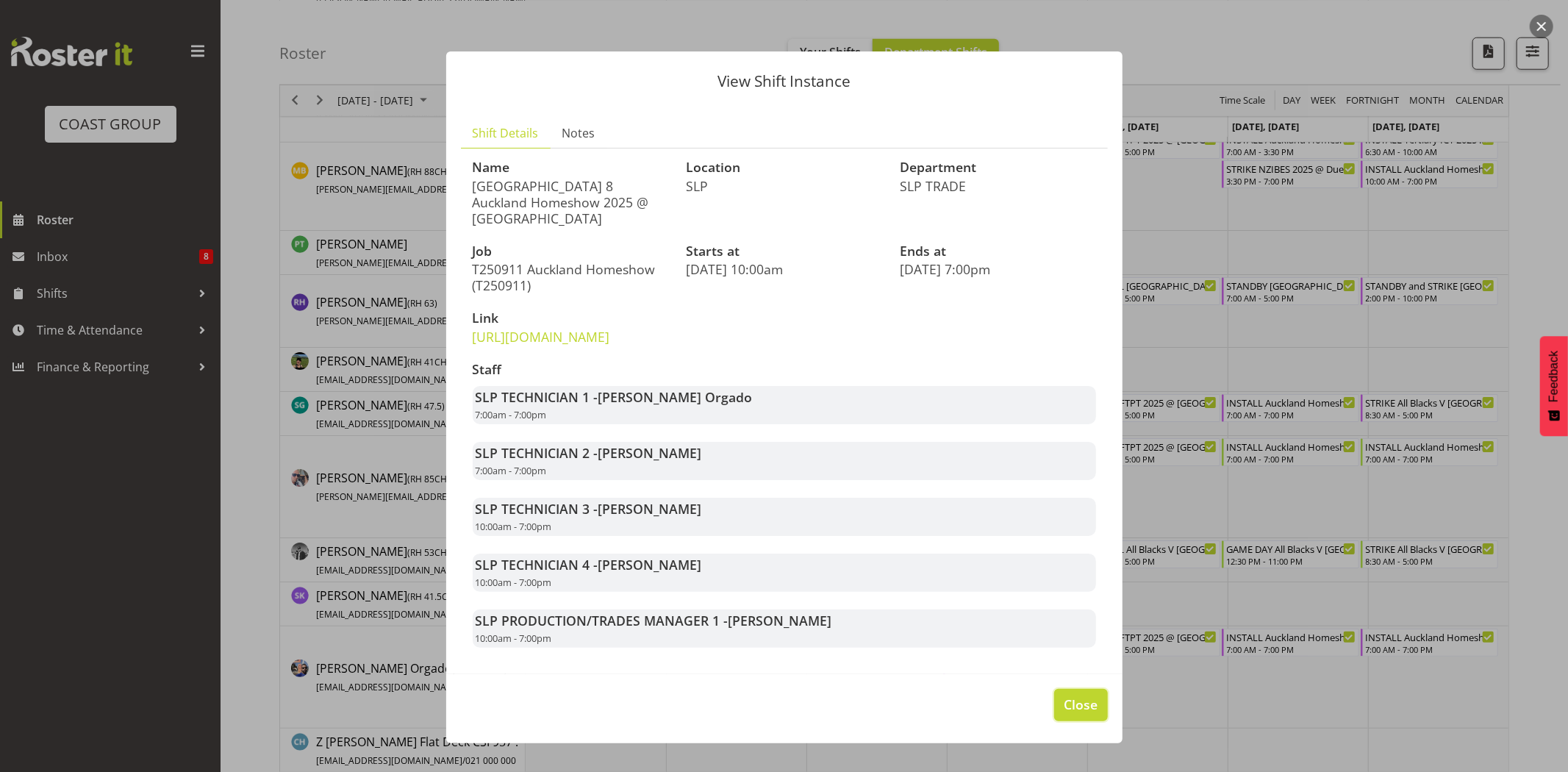
click at [1064, 714] on span "Close" at bounding box center [1081, 704] width 34 height 19
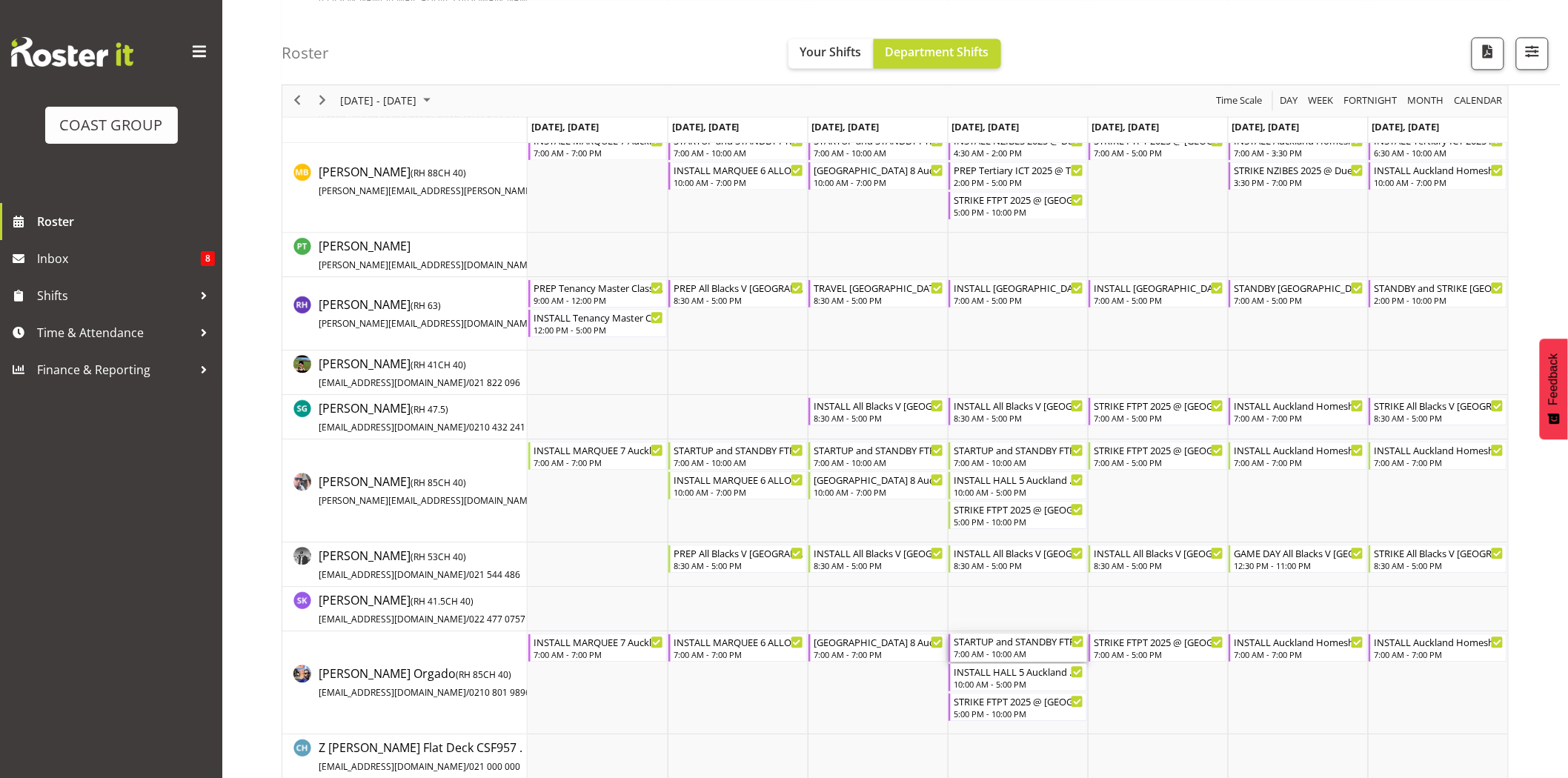
click at [998, 641] on div "STARTUP and STANDBY FTPT 2025 @ Auckland Showgrounds" at bounding box center [1019, 640] width 130 height 14
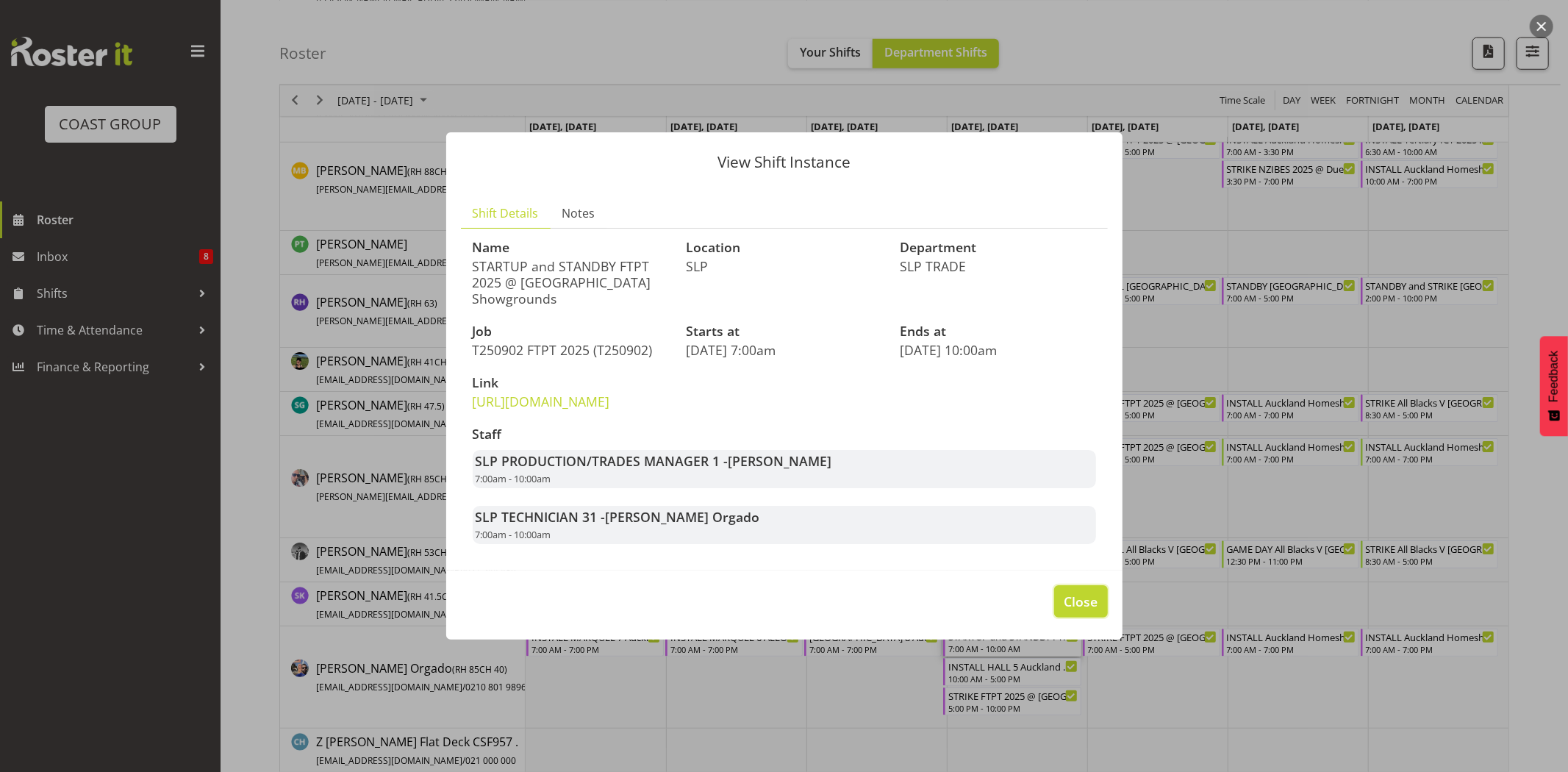
click at [1076, 608] on span "Close" at bounding box center [1081, 600] width 34 height 19
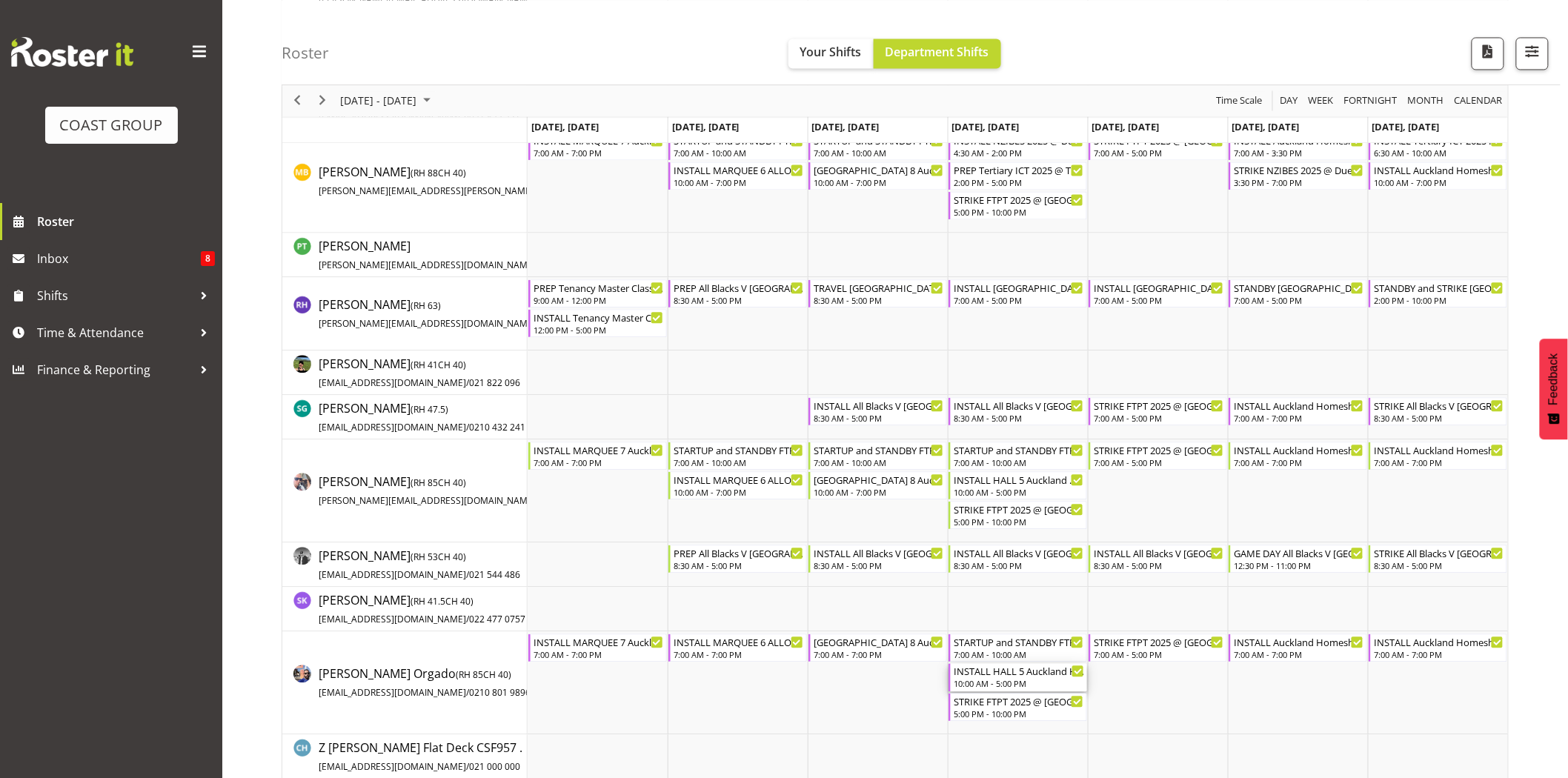
click at [1052, 672] on div "INSTALL HALL 5 Auckland Homeshow 2025 @ Auckland SHowgrounds" at bounding box center [1019, 670] width 130 height 14
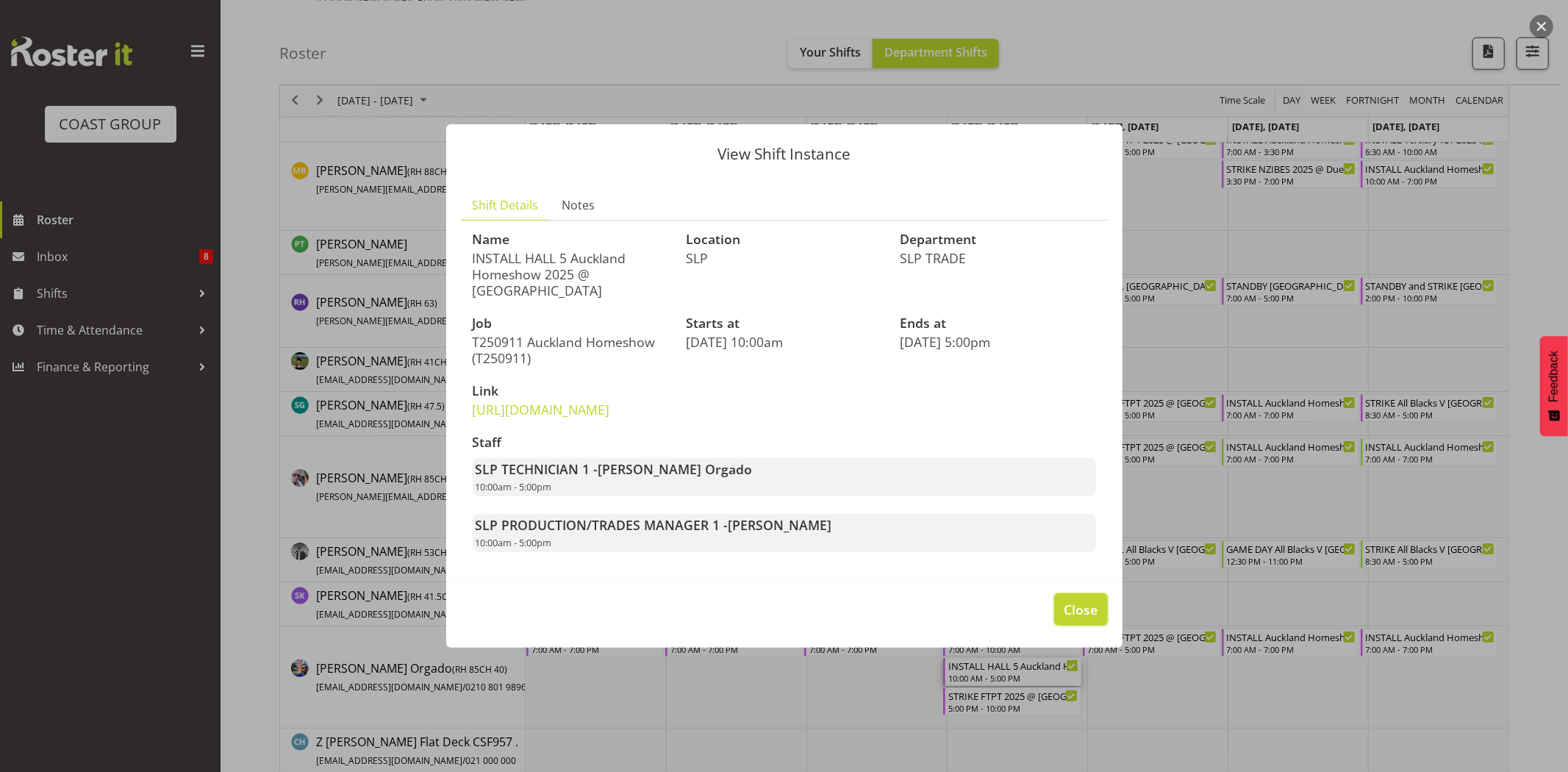
click at [1094, 615] on button "Close" at bounding box center [1080, 609] width 53 height 32
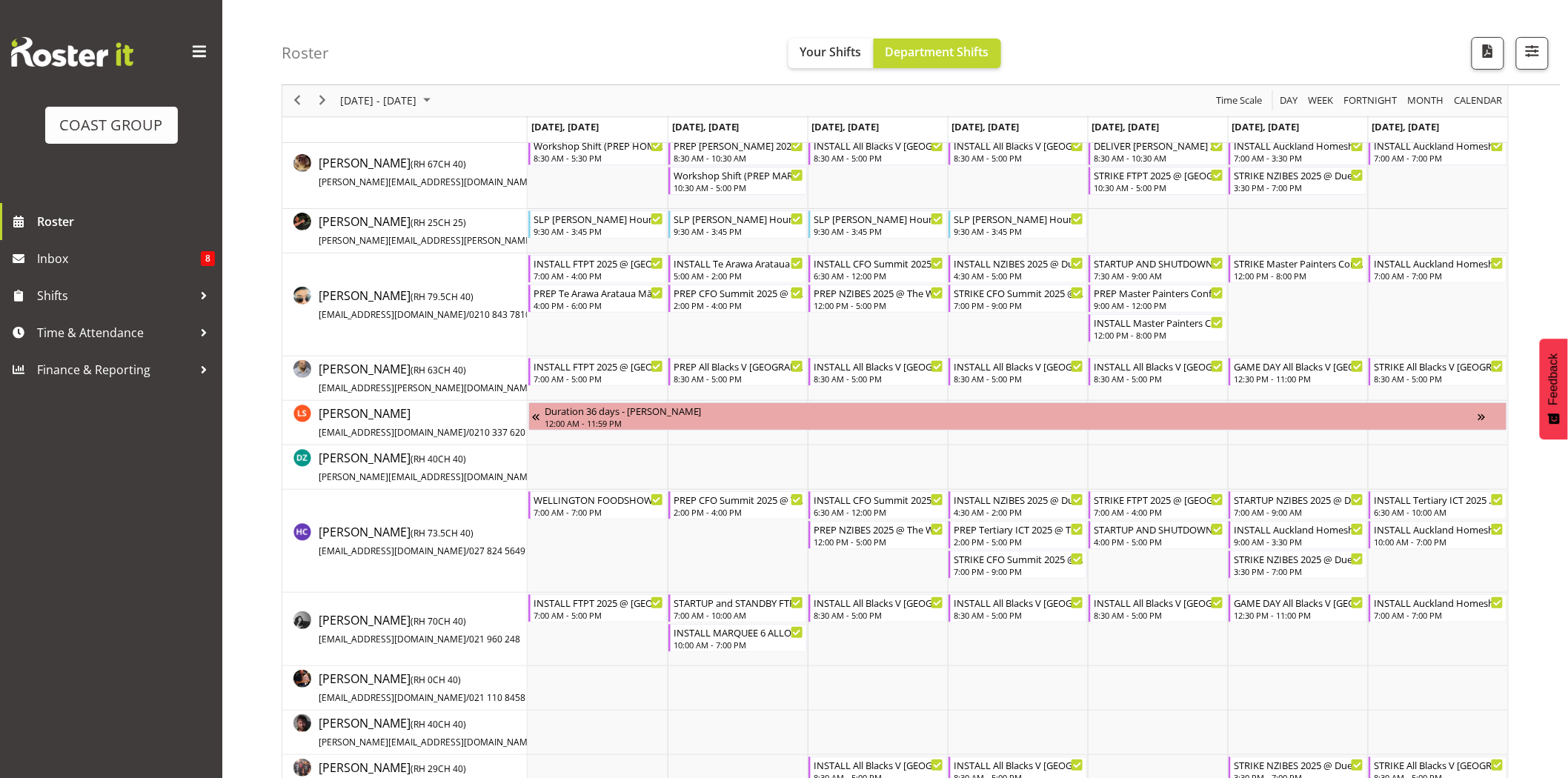
scroll to position [24, 0]
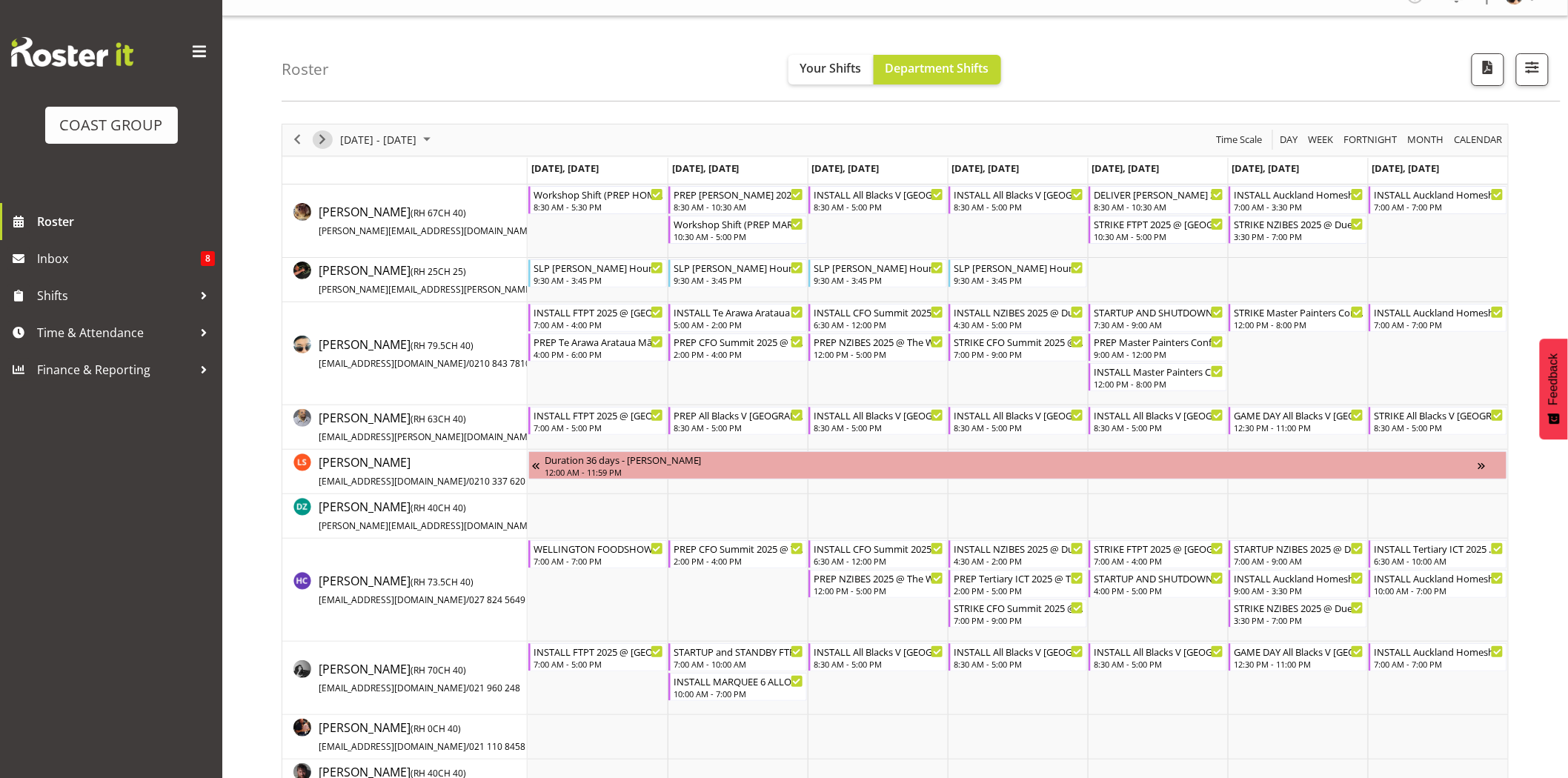
click at [327, 134] on span "Next" at bounding box center [322, 139] width 18 height 18
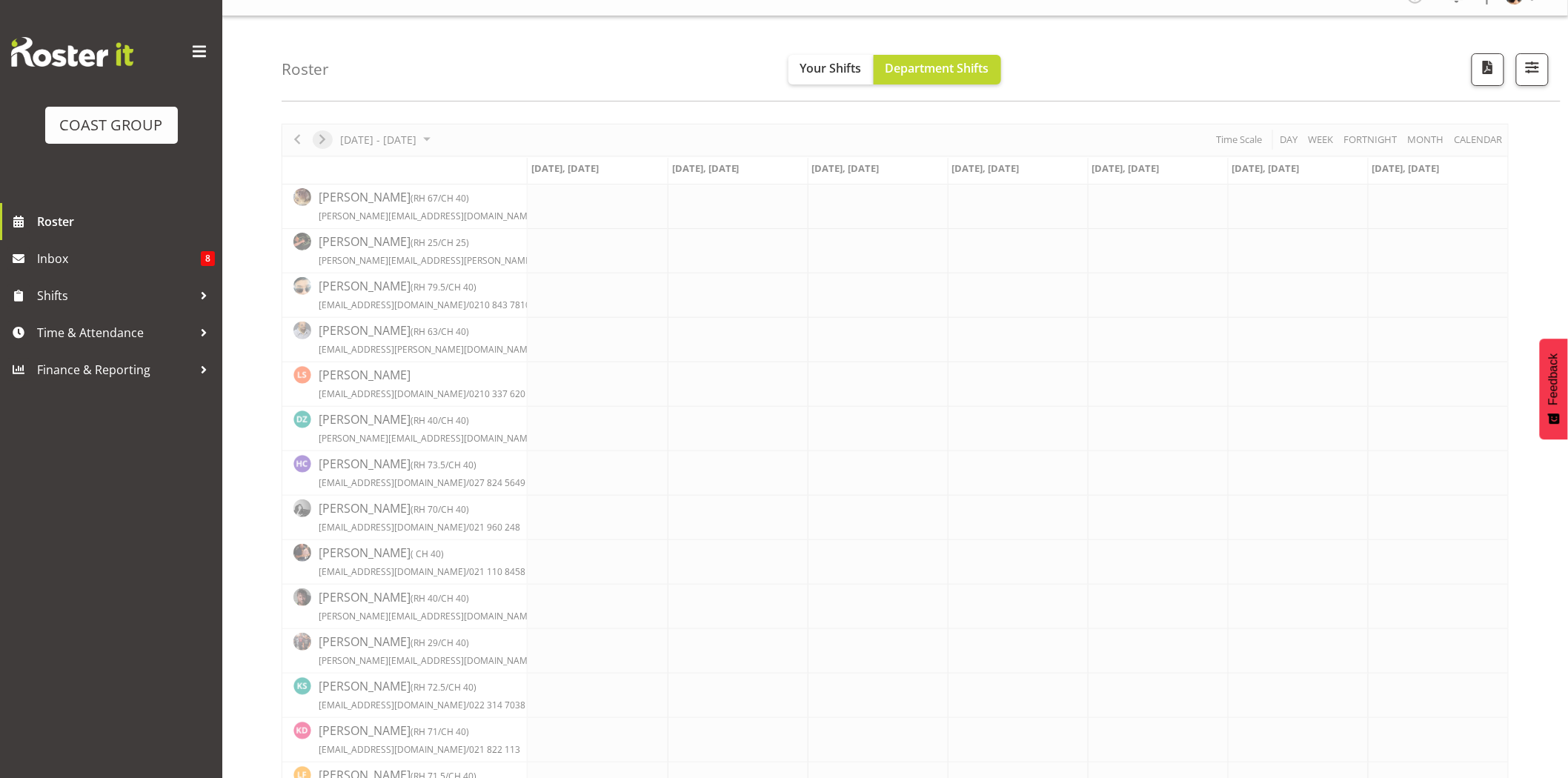
scroll to position [0, 0]
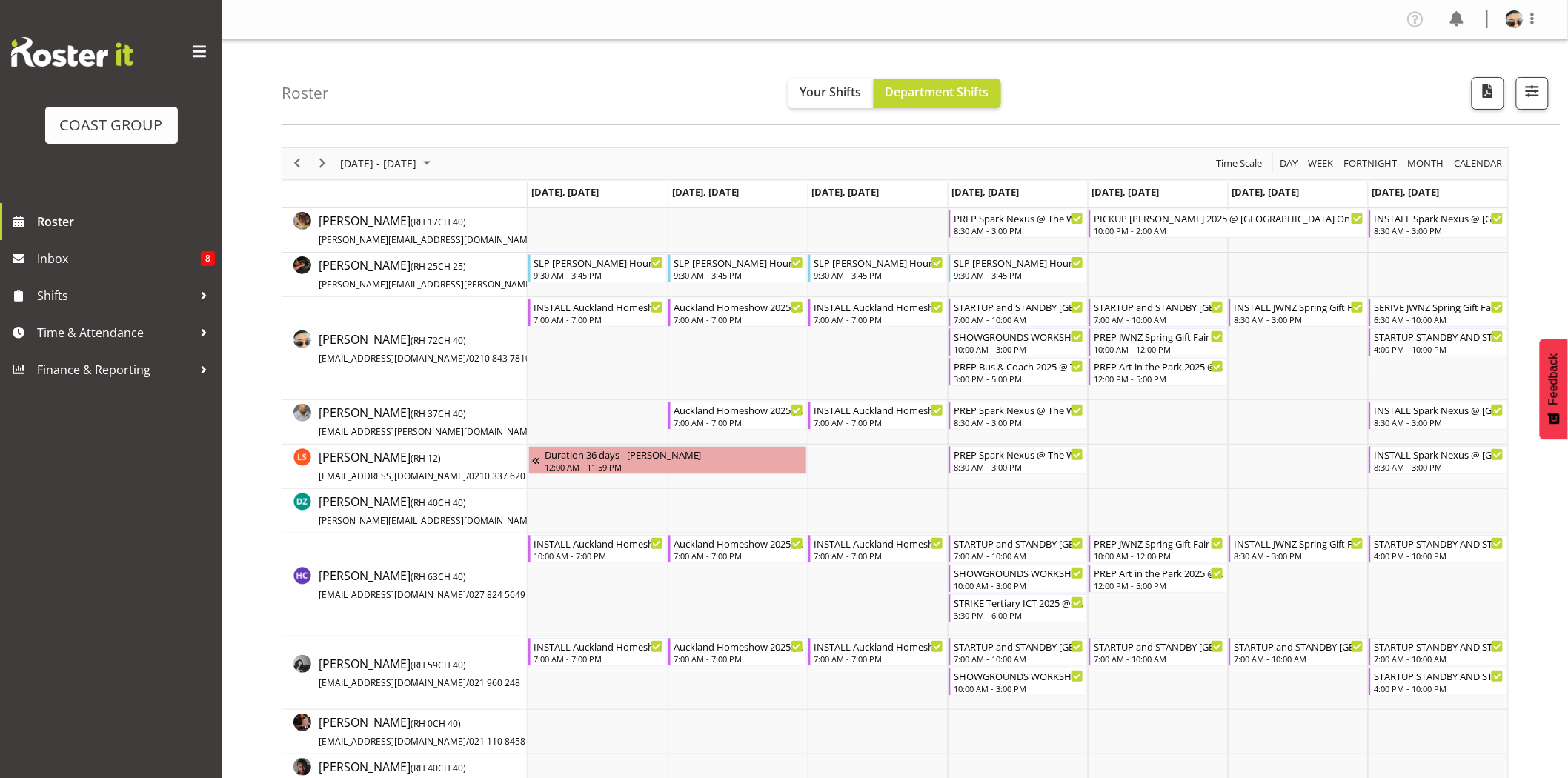
click at [333, 157] on div "next period" at bounding box center [322, 164] width 25 height 31
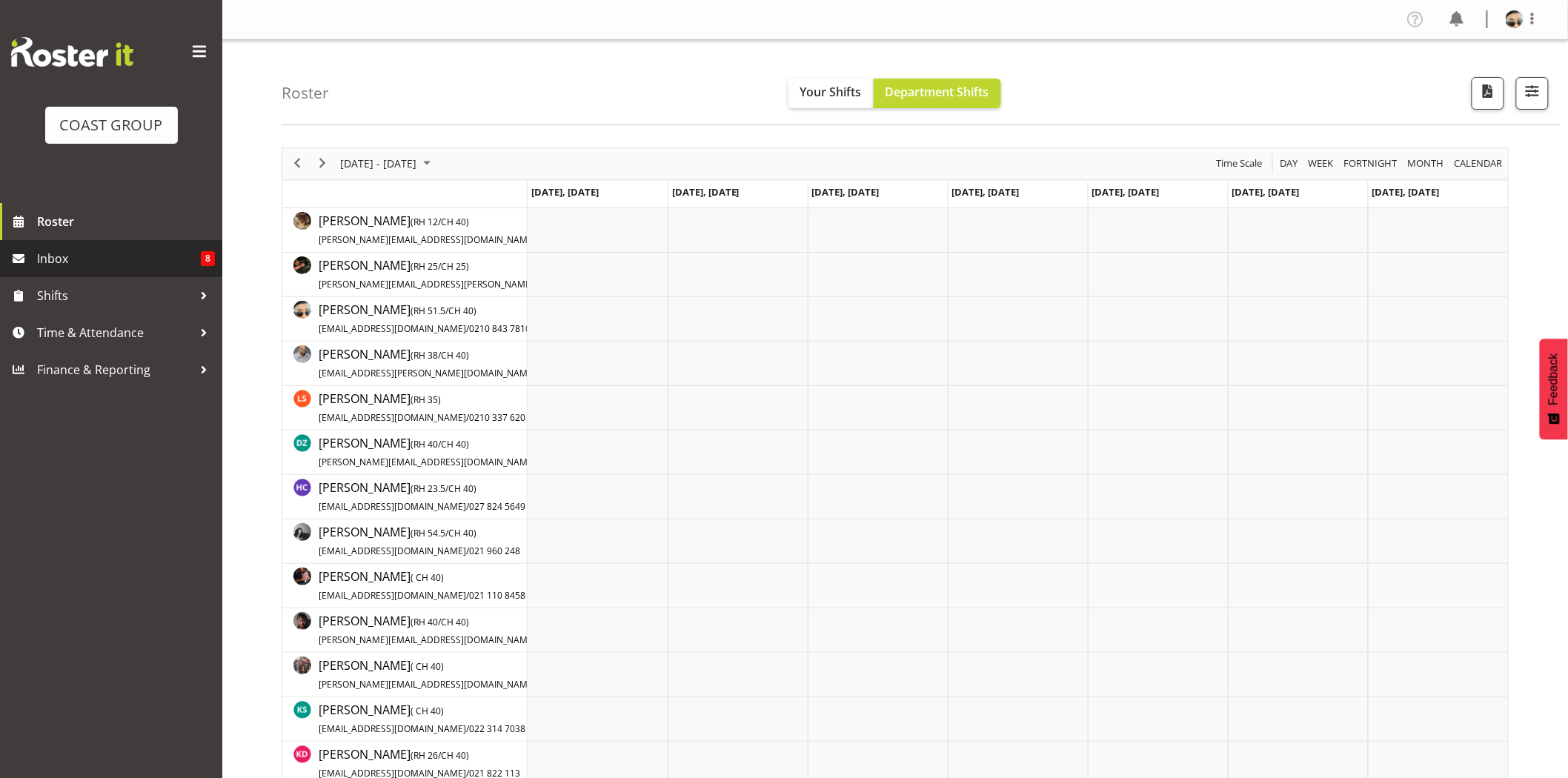
click at [61, 259] on span "Inbox" at bounding box center [119, 258] width 164 height 23
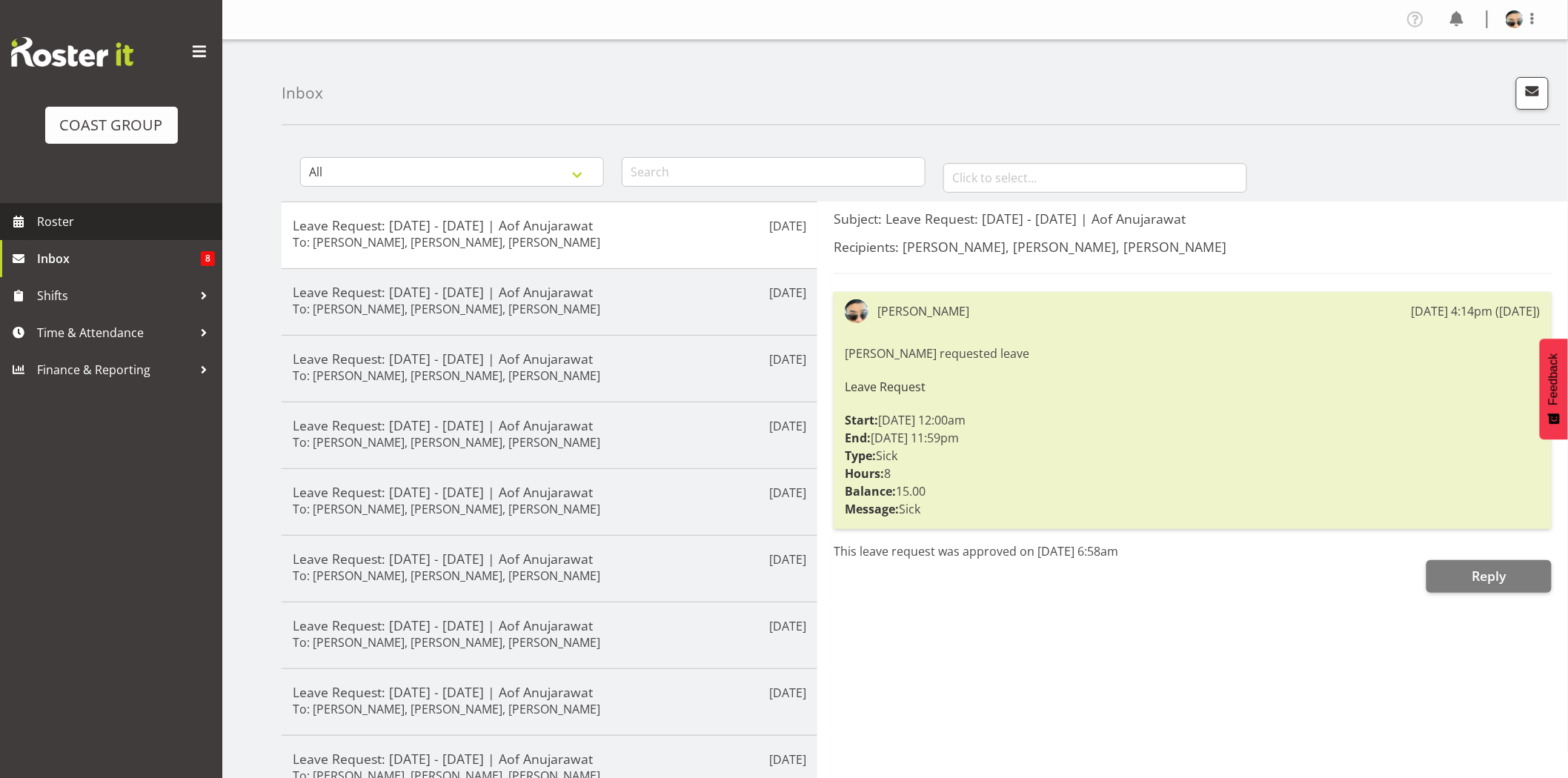
click at [65, 220] on span "Roster" at bounding box center [126, 221] width 178 height 23
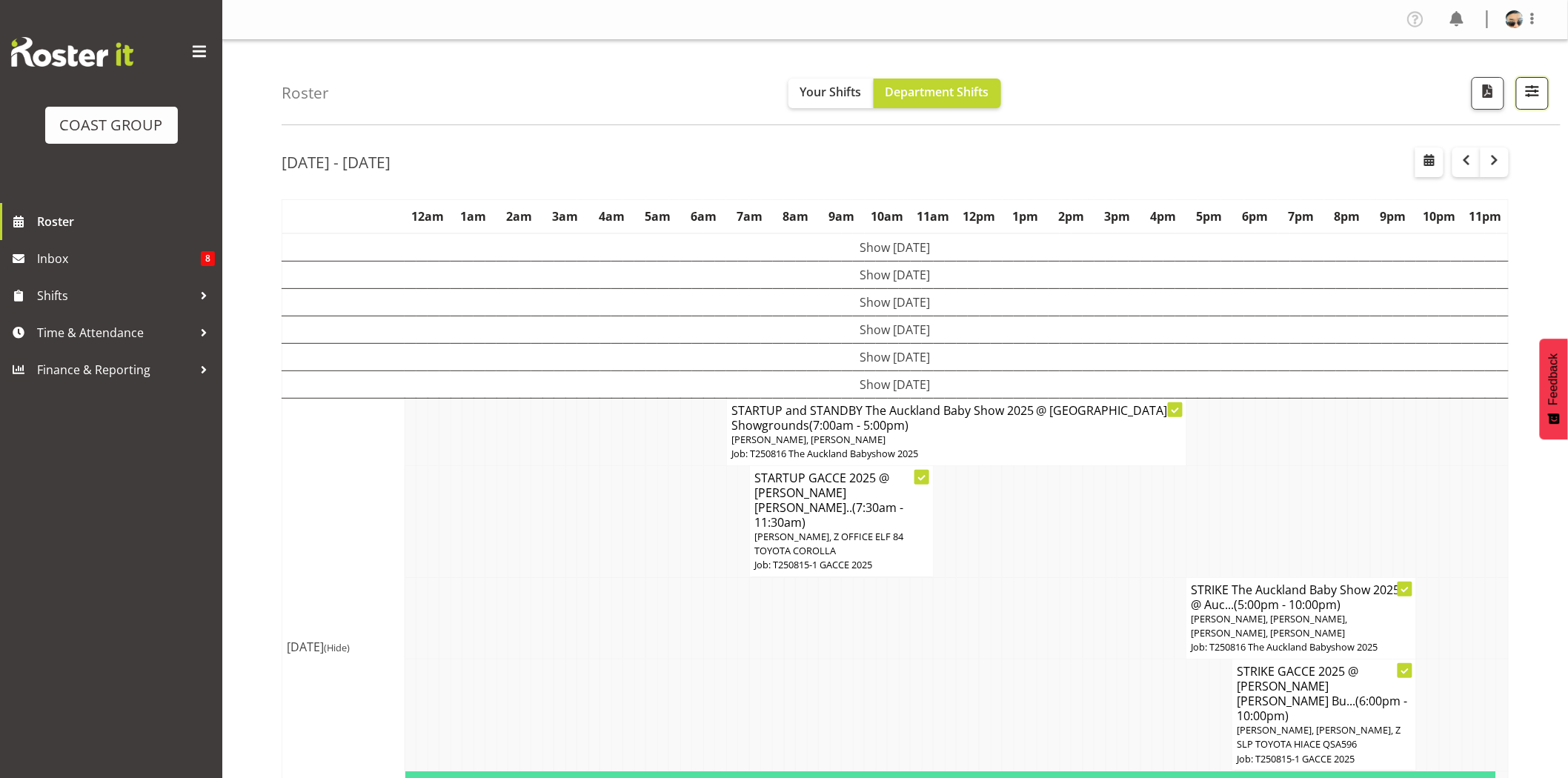
click at [1537, 90] on span "button" at bounding box center [1532, 91] width 19 height 19
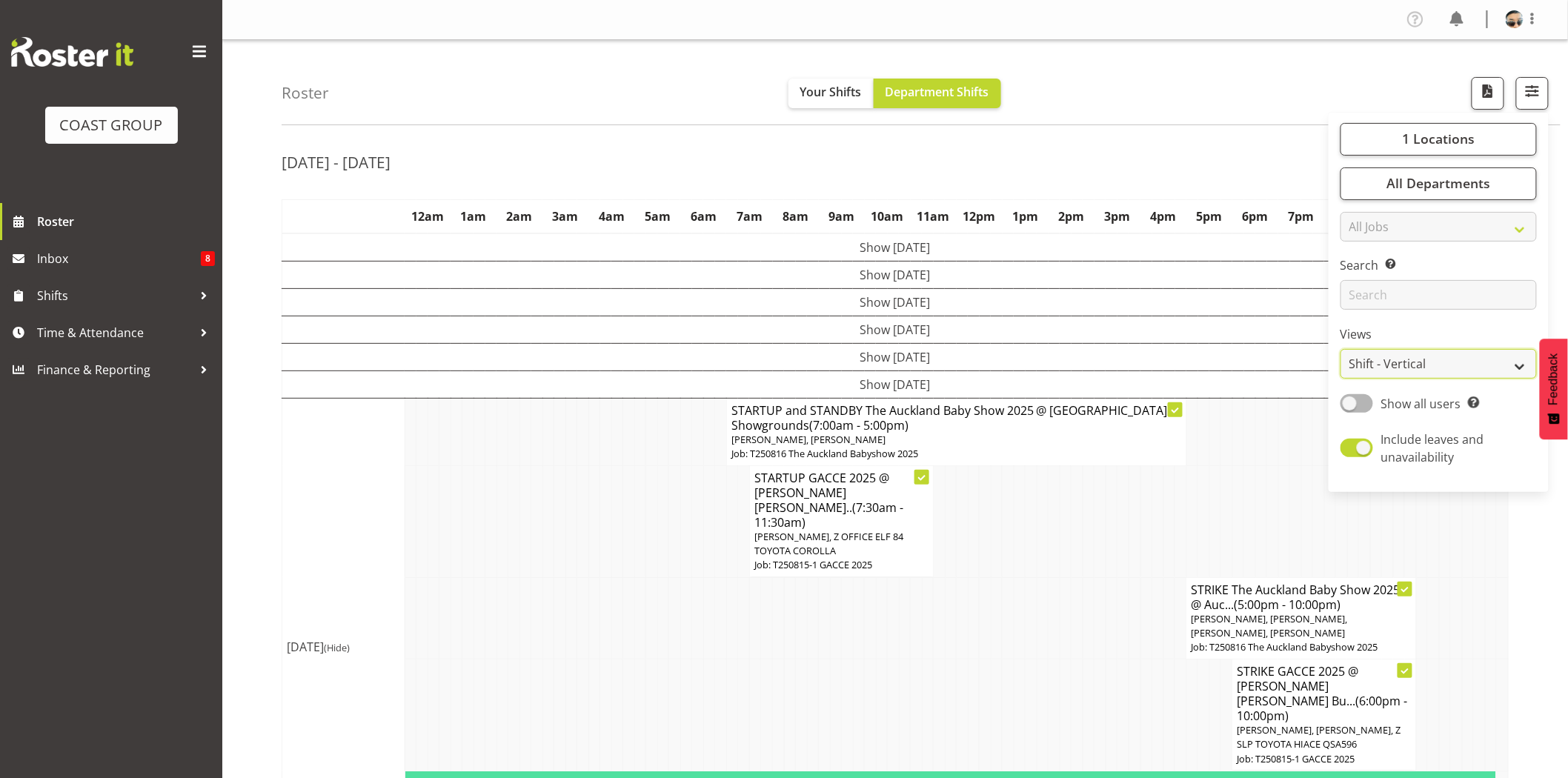
click at [1454, 369] on select "Staff Role Shift - Horizontal Shift - Vertical Staff - Location" at bounding box center [1438, 363] width 197 height 30
select select "staff"
click at [1341, 349] on select "Staff Role Shift - Horizontal Shift - Vertical Staff - Location" at bounding box center [1438, 363] width 197 height 30
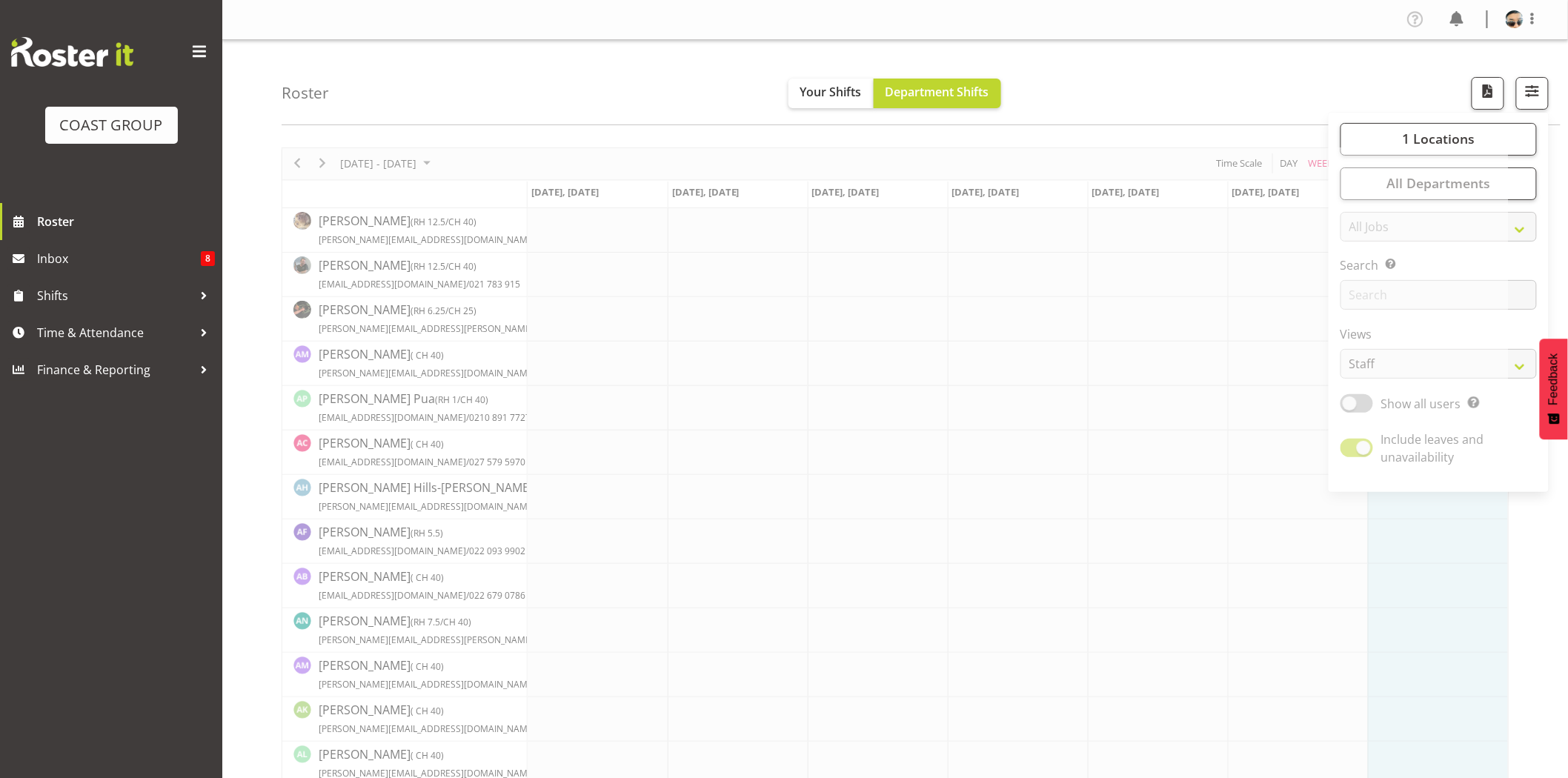
click at [1176, 55] on div "Roster Your Shifts Department Shifts 1 Locations Clear CARLTON EVENTS [PERSON_N…" at bounding box center [921, 82] width 1279 height 85
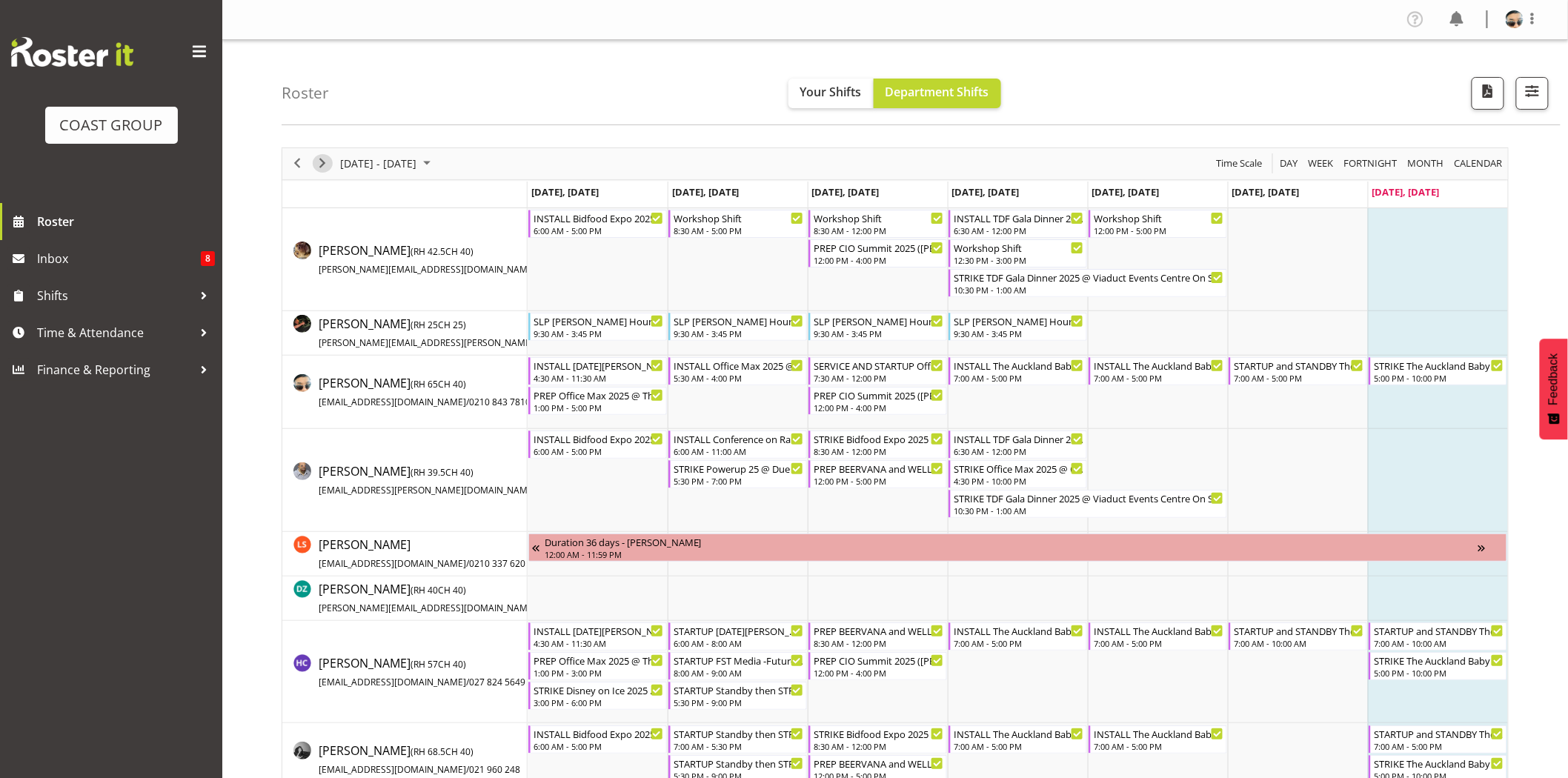
click at [322, 164] on span "Next" at bounding box center [322, 163] width 18 height 18
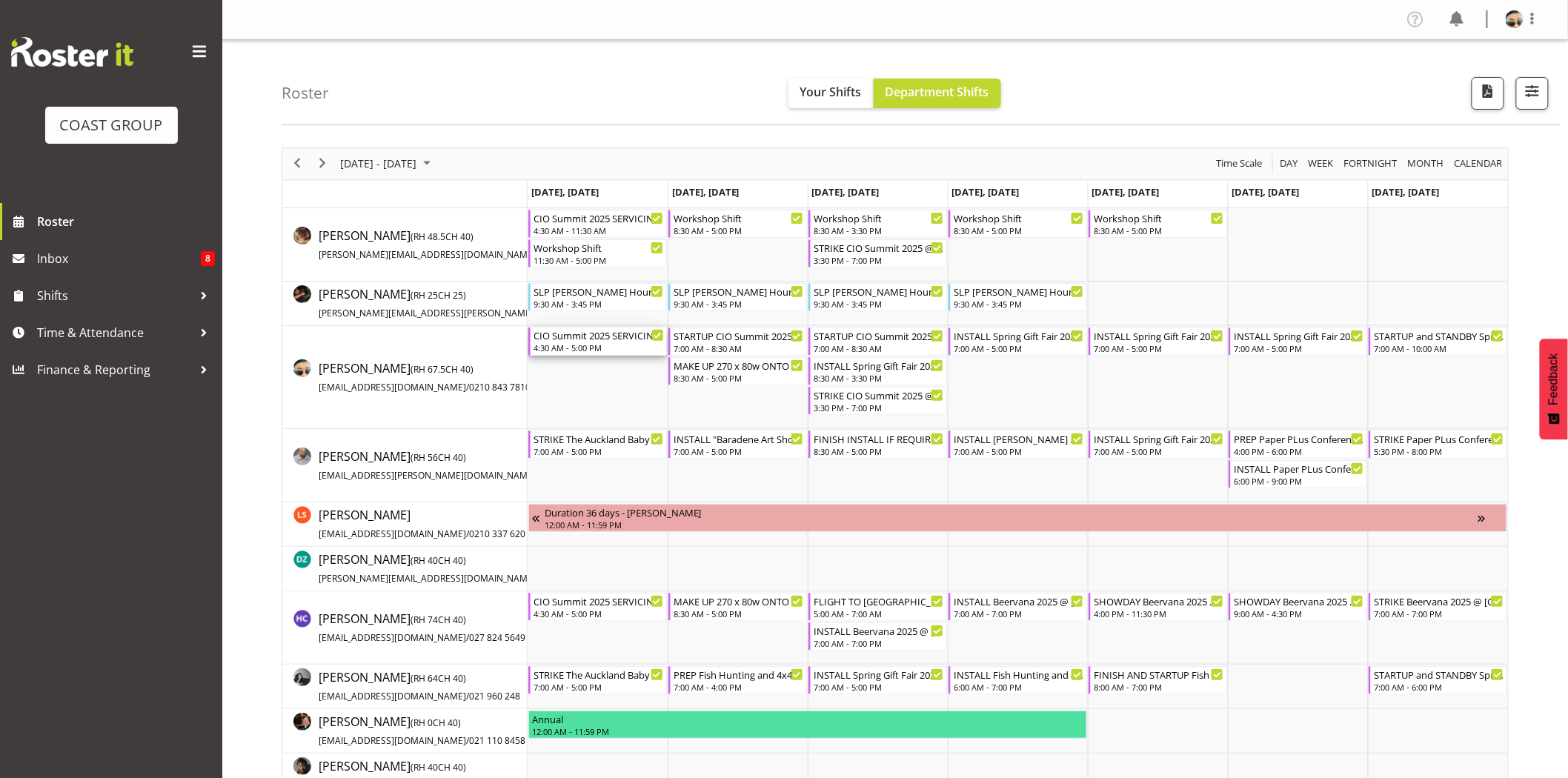
click at [580, 340] on div "CIO Summit 2025 SERVICING TILL 5pm@ Viaduct Events Center On SIte @ 0500" at bounding box center [599, 335] width 130 height 14
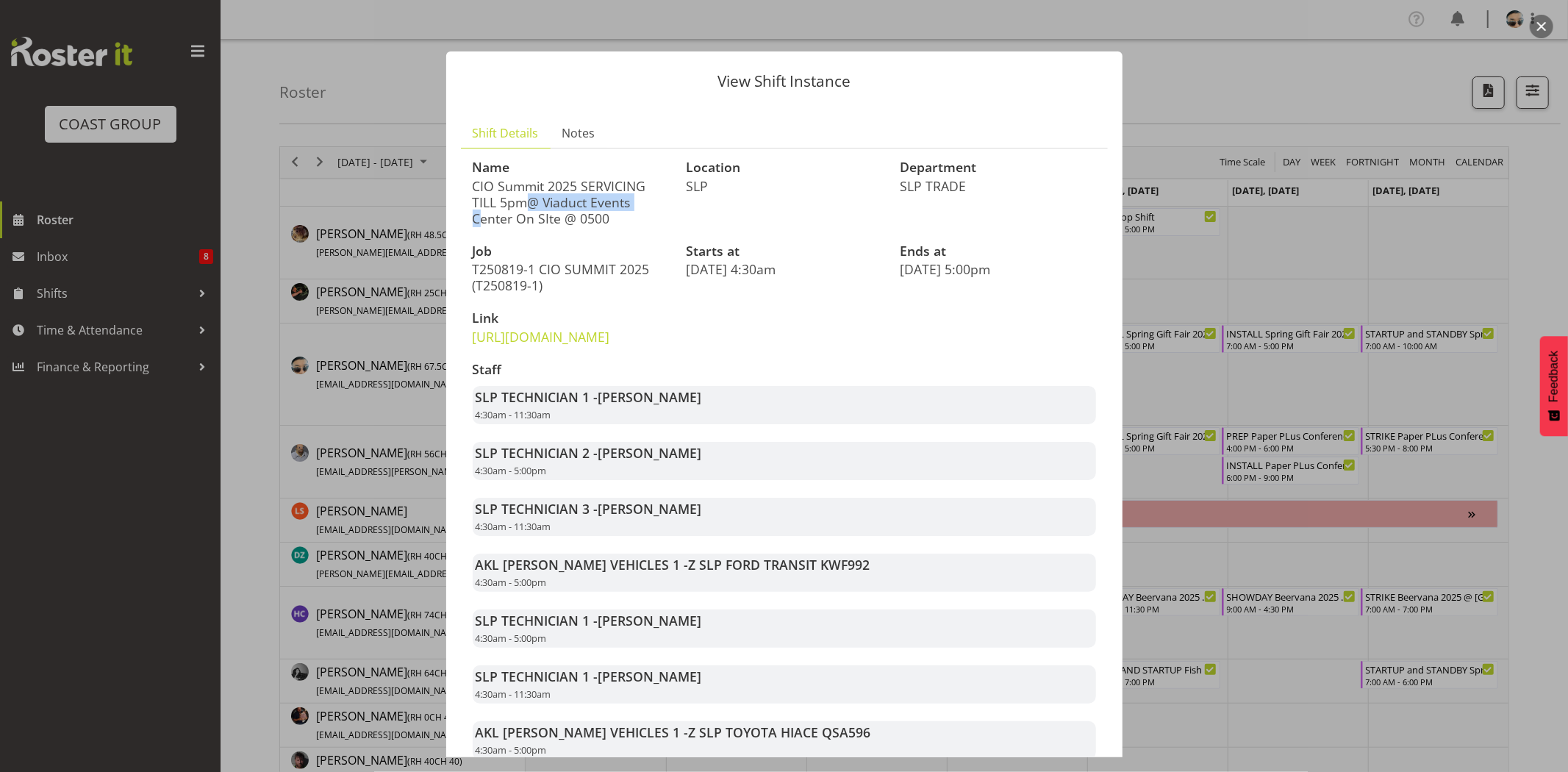
drag, startPoint x: 505, startPoint y: 180, endPoint x: 628, endPoint y: 182, distance: 123.0
click at [628, 182] on p "CIO Summit 2025 SERVICING TILL 5pm@ Viaduct Events Center On SIte @ 0500" at bounding box center [571, 202] width 196 height 49
drag, startPoint x: 505, startPoint y: 204, endPoint x: 620, endPoint y: 204, distance: 115.0
click at [620, 204] on p "CIO Summit 2025 SERVICING TILL 5pm@ Viaduct Events Center On SIte @ 0500" at bounding box center [571, 202] width 196 height 49
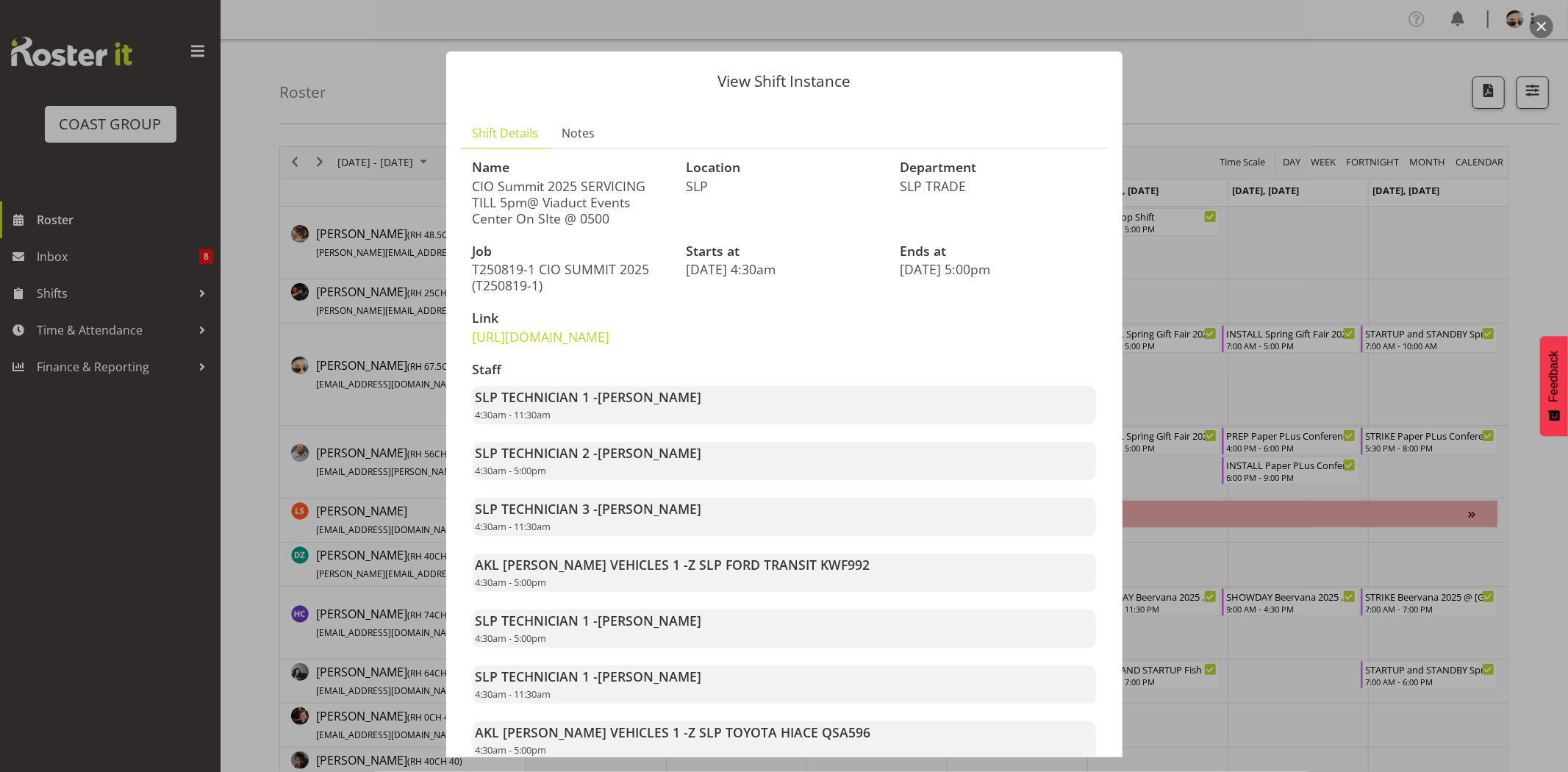
click at [620, 204] on p "CIO Summit 2025 SERVICING TILL 5pm@ Viaduct Events Center On SIte @ 0500" at bounding box center [571, 202] width 196 height 49
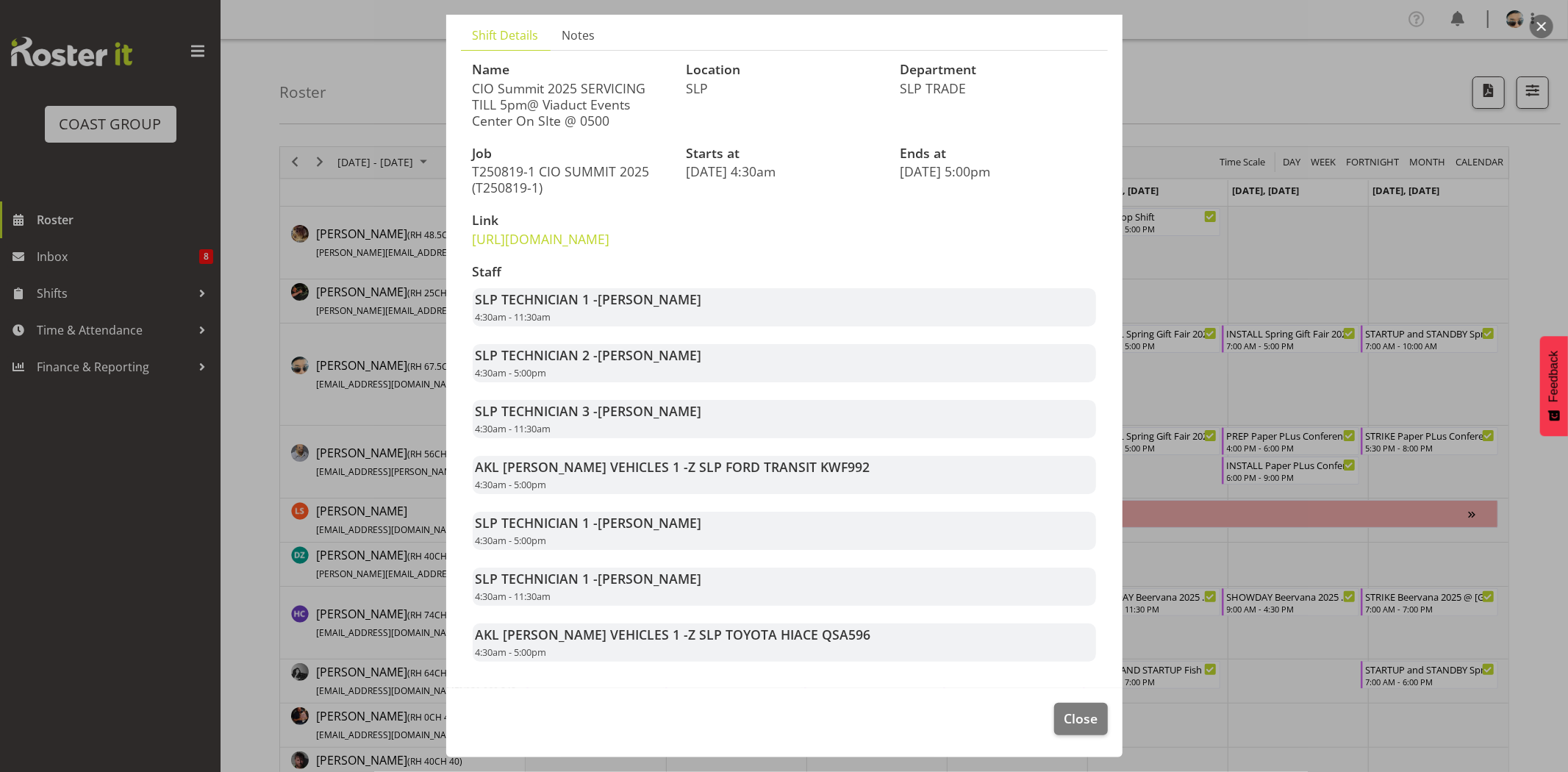
scroll to position [120, 0]
click at [1054, 723] on button "Close" at bounding box center [1080, 719] width 53 height 32
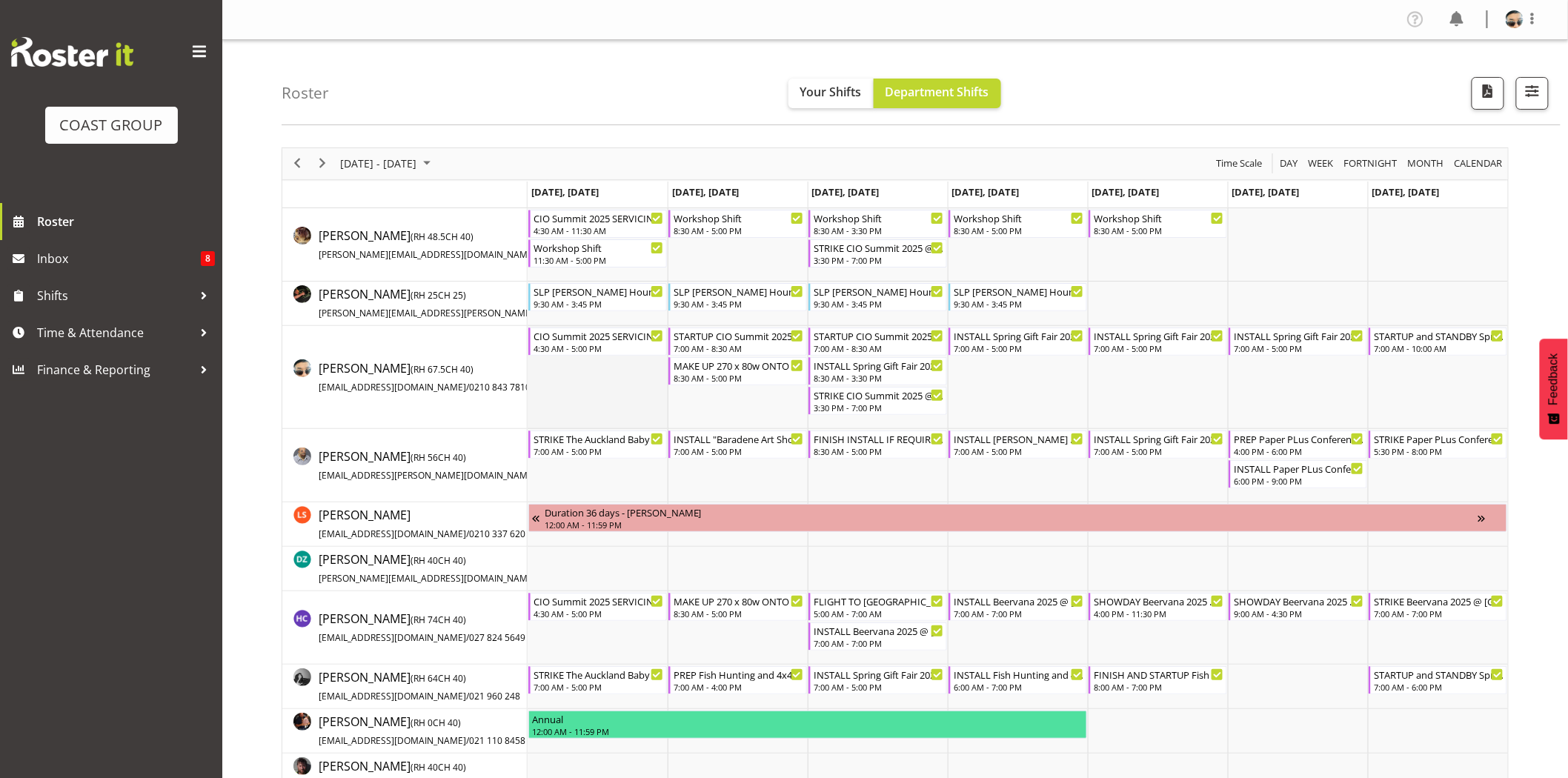
click at [597, 378] on td "Timeline Week of August 24, 2025" at bounding box center [597, 378] width 140 height 103
click at [716, 372] on div "8:30 AM - 5:00 PM" at bounding box center [738, 377] width 130 height 12
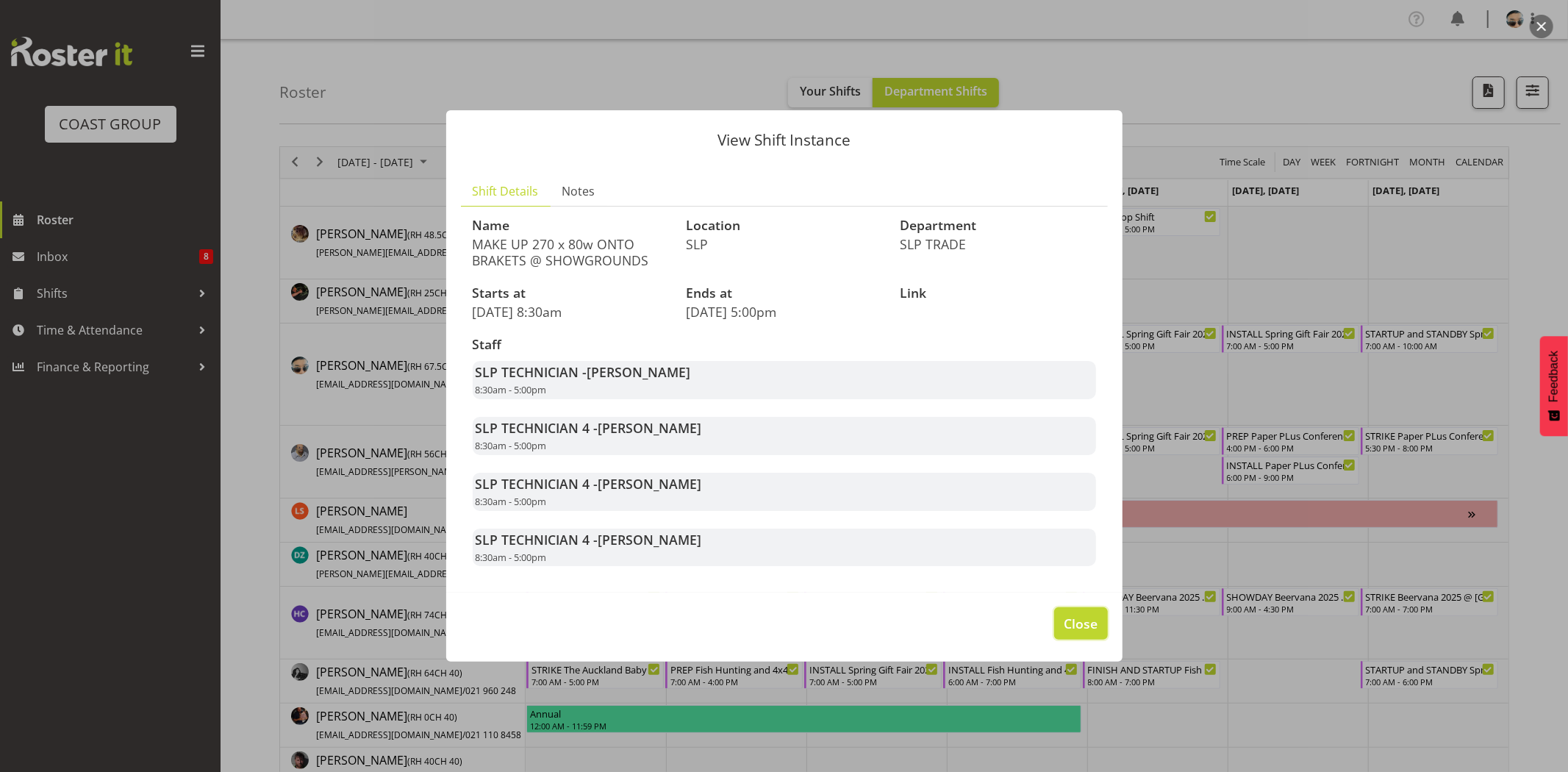
click at [1084, 616] on span "Close" at bounding box center [1081, 623] width 34 height 19
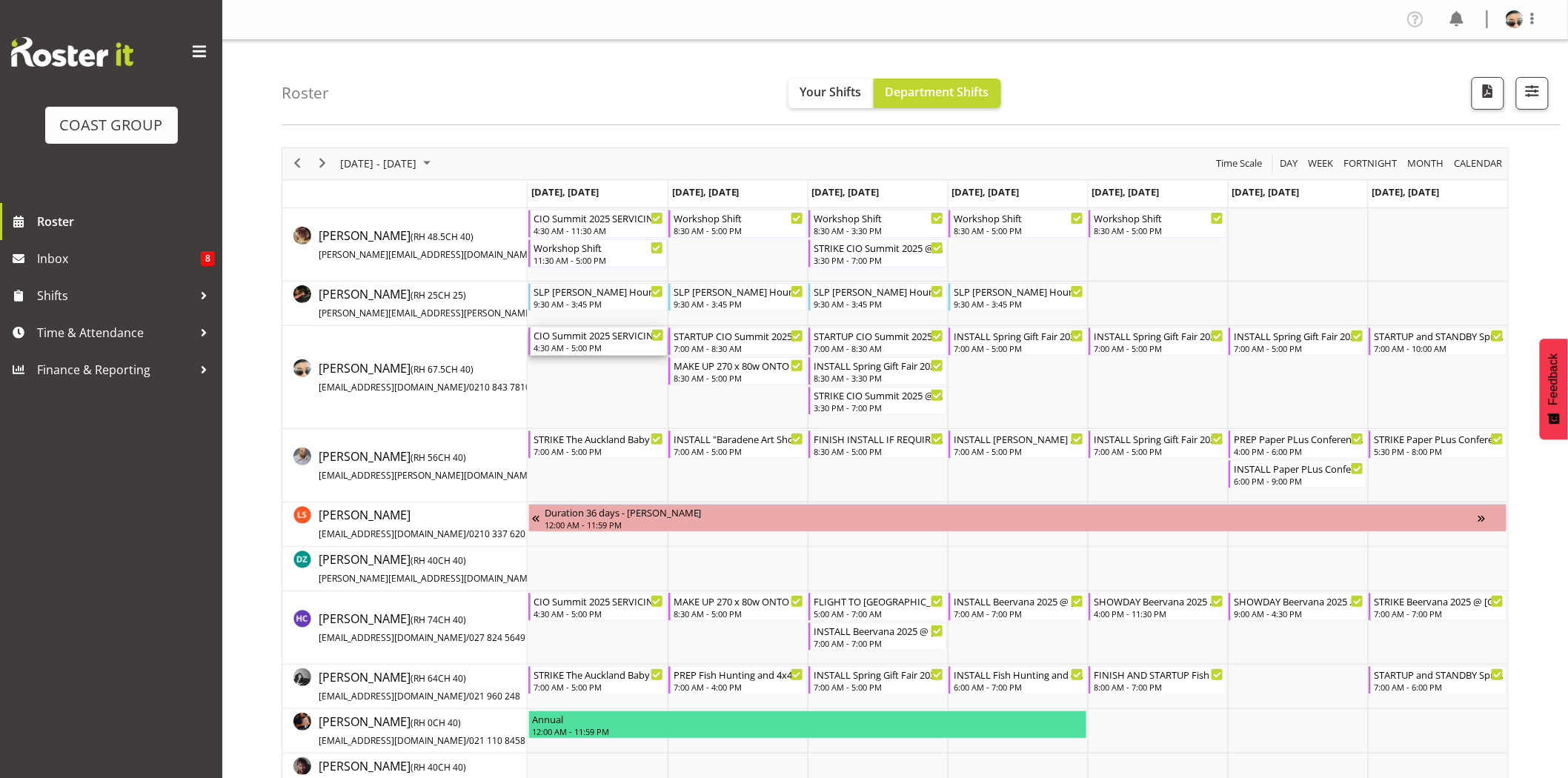
click at [582, 344] on div "4:30 AM - 5:00 PM" at bounding box center [599, 347] width 130 height 12
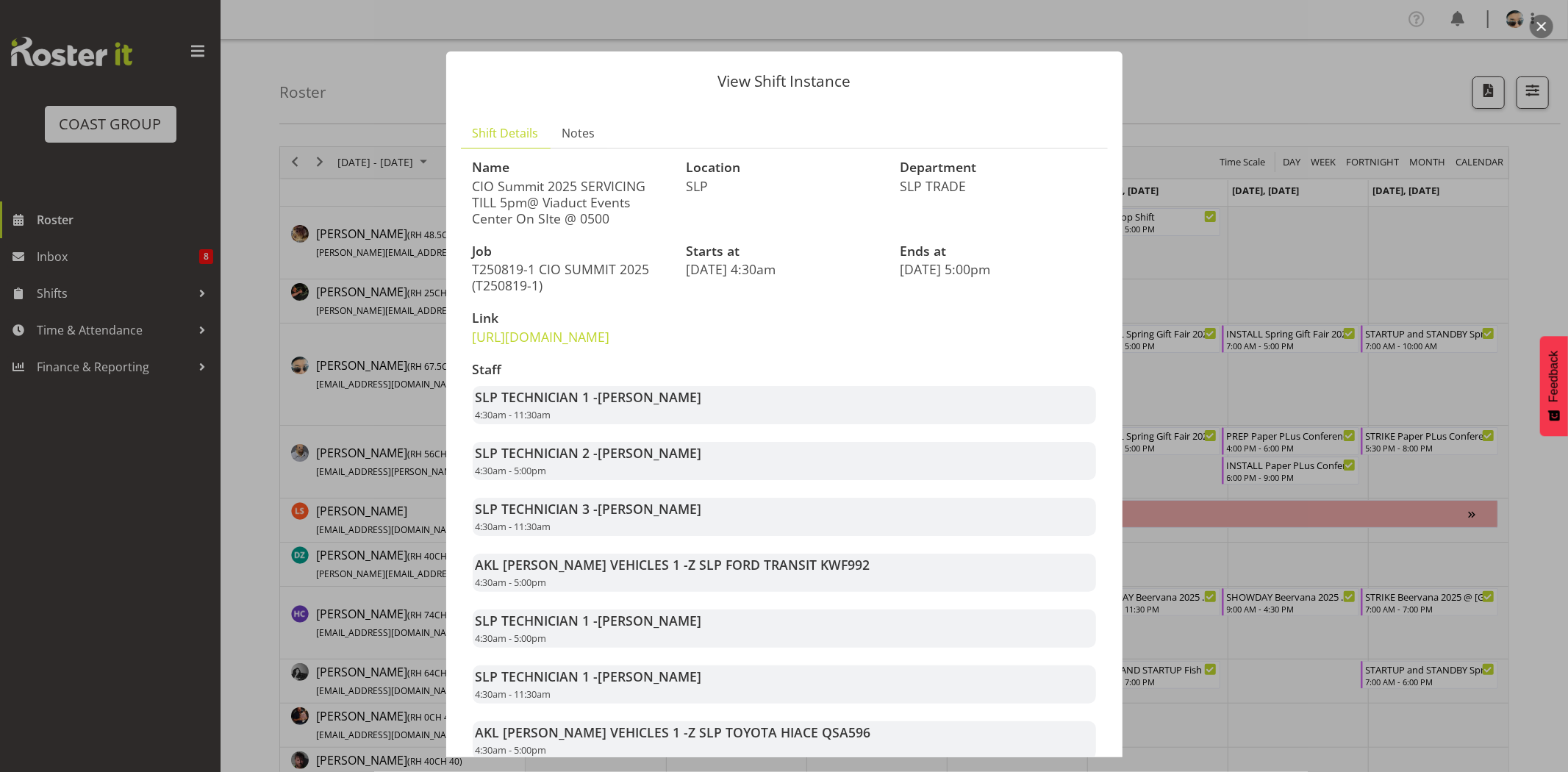
drag, startPoint x: 513, startPoint y: 191, endPoint x: 612, endPoint y: 204, distance: 99.8
click at [612, 204] on p "CIO Summit 2025 SERVICING TILL 5pm@ Viaduct Events Center On SIte @ 0500" at bounding box center [571, 202] width 196 height 49
drag, startPoint x: 510, startPoint y: 191, endPoint x: 598, endPoint y: 196, distance: 88.1
click at [598, 196] on p "CIO Summit 2025 SERVICING TILL 5pm@ Viaduct Events Center On SIte @ 0500" at bounding box center [571, 202] width 196 height 49
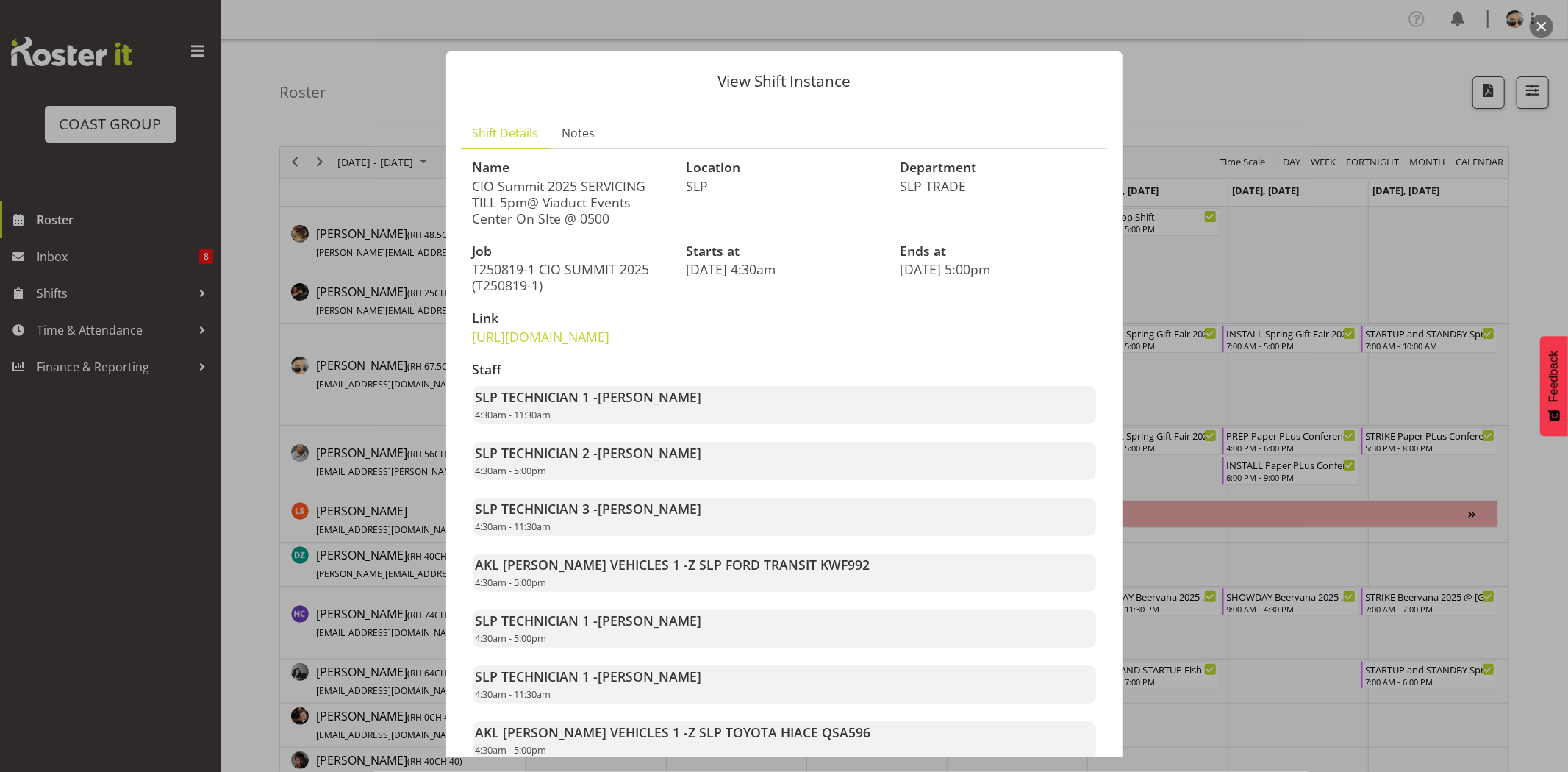
click at [598, 196] on p "CIO Summit 2025 SERVICING TILL 5pm@ Viaduct Events Center On SIte @ 0500" at bounding box center [571, 202] width 196 height 49
drag, startPoint x: 518, startPoint y: 201, endPoint x: 604, endPoint y: 207, distance: 86.2
click at [604, 207] on p "CIO Summit 2025 SERVICING TILL 5pm@ Viaduct Events Center On SIte @ 0500" at bounding box center [571, 202] width 196 height 49
drag, startPoint x: 536, startPoint y: 207, endPoint x: 600, endPoint y: 200, distance: 64.4
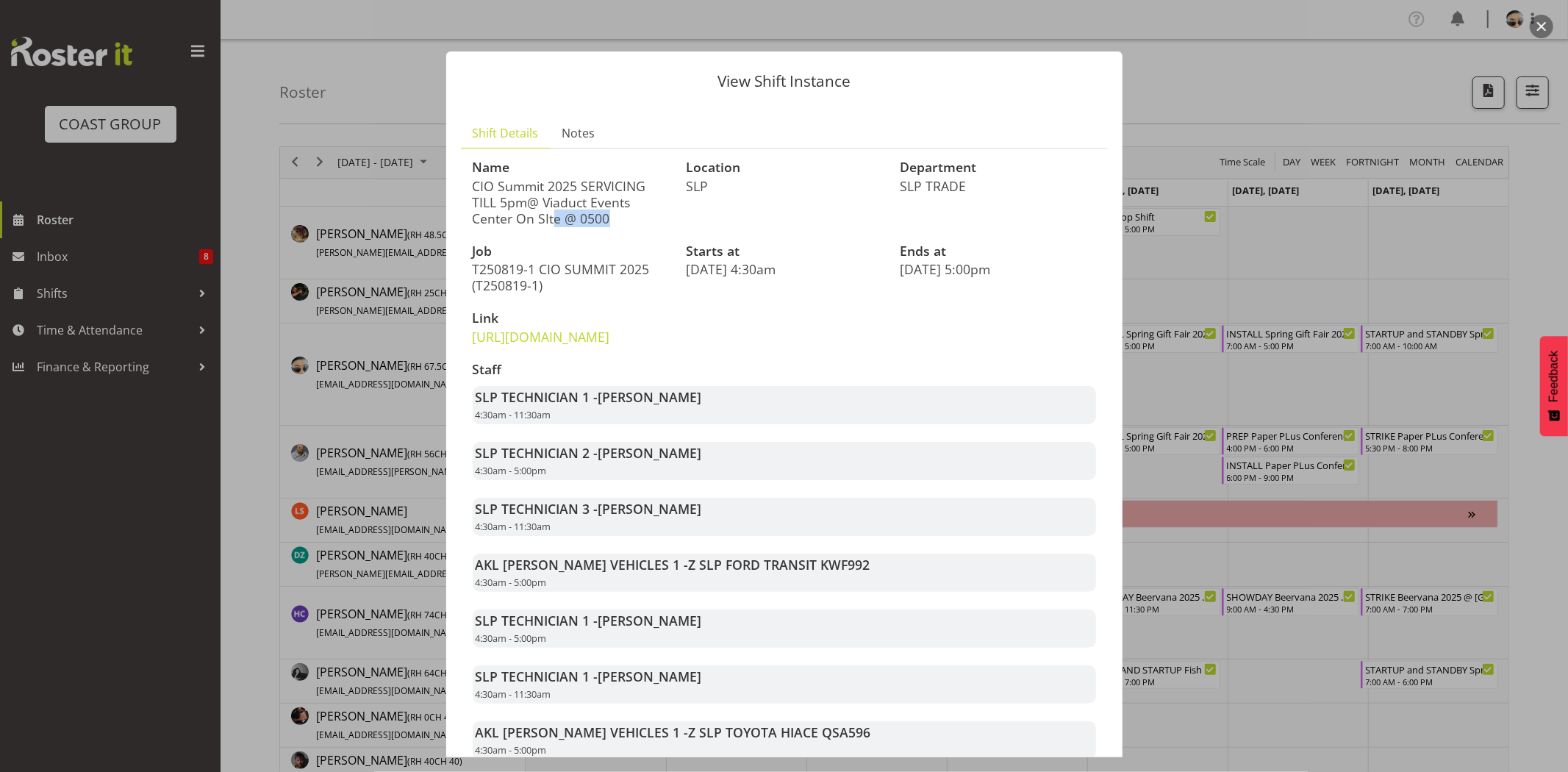
click at [599, 200] on p "CIO Summit 2025 SERVICING TILL 5pm@ Viaduct Events Center On SIte @ 0500" at bounding box center [571, 202] width 196 height 49
click at [601, 200] on p "CIO Summit 2025 SERVICING TILL 5pm@ Viaduct Events Center On SIte @ 0500" at bounding box center [571, 202] width 196 height 49
drag, startPoint x: 523, startPoint y: 219, endPoint x: 622, endPoint y: 219, distance: 99.0
click at [620, 219] on p "CIO Summit 2025 SERVICING TILL 5pm@ Viaduct Events Center On SIte @ 0500" at bounding box center [571, 202] width 196 height 49
click at [622, 219] on p "CIO Summit 2025 SERVICING TILL 5pm@ Viaduct Events Center On SIte @ 0500" at bounding box center [571, 202] width 196 height 49
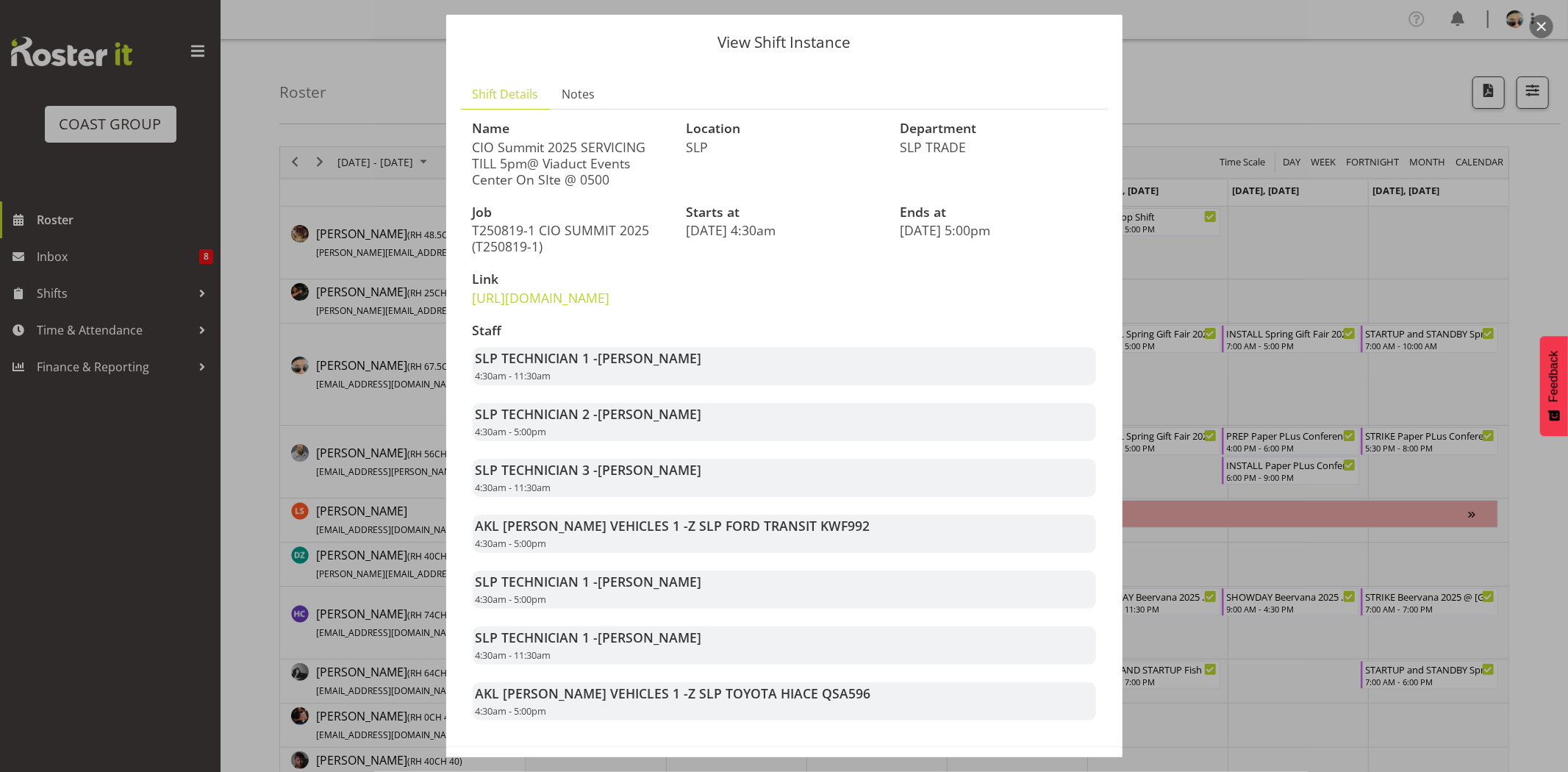
scroll to position [129, 0]
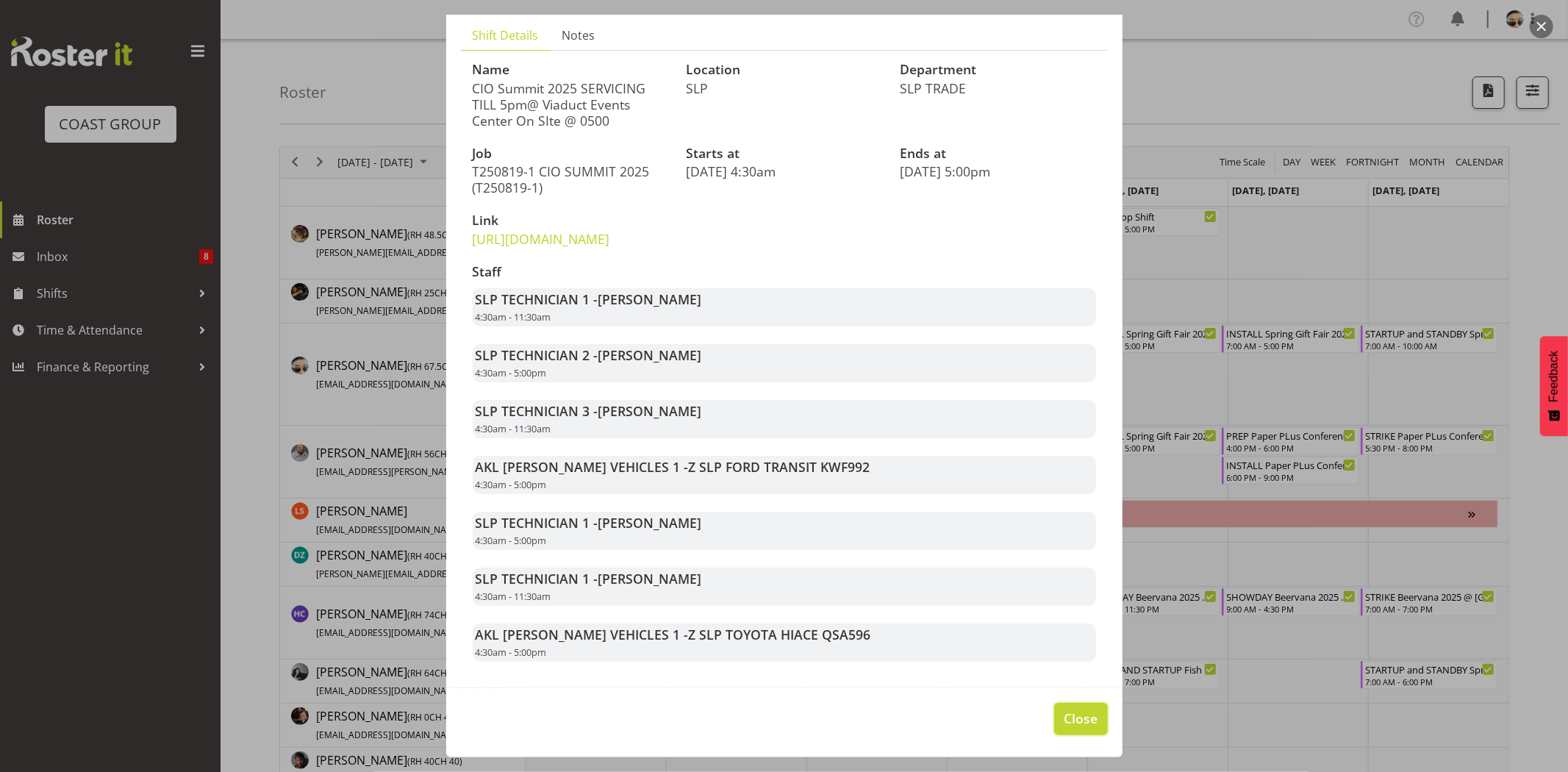
click at [1089, 721] on button "Close" at bounding box center [1080, 719] width 53 height 32
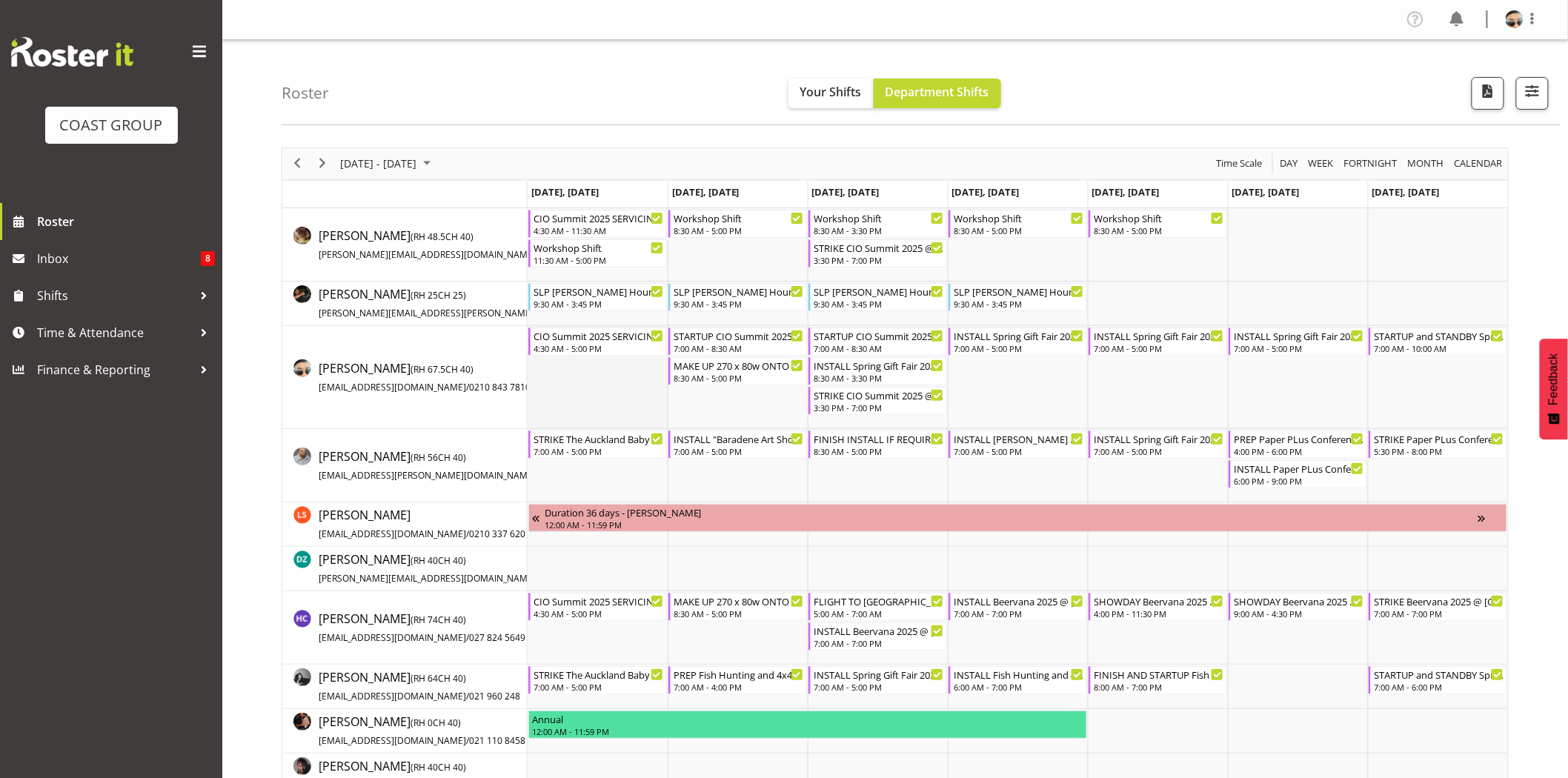
click at [597, 382] on td "Timeline Week of August 24, 2025" at bounding box center [597, 378] width 140 height 103
click at [708, 338] on div "STARTUP CIO Summit 2025 @ Viaduct Events Center On SIte @ 0500" at bounding box center [738, 335] width 130 height 14
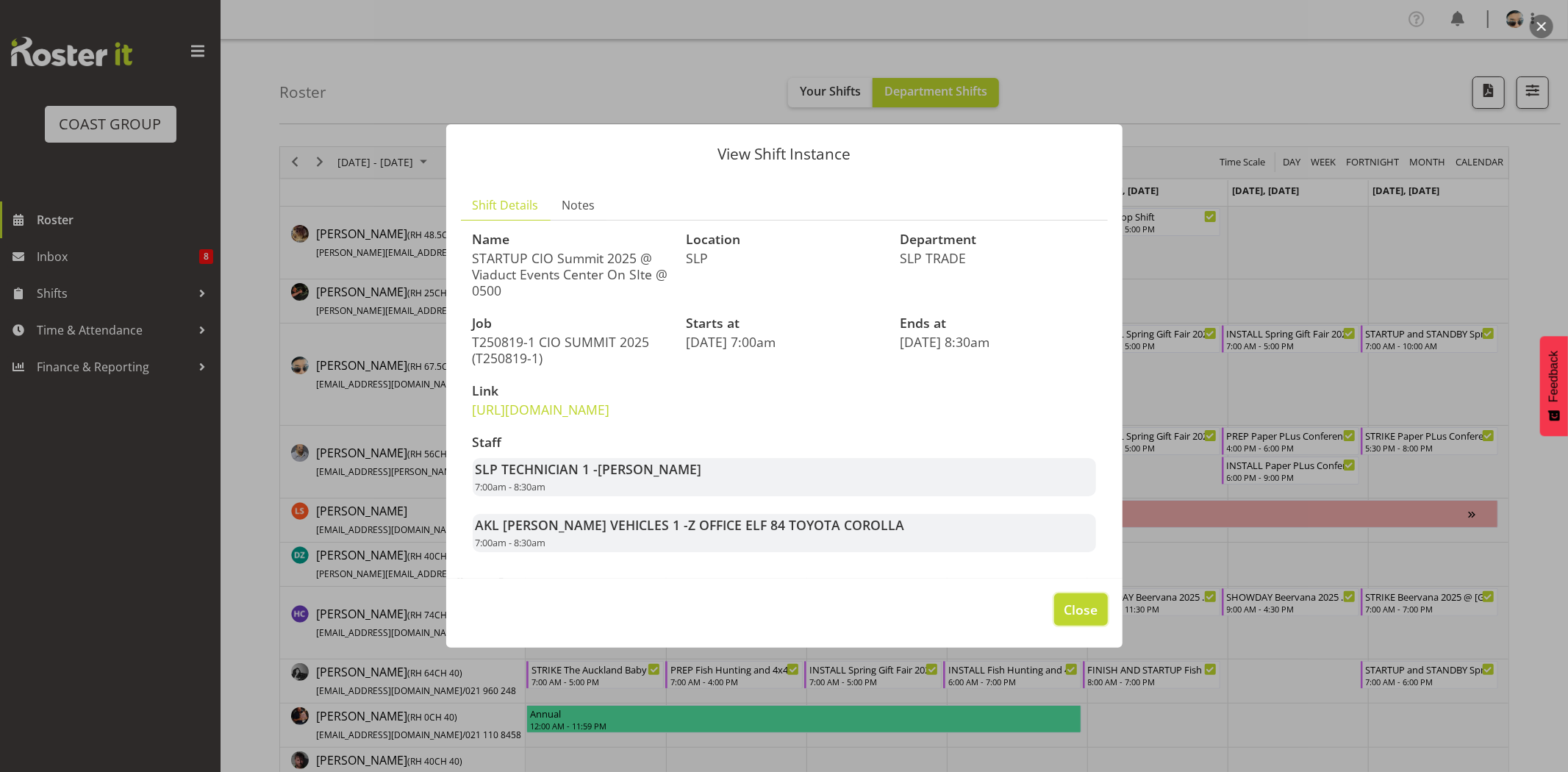
click at [1083, 619] on span "Close" at bounding box center [1081, 608] width 34 height 19
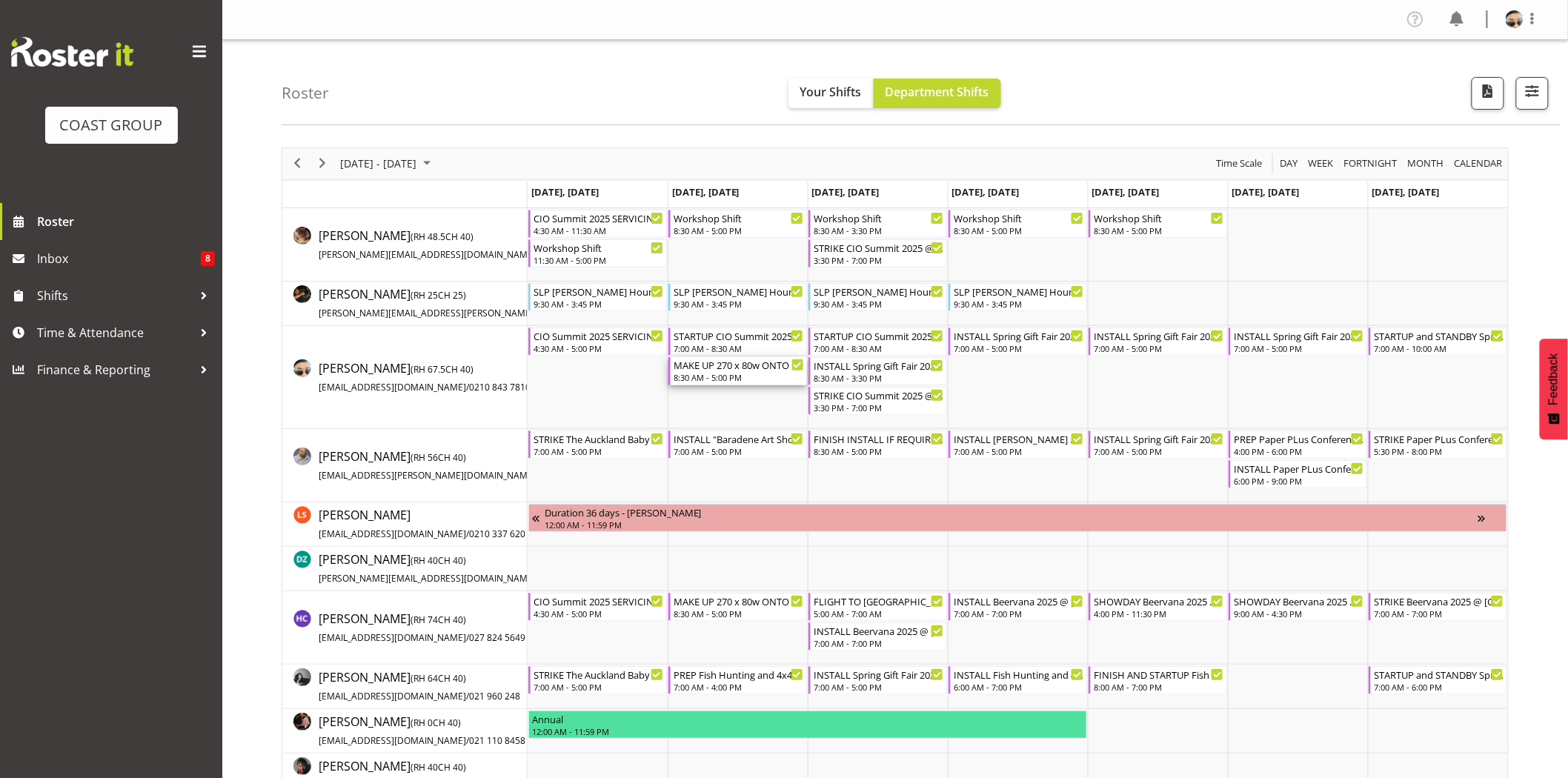
click at [730, 371] on div "MAKE UP 270 x 80w ONTO BRAKETS @ SHOWGROUNDS 8:30 AM - 5:00 PM" at bounding box center [738, 370] width 130 height 28
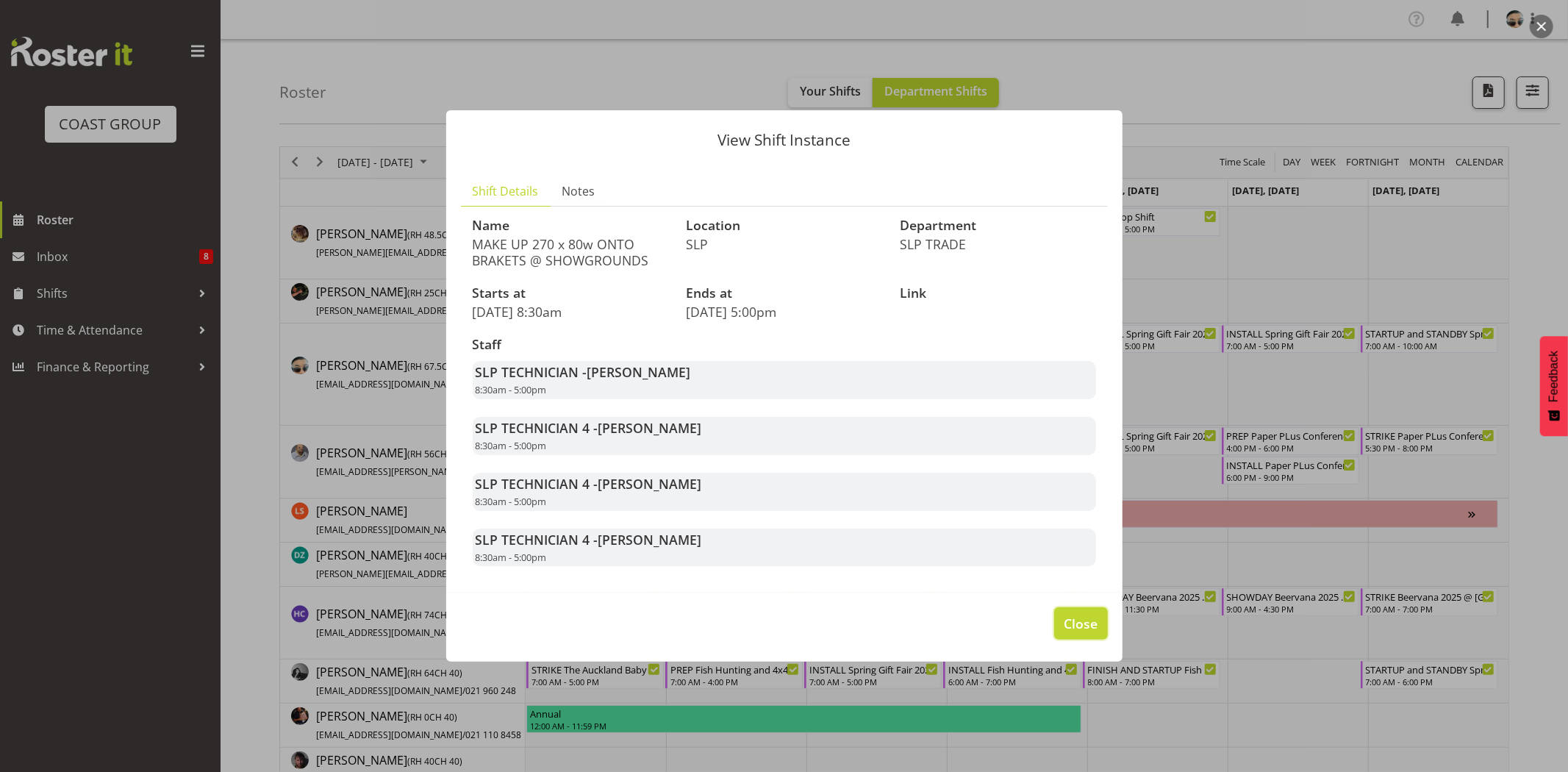
click at [1078, 620] on span "Close" at bounding box center [1081, 623] width 34 height 19
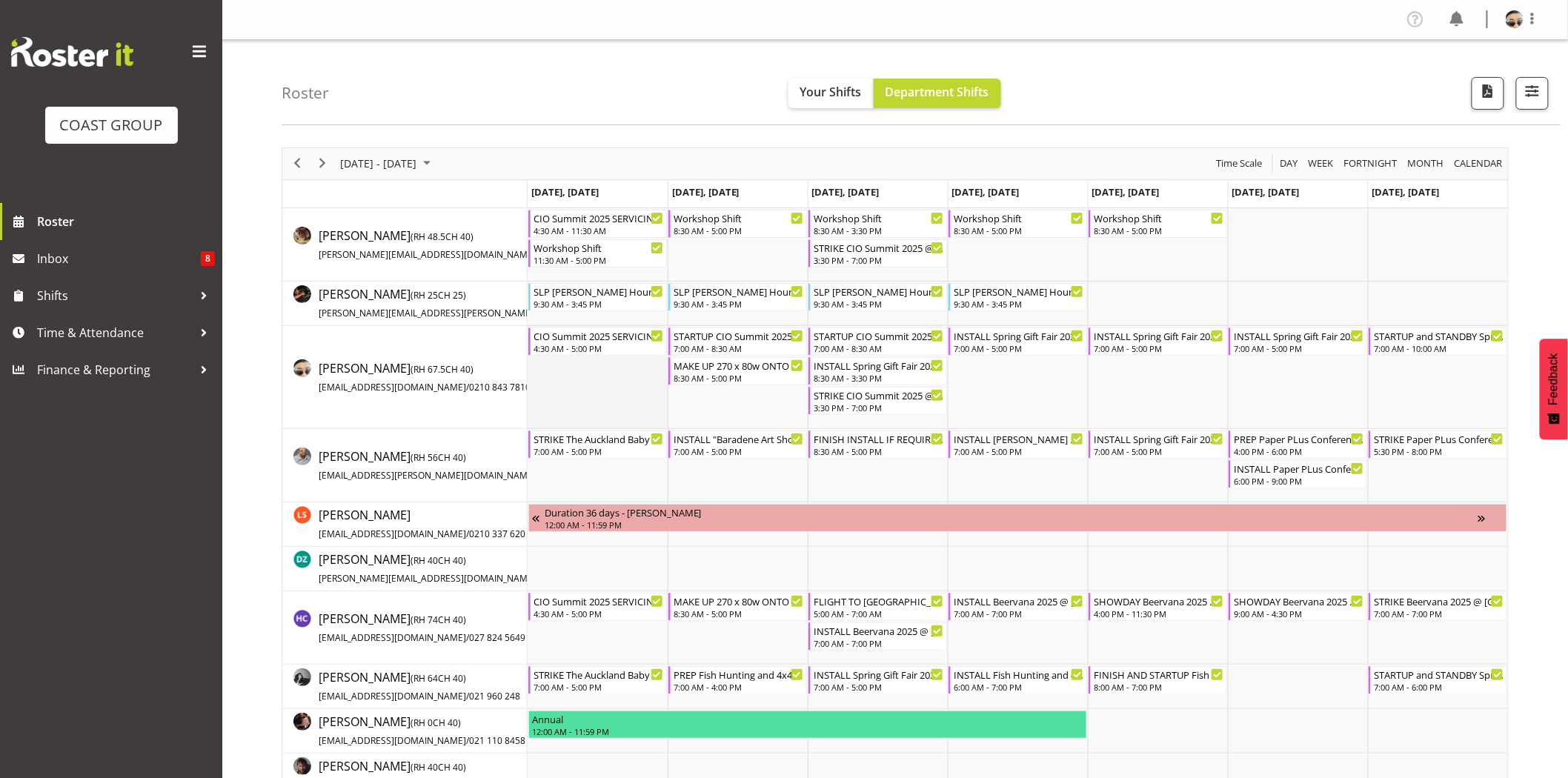
click at [641, 385] on td "Timeline Week of August 24, 2025" at bounding box center [597, 378] width 140 height 103
click at [871, 342] on div "7:00 AM - 8:30 AM" at bounding box center [879, 347] width 130 height 12
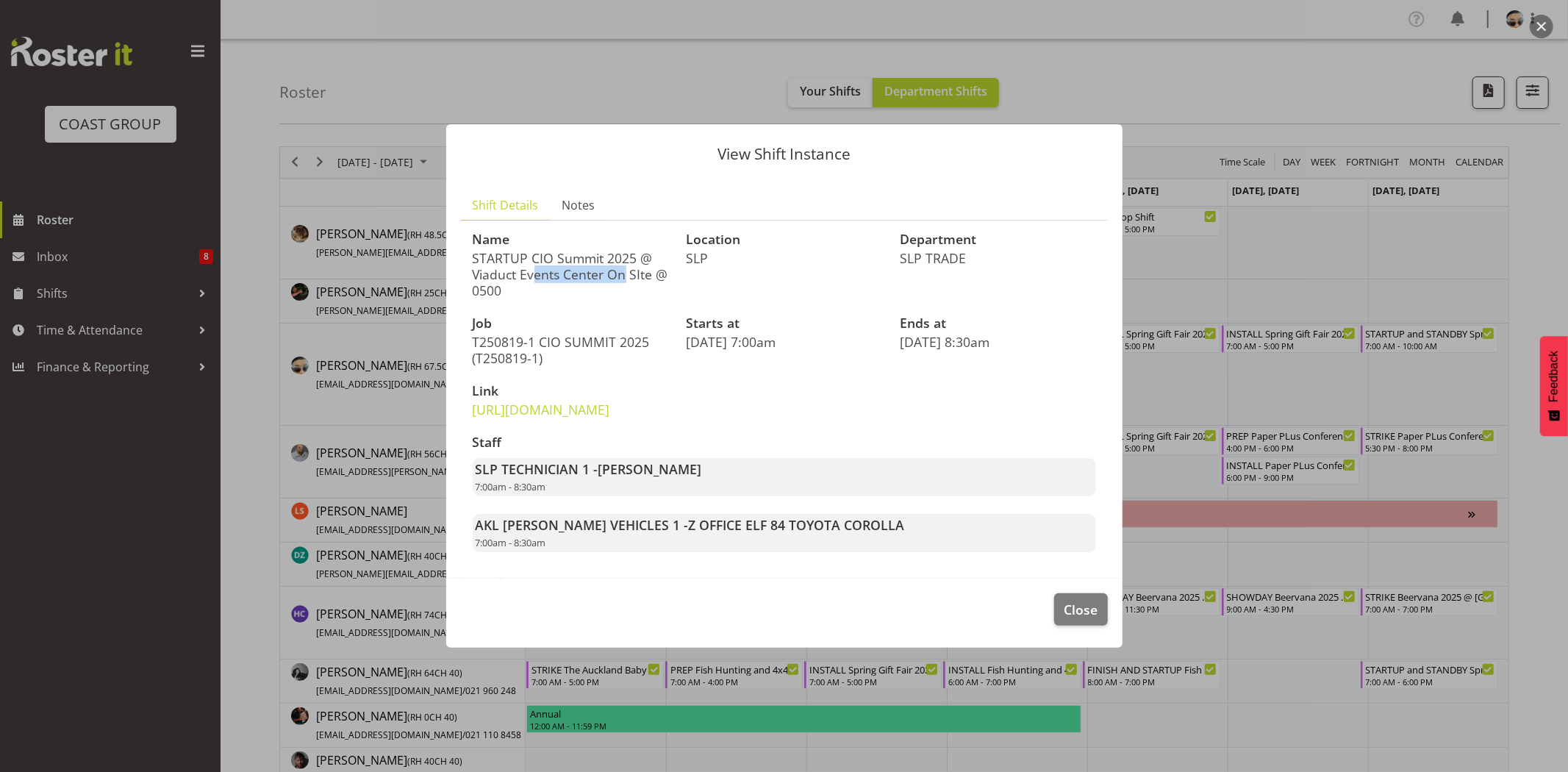
drag, startPoint x: 527, startPoint y: 240, endPoint x: 626, endPoint y: 239, distance: 99.0
click at [626, 250] on p "STARTUP CIO Summit 2025 @ Viaduct Events Center On SIte @ 0500" at bounding box center [571, 274] width 196 height 49
click at [1075, 613] on button "Close" at bounding box center [1080, 609] width 53 height 32
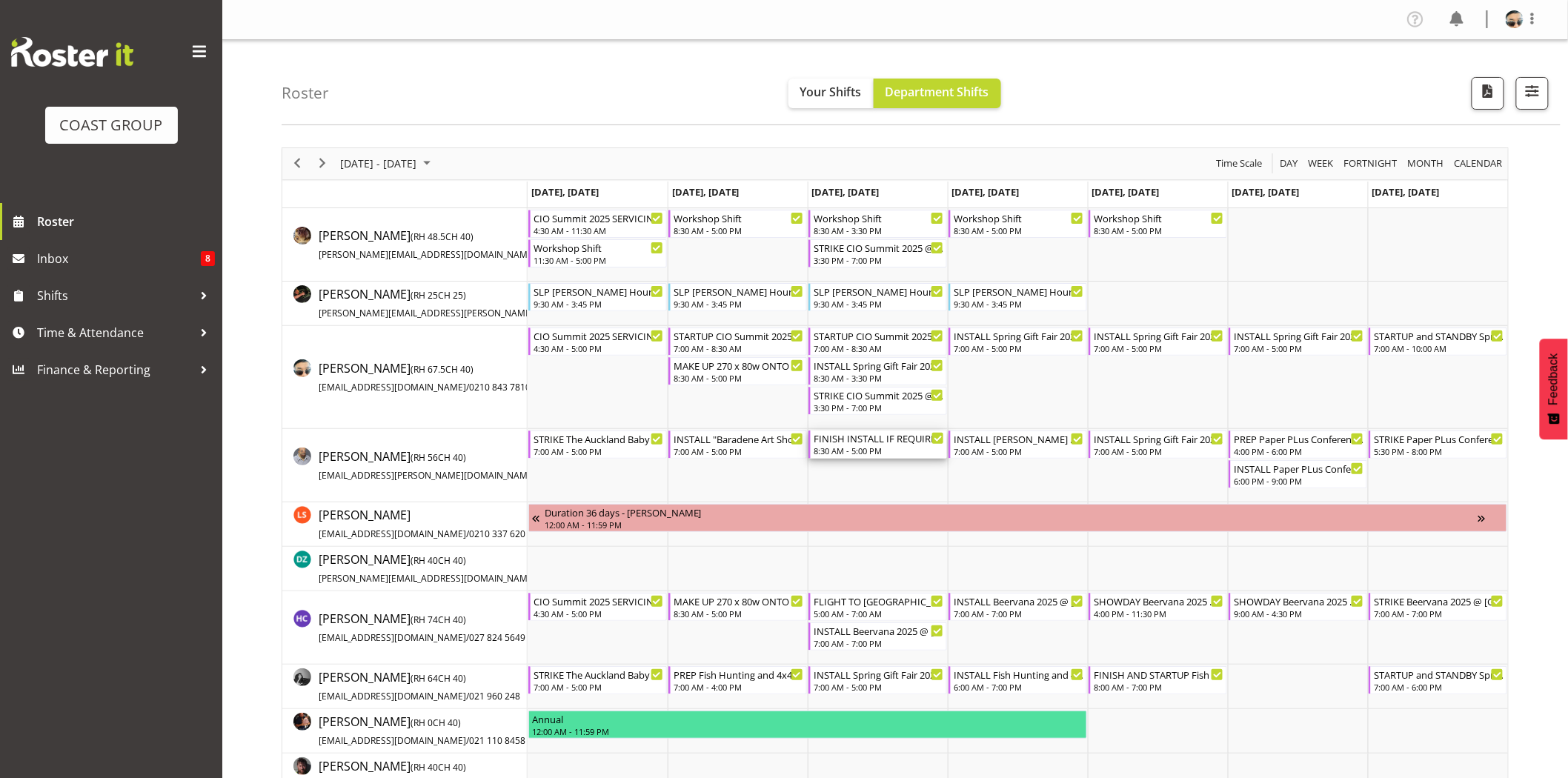
click at [848, 446] on div "FINISH INSTALL IF REQUIRED "Baradene Art Show 2025 @ [GEOGRAPHIC_DATA] on site …" at bounding box center [879, 444] width 130 height 28
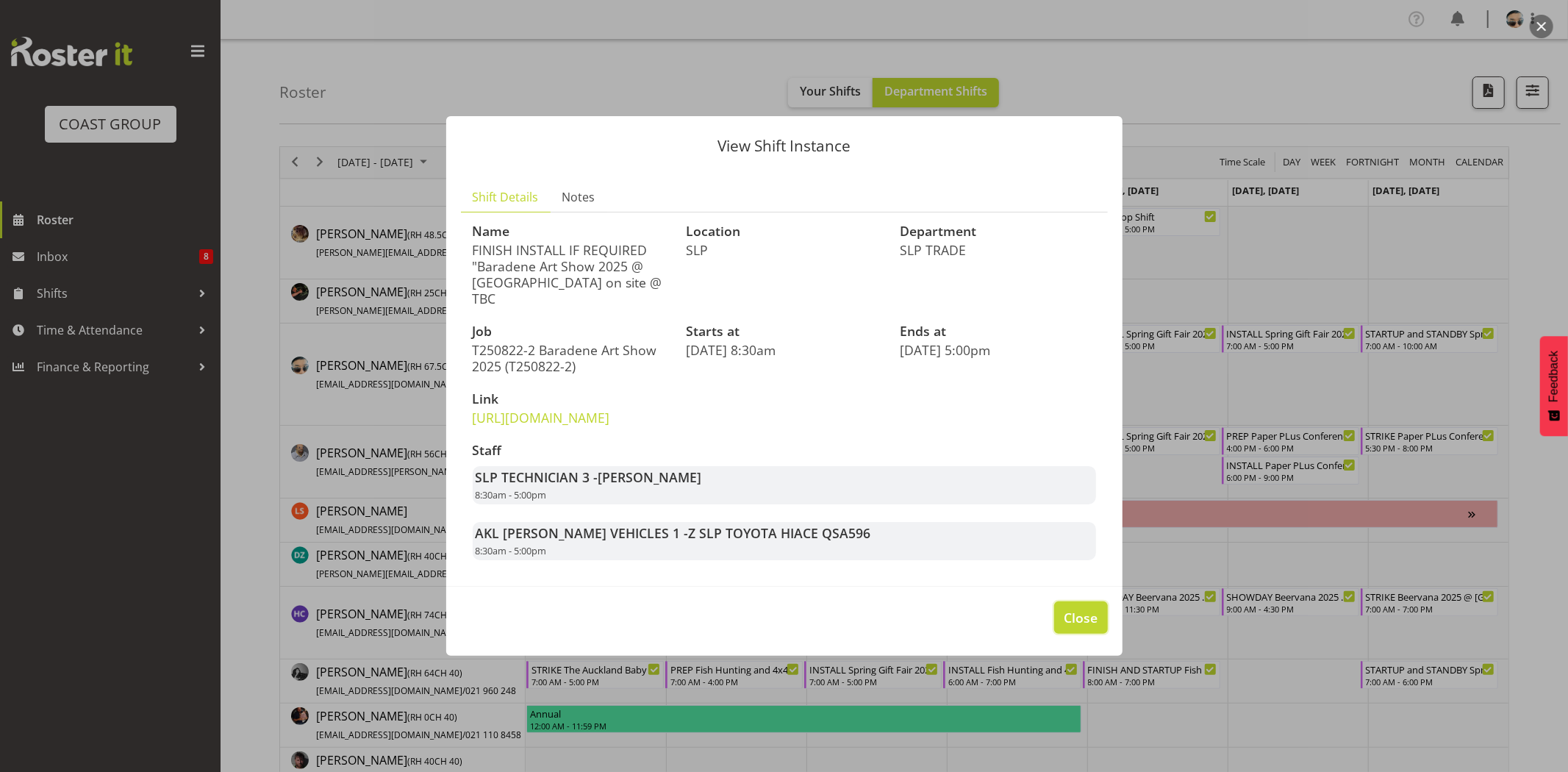
click at [1084, 627] on span "Close" at bounding box center [1081, 617] width 34 height 19
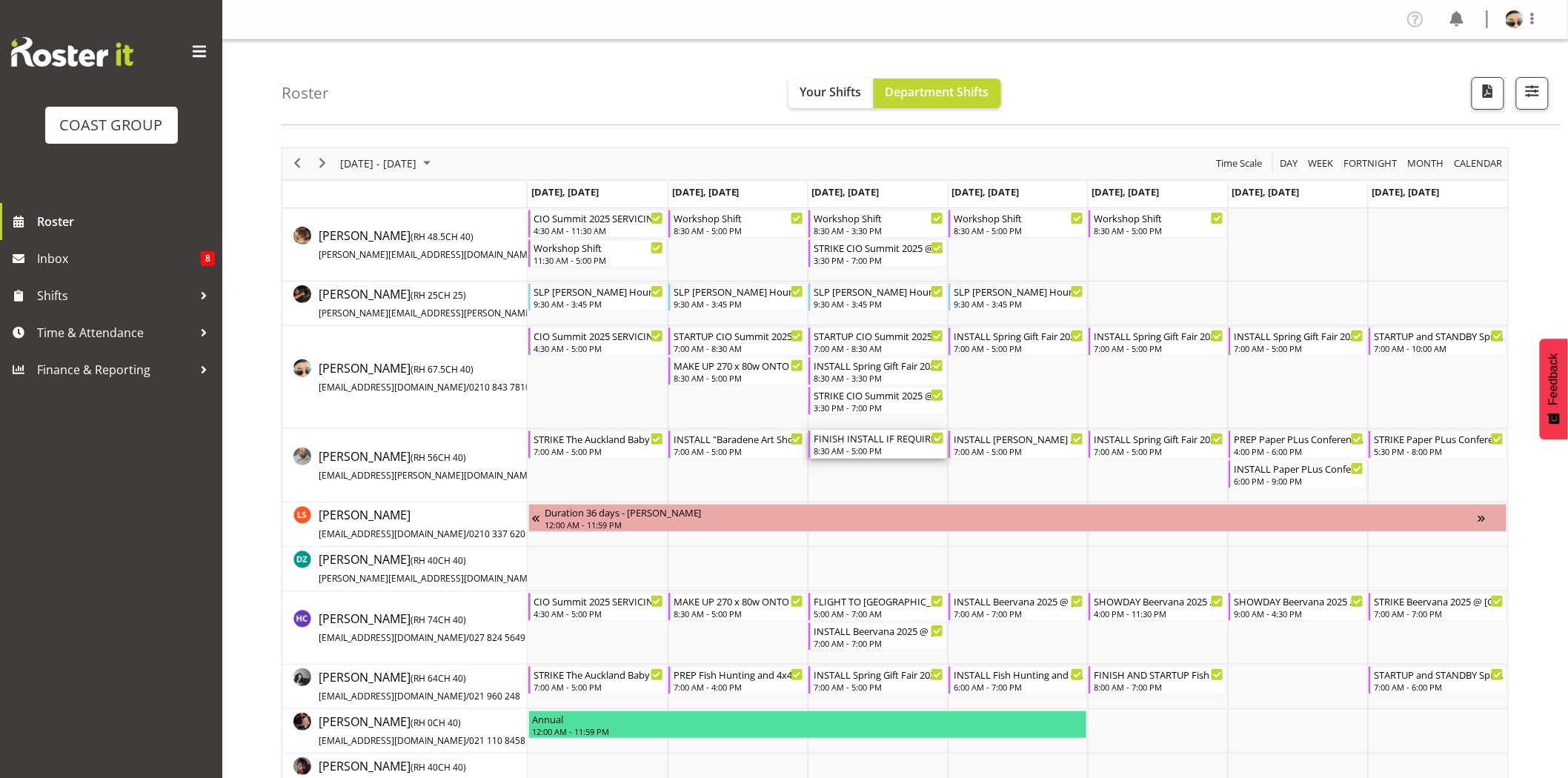
click at [894, 441] on div "FINISH INSTALL IF REQUIRED "Baradene Art Show 2025 @ [GEOGRAPHIC_DATA] on site …" at bounding box center [879, 437] width 130 height 14
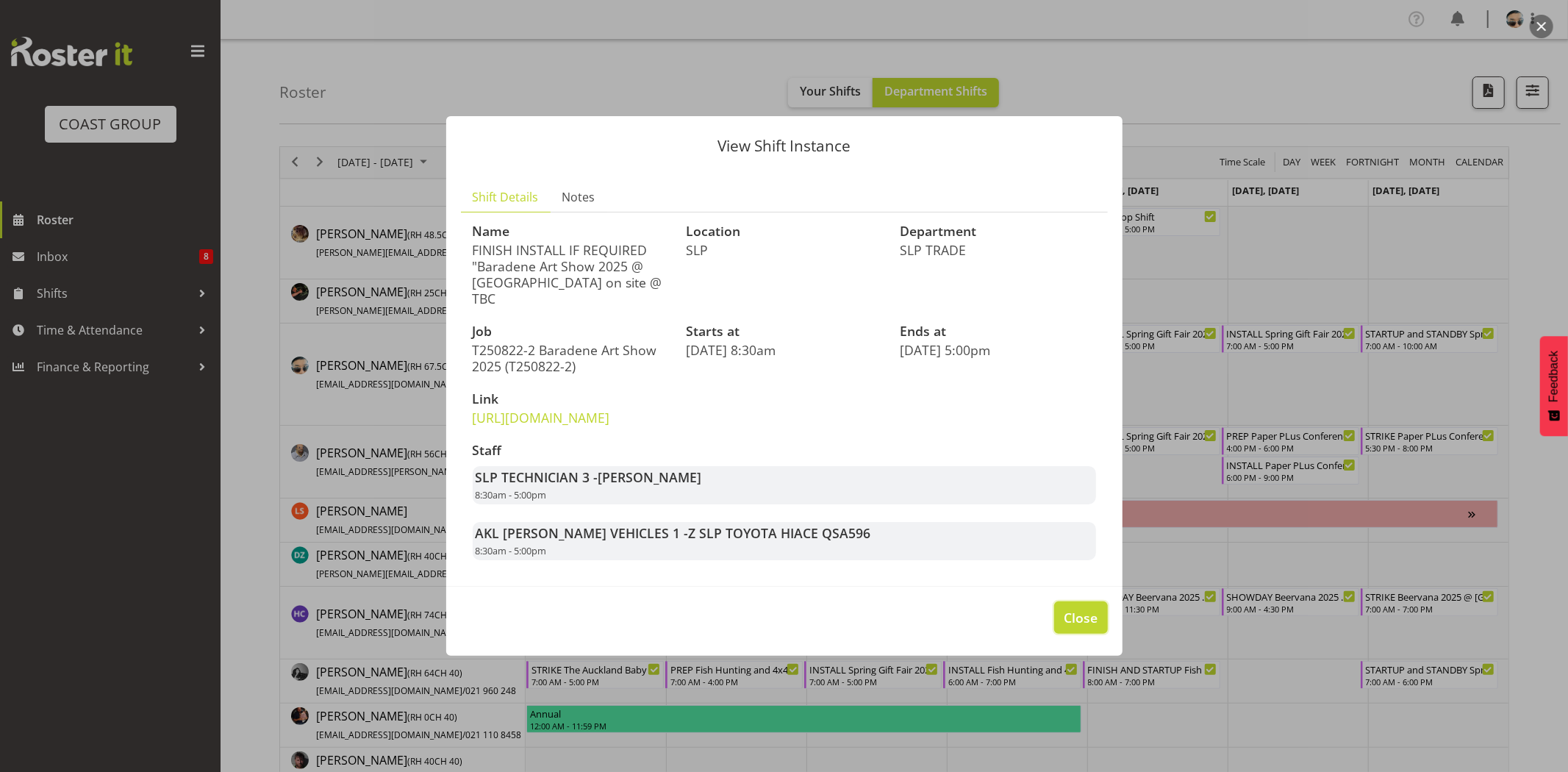
click at [1059, 621] on button "Close" at bounding box center [1080, 617] width 53 height 32
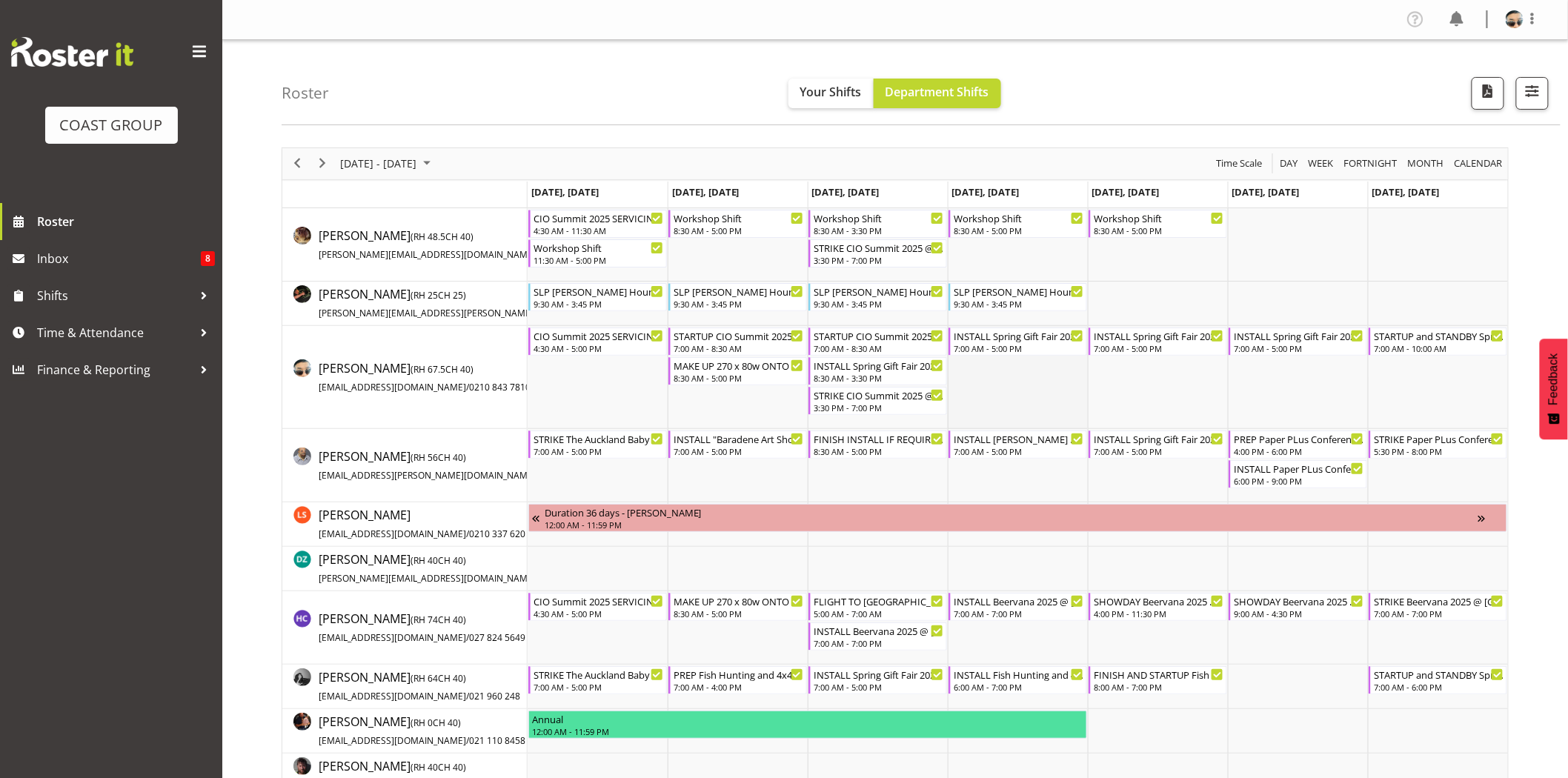
click at [969, 393] on td "Timeline Week of August 24, 2025" at bounding box center [1017, 378] width 140 height 103
click at [1002, 447] on div "7:00 AM - 5:00 PM" at bounding box center [1019, 450] width 130 height 12
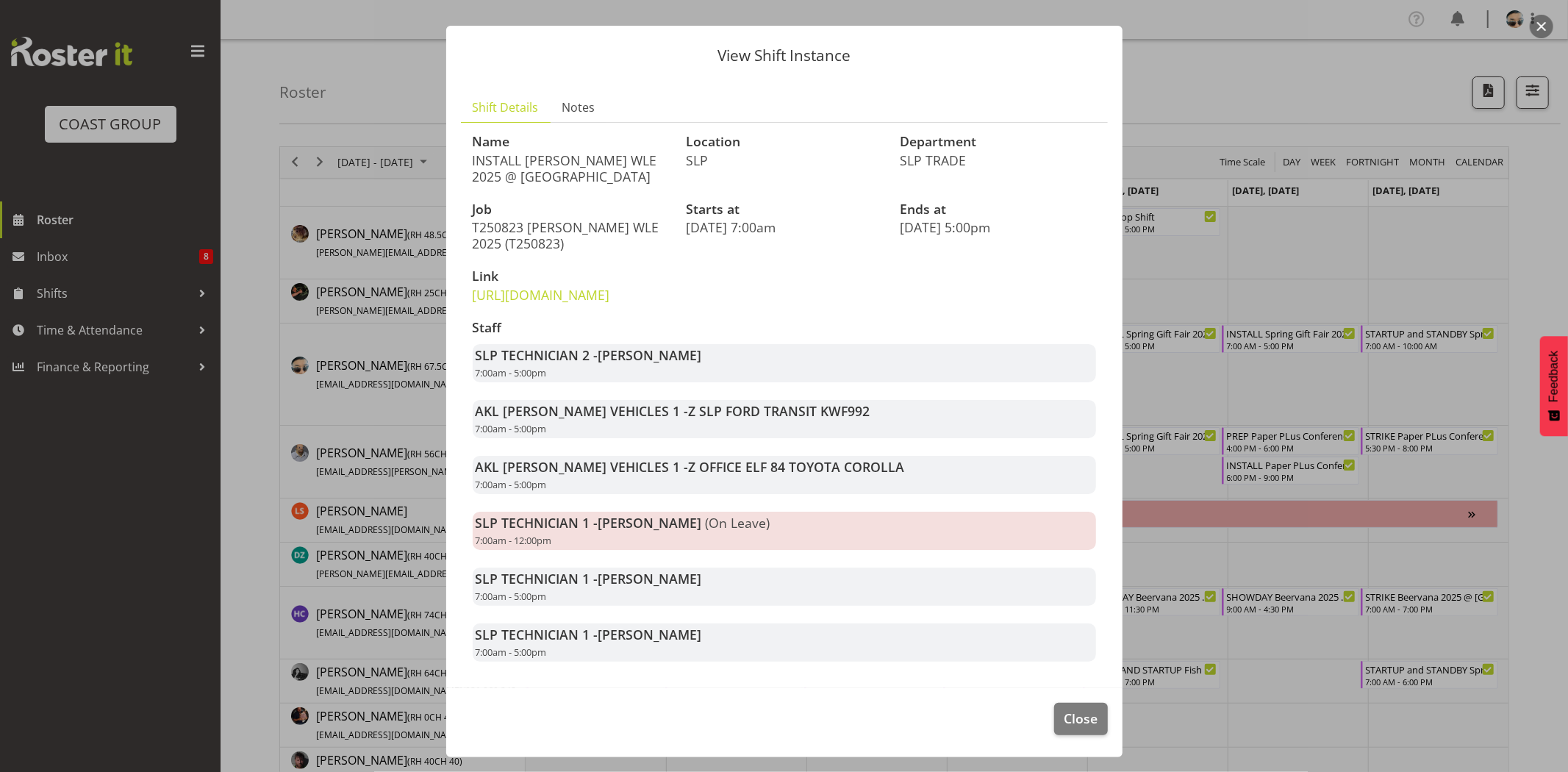
scroll to position [75, 0]
click at [1064, 715] on span "Close" at bounding box center [1081, 717] width 34 height 19
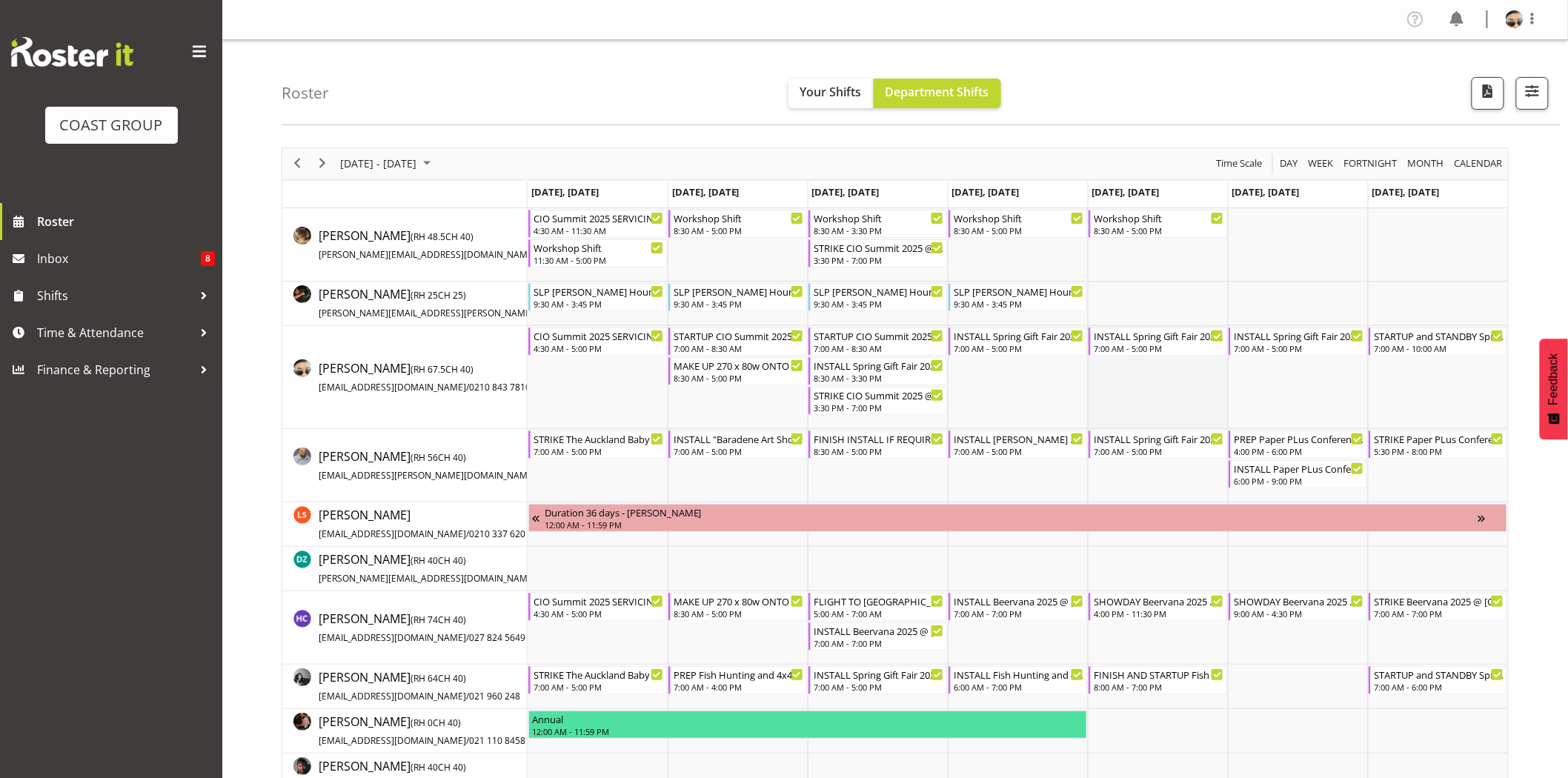
click at [1105, 403] on td "Timeline Week of August 24, 2025" at bounding box center [1158, 378] width 140 height 103
click at [1247, 399] on td "Timeline Week of August 24, 2025" at bounding box center [1297, 378] width 140 height 103
click at [1200, 346] on div "7:00 AM - 5:00 PM" at bounding box center [1159, 347] width 130 height 12
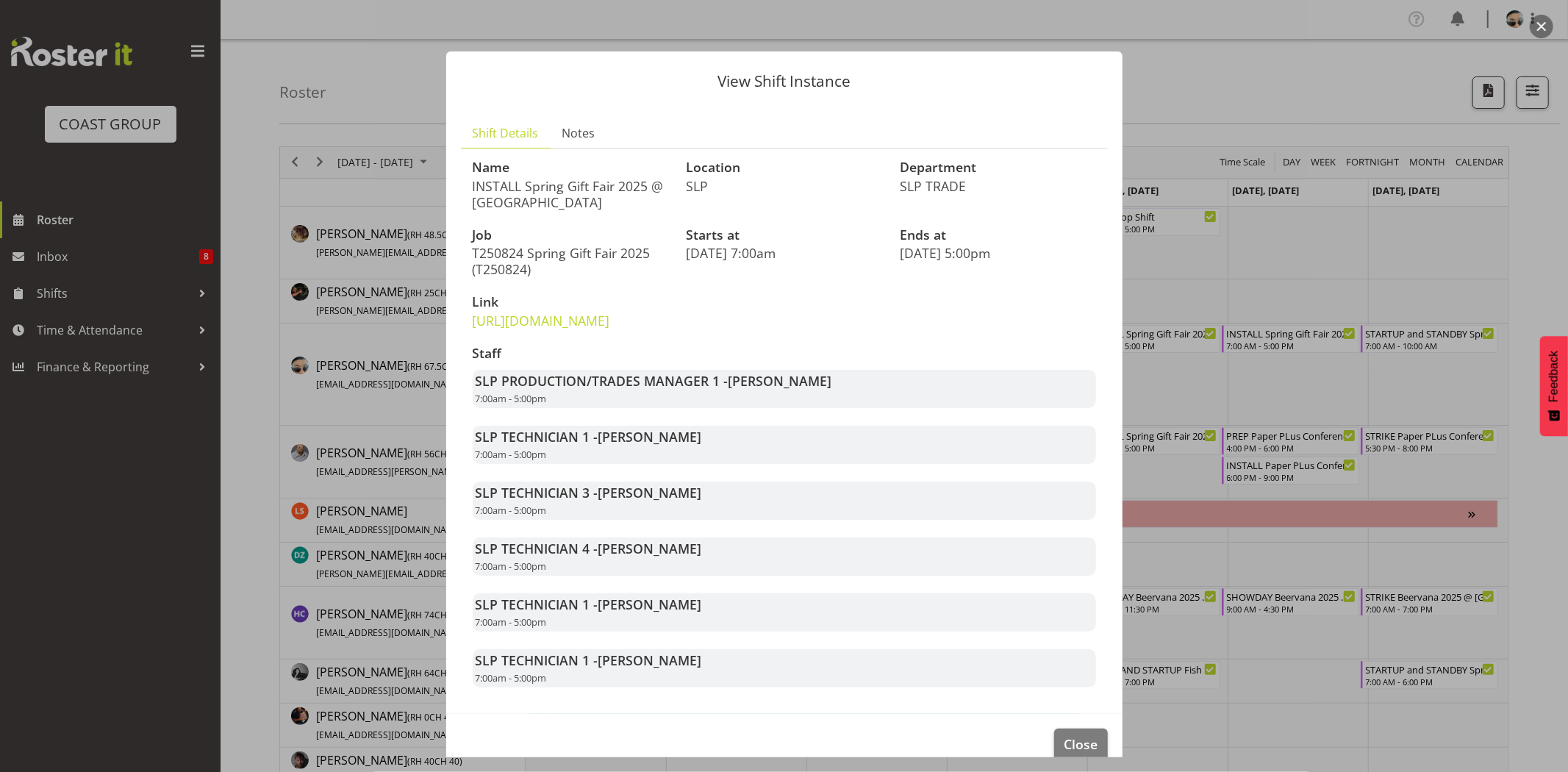
drag, startPoint x: 591, startPoint y: 471, endPoint x: 729, endPoint y: 482, distance: 138.4
click at [729, 464] on div "SLP TECHNICIAN 1 - Aof Anujarawat 7:00am - 5:00pm" at bounding box center [784, 445] width 624 height 39
drag, startPoint x: 603, startPoint y: 524, endPoint x: 678, endPoint y: 524, distance: 75.0
click at [678, 501] on strong "SLP TECHNICIAN 3 - [PERSON_NAME]" at bounding box center [589, 492] width 226 height 18
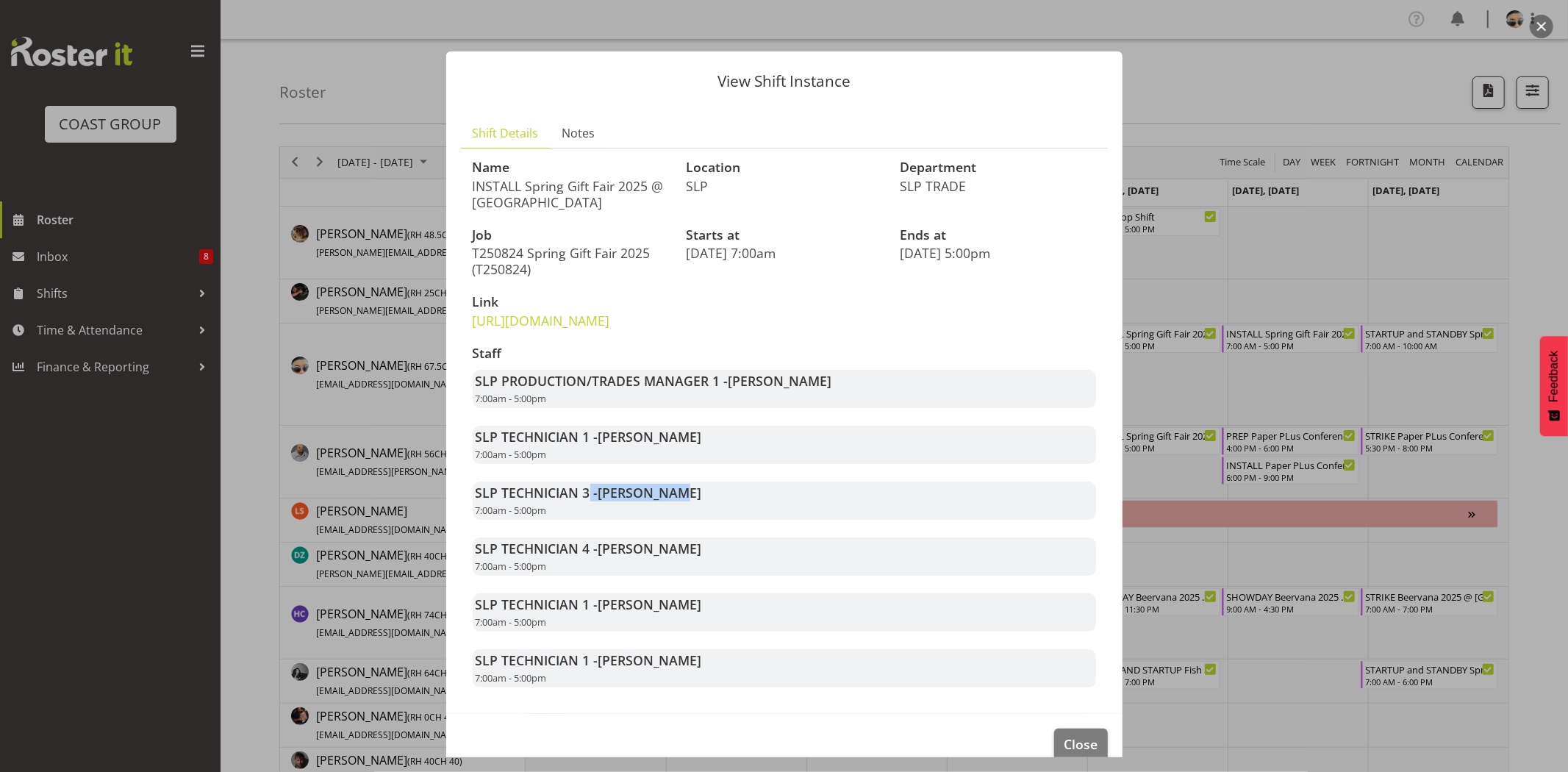
click at [678, 501] on span "[PERSON_NAME]" at bounding box center [650, 492] width 103 height 18
drag, startPoint x: 596, startPoint y: 583, endPoint x: 686, endPoint y: 590, distance: 90.3
click at [686, 575] on div "SLP TECHNICIAN 4 - [PERSON_NAME] 7:00am - 5:00pm" at bounding box center [784, 556] width 624 height 39
drag, startPoint x: 596, startPoint y: 635, endPoint x: 701, endPoint y: 645, distance: 105.5
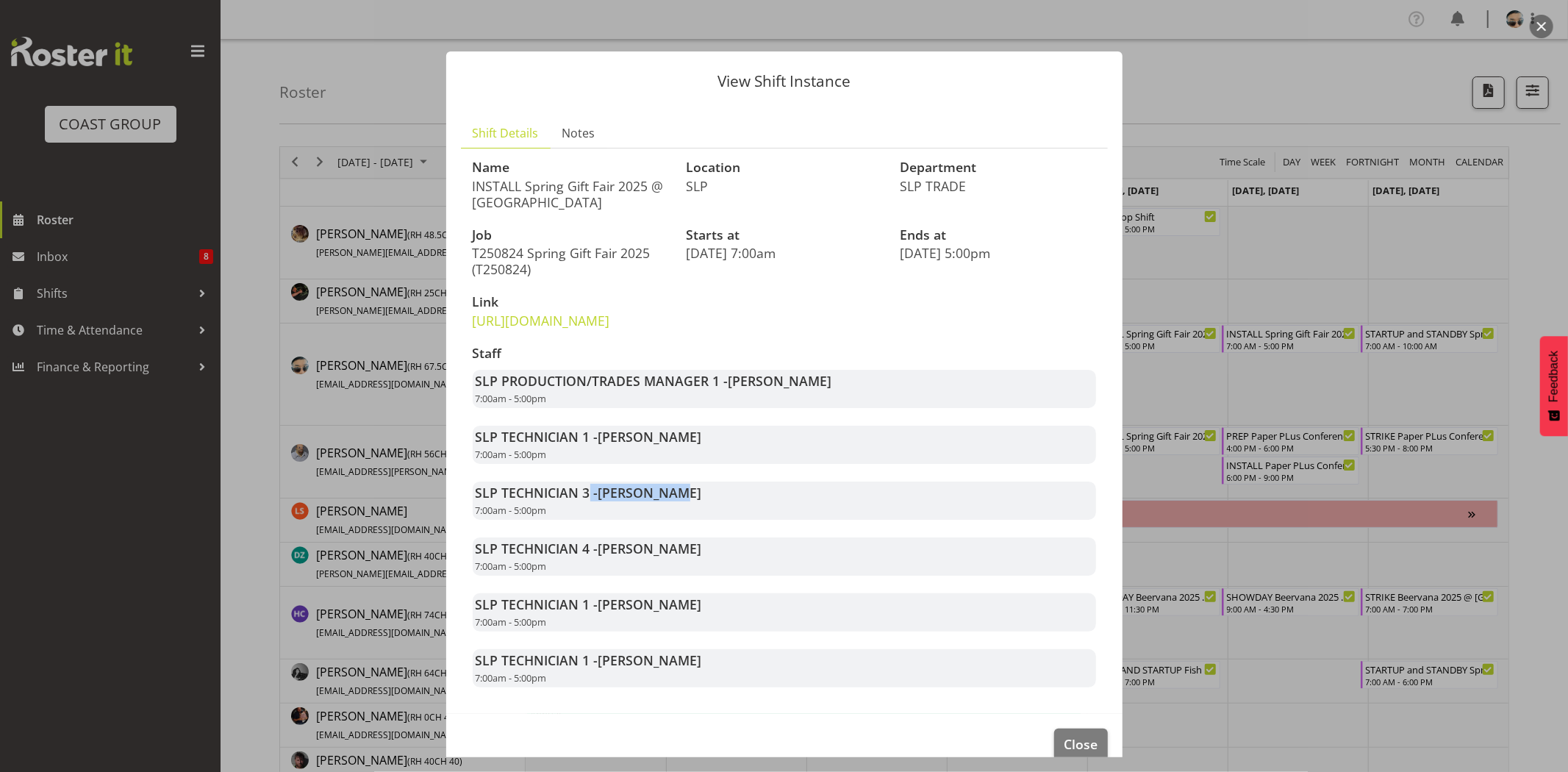
click at [701, 632] on div "SLP TECHNICIAN 1 - [PERSON_NAME] 7:00am - 5:00pm" at bounding box center [784, 612] width 624 height 39
click at [702, 632] on div "SLP TECHNICIAN 1 - [PERSON_NAME] 7:00am - 5:00pm" at bounding box center [784, 612] width 624 height 39
drag, startPoint x: 591, startPoint y: 698, endPoint x: 719, endPoint y: 719, distance: 129.7
click at [718, 688] on div "SLP TECHNICIAN 1 - [PERSON_NAME] 7:00am - 5:00pm" at bounding box center [784, 668] width 624 height 39
click at [719, 688] on div "SLP TECHNICIAN 1 - [PERSON_NAME] 7:00am - 5:00pm" at bounding box center [784, 668] width 624 height 39
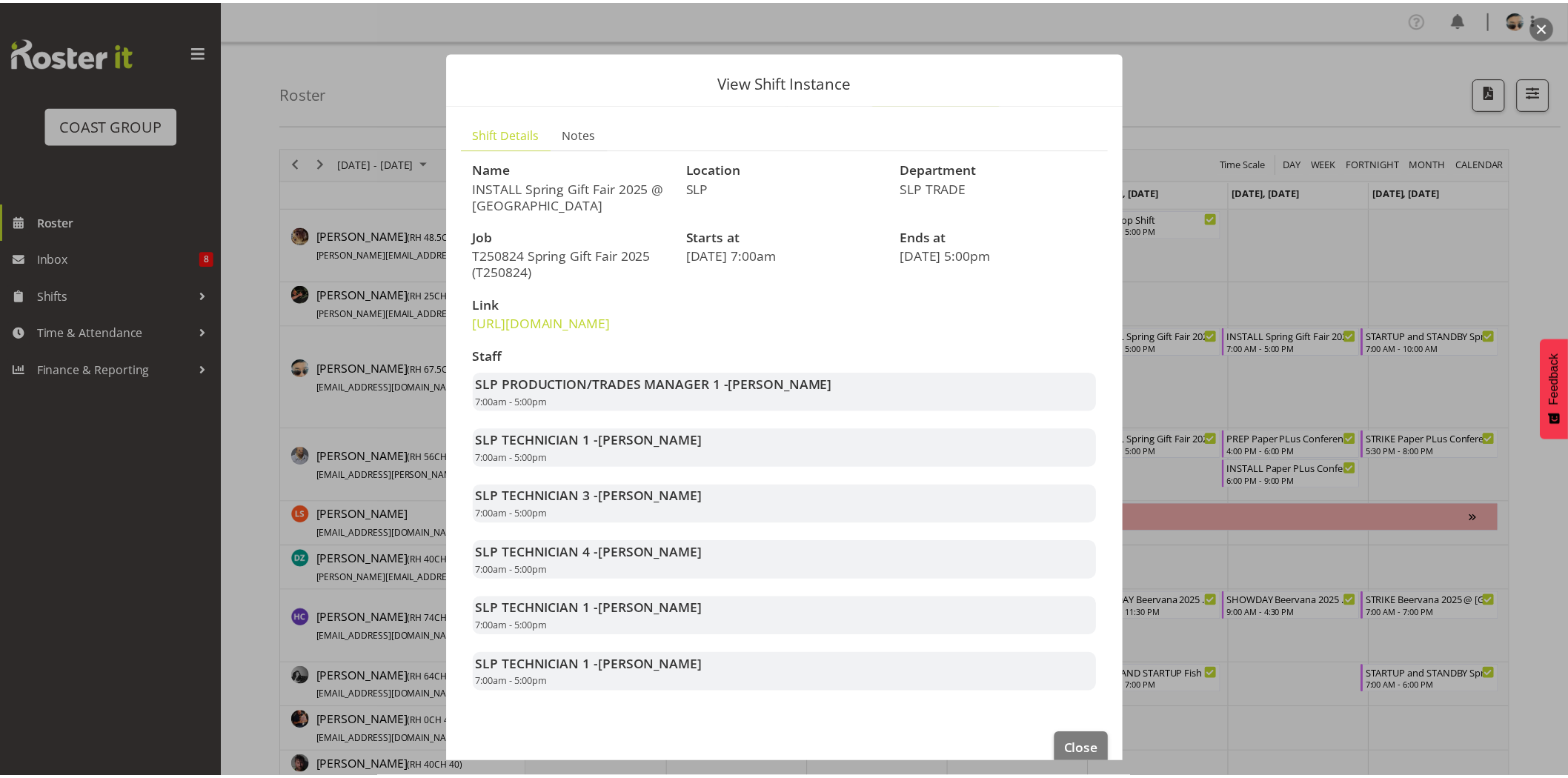
scroll to position [58, 0]
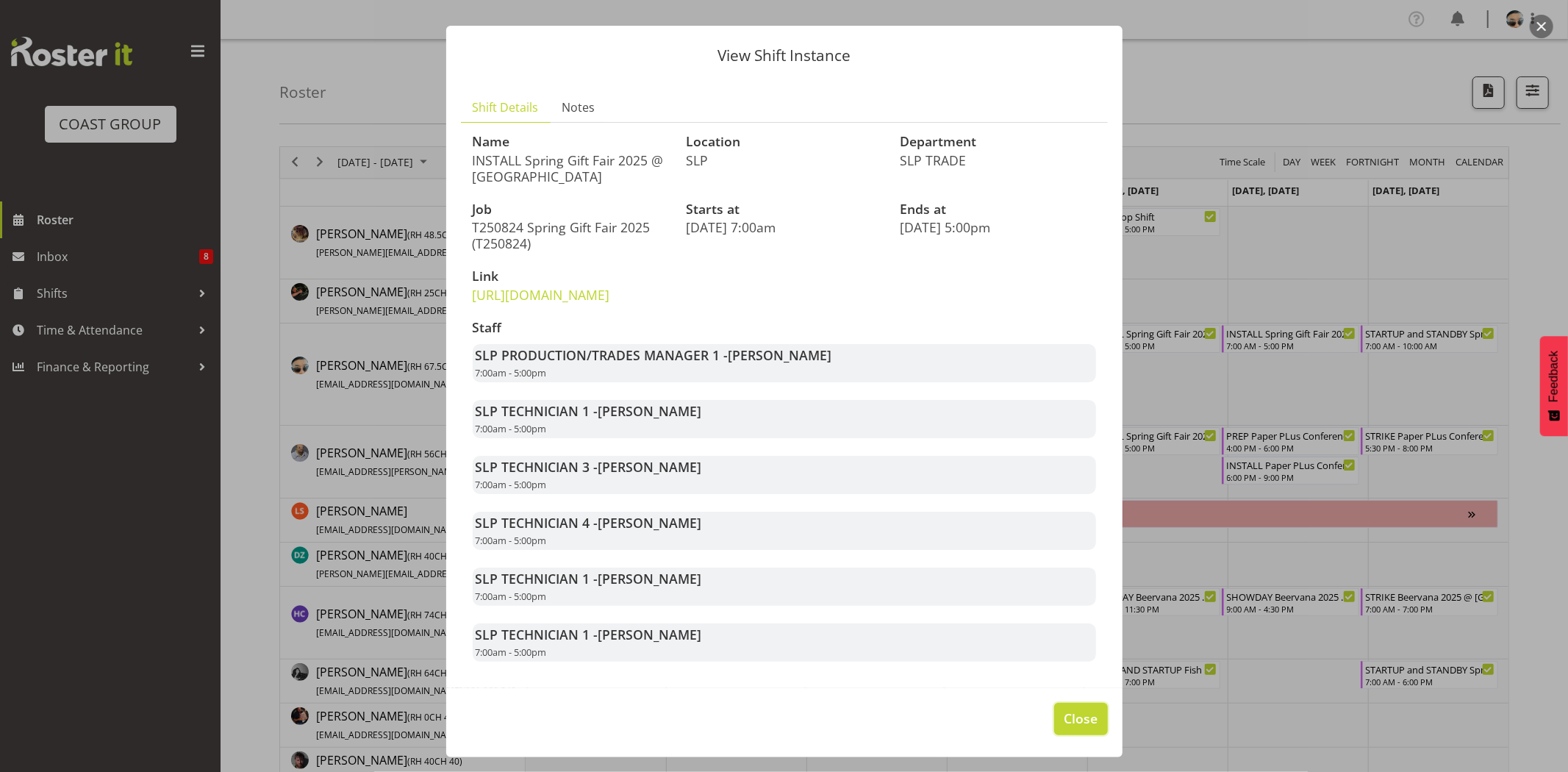
click at [1067, 724] on span "Close" at bounding box center [1081, 717] width 34 height 19
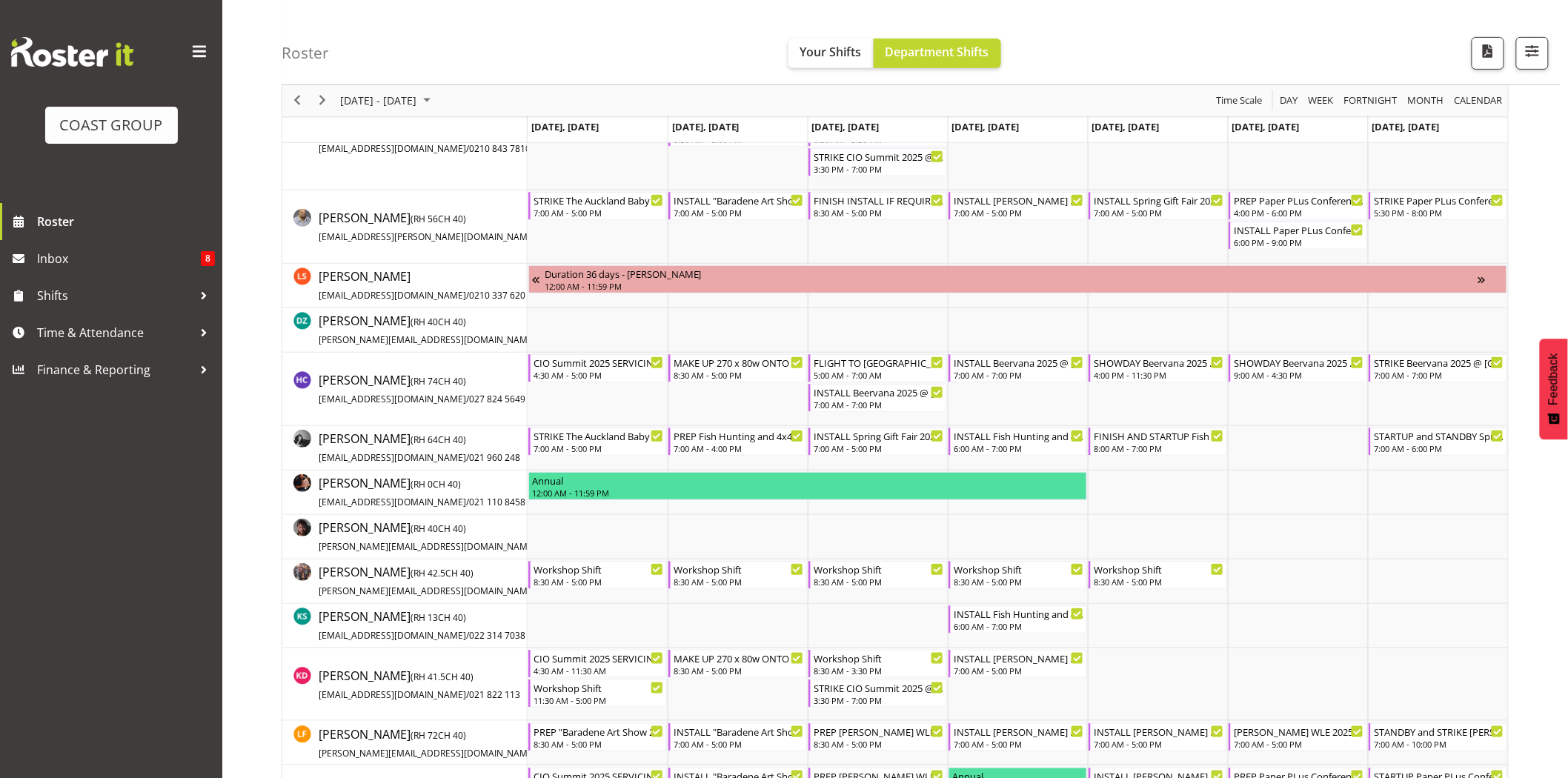
scroll to position [249, 0]
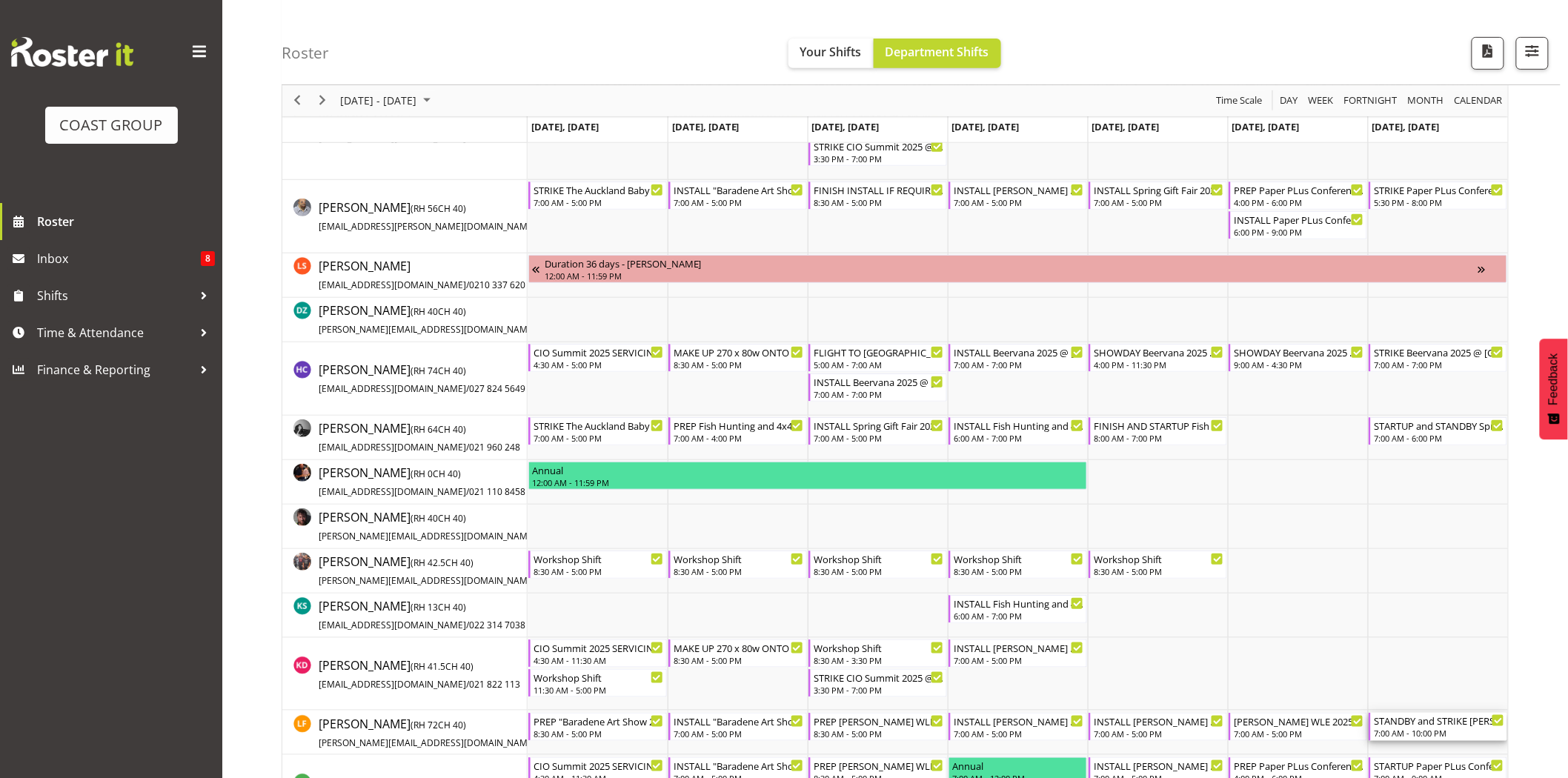
click at [1432, 718] on div "STANDBY and STRIKE [PERSON_NAME] WLE 2025 @ [GEOGRAPHIC_DATA]" at bounding box center [1438, 720] width 130 height 14
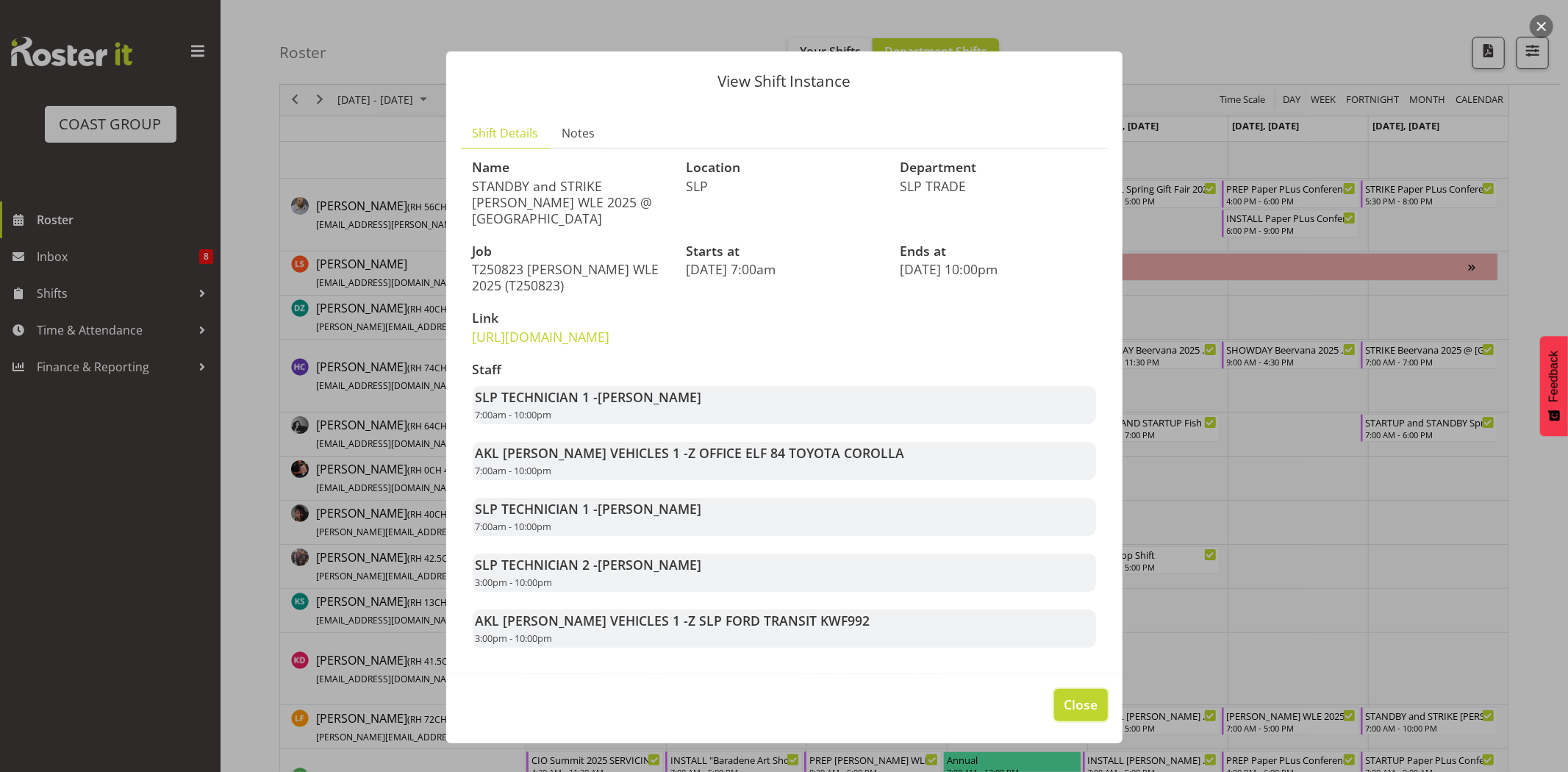
click at [1064, 714] on span "Close" at bounding box center [1081, 704] width 34 height 19
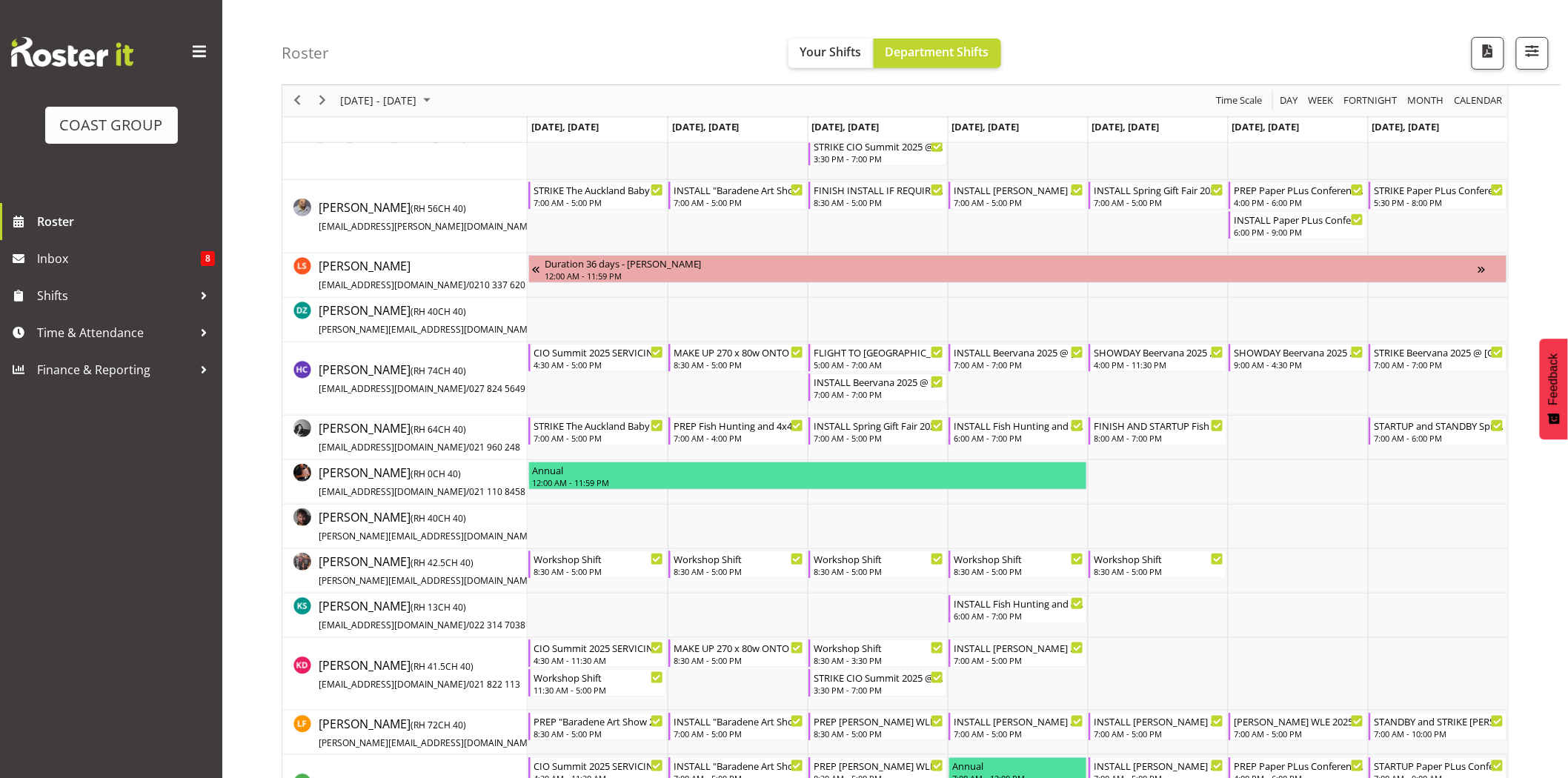
scroll to position [0, 0]
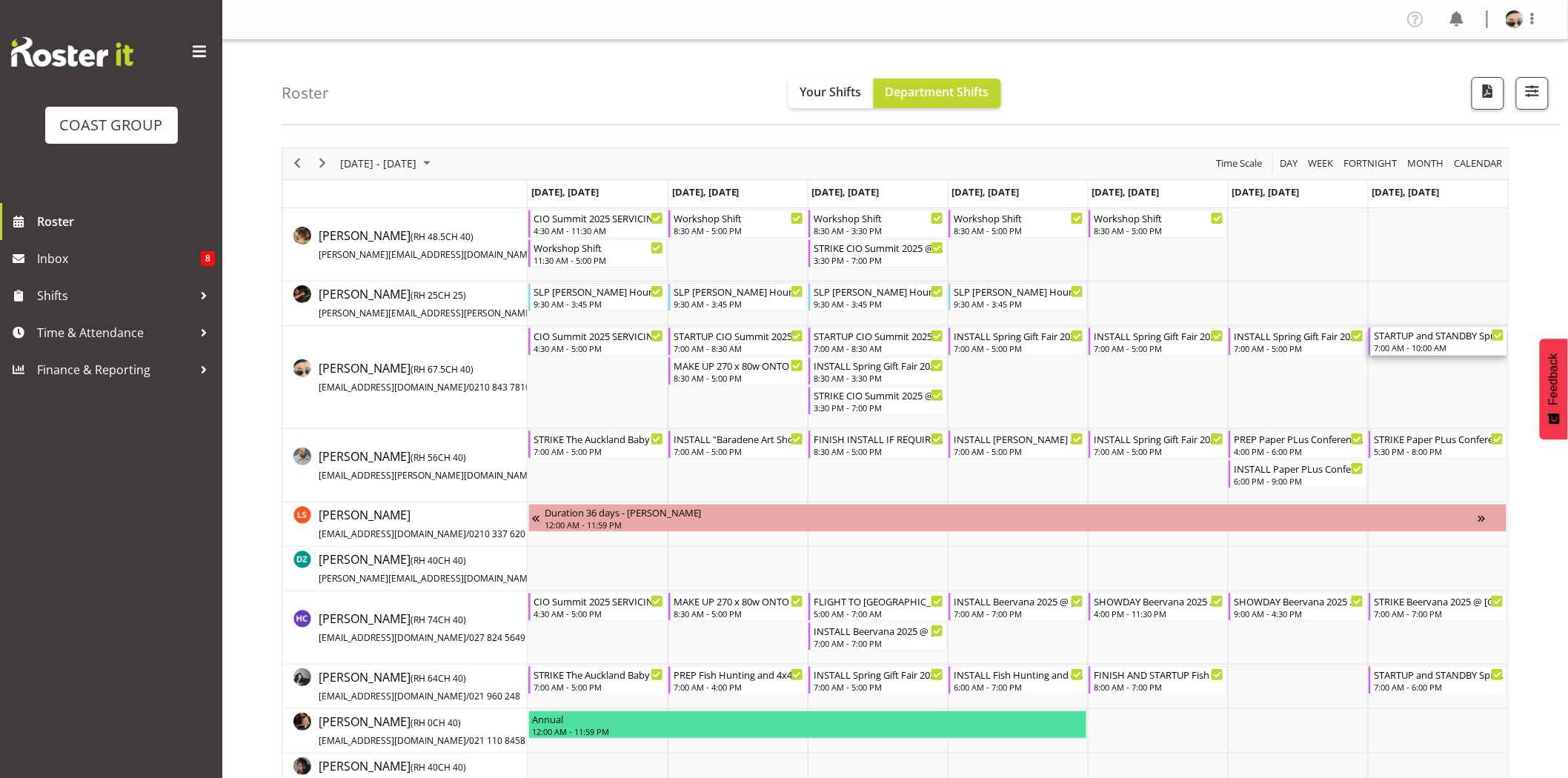
click at [1403, 344] on div "7:00 AM - 10:00 AM" at bounding box center [1438, 347] width 130 height 12
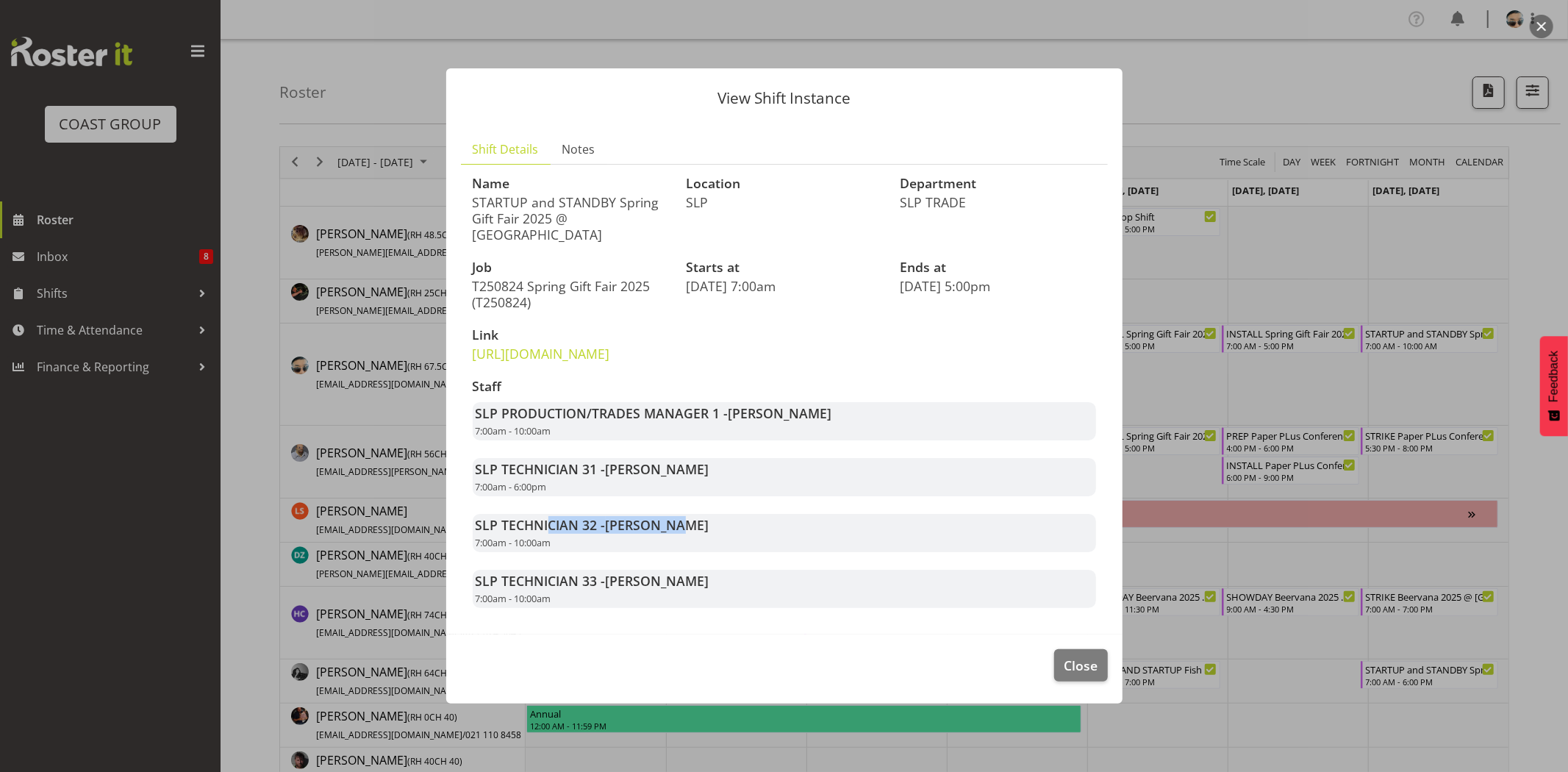
drag, startPoint x: 548, startPoint y: 542, endPoint x: 702, endPoint y: 542, distance: 154.0
click at [701, 534] on strong "SLP TECHNICIAN 32 - Aof Anujarawat" at bounding box center [592, 525] width 234 height 18
click at [702, 534] on span "[PERSON_NAME]" at bounding box center [657, 525] width 103 height 18
click at [1093, 671] on span "Close" at bounding box center [1081, 665] width 34 height 19
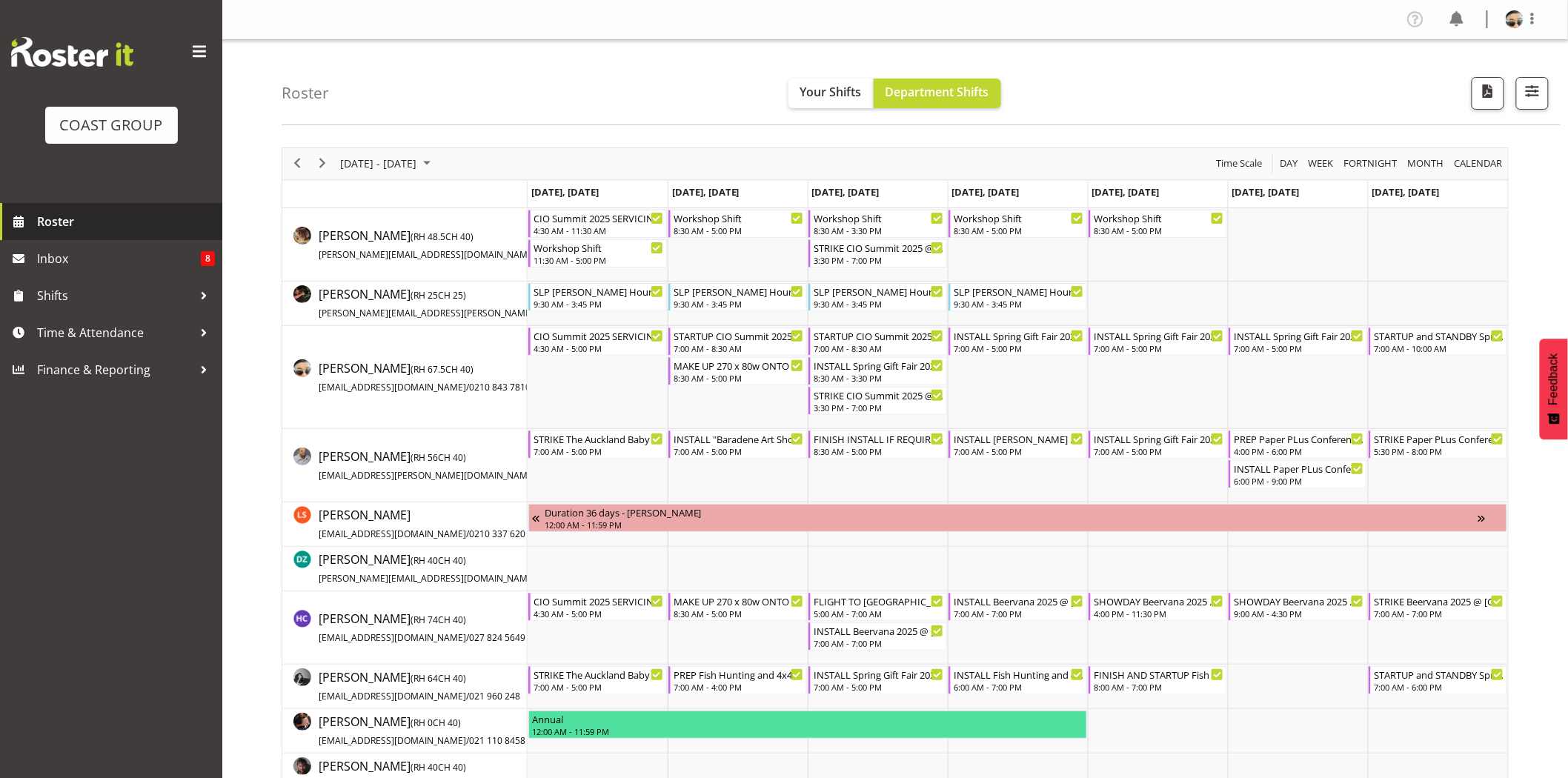
click at [63, 230] on span "Roster" at bounding box center [126, 221] width 178 height 23
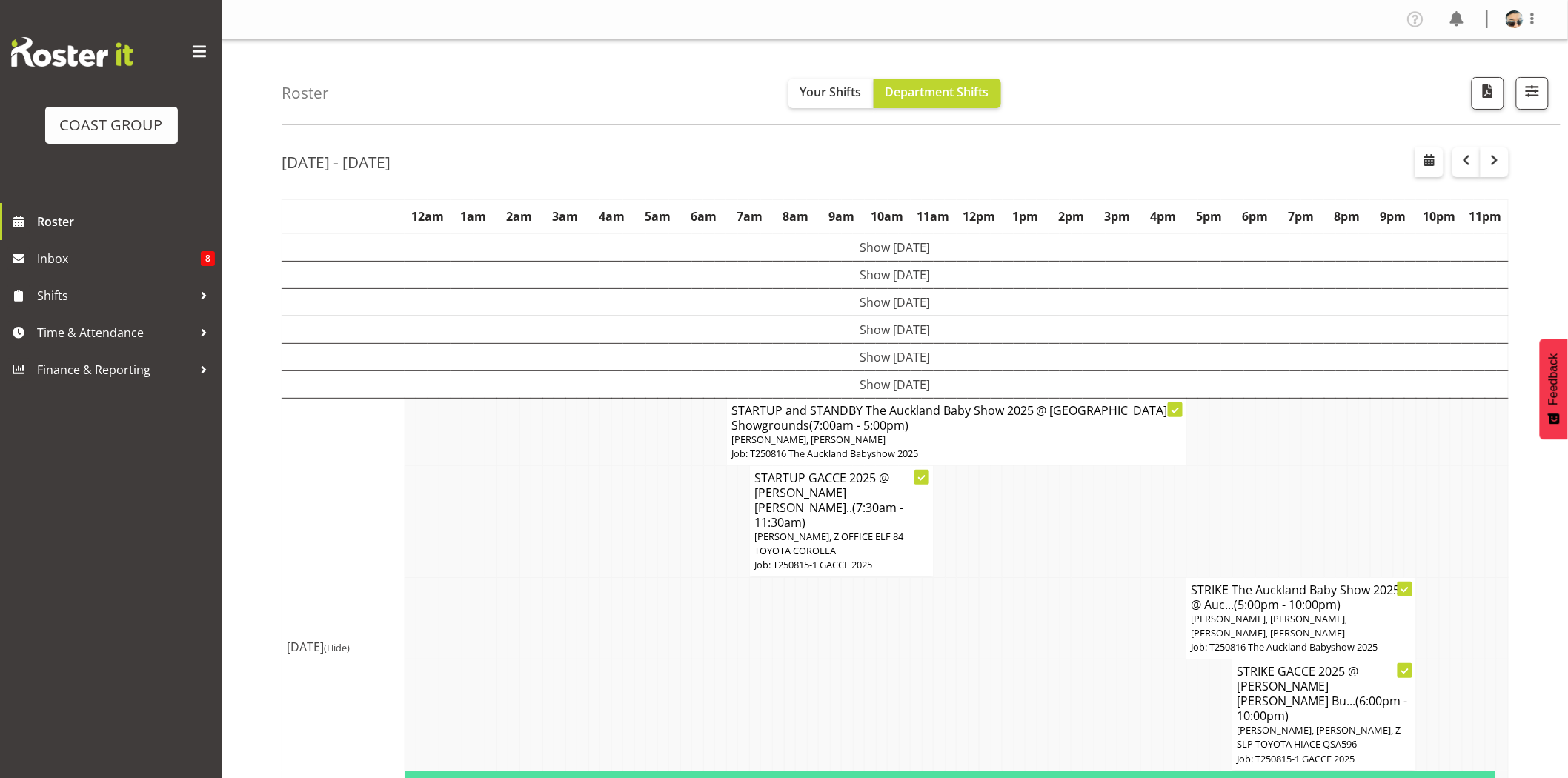
click at [1107, 144] on div "Aug 11th - 17th, 2025 August 11 - 17, 2025 Today Day Week Fortnight Month calen…" at bounding box center [925, 522] width 1286 height 772
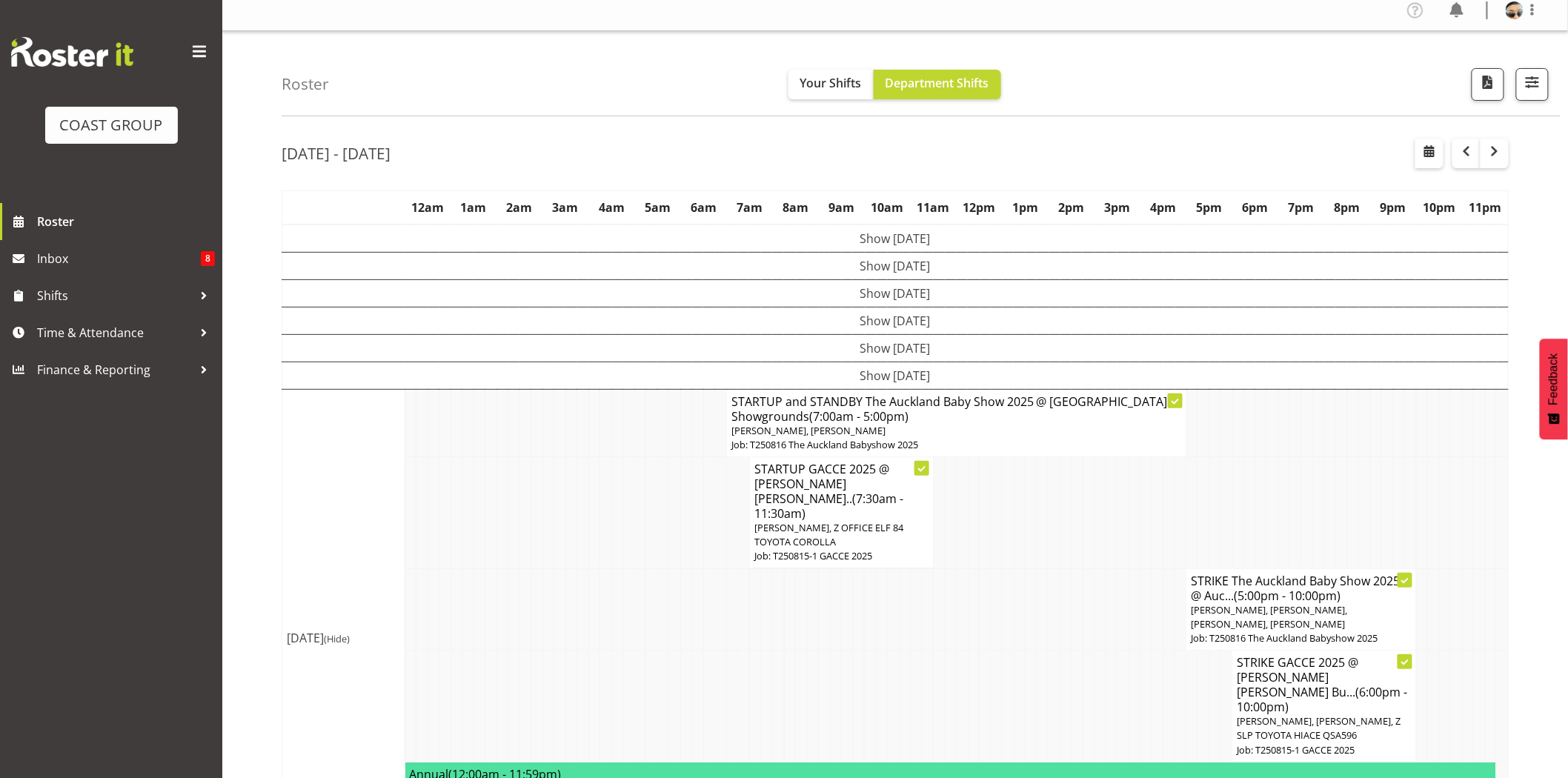
scroll to position [10, 0]
